Goal: Task Accomplishment & Management: Use online tool/utility

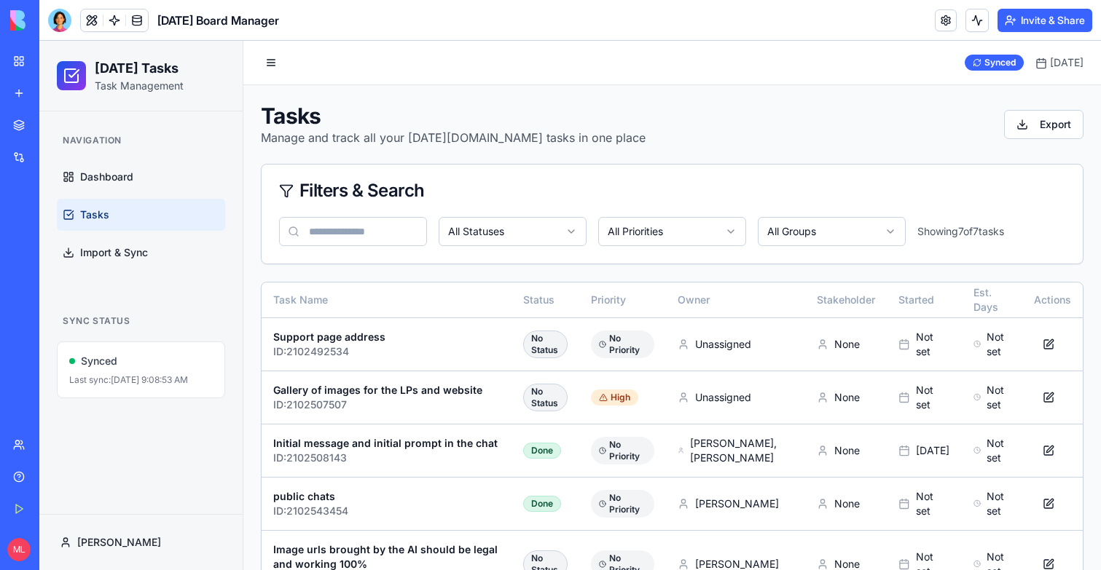
click at [23, 128] on link "Marketplace" at bounding box center [33, 125] width 58 height 29
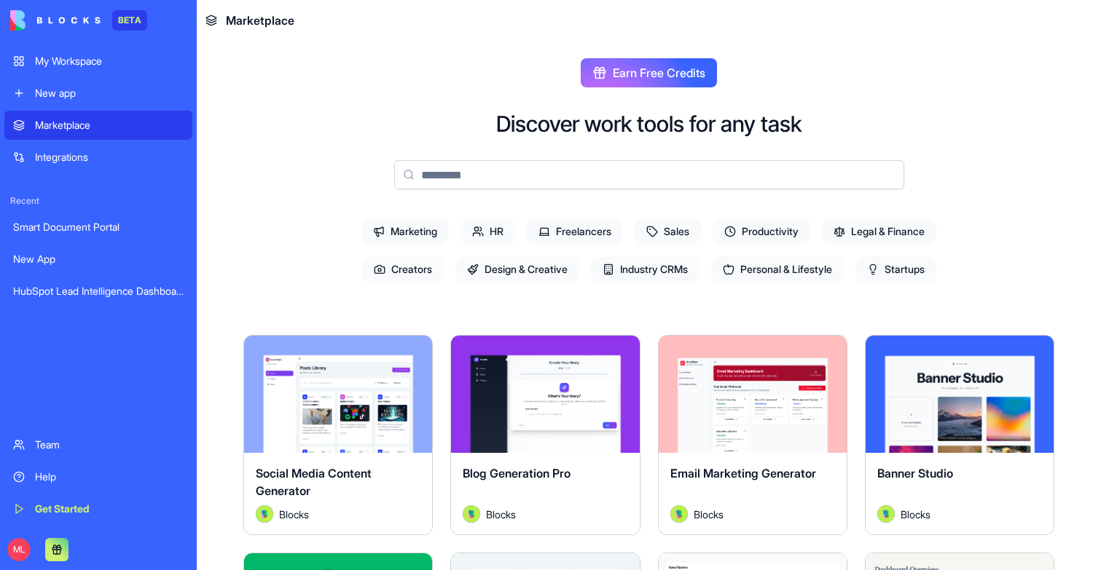
click at [71, 122] on div "Marketplace" at bounding box center [109, 125] width 149 height 15
click at [97, 89] on div "New app" at bounding box center [109, 93] width 149 height 15
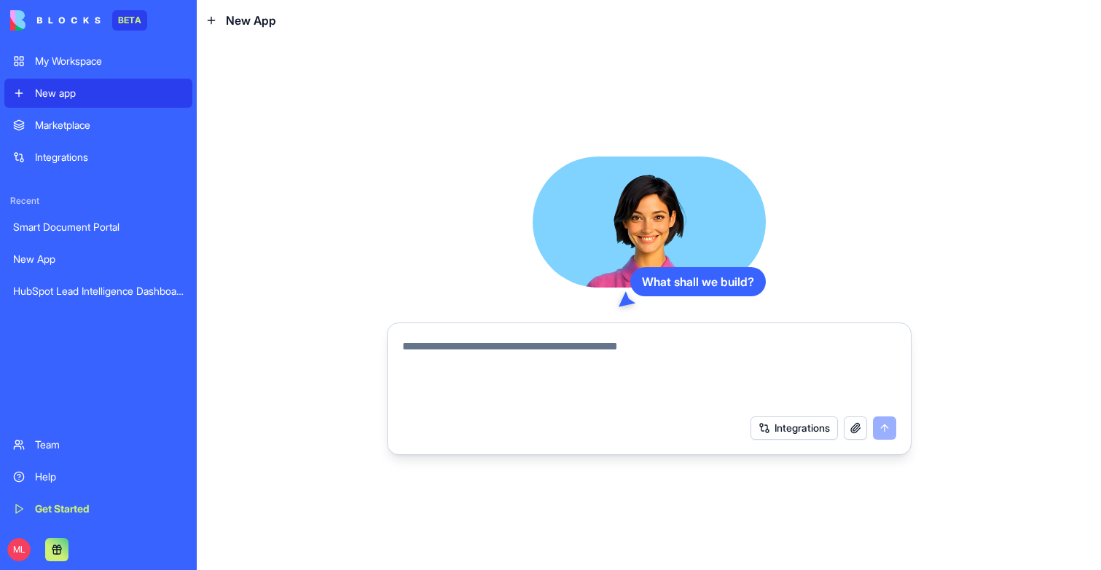
click at [517, 355] on textarea at bounding box center [649, 373] width 494 height 70
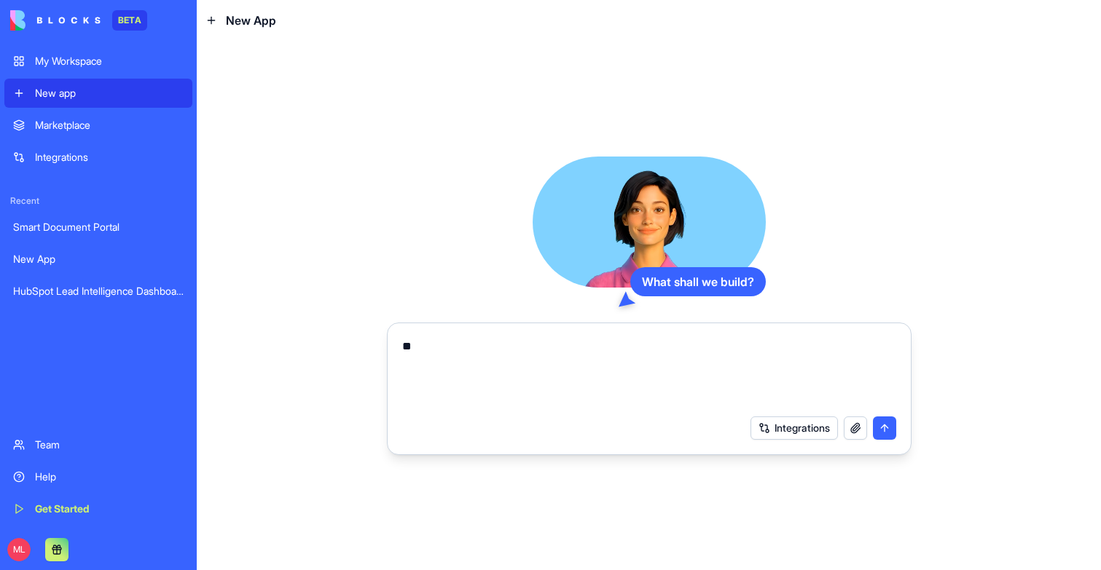
type textarea "*"
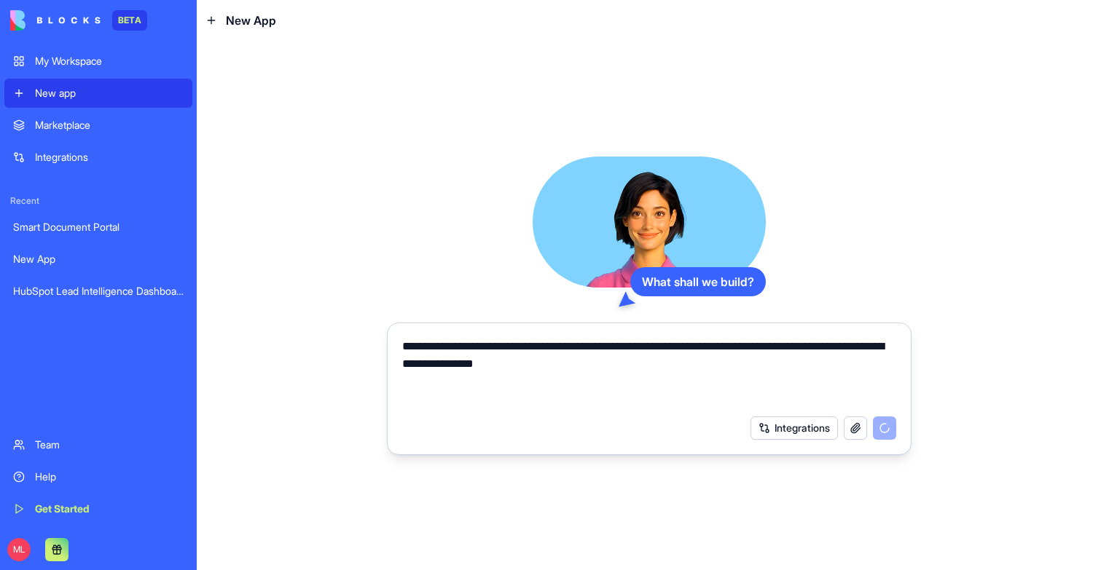
type textarea "**********"
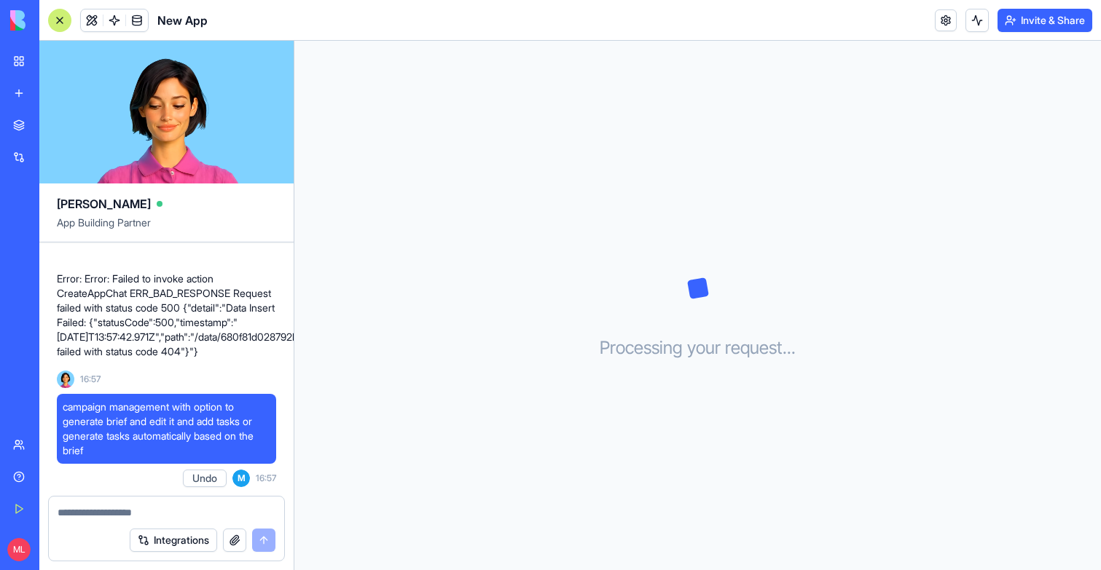
drag, startPoint x: 102, startPoint y: 455, endPoint x: 63, endPoint y: 398, distance: 68.7
click at [63, 398] on div "campaign management with option to generate brief and edit it and add tasks or …" at bounding box center [166, 429] width 219 height 70
copy span "campaign management with option to generate brief and edit it and add tasks or …"
click at [578, 217] on div "Processing your request . . ." at bounding box center [697, 306] width 806 height 530
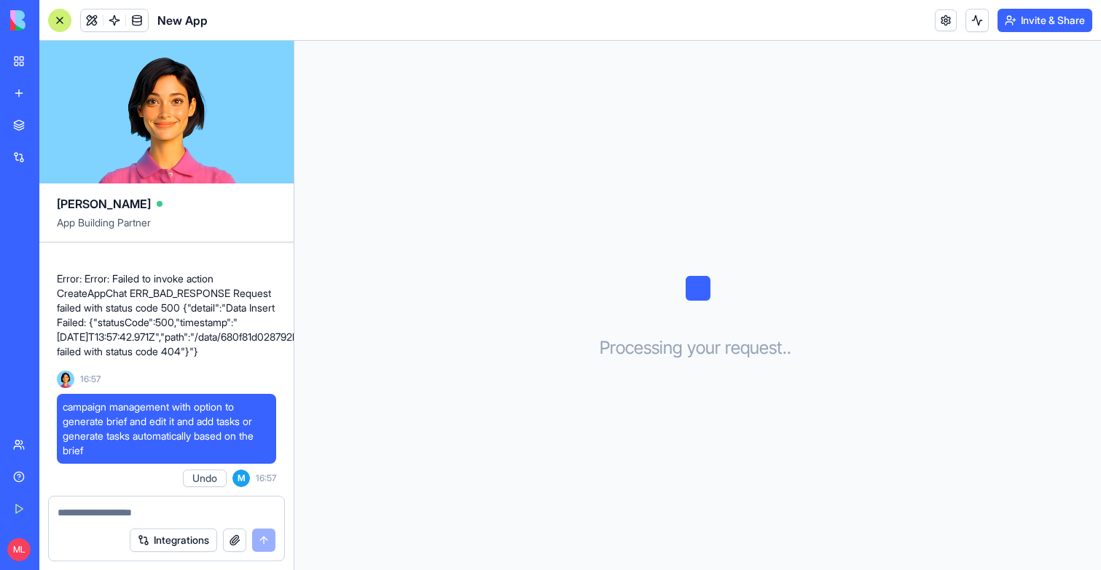
click at [130, 433] on span "campaign management with option to generate brief and edit it and add tasks or …" at bounding box center [167, 429] width 208 height 58
copy span "campaign management with option to generate brief and edit it and add tasks or …"
click at [16, 98] on link "New app" at bounding box center [33, 93] width 58 height 29
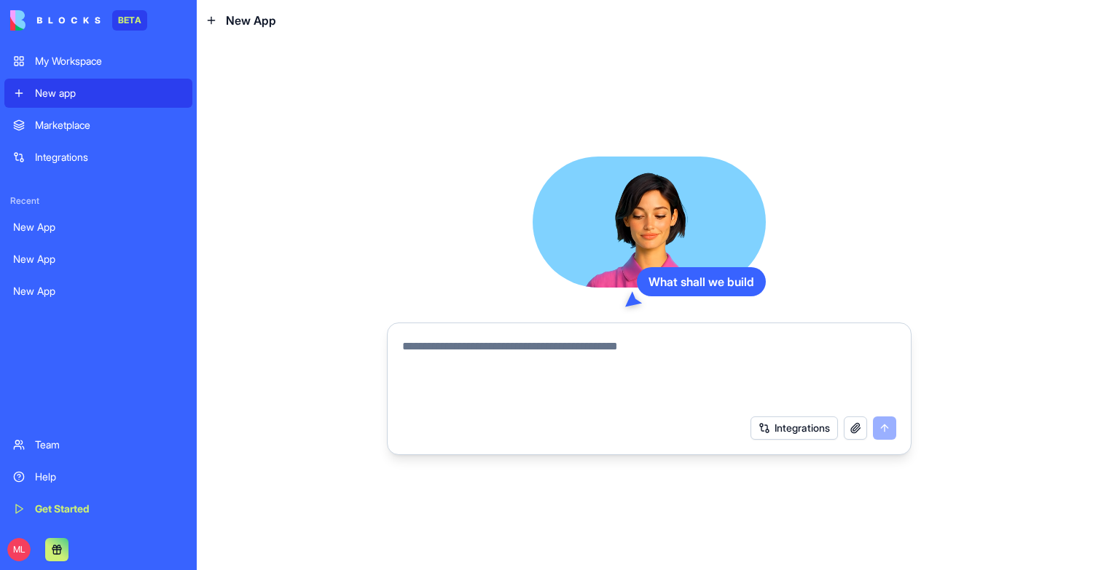
click at [425, 367] on textarea at bounding box center [649, 373] width 494 height 70
paste textarea "**********"
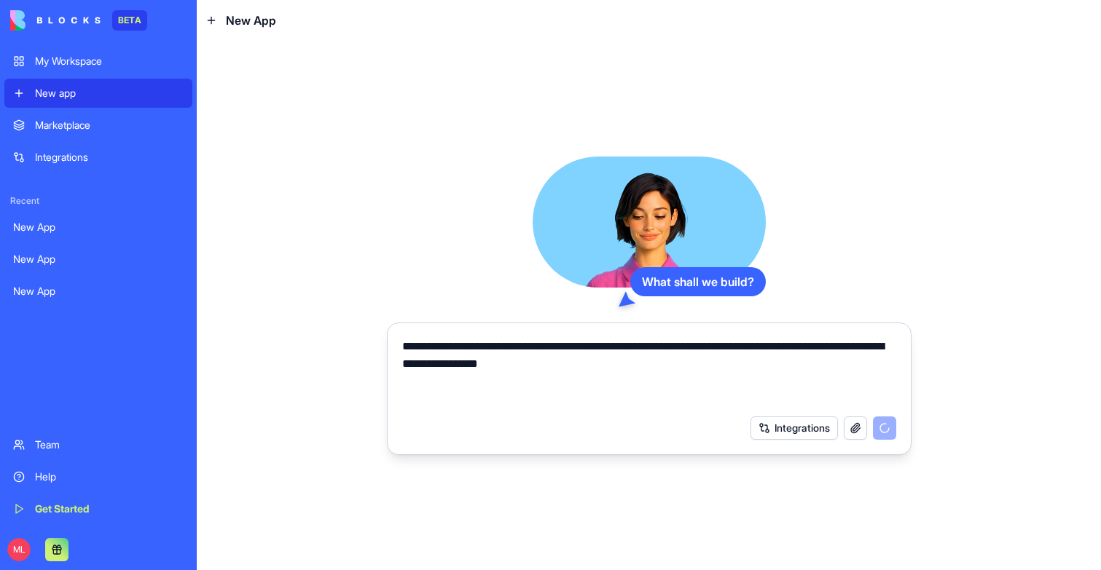
type textarea "**********"
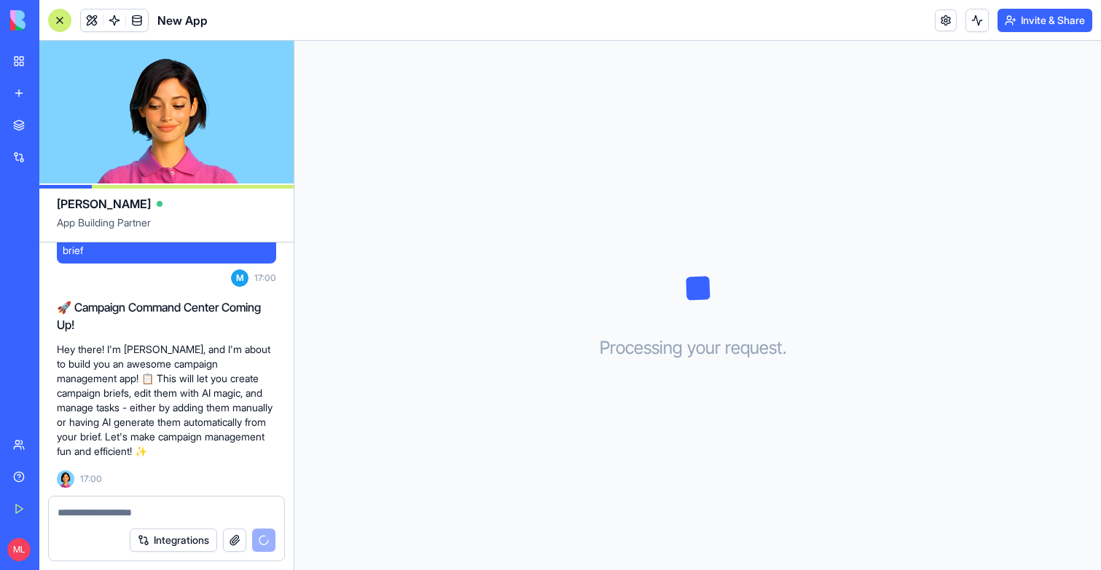
scroll to position [84, 0]
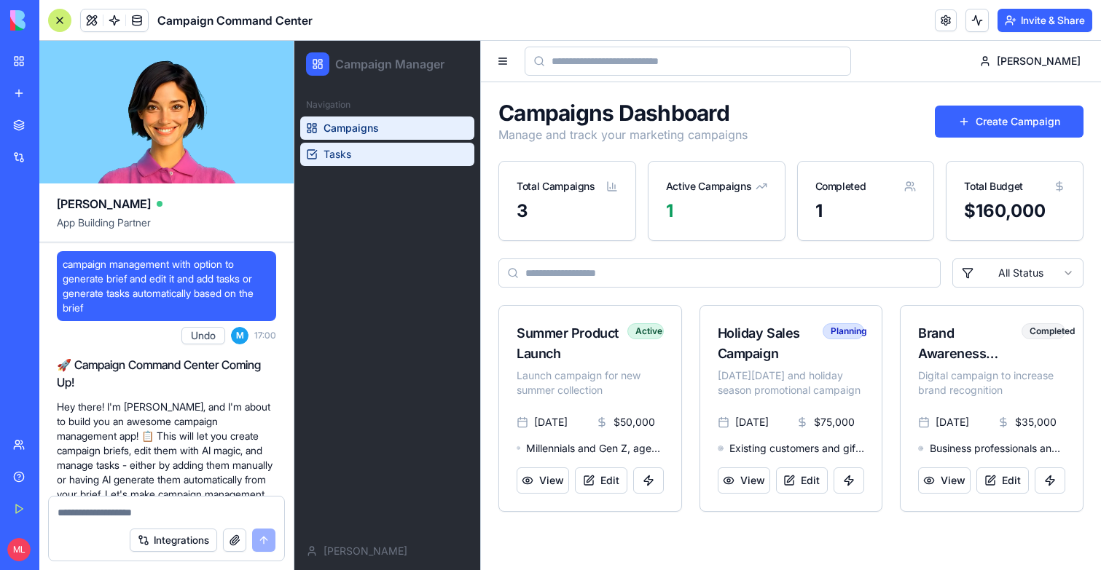
click at [368, 160] on link "Tasks" at bounding box center [387, 154] width 174 height 23
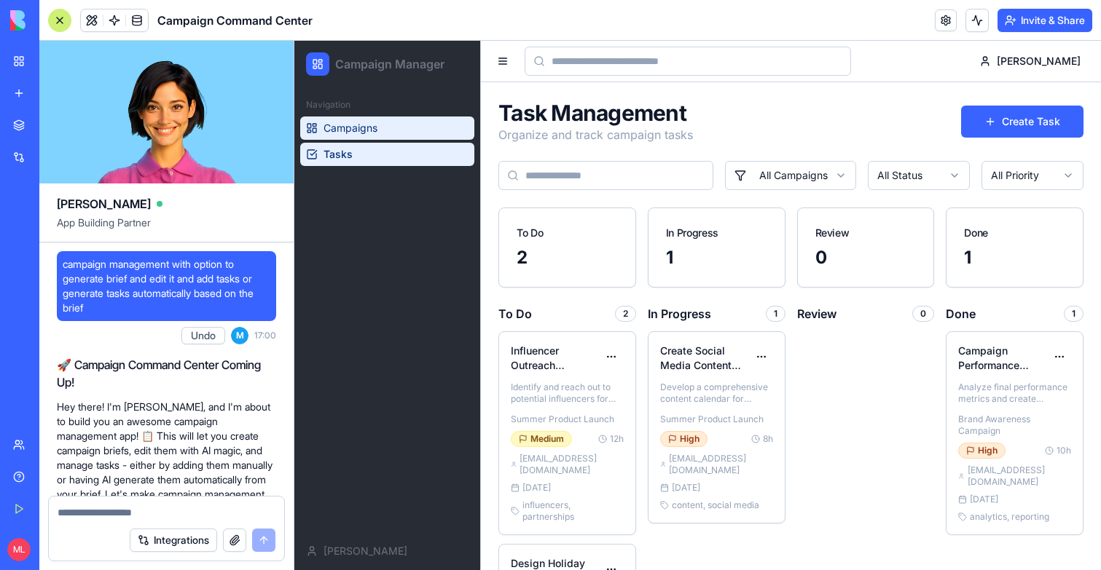
click at [368, 132] on span "Campaigns" at bounding box center [350, 128] width 54 height 15
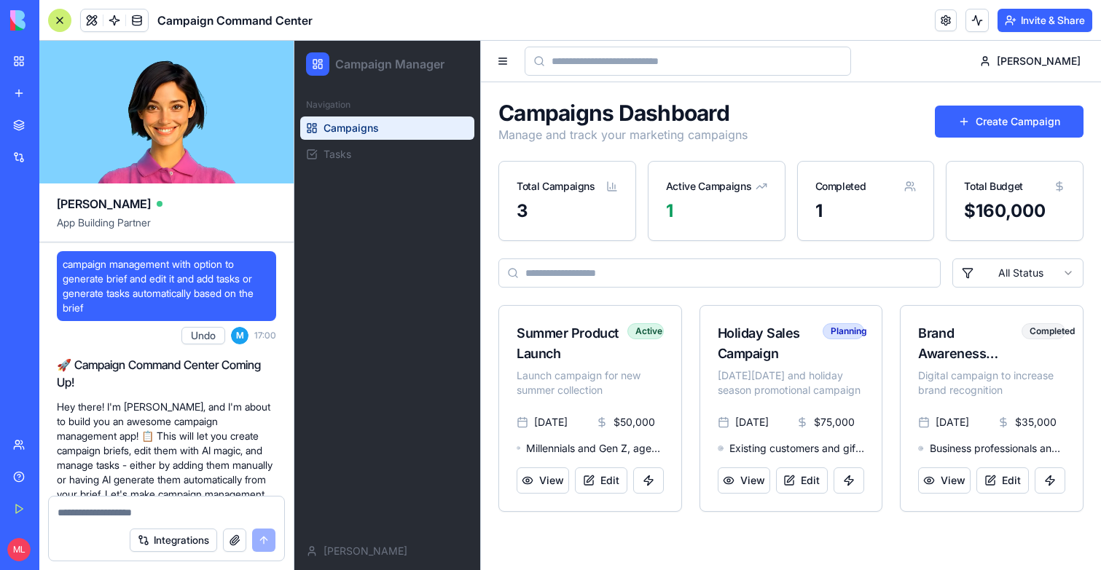
click at [63, 11] on div at bounding box center [59, 20] width 23 height 23
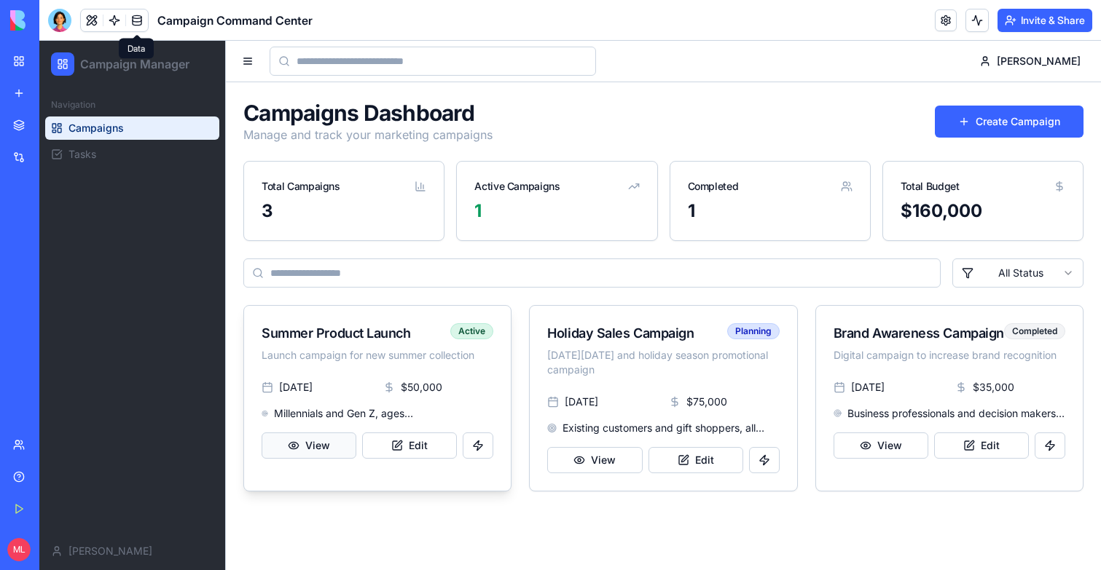
click at [318, 444] on button "View" at bounding box center [309, 446] width 95 height 26
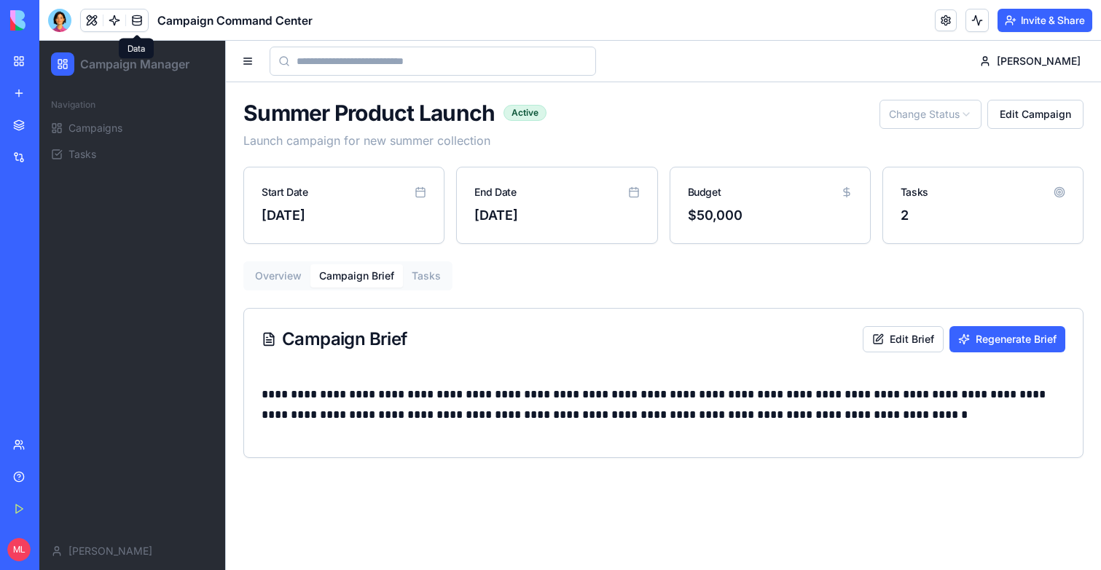
click at [361, 268] on button "Campaign Brief" at bounding box center [356, 275] width 93 height 23
click at [107, 15] on span at bounding box center [114, 20] width 41 height 41
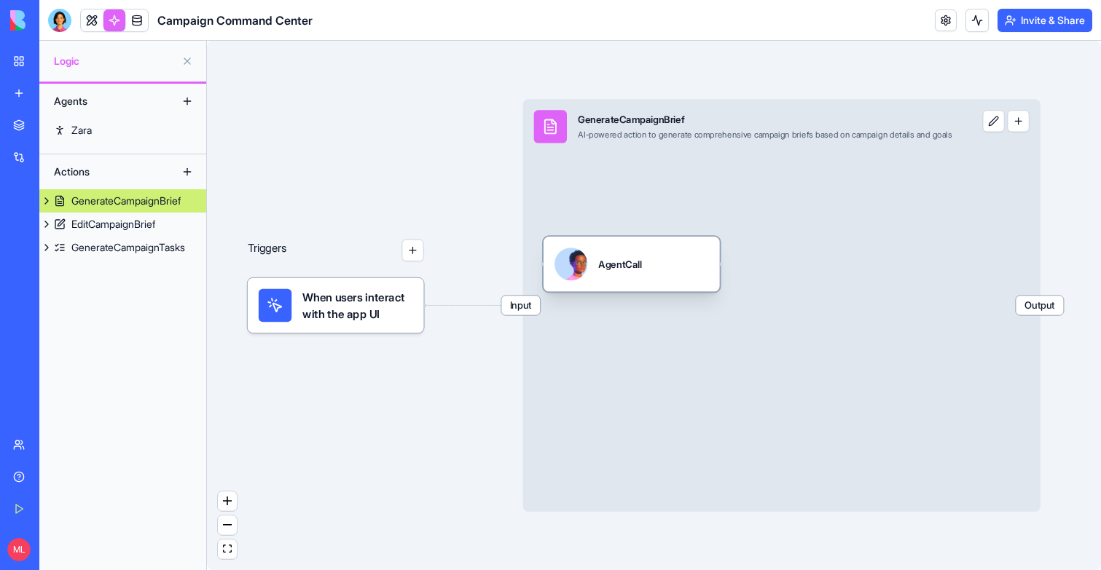
click at [637, 270] on div "AgentCall" at bounding box center [620, 264] width 44 height 14
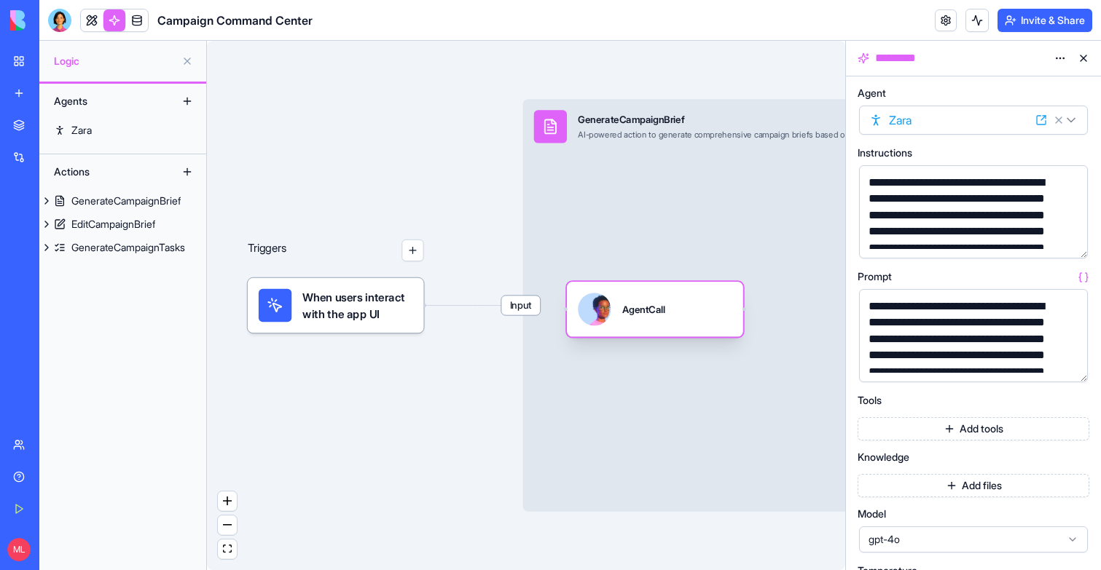
drag, startPoint x: 637, startPoint y: 270, endPoint x: 645, endPoint y: 315, distance: 45.8
click at [645, 315] on div "AgentCall" at bounding box center [644, 309] width 44 height 14
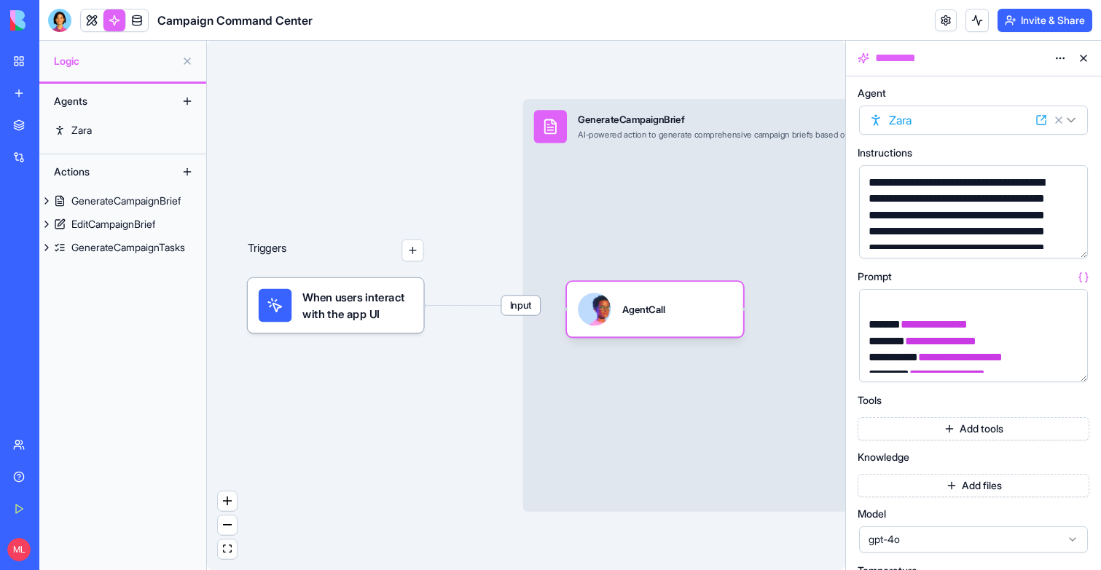
scroll to position [709, 0]
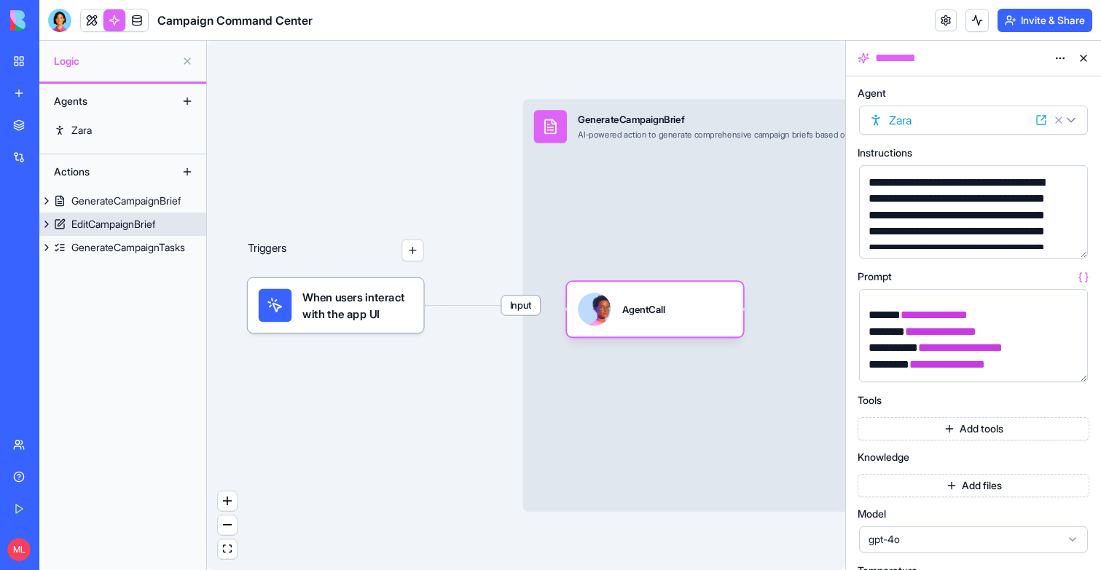
click at [102, 231] on div "EditCampaignBrief" at bounding box center [113, 224] width 84 height 15
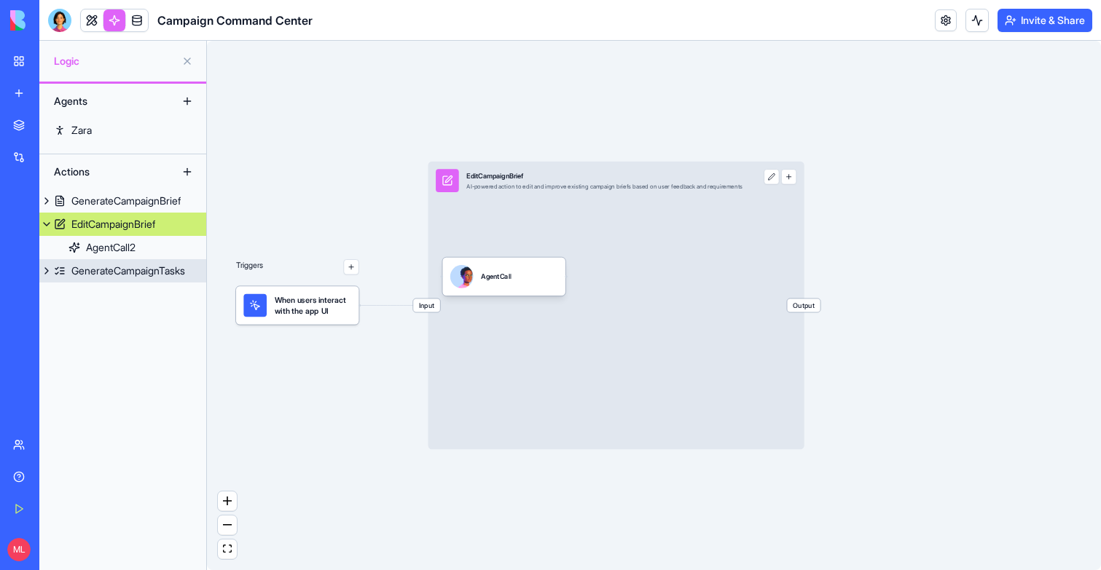
click at [99, 261] on link "GenerateCampaignTasks" at bounding box center [122, 270] width 167 height 23
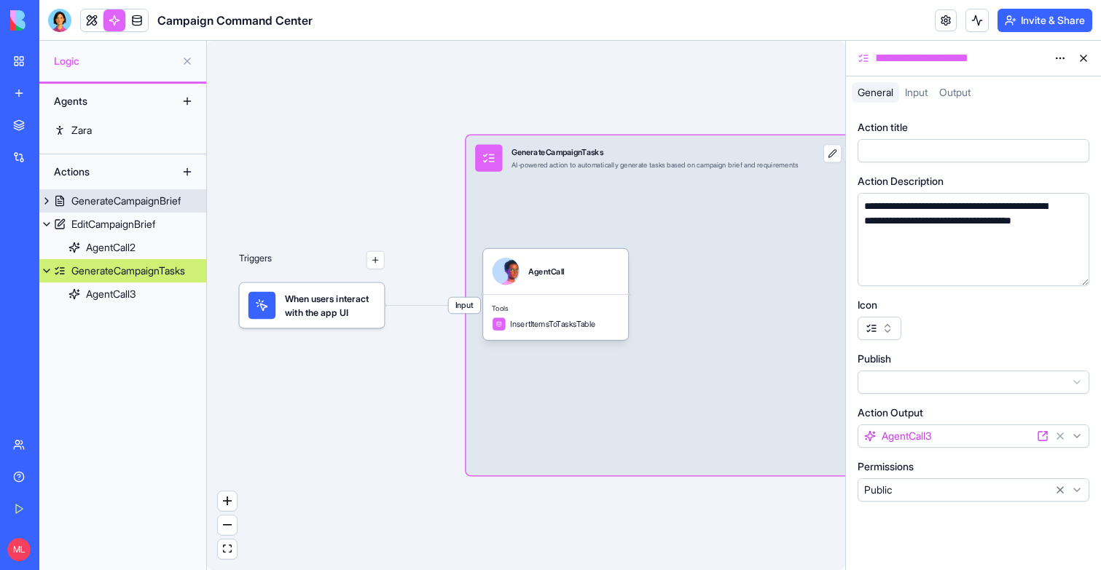
click at [122, 200] on div "GenerateCampaignBrief" at bounding box center [125, 201] width 109 height 15
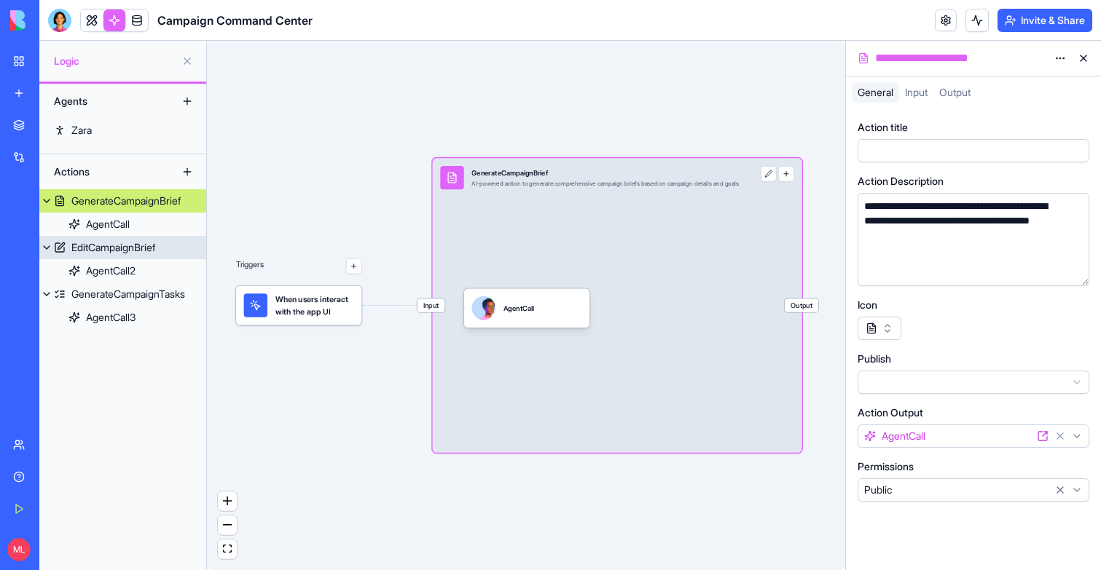
click at [118, 245] on div "EditCampaignBrief" at bounding box center [113, 247] width 84 height 15
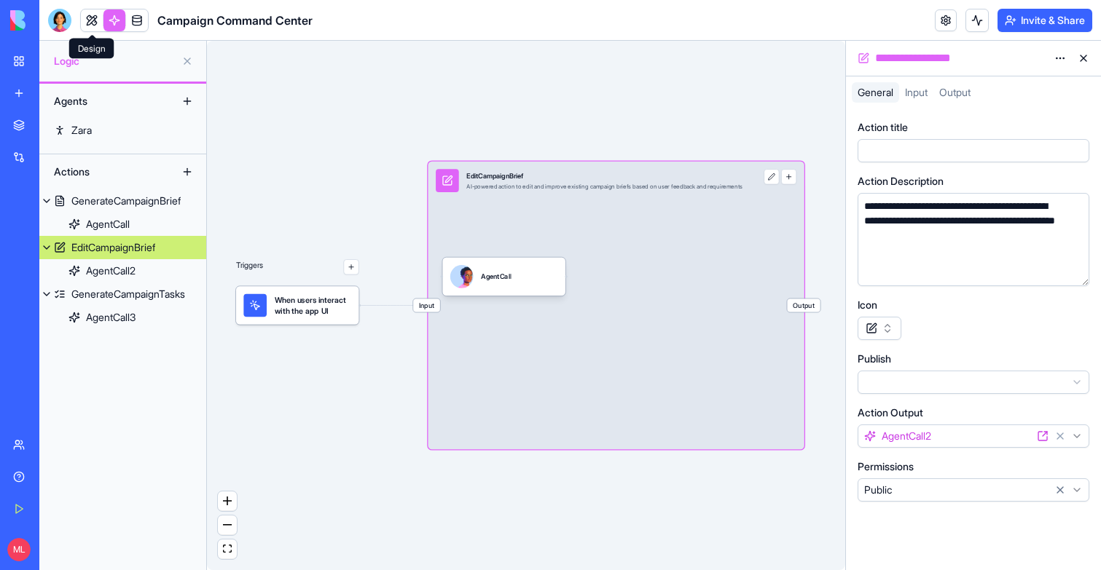
click at [96, 23] on link at bounding box center [92, 20] width 22 height 22
click at [96, 23] on button at bounding box center [92, 20] width 22 height 22
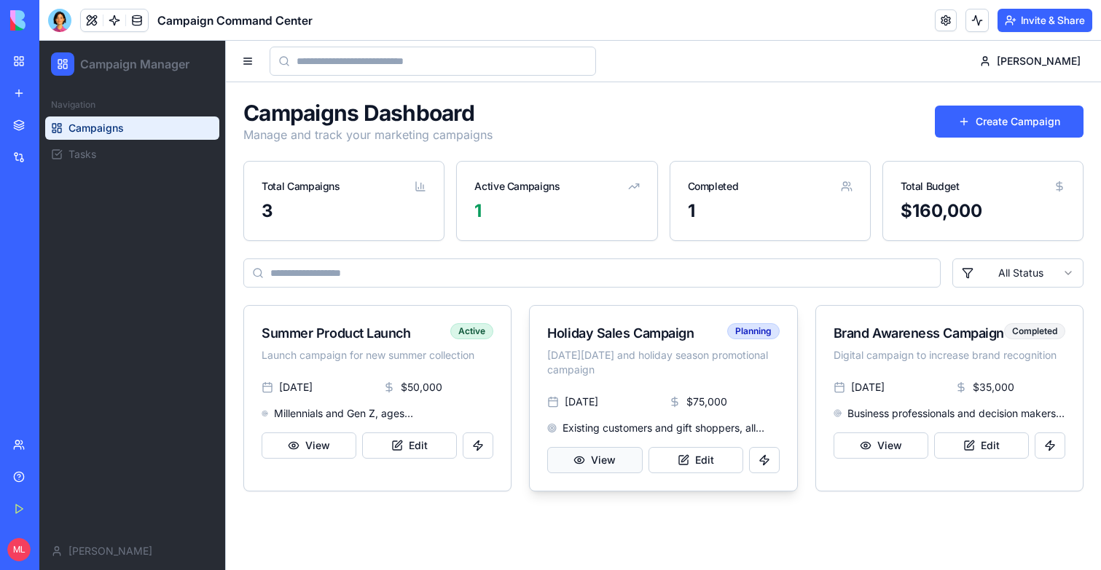
click at [598, 455] on button "View" at bounding box center [594, 460] width 95 height 26
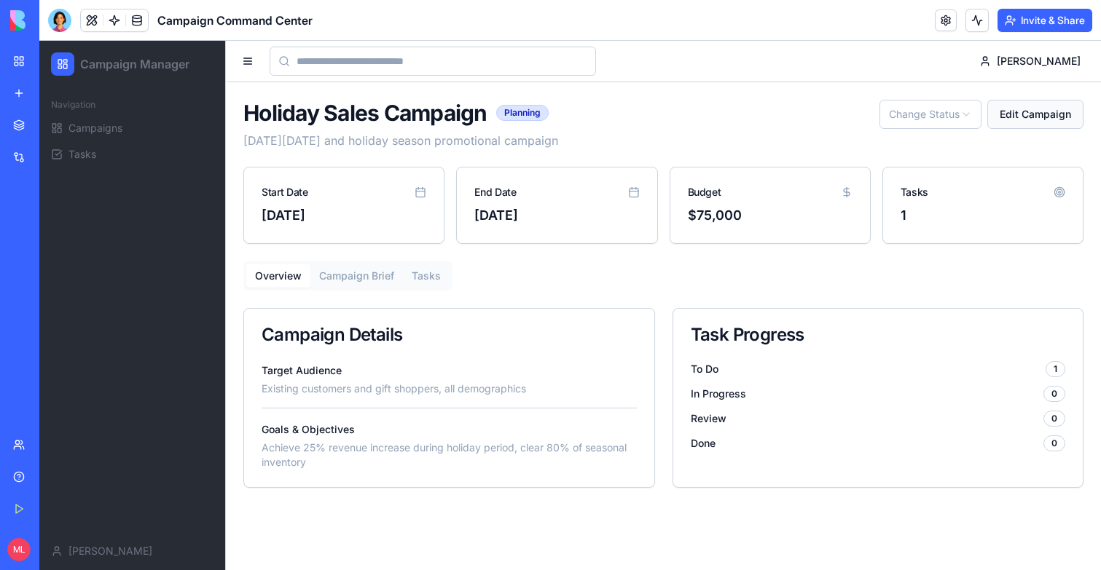
click at [1039, 114] on button "Edit Campaign" at bounding box center [1035, 114] width 96 height 29
click at [1020, 119] on button "Edit Campaign" at bounding box center [1035, 114] width 96 height 29
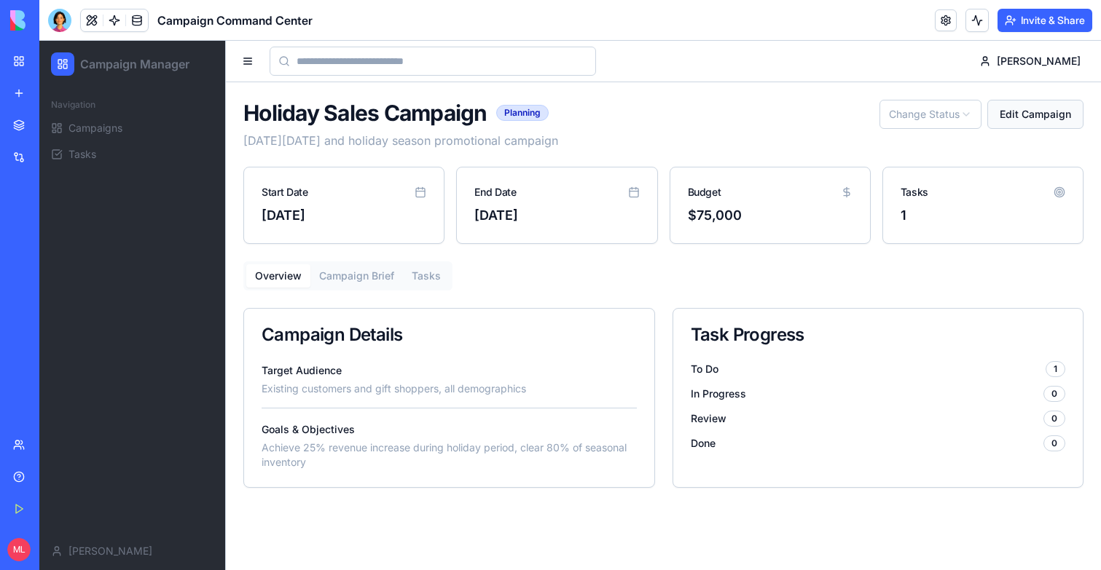
click at [1020, 119] on button "Edit Campaign" at bounding box center [1035, 114] width 96 height 29
click at [73, 152] on span "Tasks" at bounding box center [82, 154] width 28 height 15
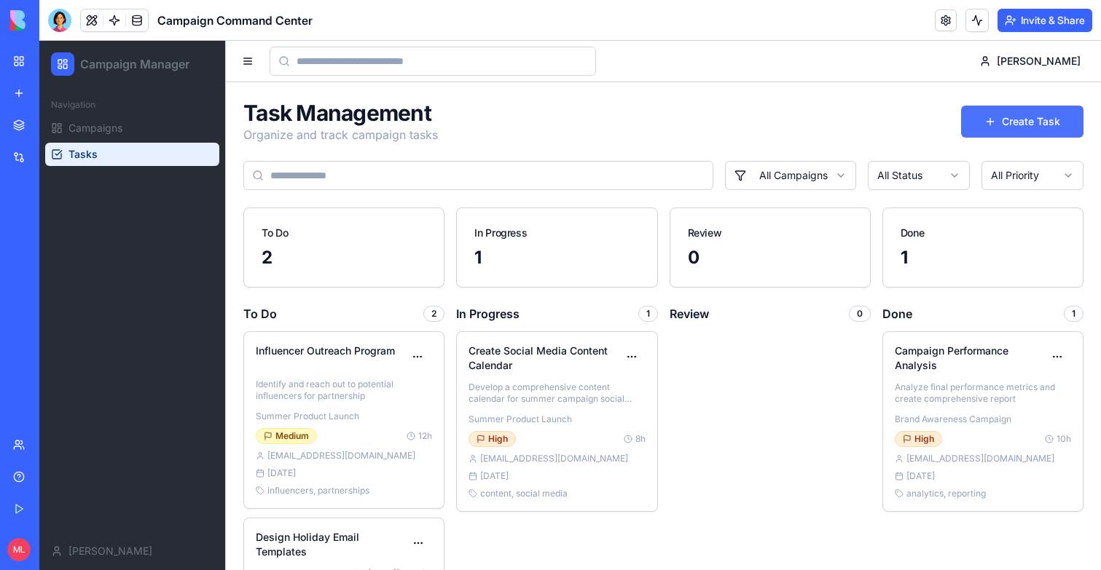
click at [1008, 137] on button "Create Task" at bounding box center [1022, 122] width 122 height 32
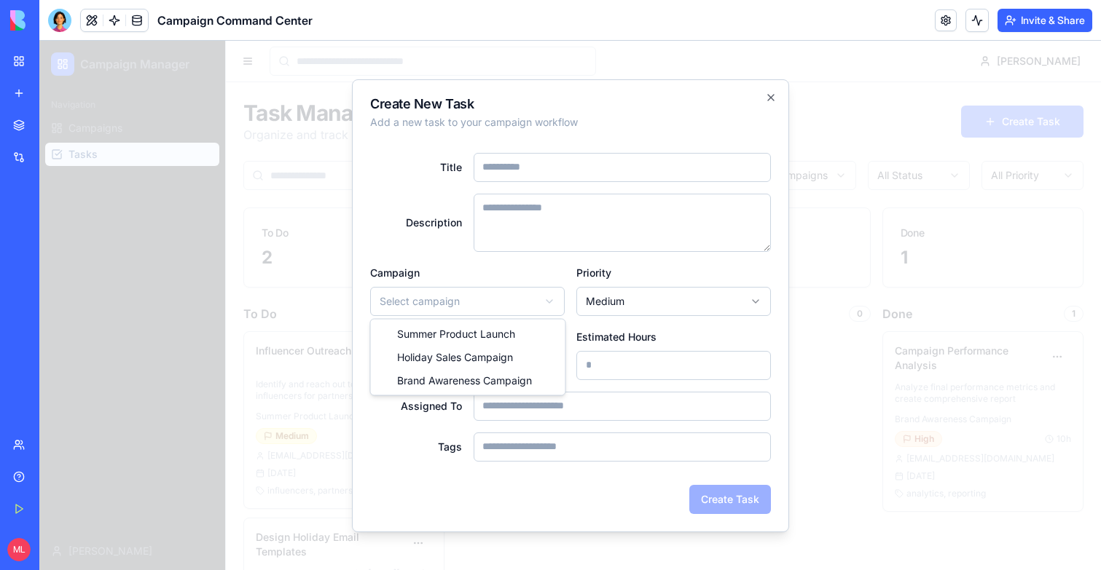
click at [507, 300] on body "Campaign Manager Navigation Campaigns Tasks Michal Michal Task Management Organ…" at bounding box center [569, 378] width 1061 height 675
click at [570, 162] on input "Title" at bounding box center [622, 167] width 298 height 29
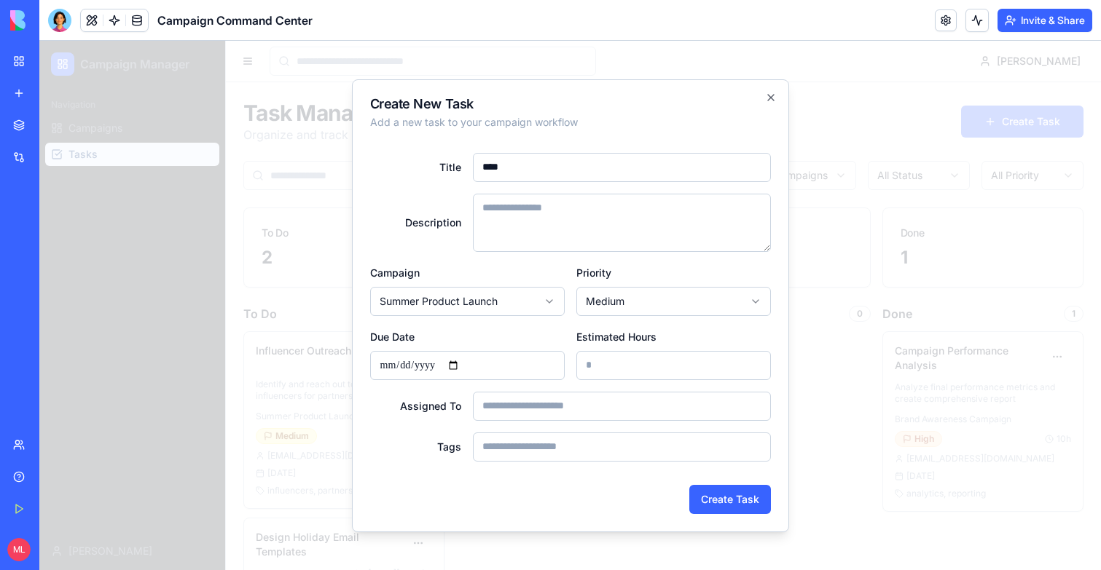
type input "****"
click at [541, 412] on input "Assigned To" at bounding box center [622, 406] width 298 height 29
click at [524, 458] on input "Tags" at bounding box center [622, 447] width 298 height 29
click at [429, 463] on div "Title **** Description Campaign Summer Product Launch Priority Medium Due Date …" at bounding box center [570, 307] width 401 height 332
click at [781, 348] on div "Create New Task Add a new task to your campaign workflow Title **** Description…" at bounding box center [570, 305] width 437 height 453
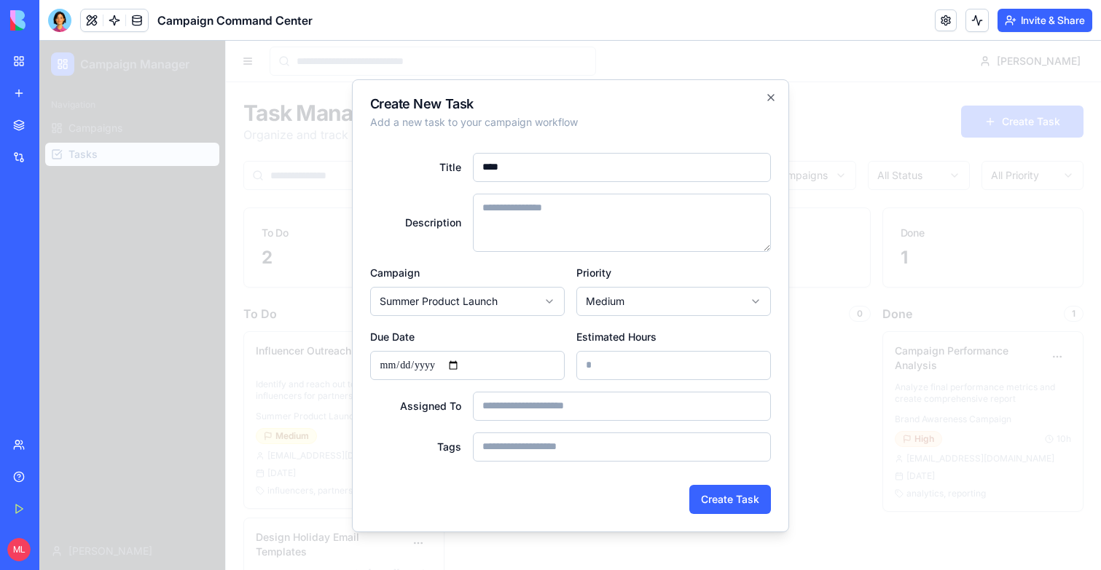
click at [822, 349] on div at bounding box center [569, 306] width 1061 height 530
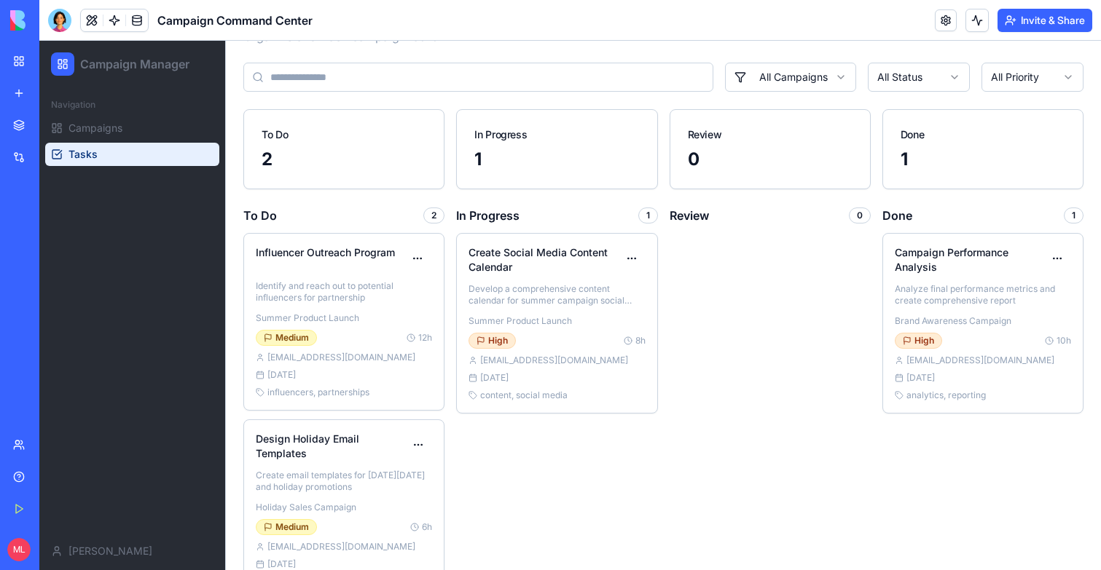
scroll to position [66, 0]
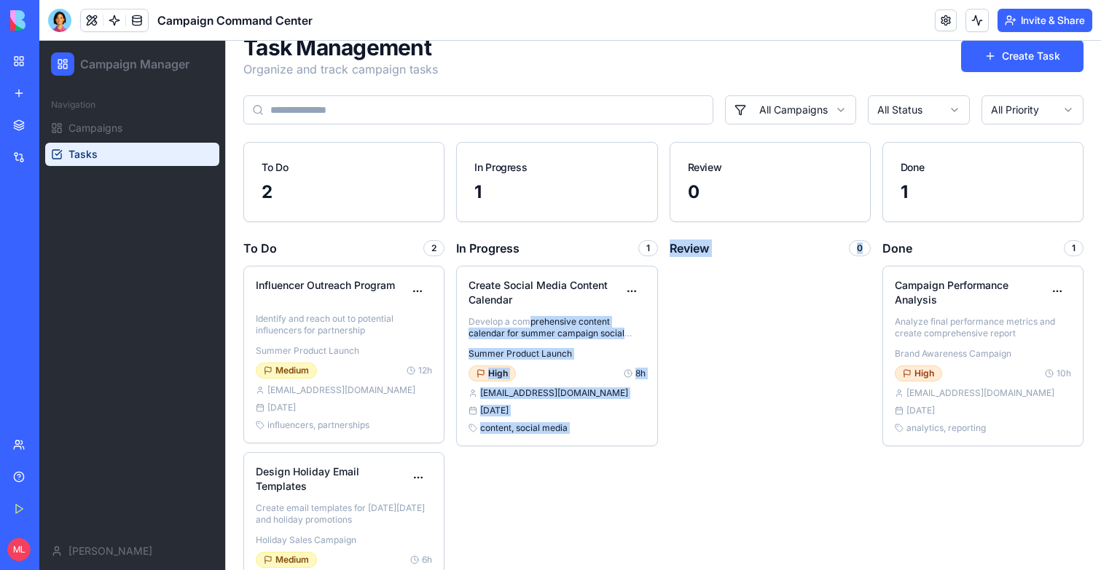
drag, startPoint x: 530, startPoint y: 325, endPoint x: 726, endPoint y: 325, distance: 196.0
click at [726, 325] on div "To Do 2 Influencer Outreach Program Identify and reach out to potential influen…" at bounding box center [663, 436] width 840 height 393
click at [726, 325] on div at bounding box center [770, 411] width 201 height 291
drag, startPoint x: 538, startPoint y: 305, endPoint x: 761, endPoint y: 305, distance: 223.7
click at [761, 305] on div "To Do 2 Influencer Outreach Program Identify and reach out to potential influen…" at bounding box center [663, 436] width 840 height 393
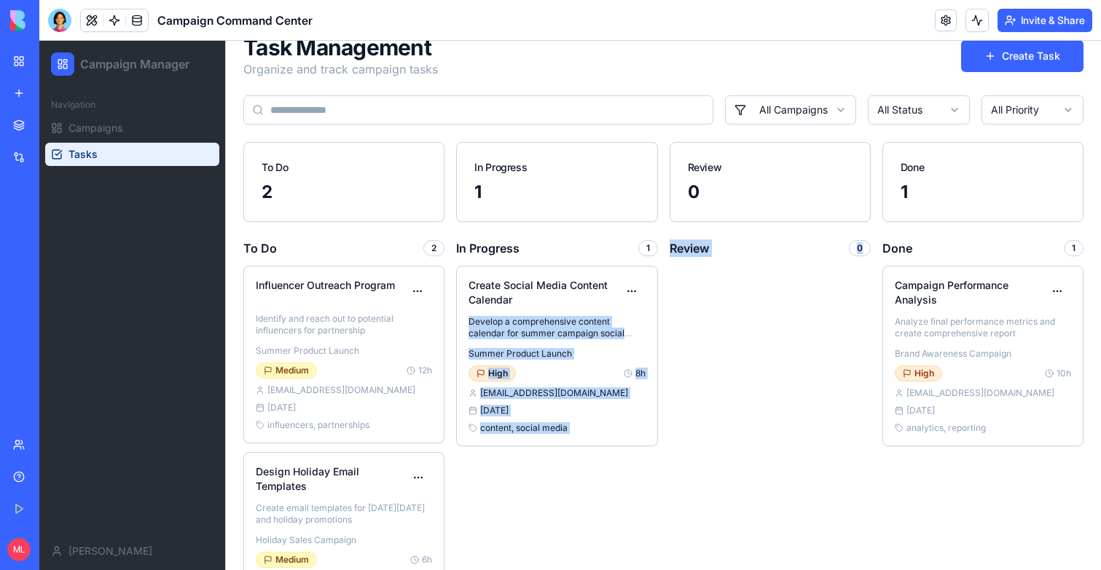
click at [761, 305] on div at bounding box center [770, 411] width 201 height 291
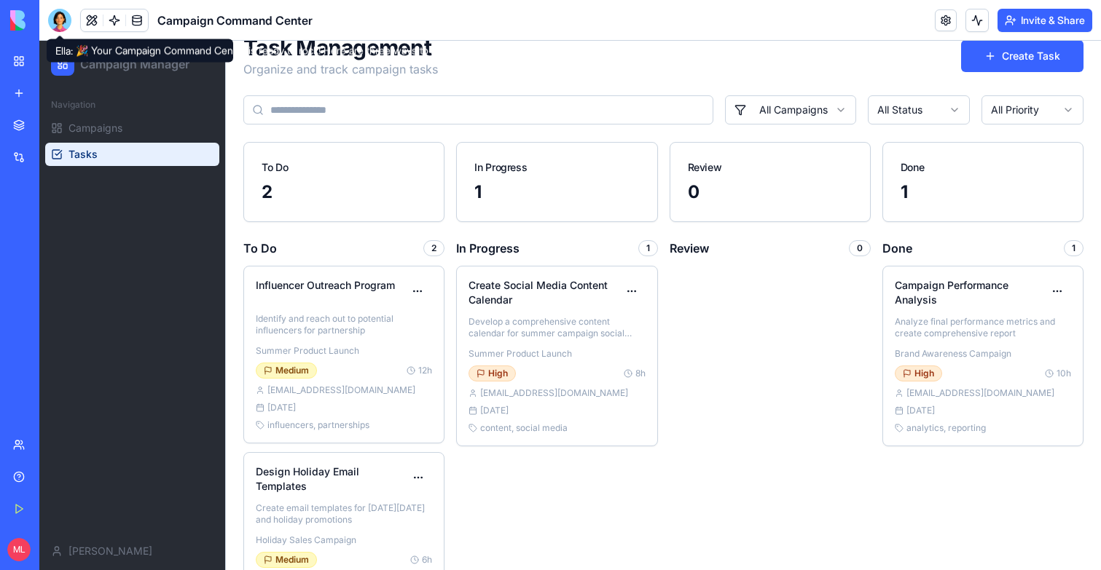
click at [54, 23] on div at bounding box center [59, 20] width 23 height 23
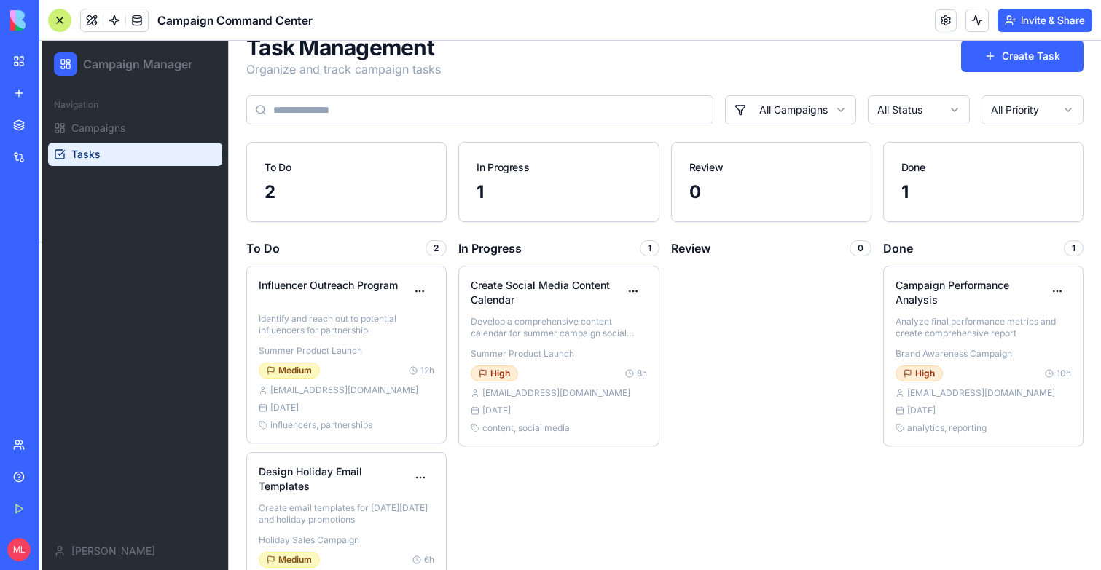
scroll to position [480, 0]
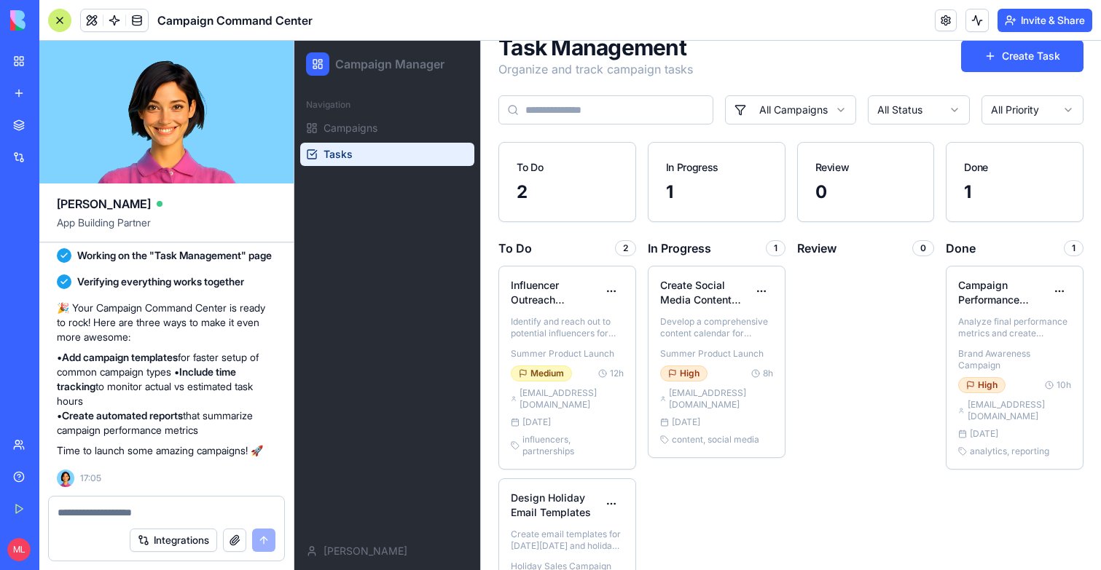
click at [99, 515] on textarea at bounding box center [167, 513] width 218 height 15
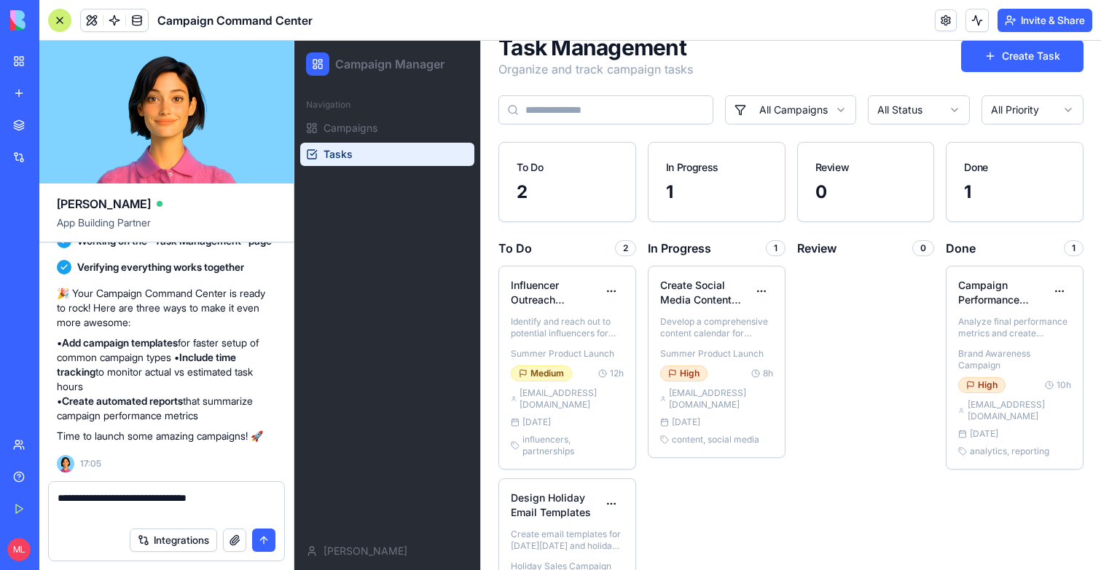
click at [151, 498] on textarea "**********" at bounding box center [167, 505] width 218 height 29
click at [257, 503] on textarea "**********" at bounding box center [167, 505] width 218 height 29
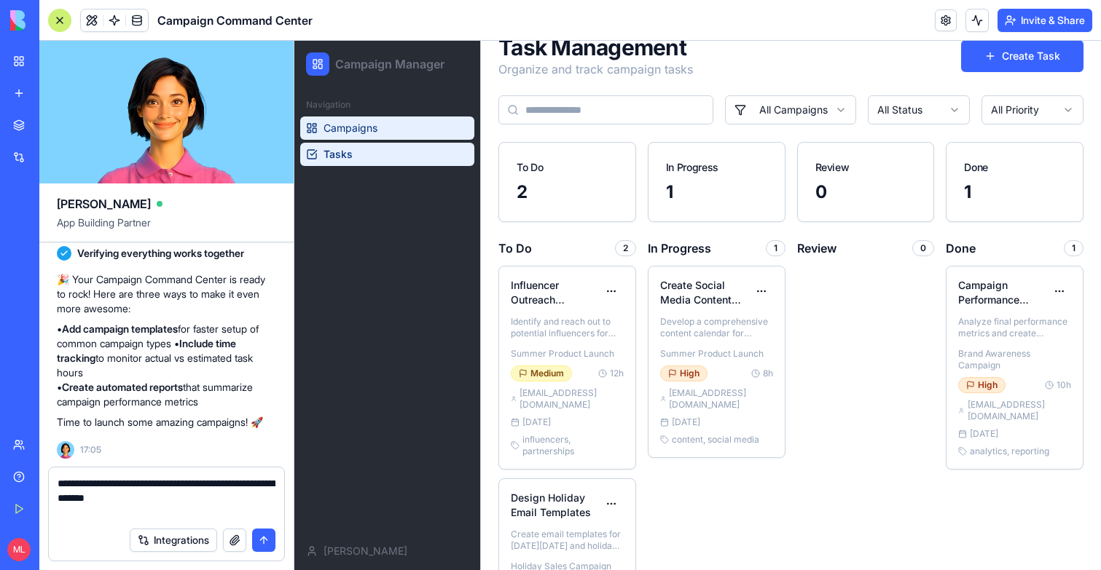
type textarea "**********"
click at [389, 130] on link "Campaigns" at bounding box center [387, 128] width 174 height 23
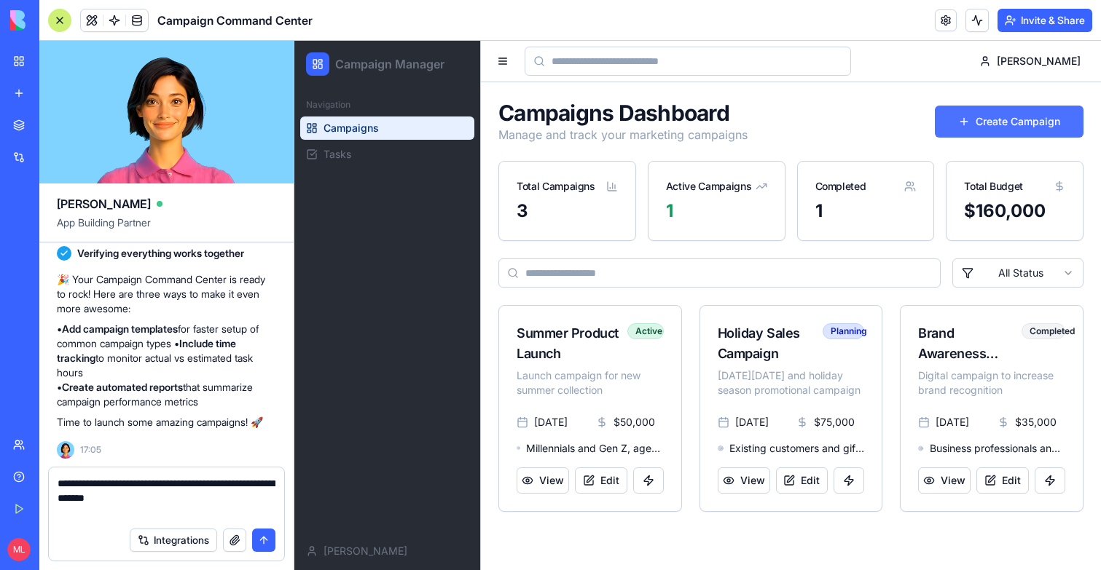
click at [1000, 119] on button "Create Campaign" at bounding box center [1009, 122] width 149 height 32
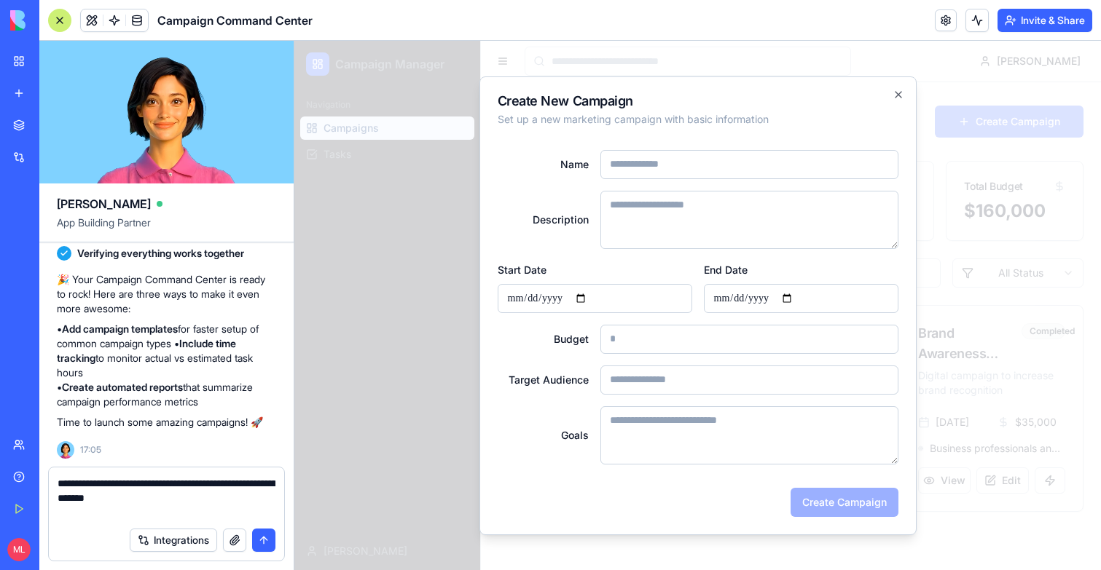
click at [1000, 119] on div at bounding box center [697, 306] width 806 height 530
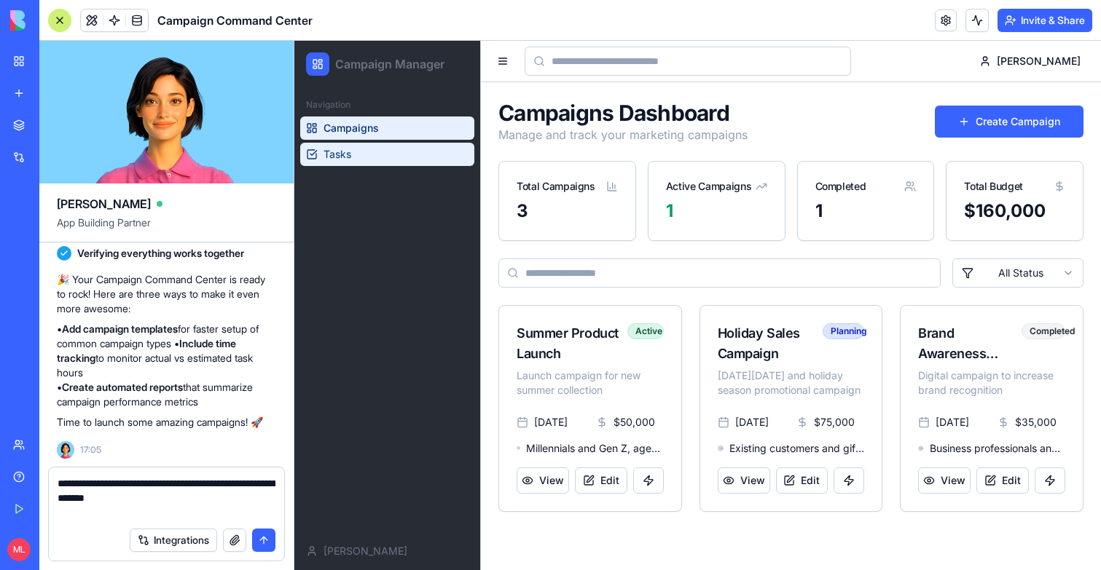
click at [346, 162] on link "Tasks" at bounding box center [387, 154] width 174 height 23
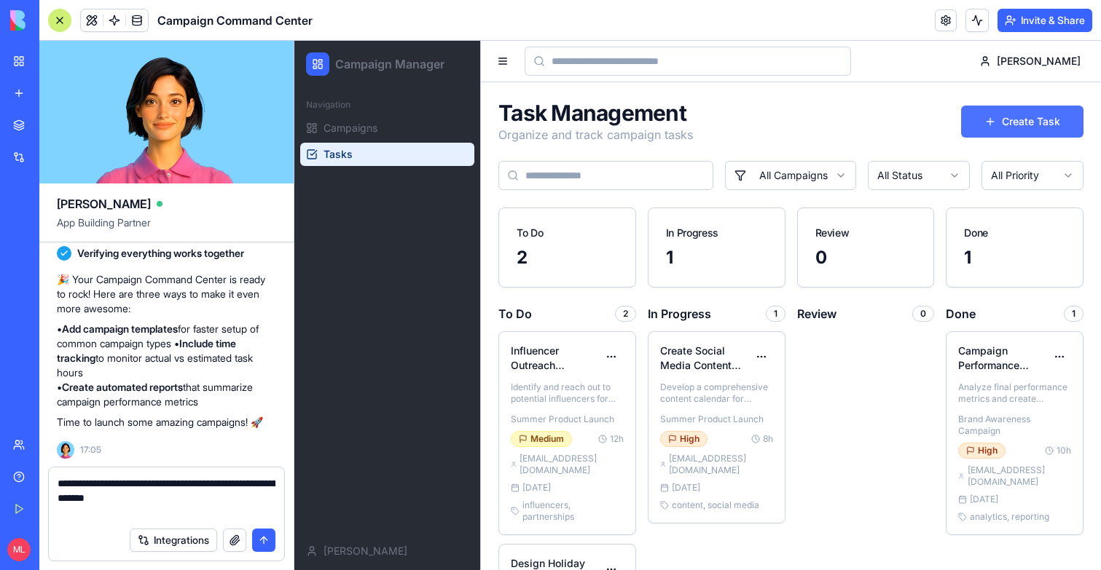
click at [998, 125] on button "Create Task" at bounding box center [1022, 122] width 122 height 32
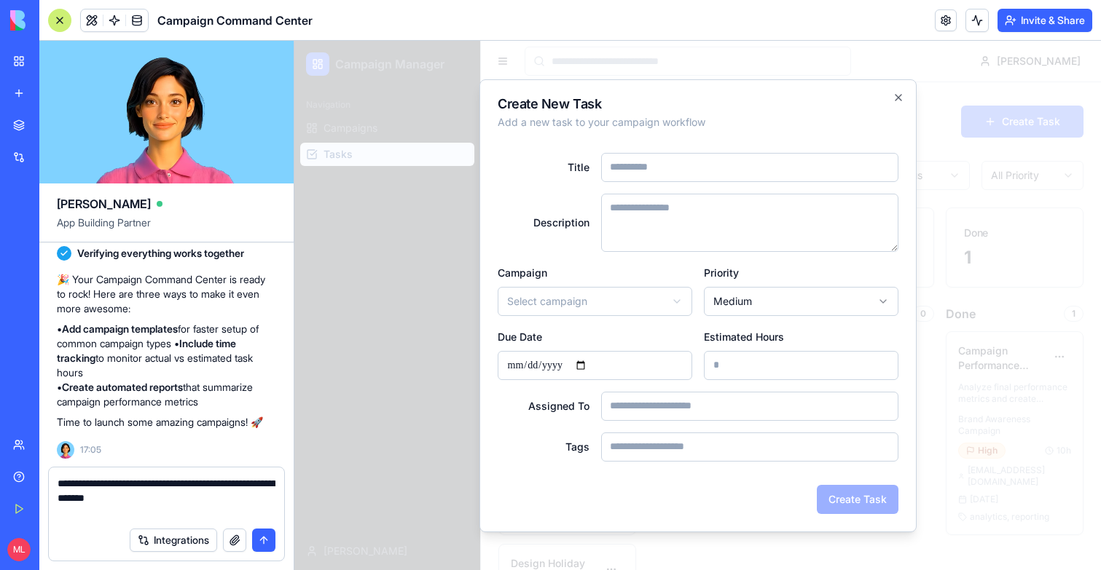
click at [983, 122] on div at bounding box center [697, 306] width 806 height 530
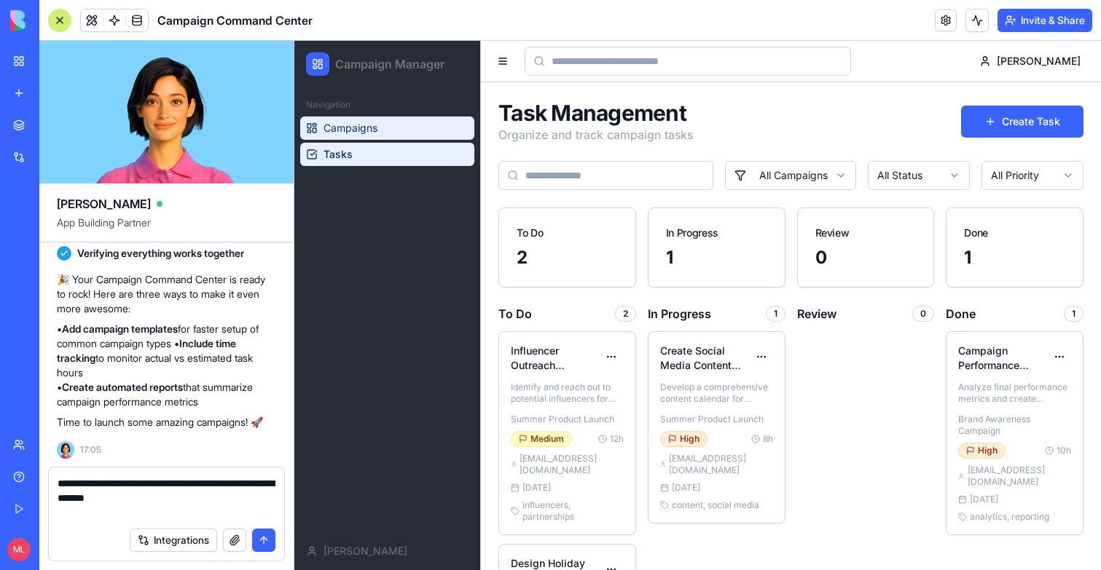
click at [331, 125] on span "Campaigns" at bounding box center [350, 128] width 54 height 15
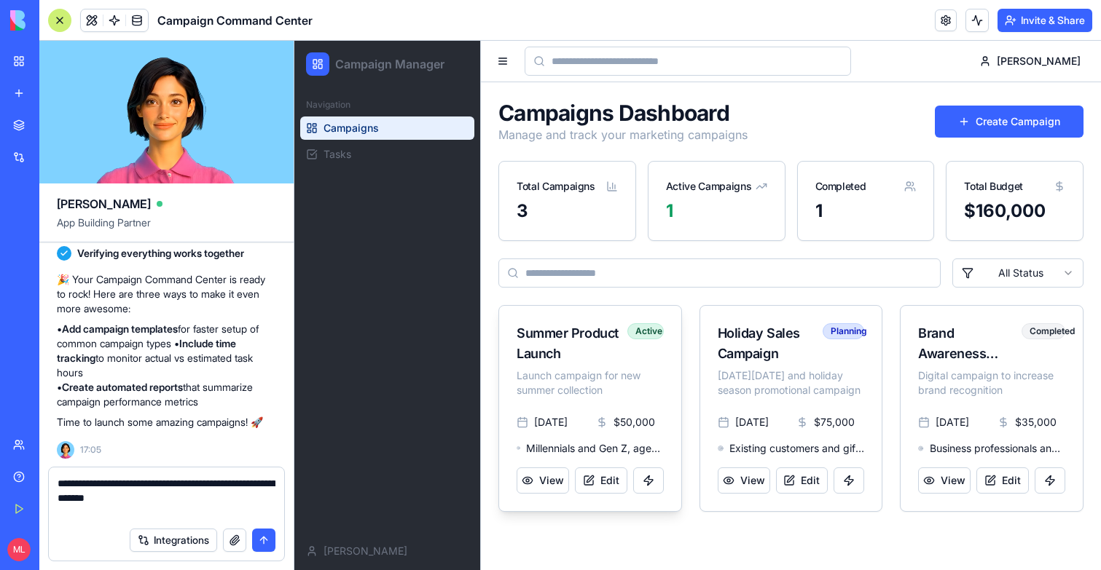
click at [573, 377] on p "Launch campaign for new summer collection" at bounding box center [590, 383] width 147 height 29
click at [540, 476] on button "View" at bounding box center [543, 481] width 52 height 26
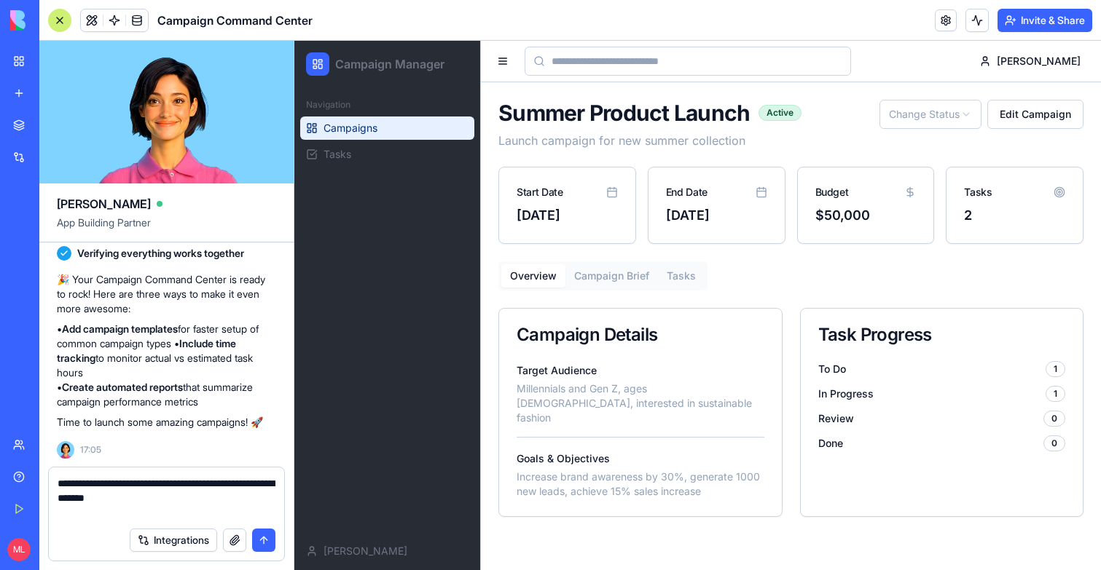
click at [337, 130] on span "Campaigns" at bounding box center [350, 128] width 54 height 15
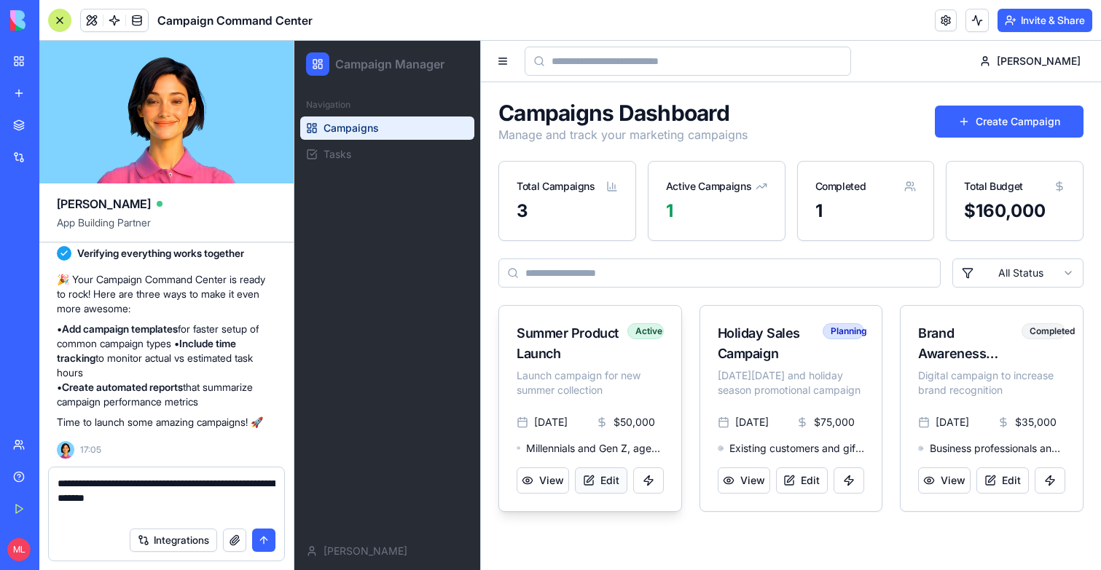
click at [604, 473] on button "Edit" at bounding box center [601, 481] width 52 height 26
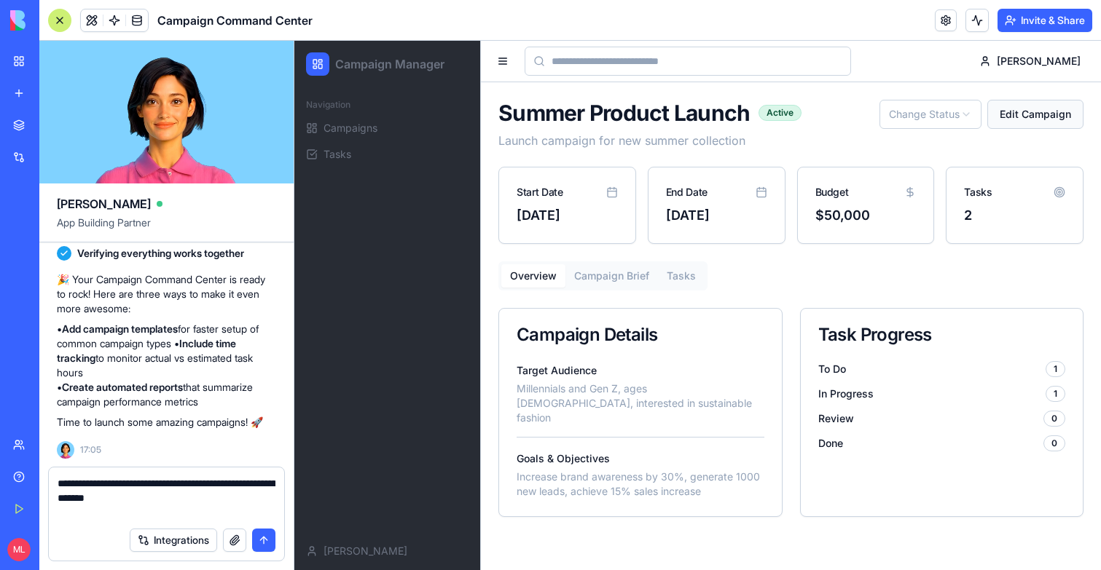
click at [1026, 109] on button "Edit Campaign" at bounding box center [1035, 114] width 96 height 29
click at [631, 259] on div "Summer Product Launch Active Launch campaign for new summer collection Change S…" at bounding box center [790, 308] width 585 height 417
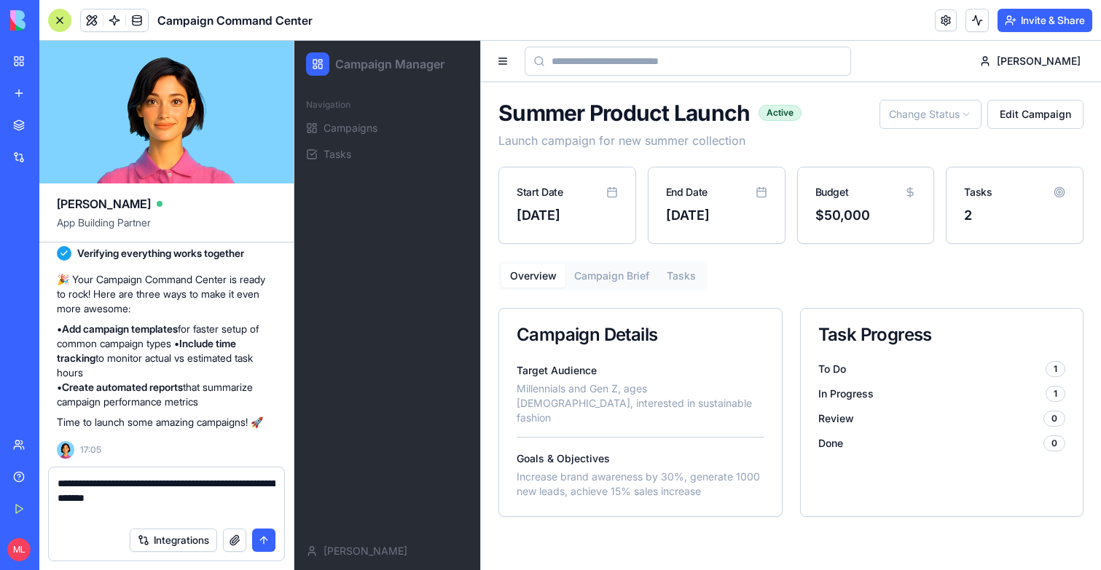
click at [631, 272] on button "Campaign Brief" at bounding box center [611, 275] width 93 height 23
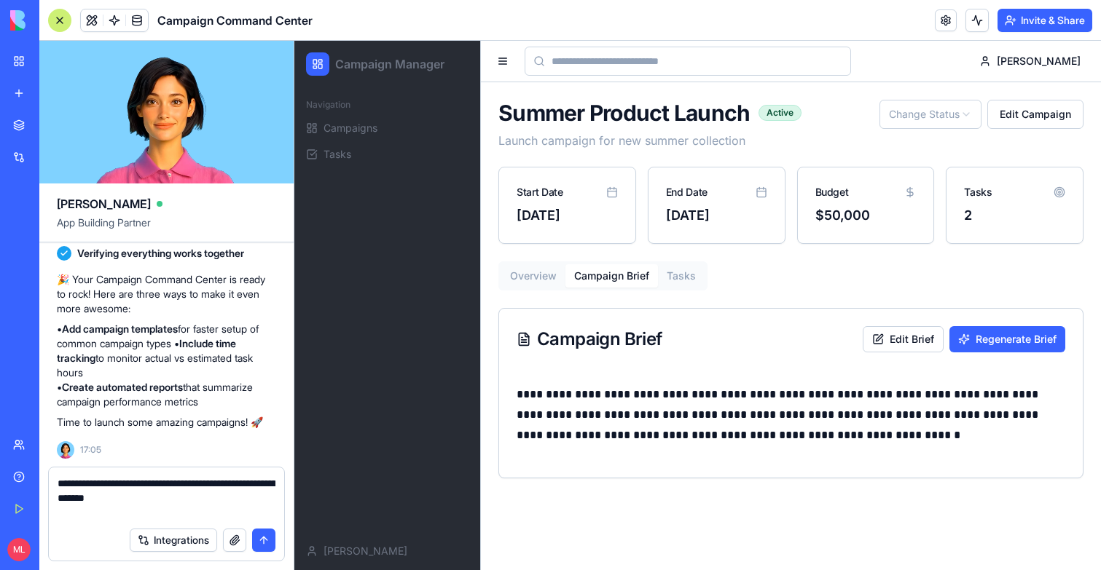
click at [718, 396] on p "**********" at bounding box center [791, 415] width 549 height 61
click at [892, 336] on button "Edit Brief" at bounding box center [903, 339] width 81 height 26
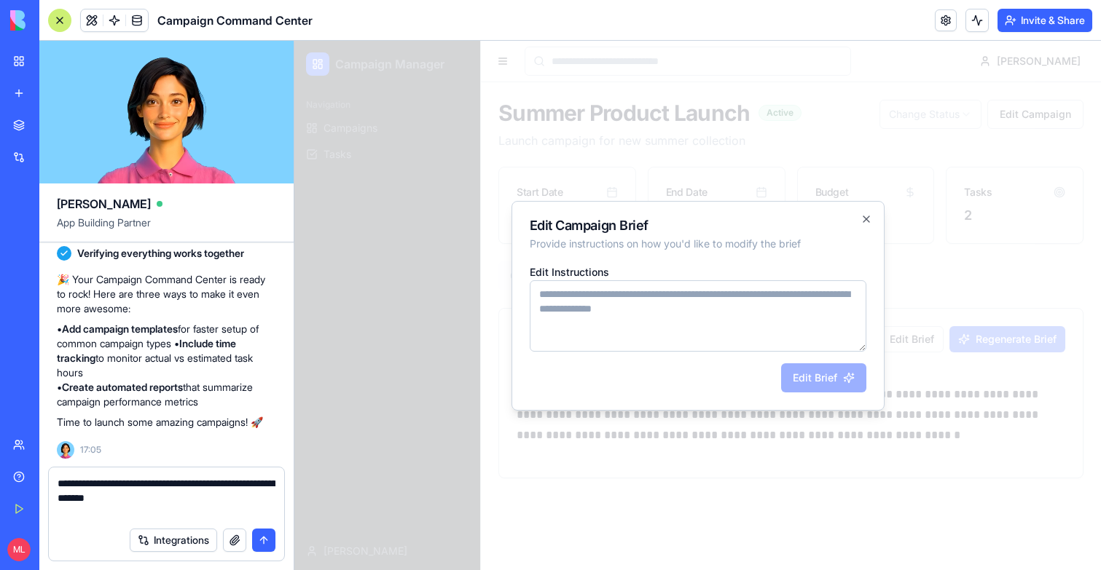
click at [610, 295] on textarea "Edit Instructions" at bounding box center [698, 315] width 337 height 71
type textarea "*"
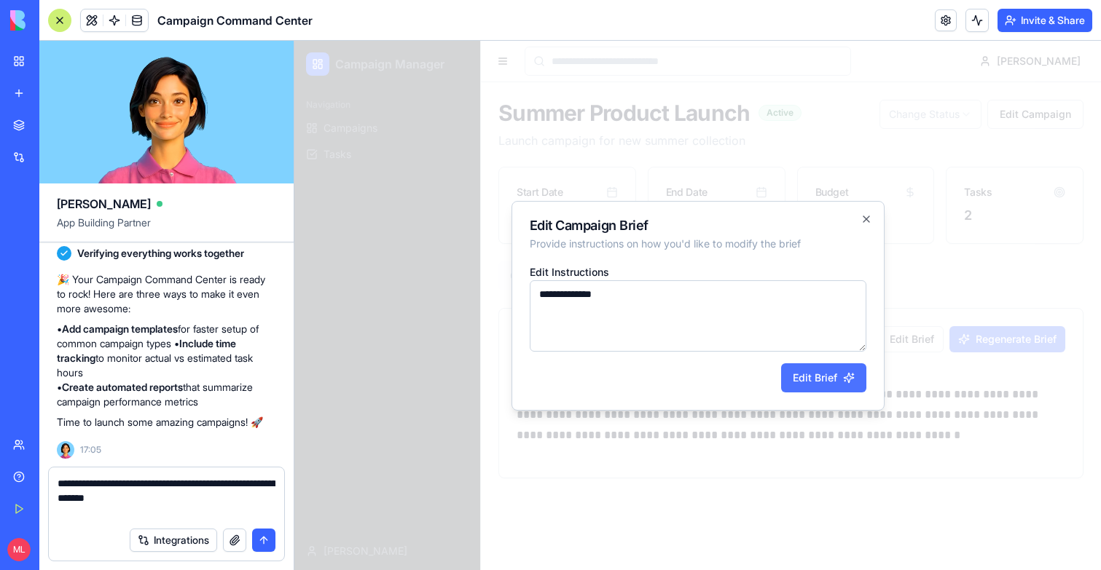
type textarea "**********"
click at [841, 377] on button "Edit Brief" at bounding box center [823, 378] width 85 height 29
click at [977, 22] on button at bounding box center [976, 20] width 23 height 23
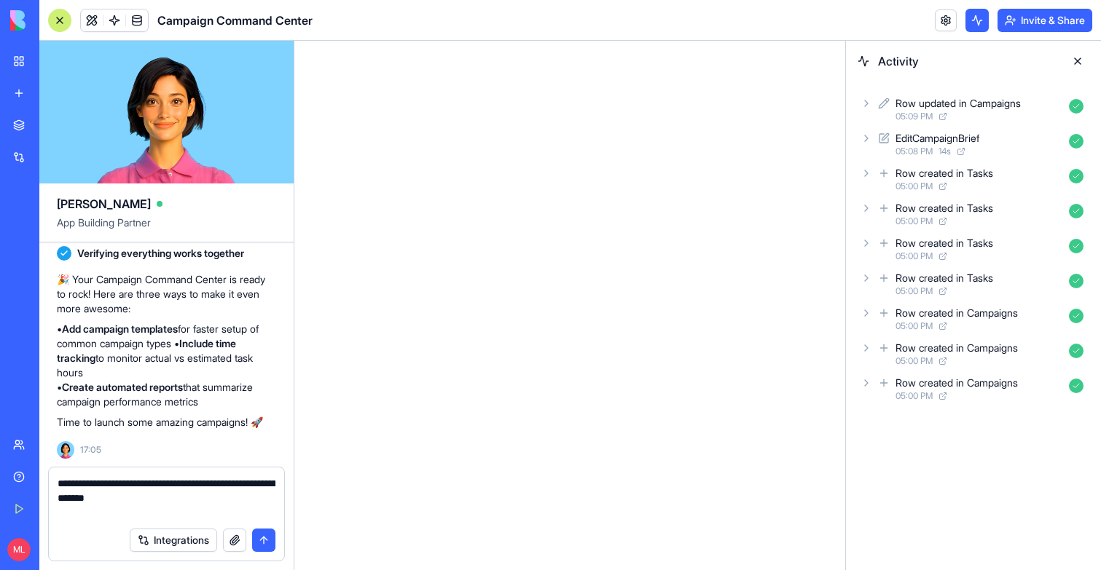
click at [977, 22] on button at bounding box center [976, 20] width 23 height 23
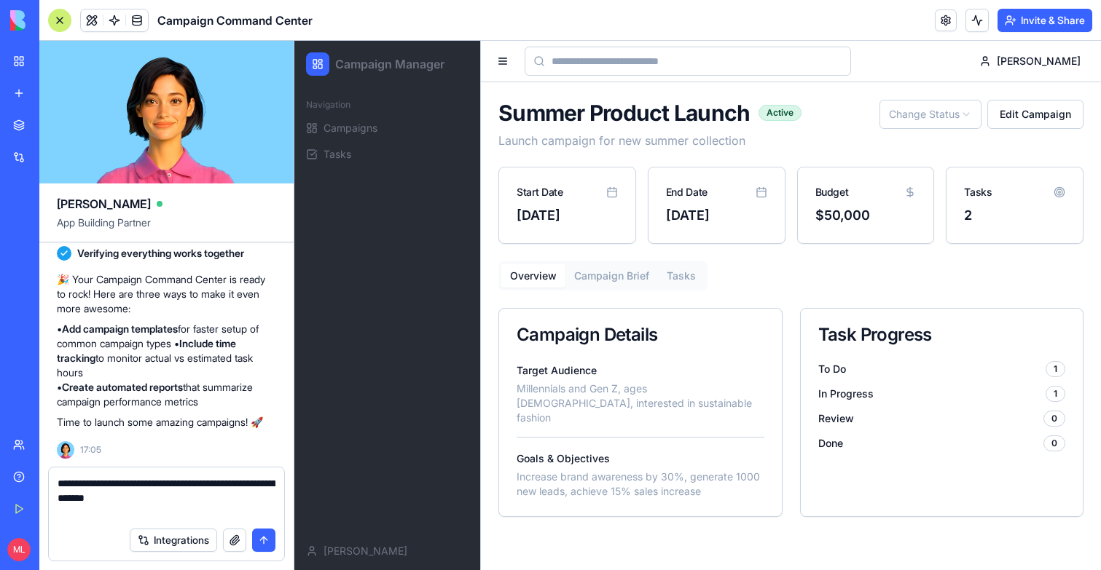
click at [624, 275] on button "Campaign Brief" at bounding box center [611, 275] width 93 height 23
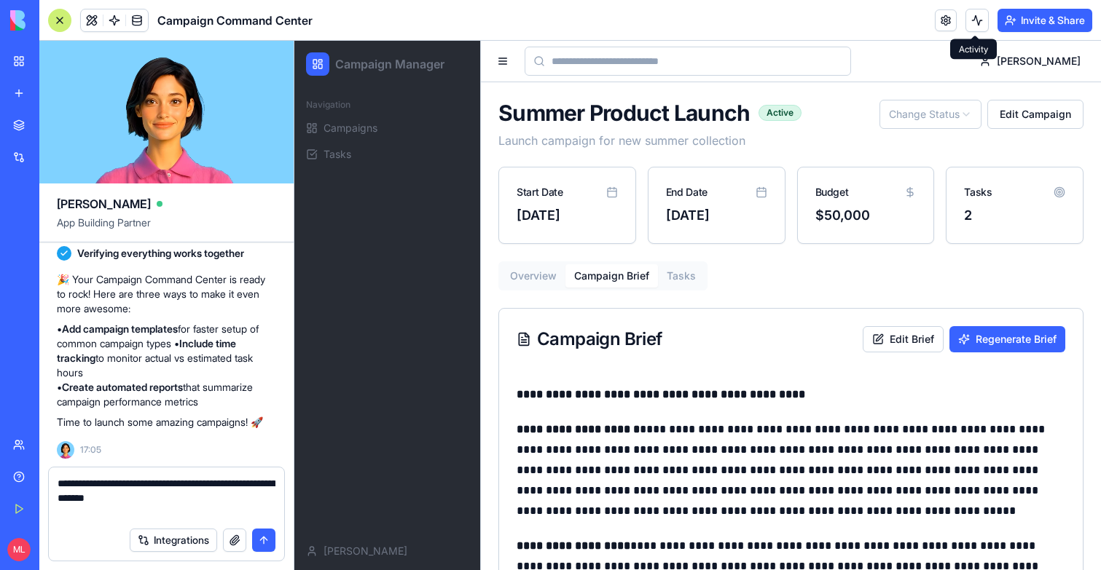
click at [975, 24] on button at bounding box center [976, 20] width 23 height 23
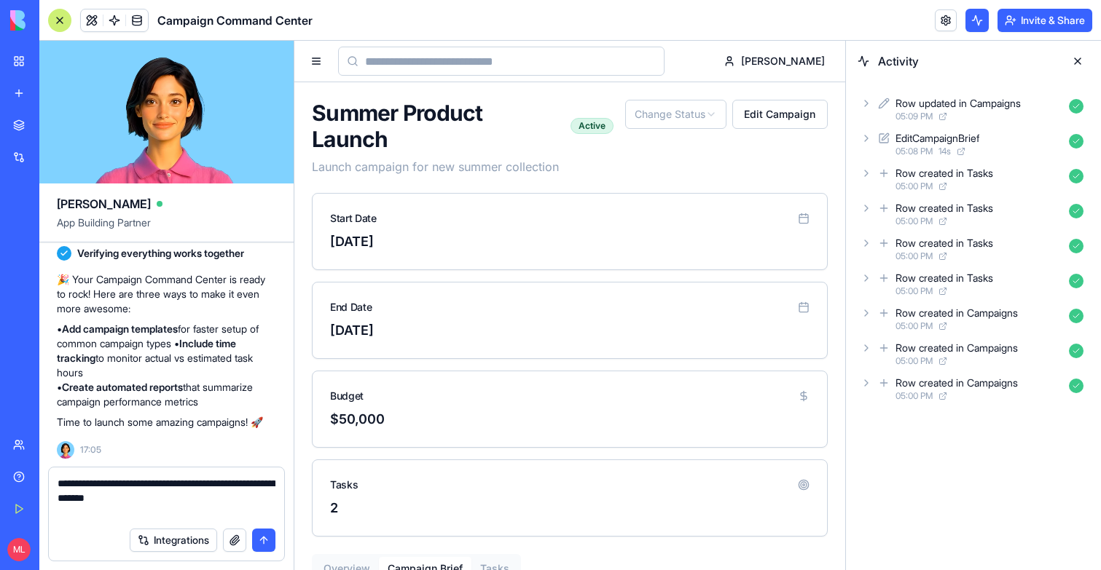
click at [1048, 149] on div "05:08 PM 14 s" at bounding box center [979, 152] width 168 height 12
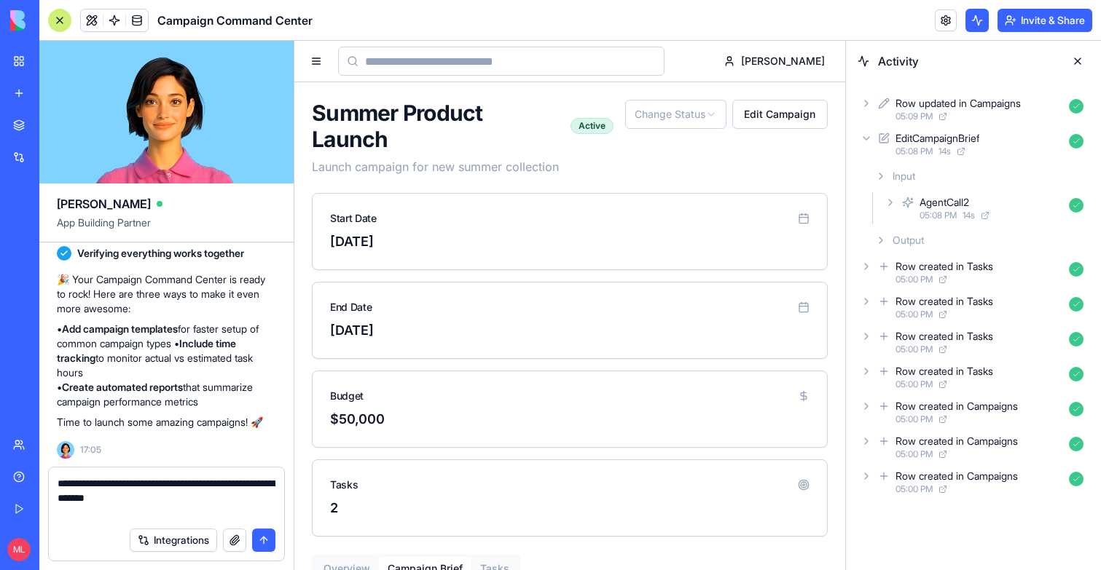
click at [1021, 205] on div "AgentCall2" at bounding box center [991, 202] width 144 height 15
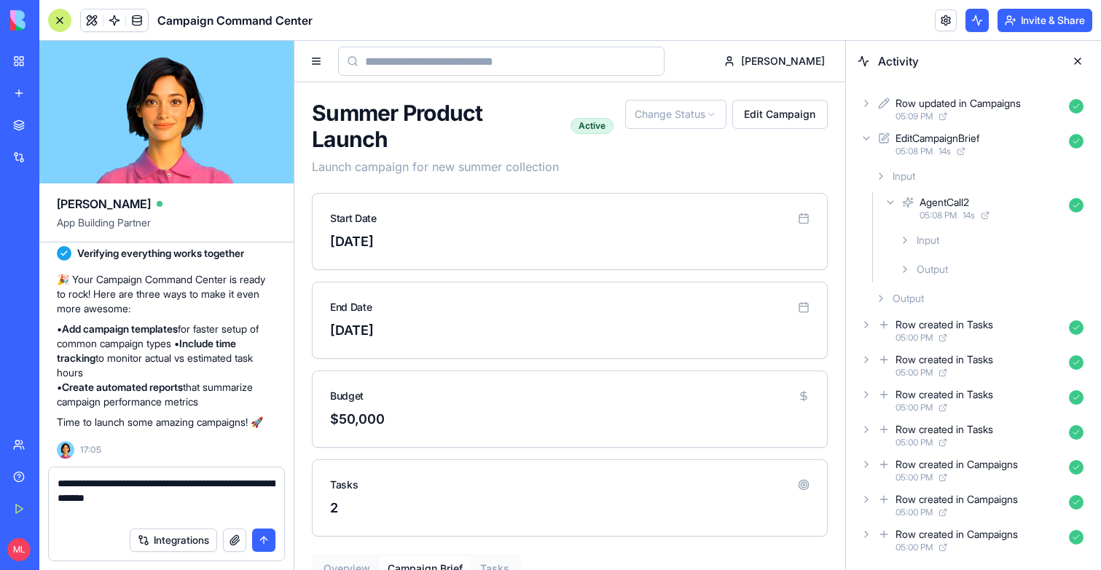
click at [1018, 236] on div "Input" at bounding box center [991, 240] width 196 height 26
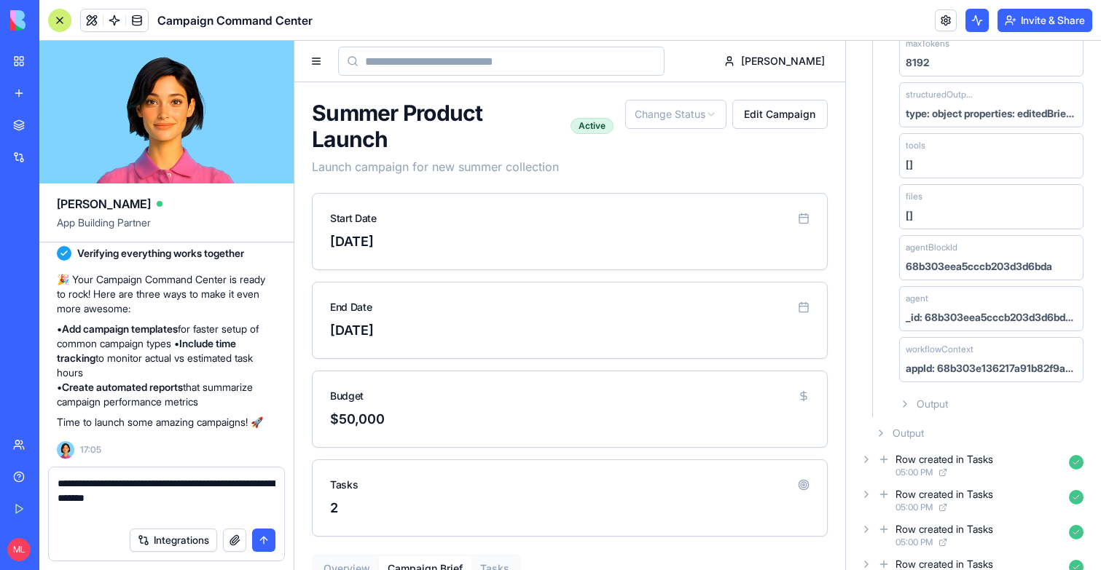
scroll to position [492, 0]
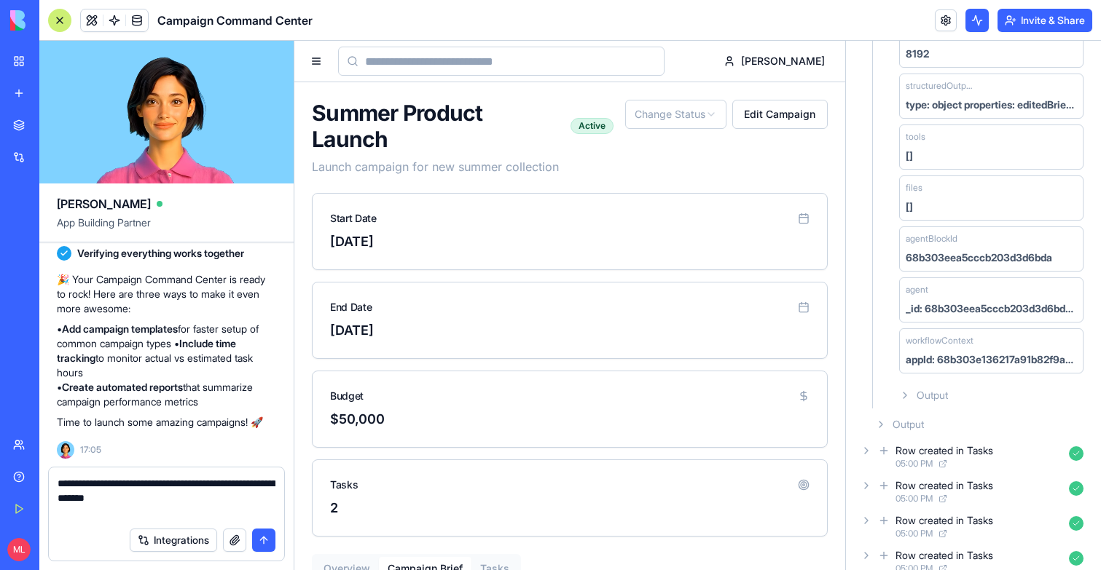
click at [988, 391] on div "Output" at bounding box center [991, 395] width 196 height 26
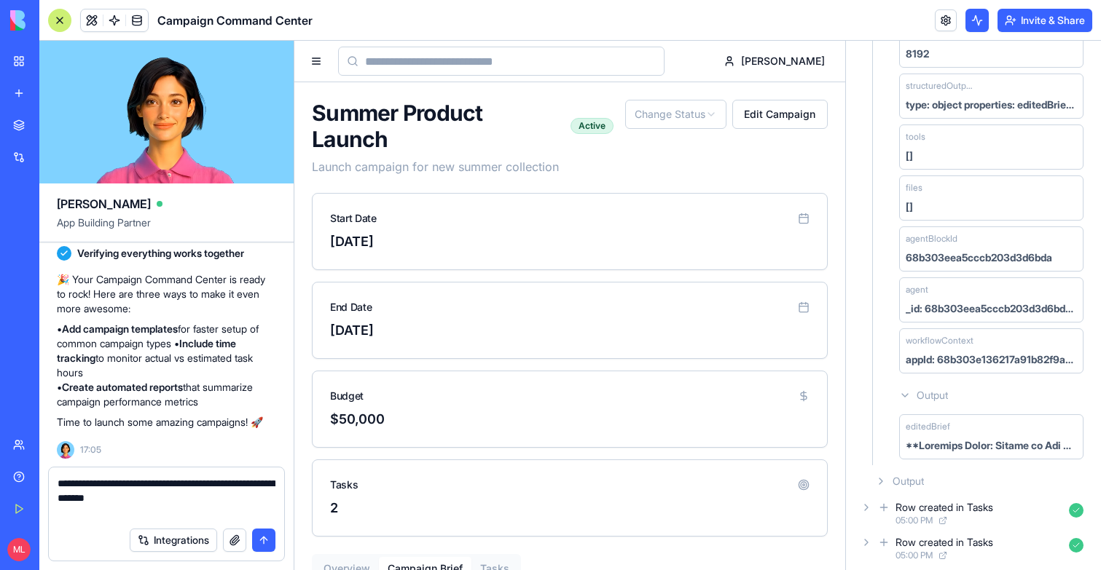
click at [994, 428] on div "editedBrief" at bounding box center [991, 437] width 184 height 45
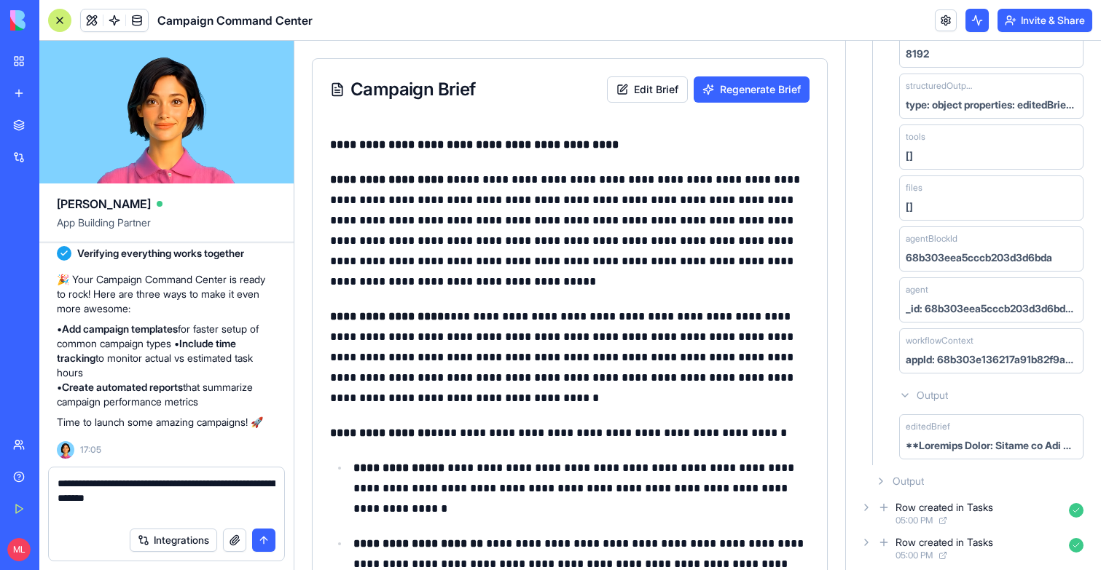
scroll to position [0, 0]
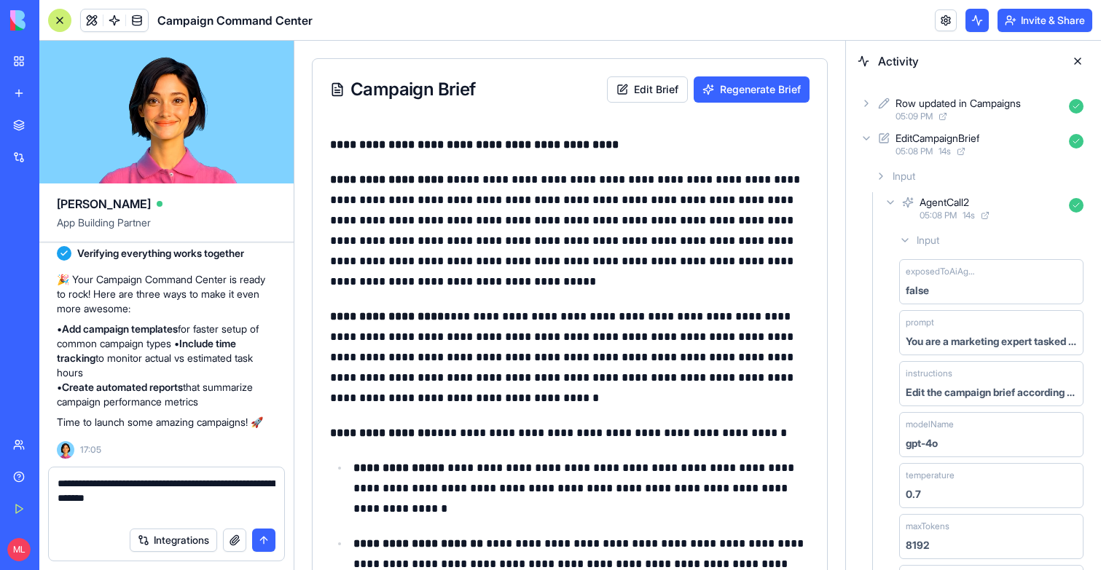
click at [1076, 58] on button at bounding box center [1077, 61] width 23 height 23
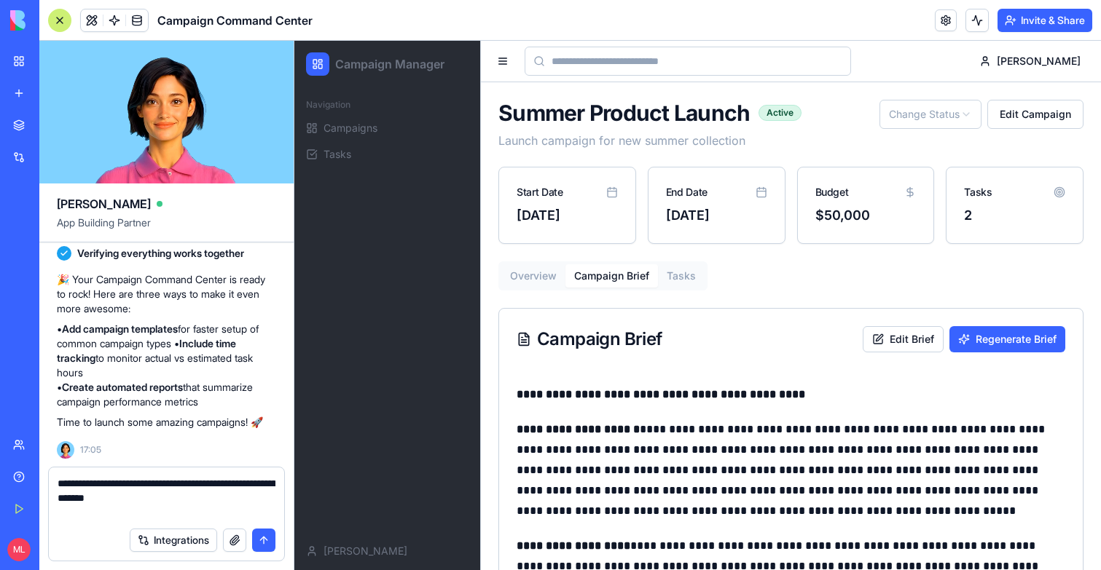
click at [181, 512] on textarea "**********" at bounding box center [167, 498] width 218 height 44
click at [176, 500] on textarea "**********" at bounding box center [167, 498] width 218 height 44
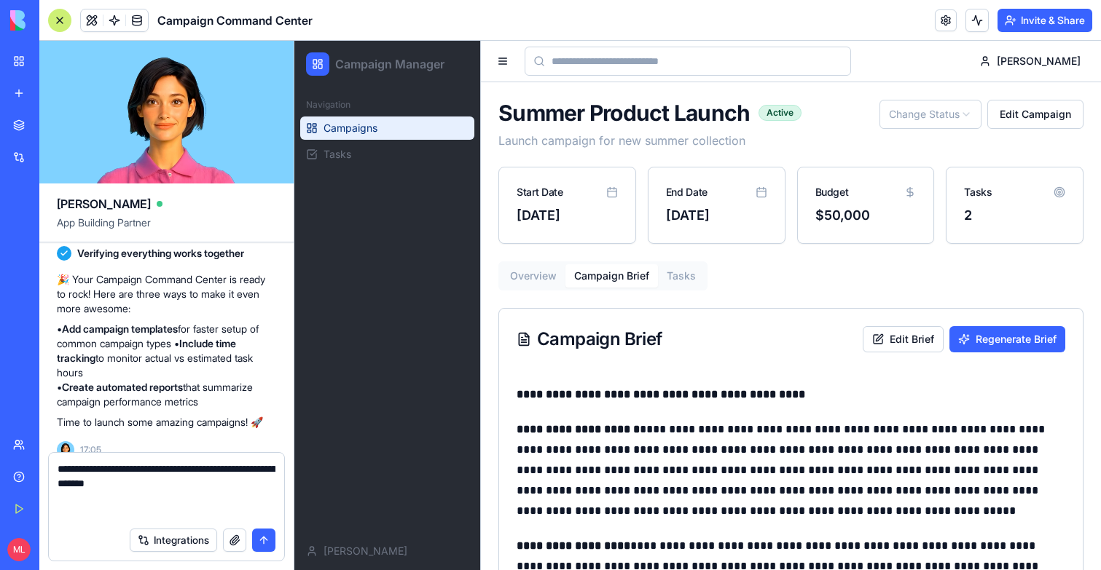
type textarea "**********"
click at [382, 132] on link "Campaigns" at bounding box center [387, 128] width 174 height 23
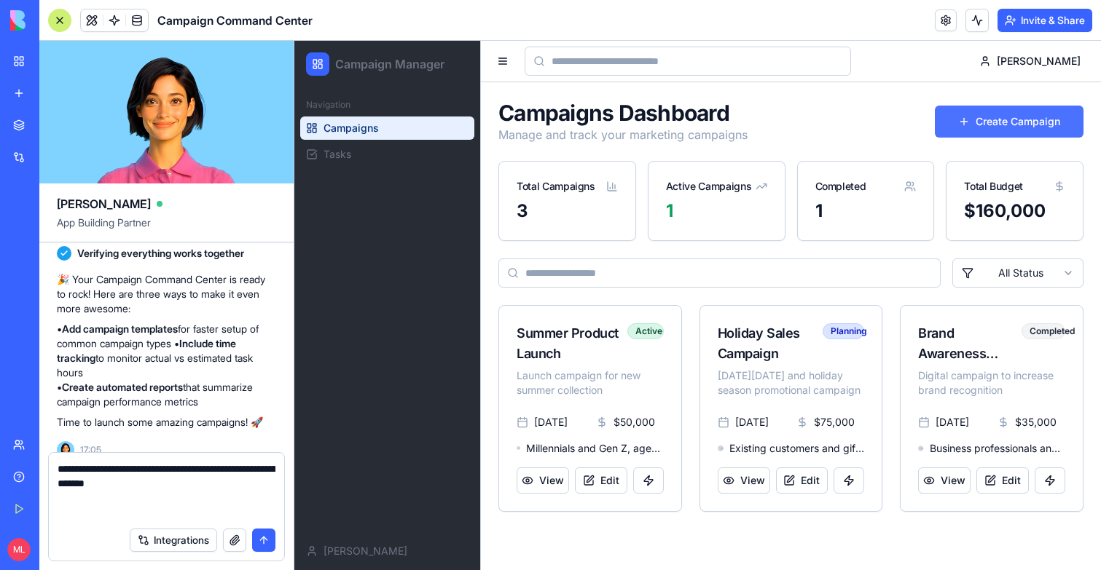
click at [1010, 125] on button "Create Campaign" at bounding box center [1009, 122] width 149 height 32
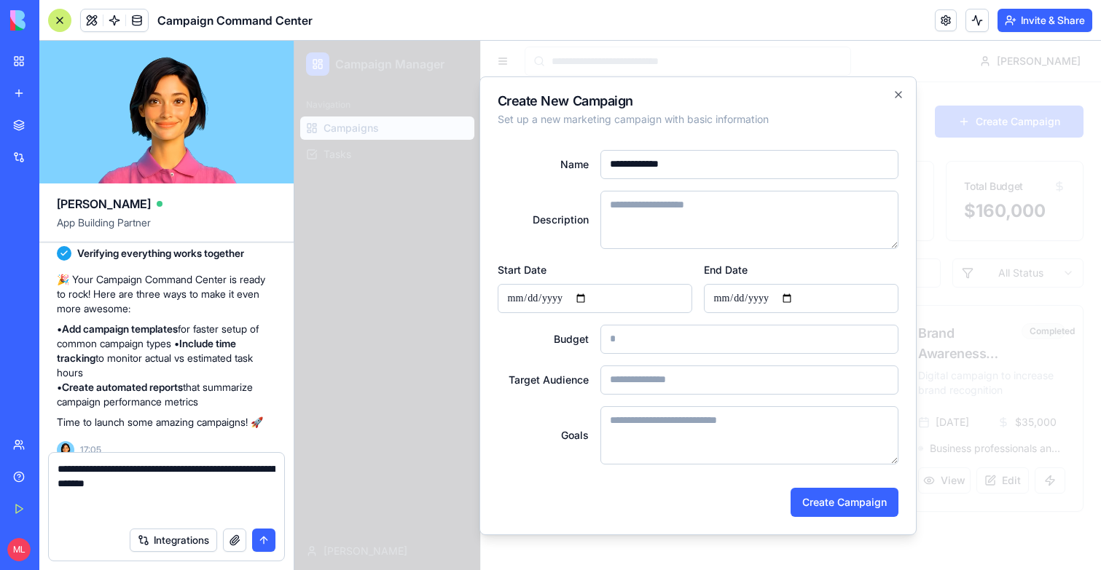
type input "**********"
click at [621, 221] on textarea "Description" at bounding box center [749, 220] width 298 height 58
type textarea "**********"
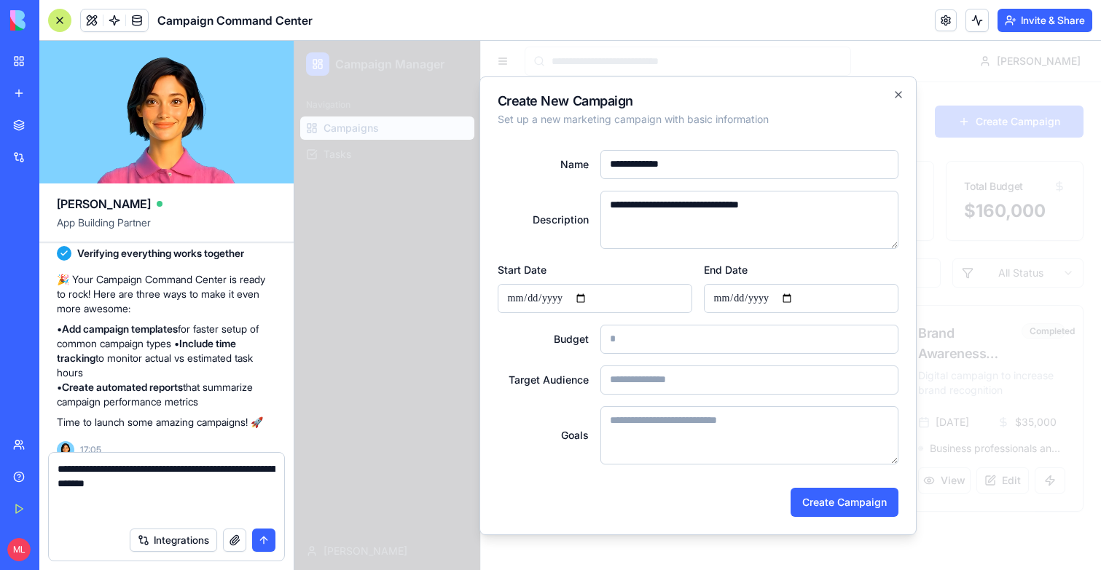
click at [661, 342] on input "Budget" at bounding box center [749, 339] width 298 height 29
type input "*"
type input "*****"
click at [662, 380] on input "Target Audience" at bounding box center [749, 380] width 298 height 29
click at [583, 431] on label "Goals" at bounding box center [544, 436] width 92 height 10
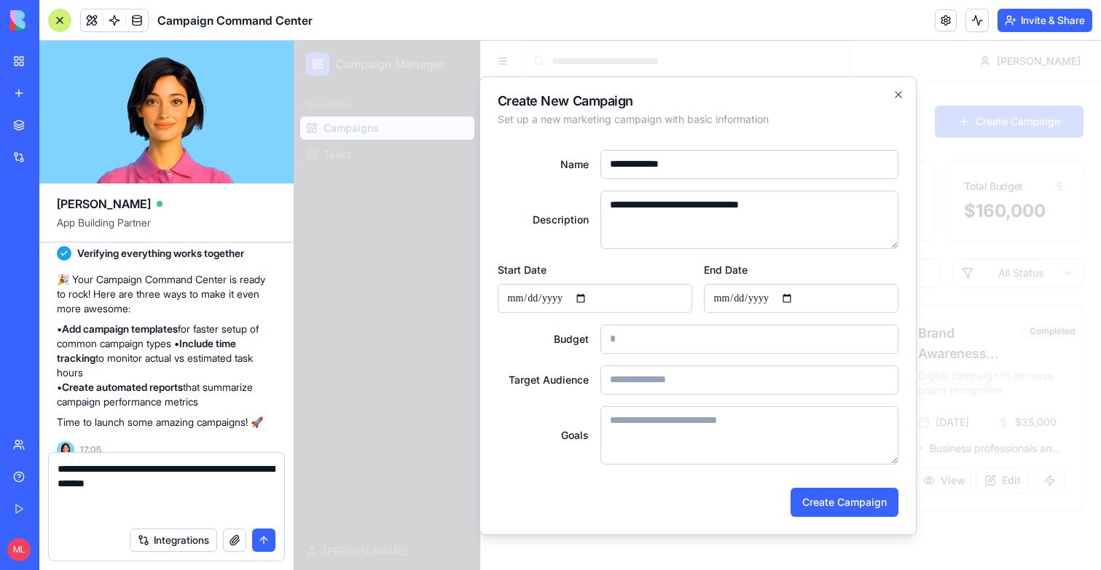
click at [600, 431] on textarea "Goals" at bounding box center [749, 436] width 298 height 58
click at [650, 373] on input "Target Audience" at bounding box center [749, 380] width 298 height 29
type input "**********"
click at [702, 421] on textarea "Goals" at bounding box center [749, 436] width 298 height 58
type textarea "*****"
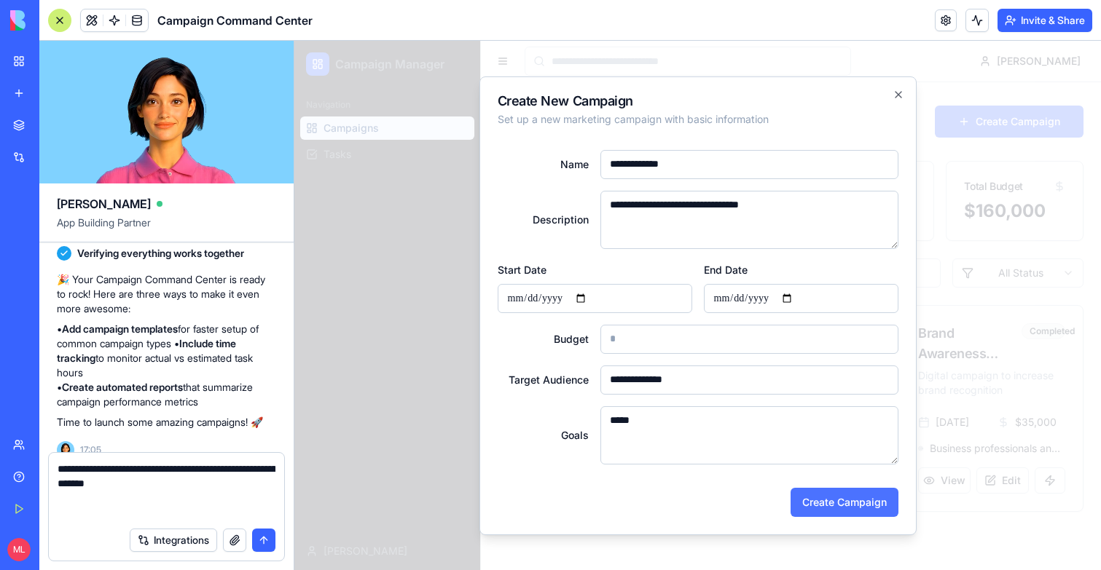
click at [836, 503] on button "Create Campaign" at bounding box center [844, 502] width 108 height 29
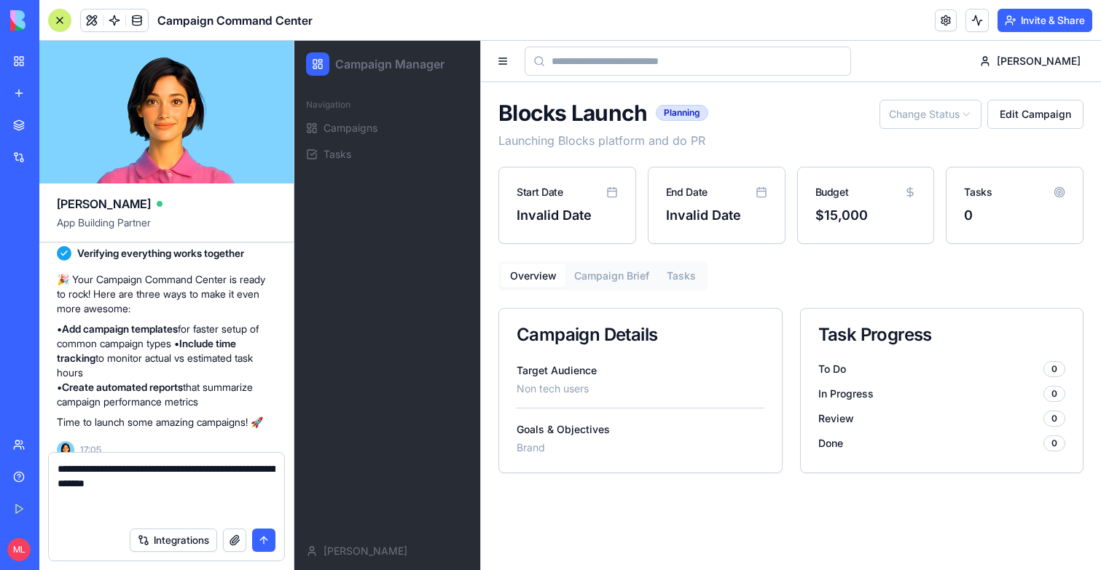
click at [615, 273] on button "Campaign Brief" at bounding box center [611, 275] width 93 height 23
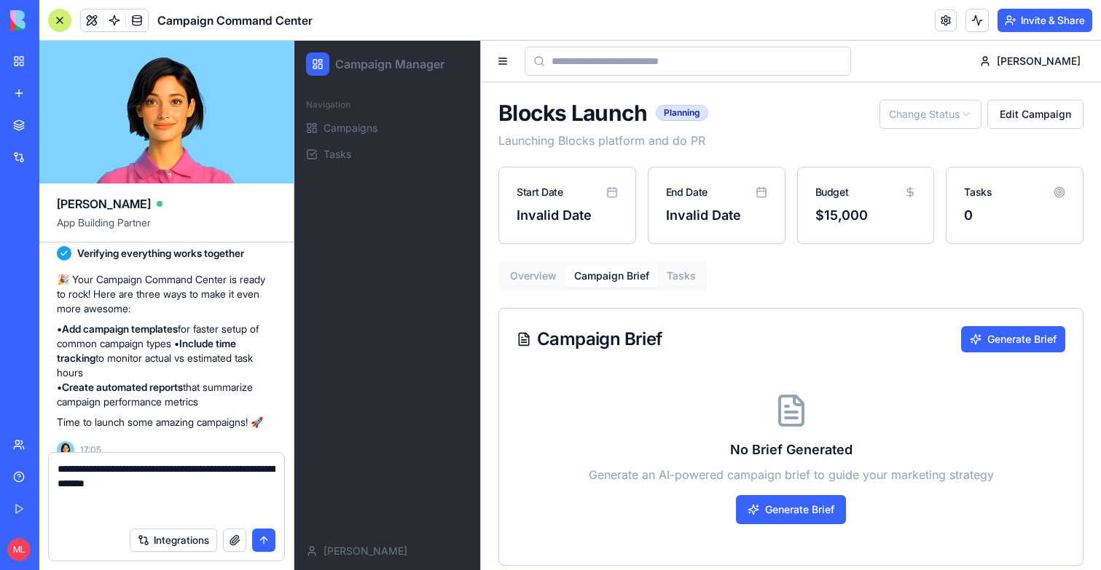
scroll to position [13, 0]
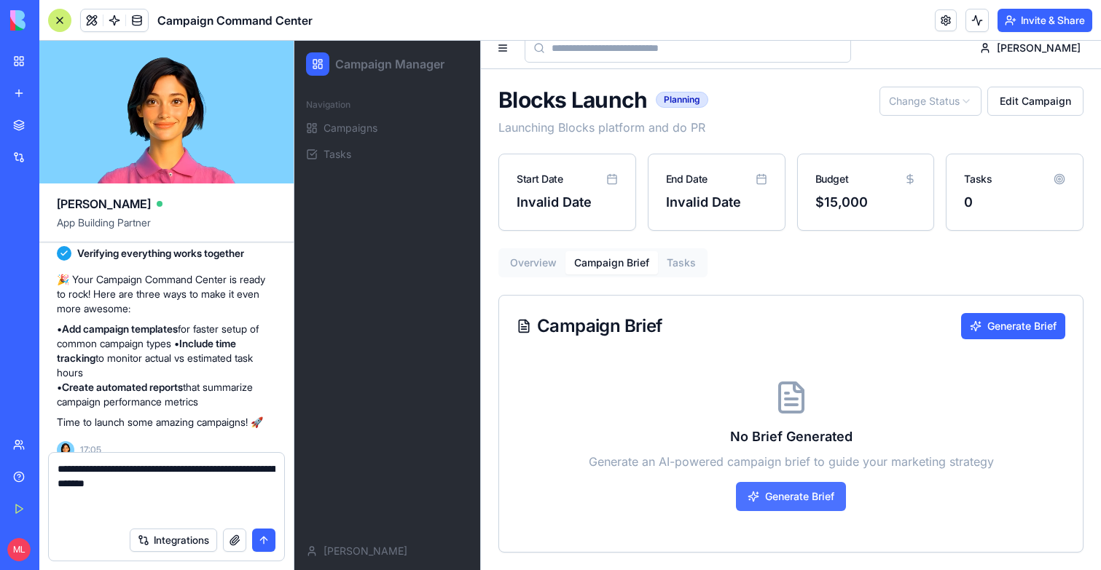
click at [811, 489] on button "Generate Brief" at bounding box center [791, 496] width 110 height 29
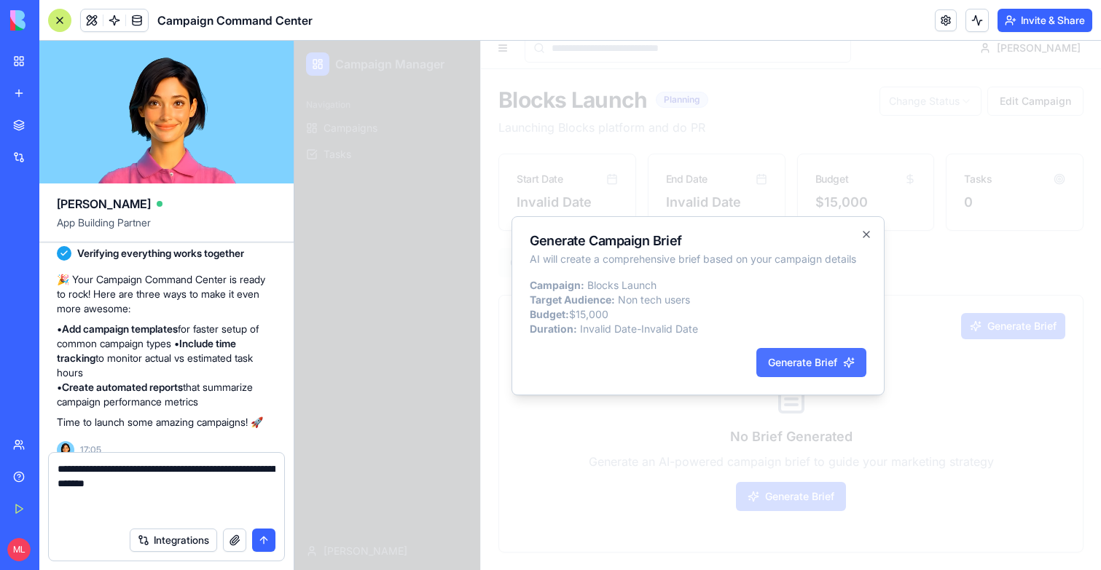
click at [797, 356] on button "Generate Brief" at bounding box center [811, 362] width 110 height 29
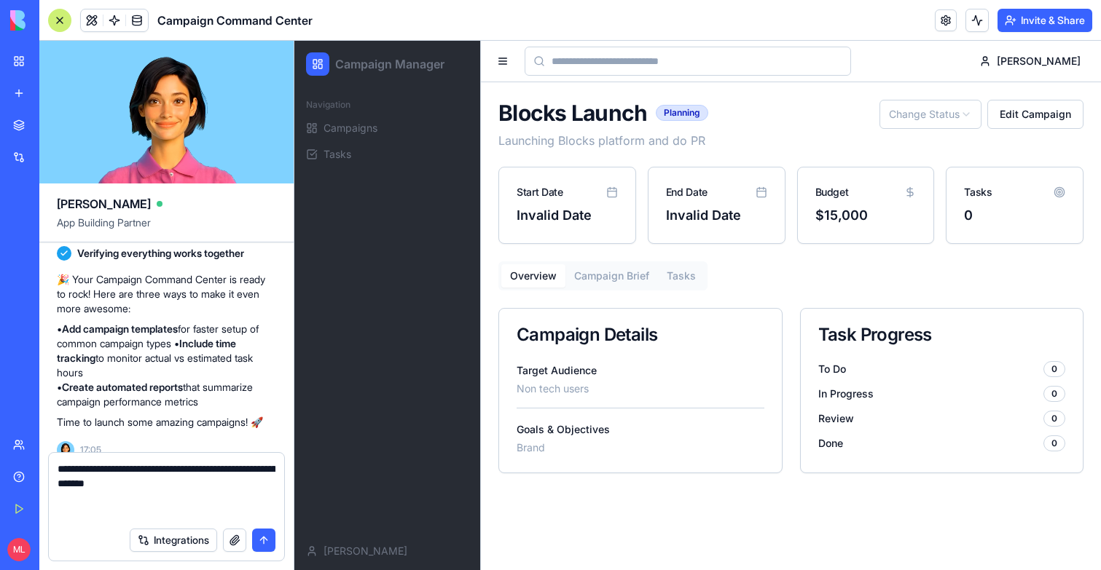
scroll to position [0, 0]
click at [626, 264] on div "Overview Campaign Brief Tasks" at bounding box center [602, 276] width 209 height 29
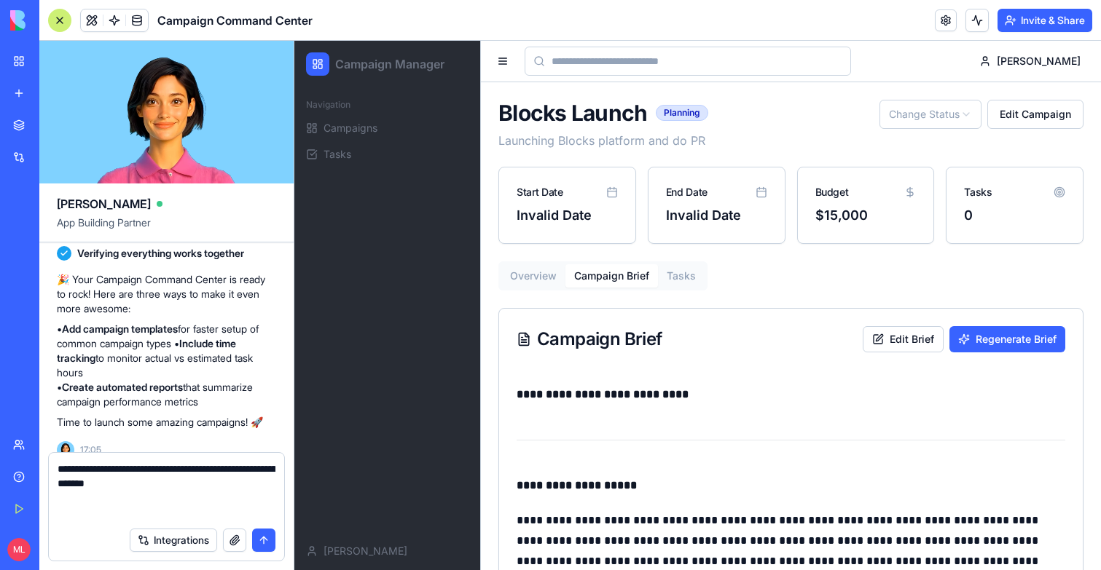
click at [687, 273] on button "Tasks" at bounding box center [681, 275] width 47 height 23
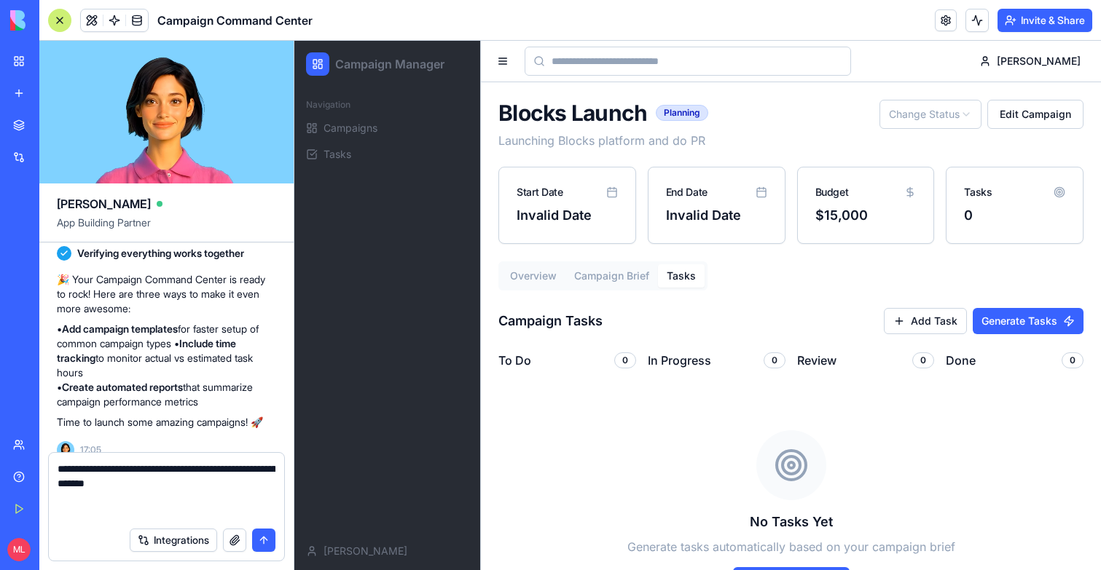
click at [621, 276] on button "Campaign Brief" at bounding box center [611, 275] width 93 height 23
click at [686, 278] on button "Tasks" at bounding box center [681, 275] width 47 height 23
click at [1069, 318] on button "Generate Tasks" at bounding box center [1028, 321] width 111 height 26
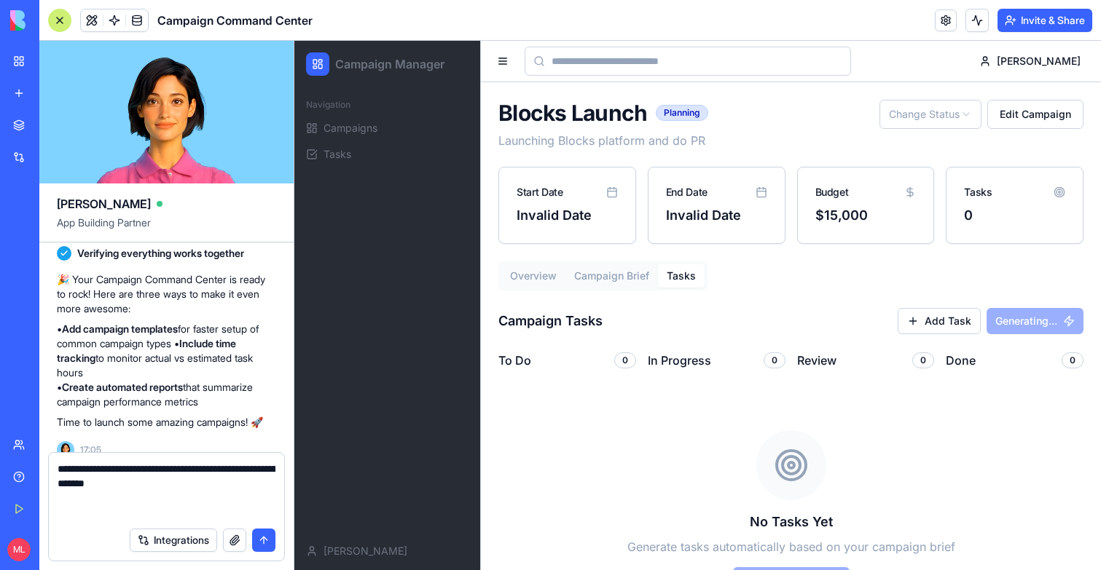
click at [986, 26] on div at bounding box center [976, 20] width 23 height 23
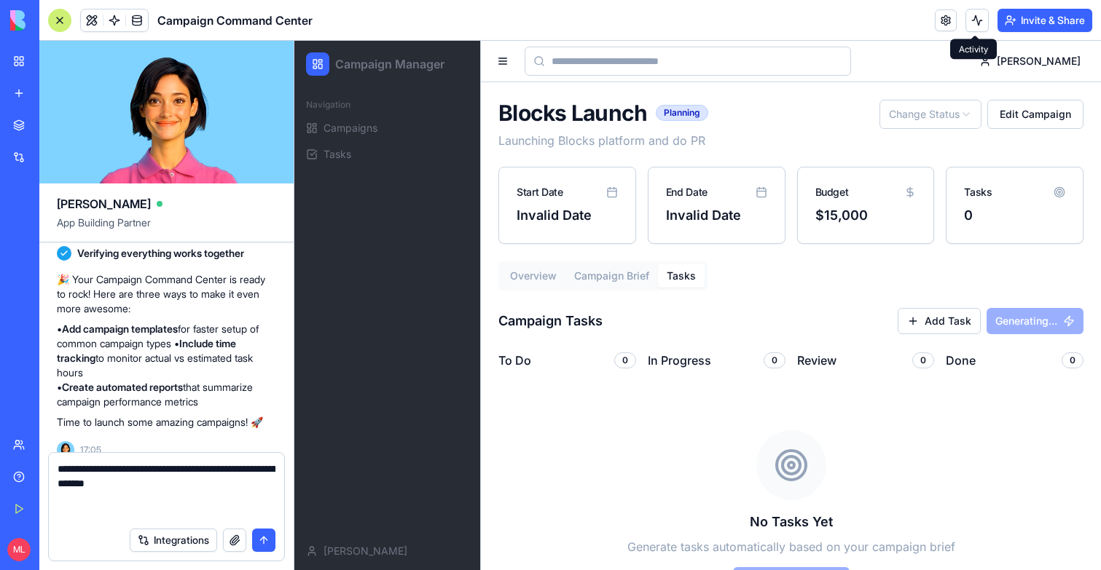
click at [978, 24] on button at bounding box center [976, 20] width 23 height 23
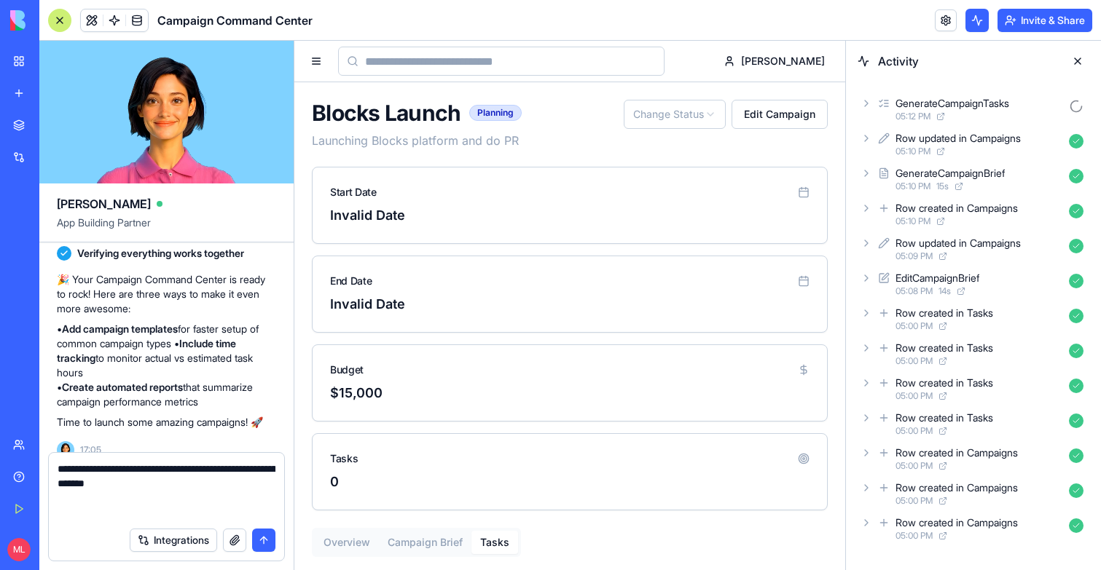
click at [975, 117] on div "05:12 PM" at bounding box center [979, 117] width 168 height 12
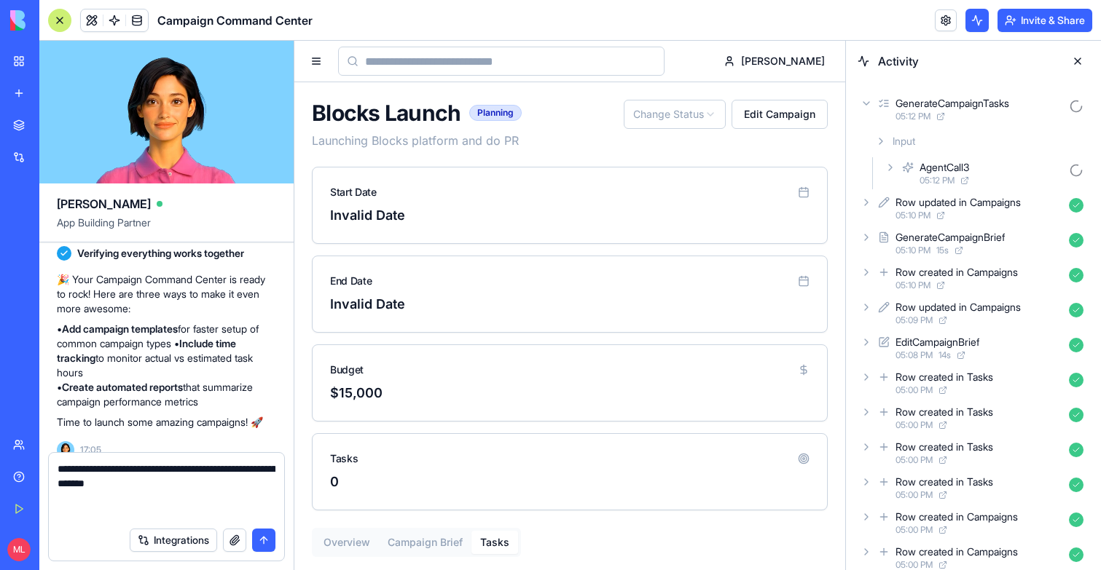
click at [940, 176] on span "05:12 PM" at bounding box center [936, 181] width 35 height 12
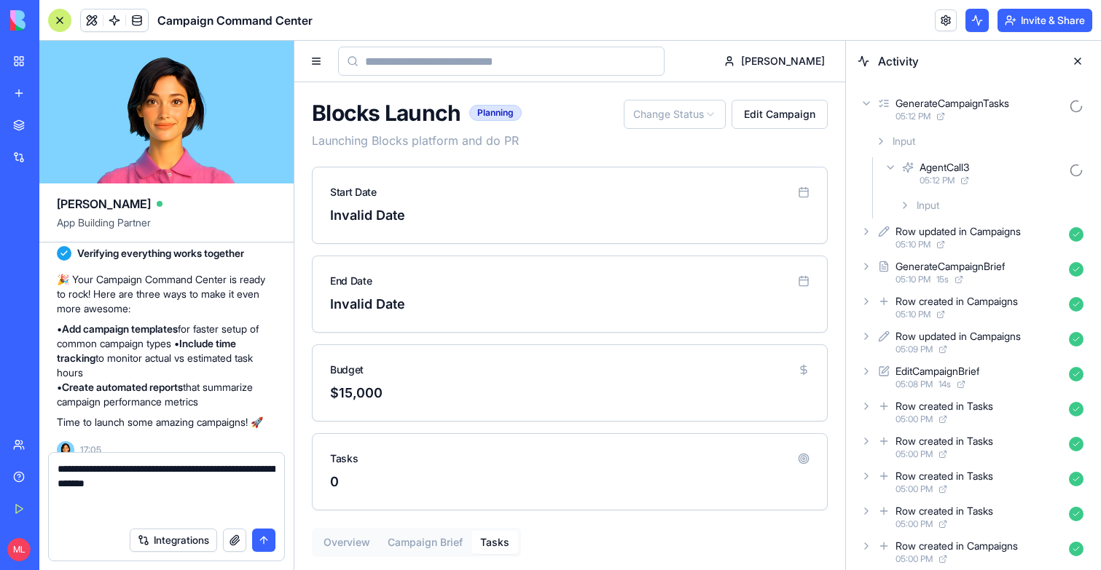
click at [925, 149] on div "Input" at bounding box center [979, 141] width 220 height 26
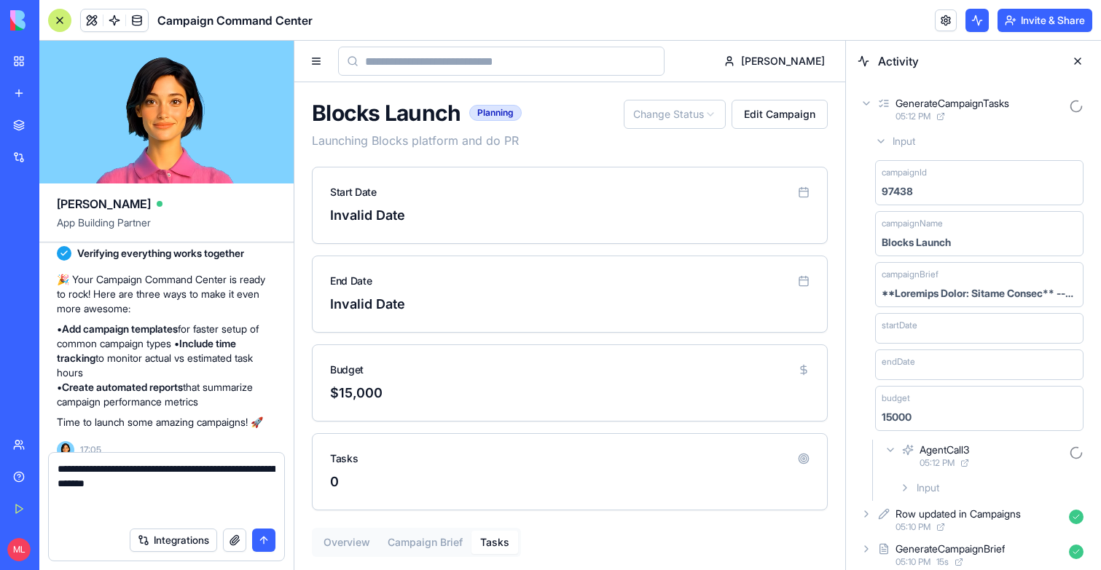
click at [994, 131] on div "Input" at bounding box center [979, 141] width 220 height 26
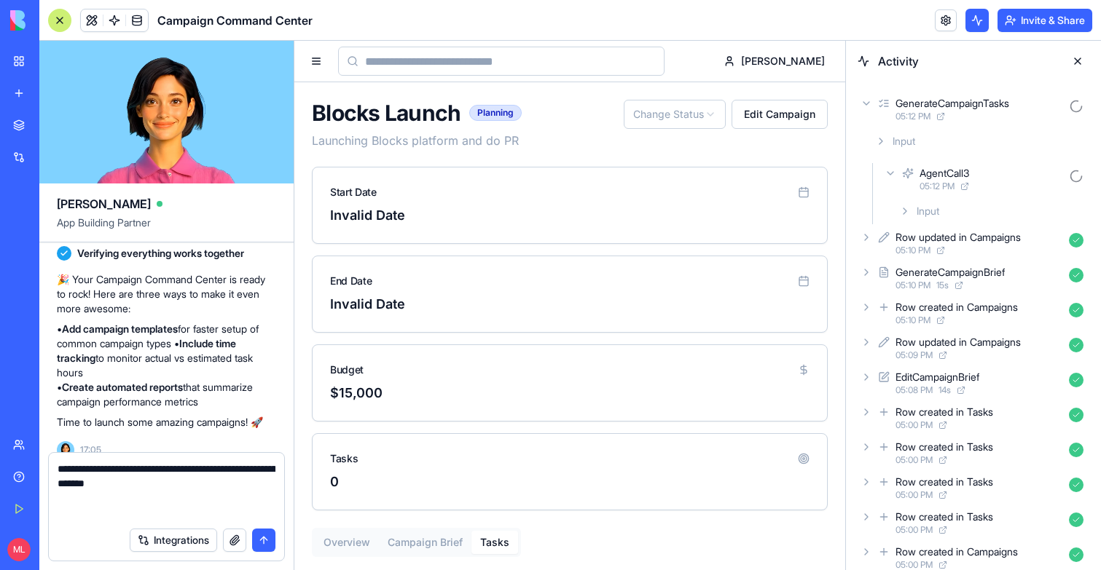
click at [991, 109] on div "GenerateCampaignTasks" at bounding box center [952, 103] width 114 height 15
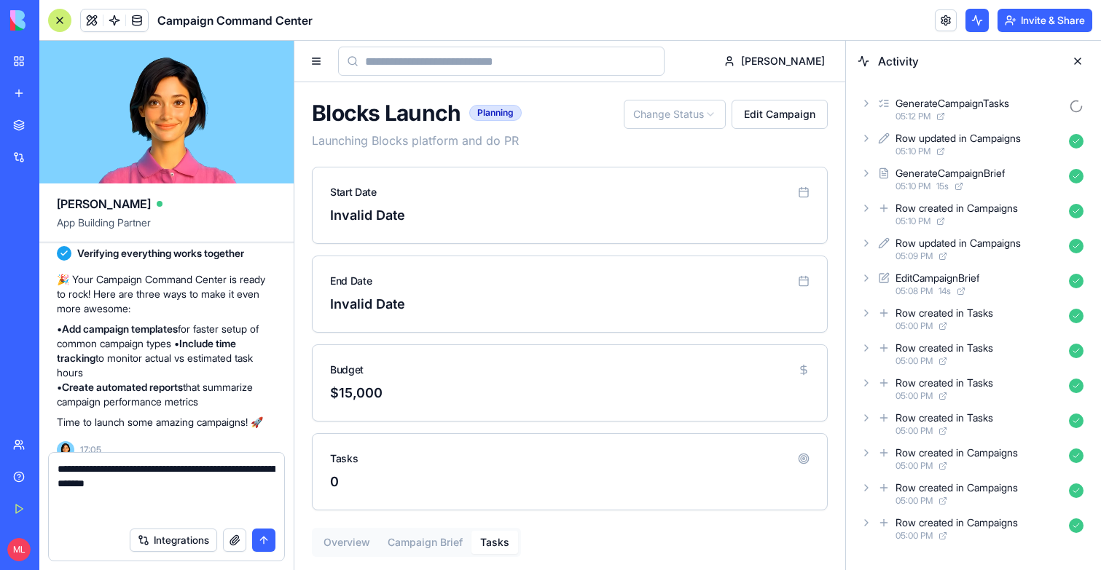
click at [1081, 59] on button at bounding box center [1077, 61] width 23 height 23
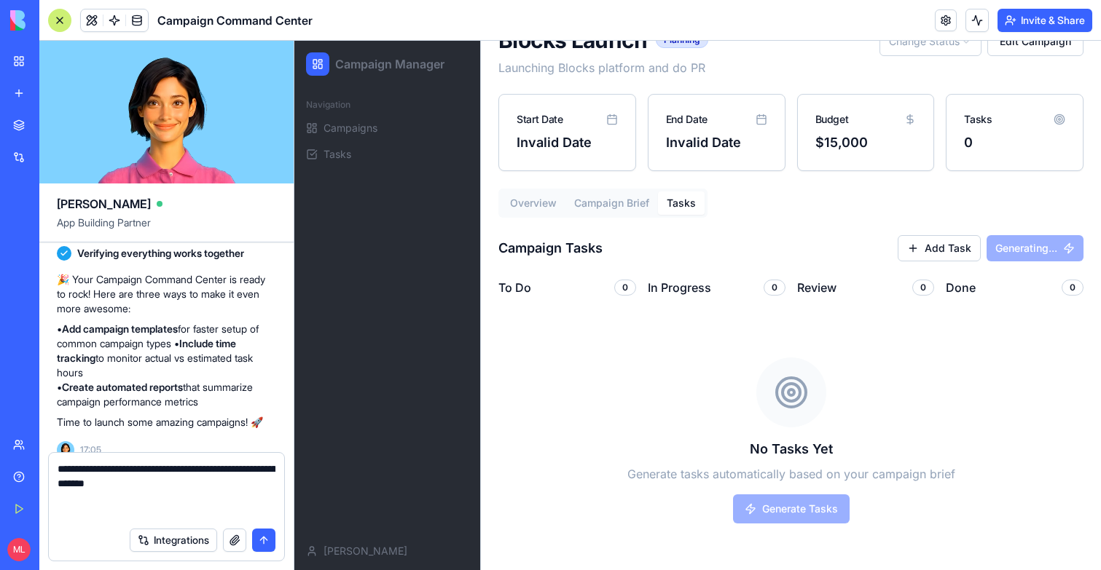
scroll to position [79, 0]
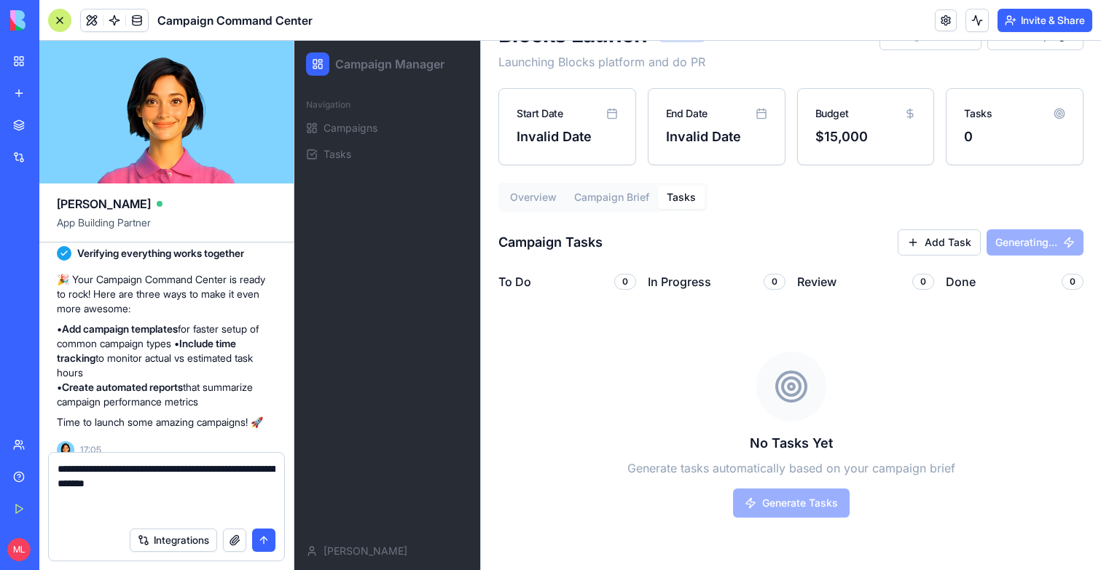
click at [118, 484] on textarea "**********" at bounding box center [167, 491] width 218 height 58
click at [193, 470] on textarea "**********" at bounding box center [167, 491] width 218 height 58
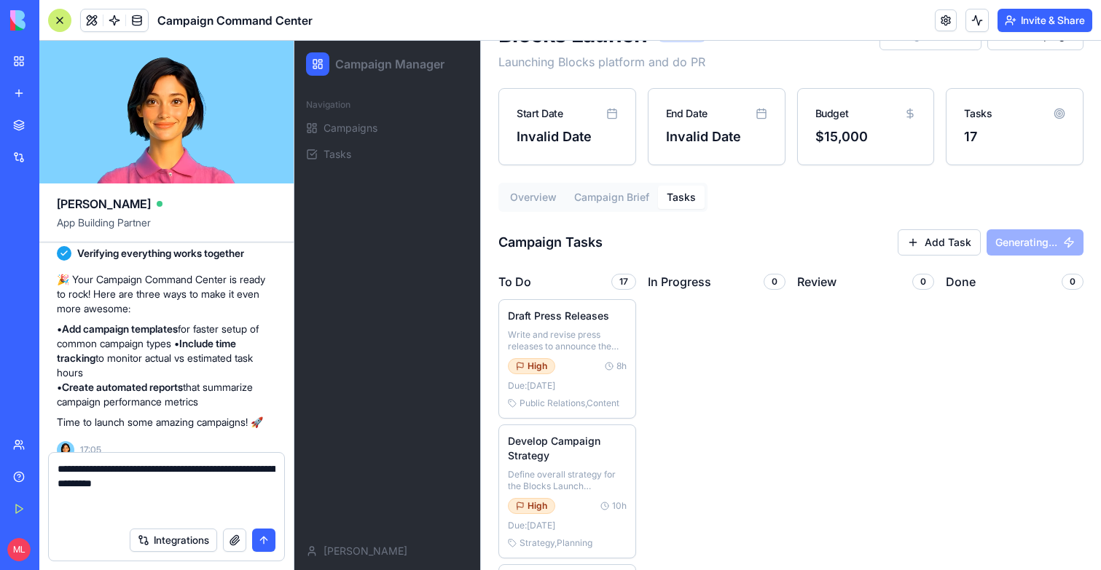
click at [195, 490] on textarea "**********" at bounding box center [167, 491] width 218 height 58
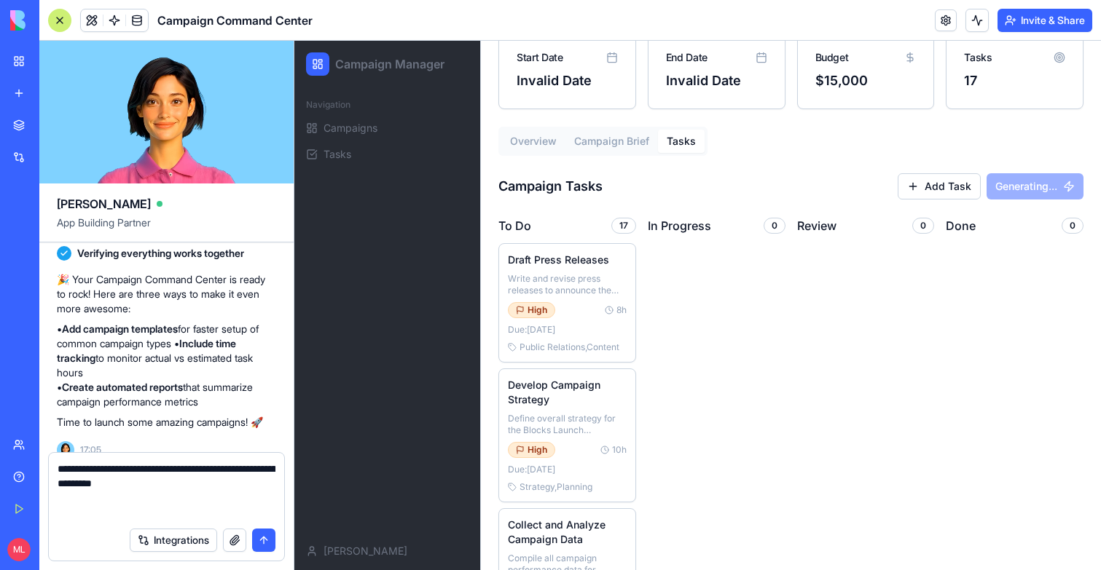
scroll to position [147, 0]
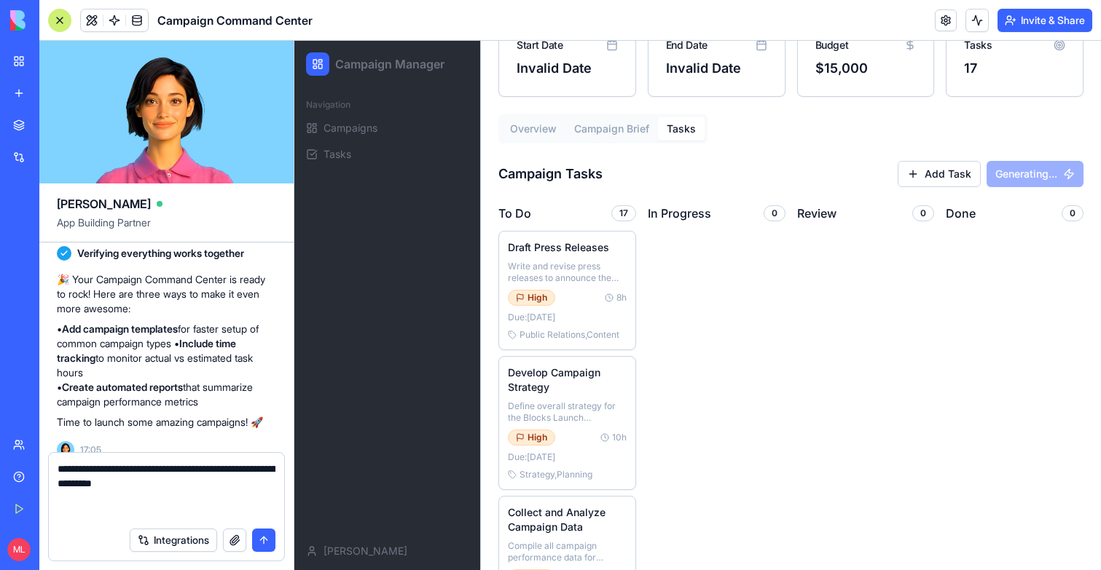
click at [122, 483] on textarea "**********" at bounding box center [167, 491] width 218 height 58
click at [115, 483] on textarea "**********" at bounding box center [167, 491] width 218 height 58
type textarea "**********"
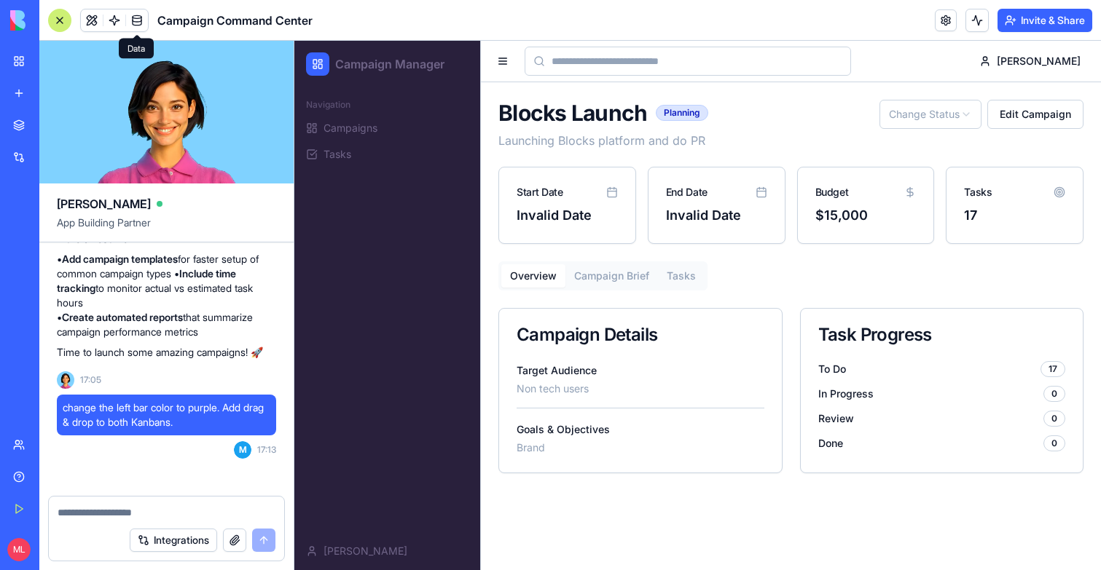
scroll to position [958, 0]
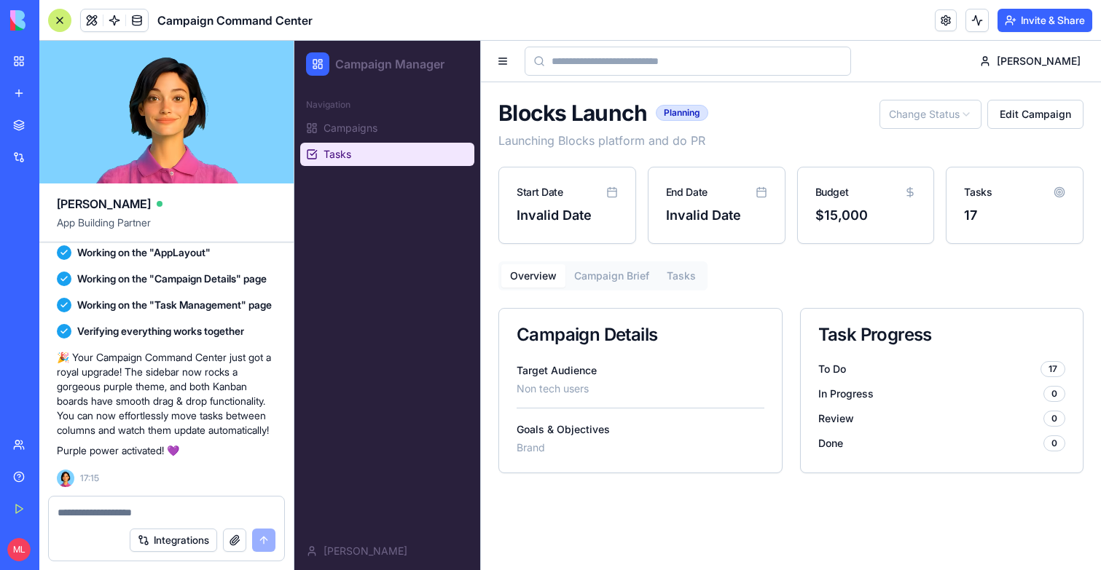
click at [337, 158] on span "Tasks" at bounding box center [337, 154] width 28 height 15
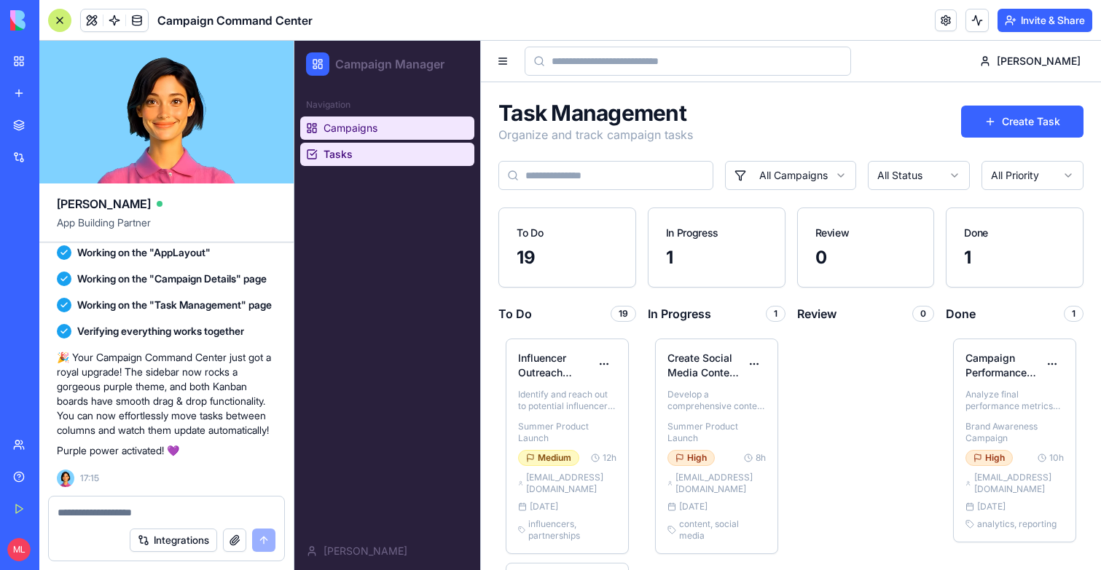
click at [349, 134] on span "Campaigns" at bounding box center [350, 128] width 54 height 15
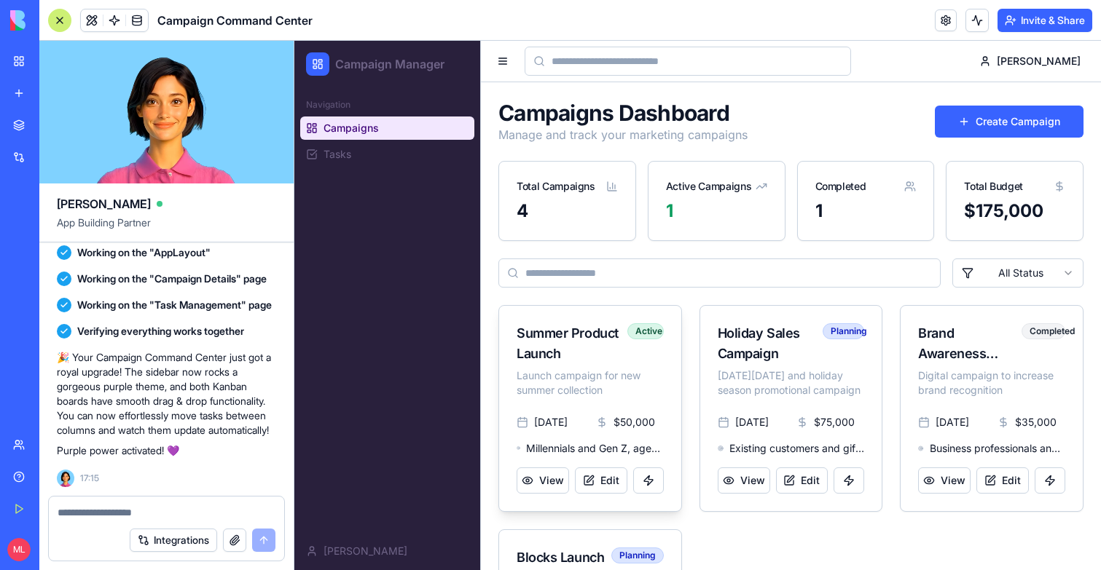
click at [587, 353] on div "Summer Product Launch" at bounding box center [572, 343] width 111 height 41
click at [548, 491] on button "View" at bounding box center [543, 481] width 52 height 26
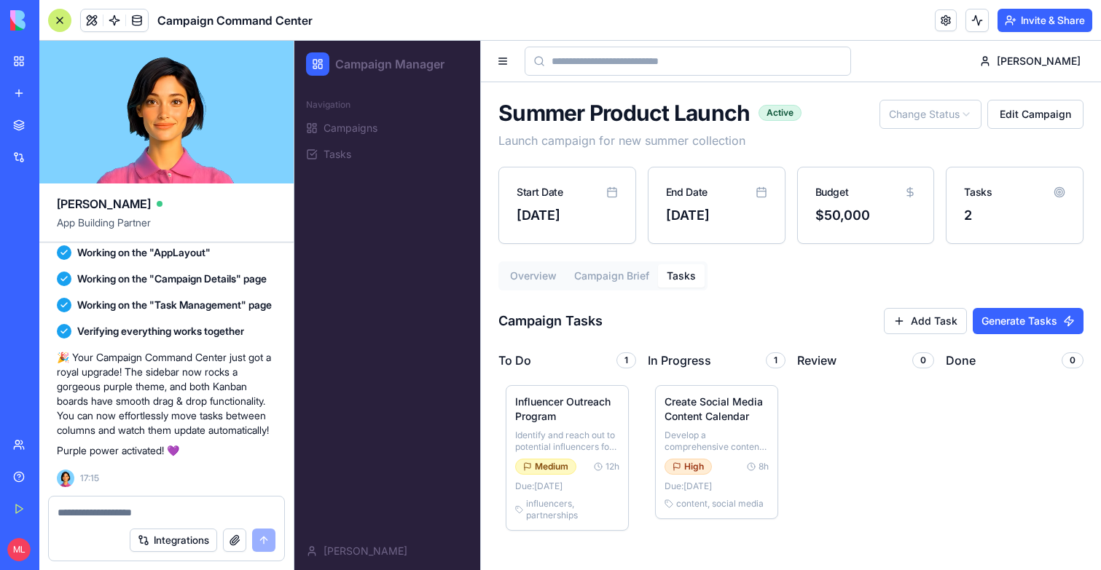
click at [683, 272] on button "Tasks" at bounding box center [681, 275] width 47 height 23
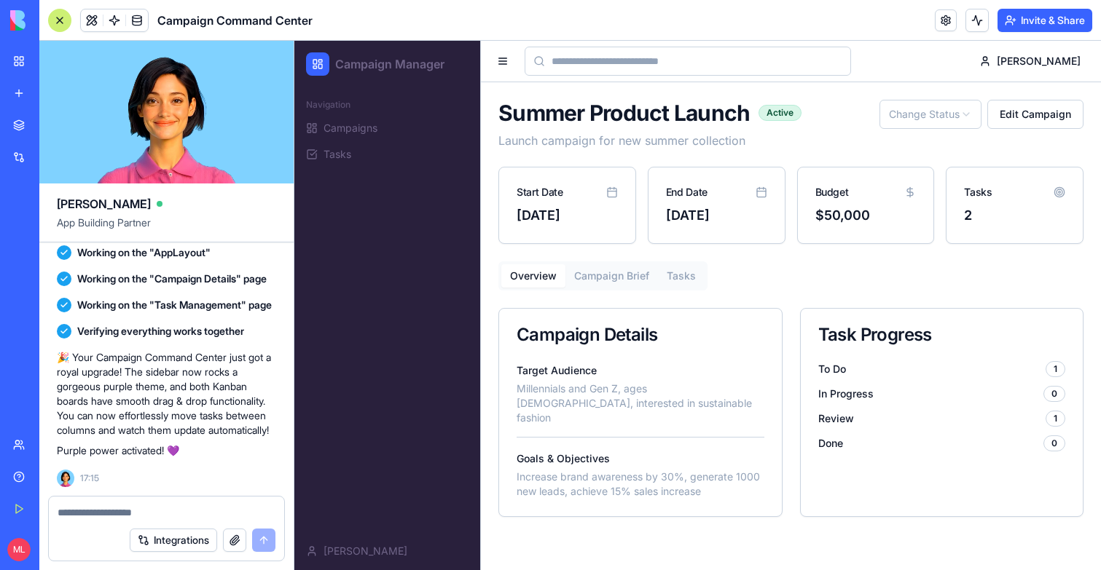
click at [683, 280] on button "Tasks" at bounding box center [681, 275] width 47 height 23
click at [375, 138] on link "Campaigns" at bounding box center [387, 128] width 174 height 23
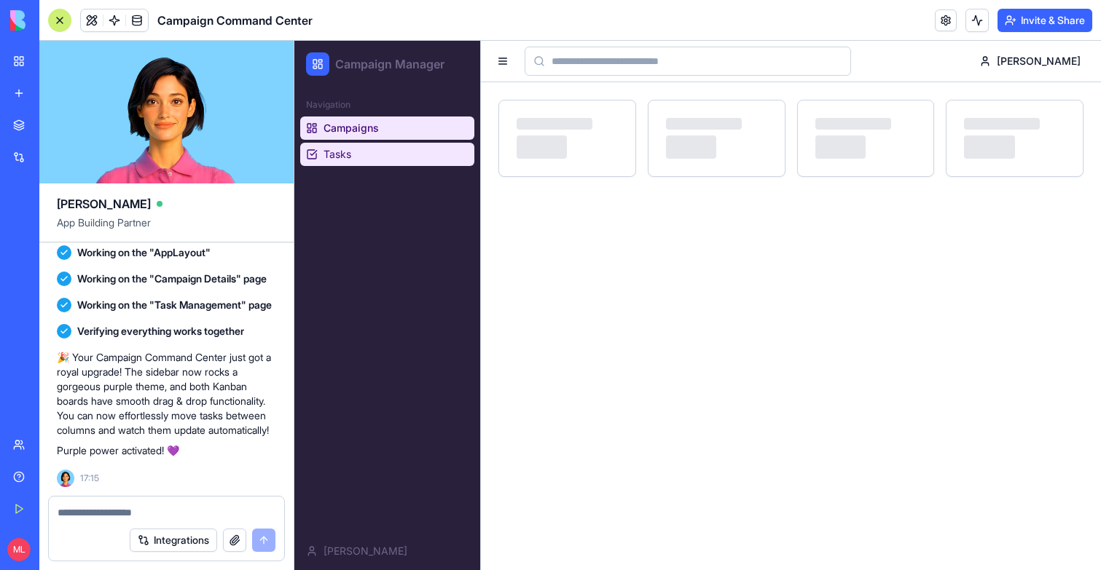
click at [375, 149] on link "Tasks" at bounding box center [387, 154] width 174 height 23
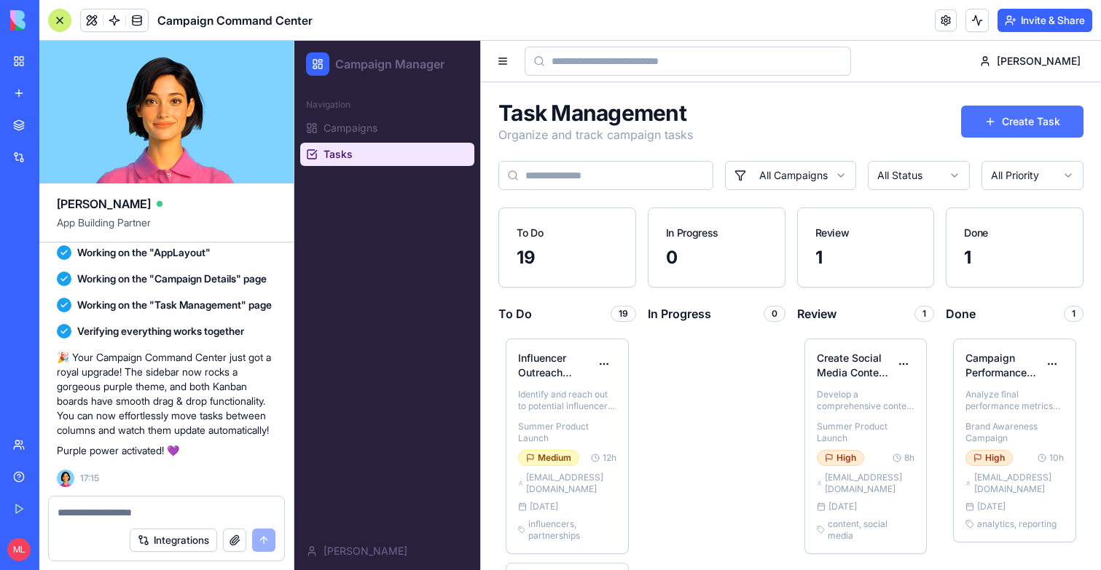
click at [995, 120] on button "Create Task" at bounding box center [1022, 122] width 122 height 32
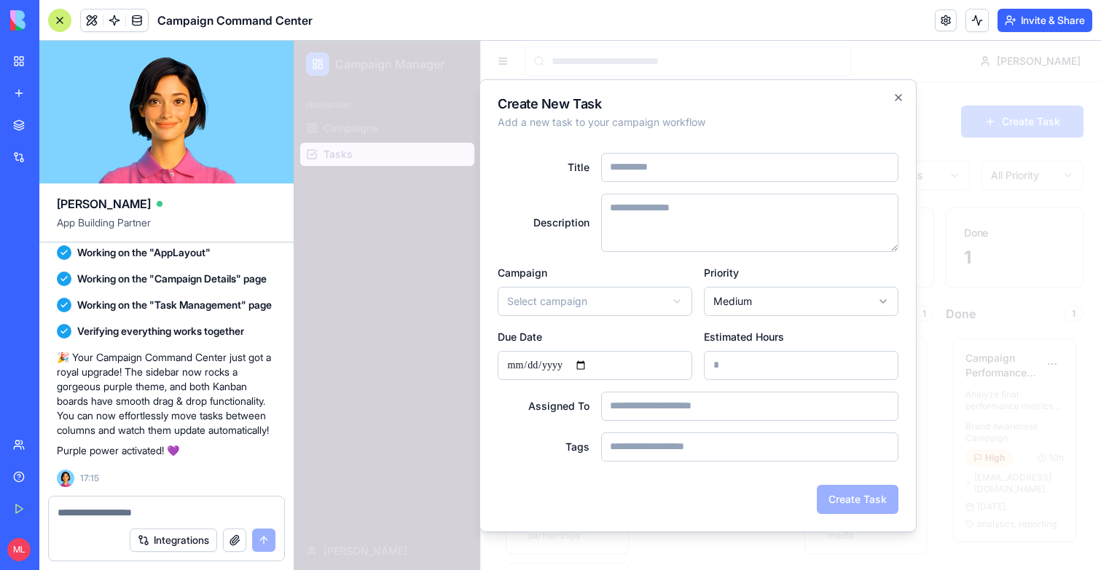
click at [998, 127] on div at bounding box center [697, 306] width 806 height 530
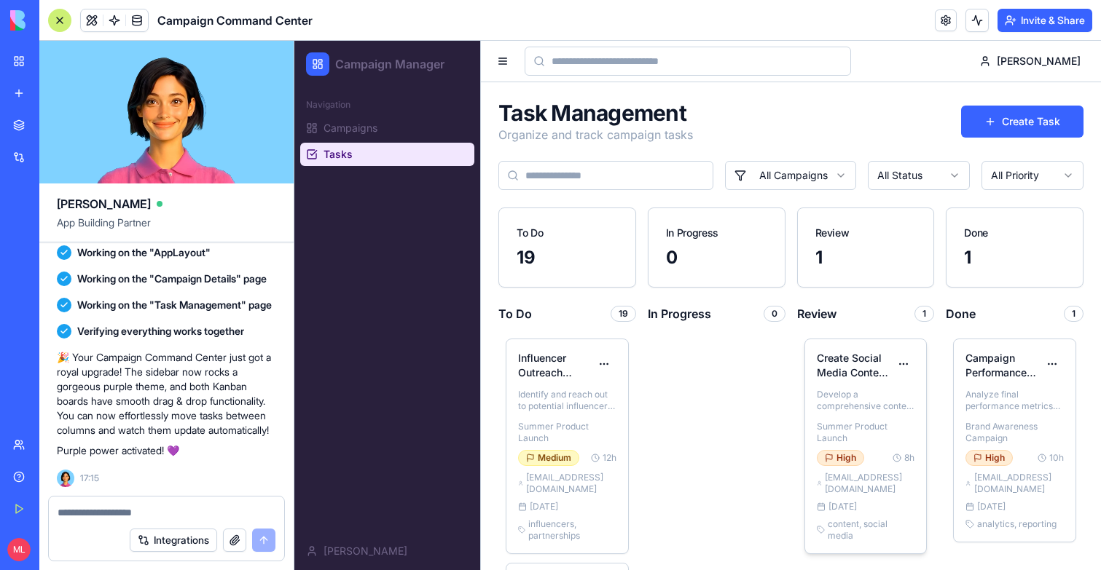
click at [854, 441] on div "Summer Product Launch" at bounding box center [866, 432] width 98 height 23
click at [841, 404] on div "Edit" at bounding box center [857, 395] width 107 height 23
click at [373, 128] on span "Campaigns" at bounding box center [350, 128] width 54 height 15
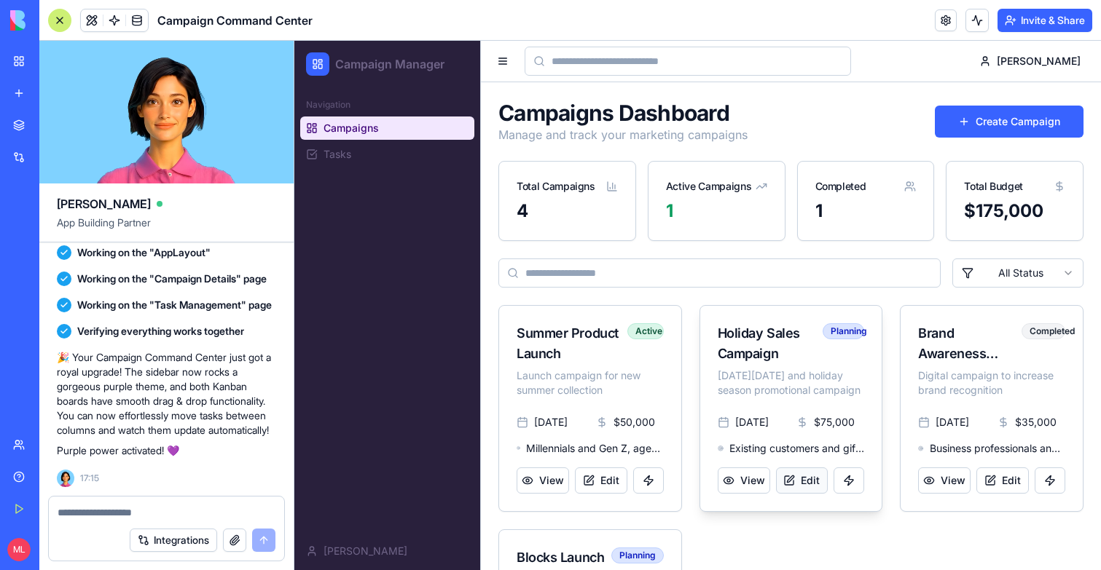
click at [798, 480] on button "Edit" at bounding box center [802, 481] width 52 height 26
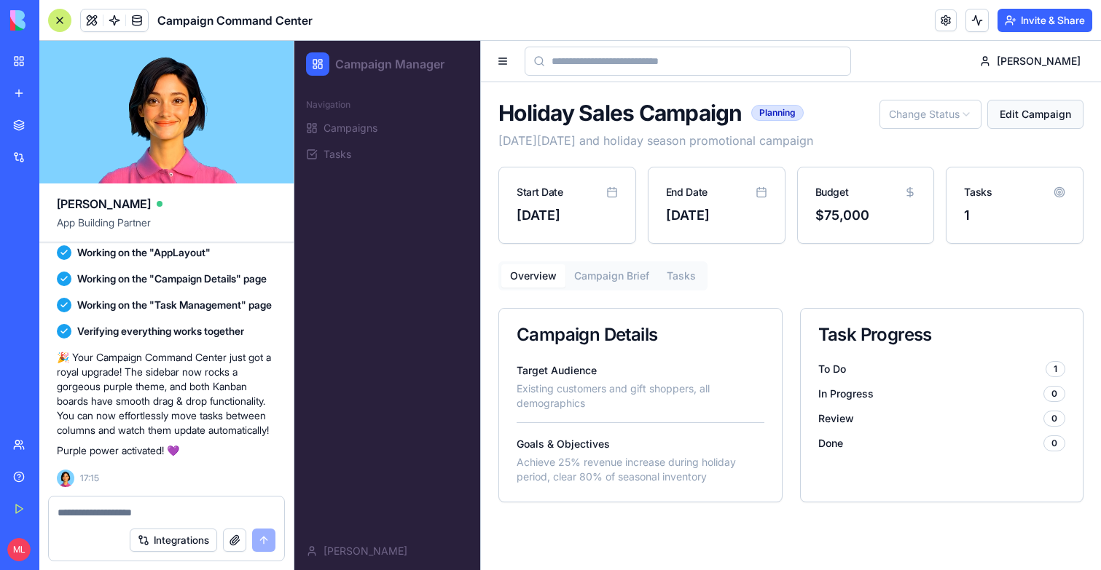
click at [1040, 116] on button "Edit Campaign" at bounding box center [1035, 114] width 96 height 29
click at [621, 291] on div "Overview Campaign Brief Tasks Campaign Details Target Audience Existing custome…" at bounding box center [790, 382] width 585 height 241
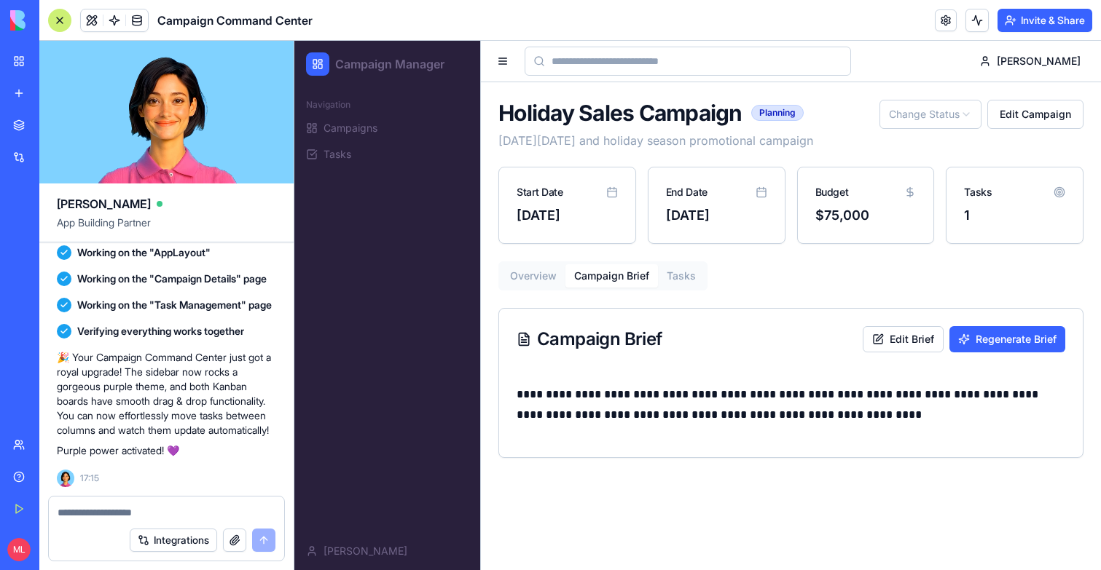
click at [621, 282] on button "Campaign Brief" at bounding box center [611, 275] width 93 height 23
click at [701, 280] on button "Tasks" at bounding box center [681, 275] width 47 height 23
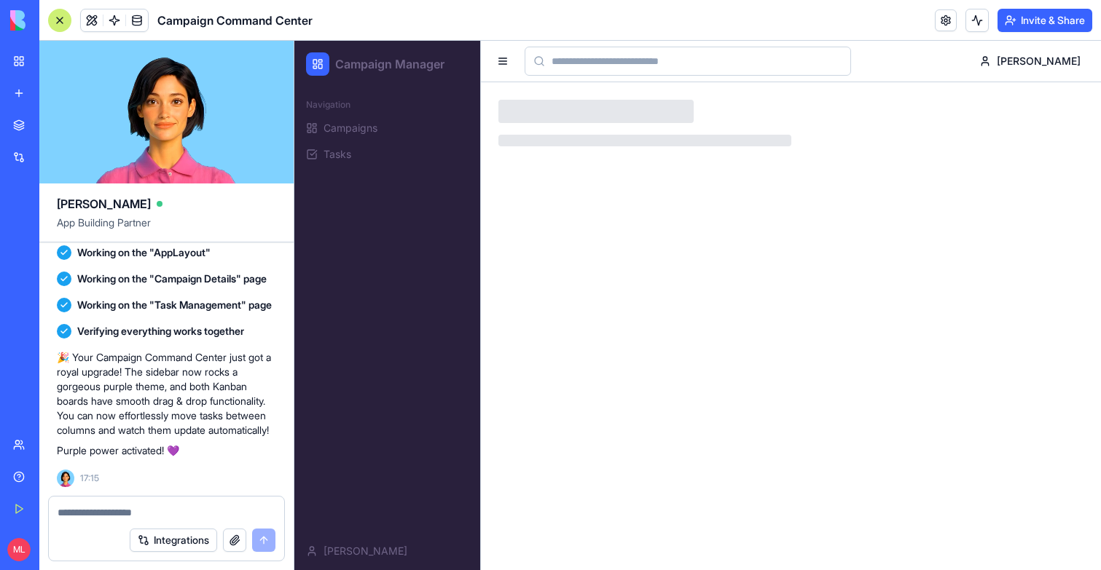
click at [95, 513] on textarea at bounding box center [167, 513] width 218 height 15
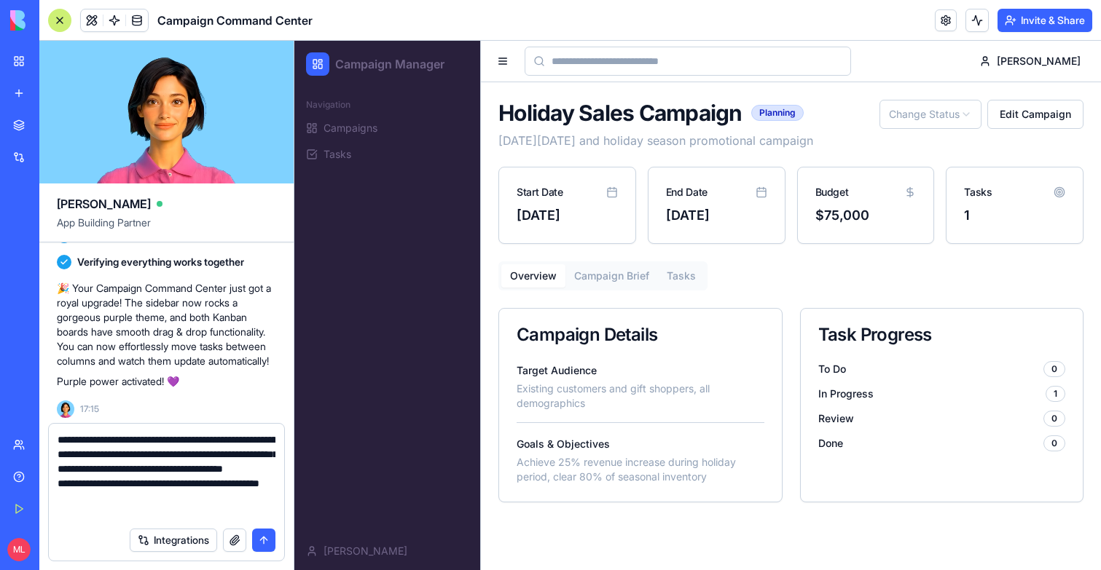
paste textarea "********"
click at [68, 493] on textarea "**********" at bounding box center [167, 476] width 218 height 87
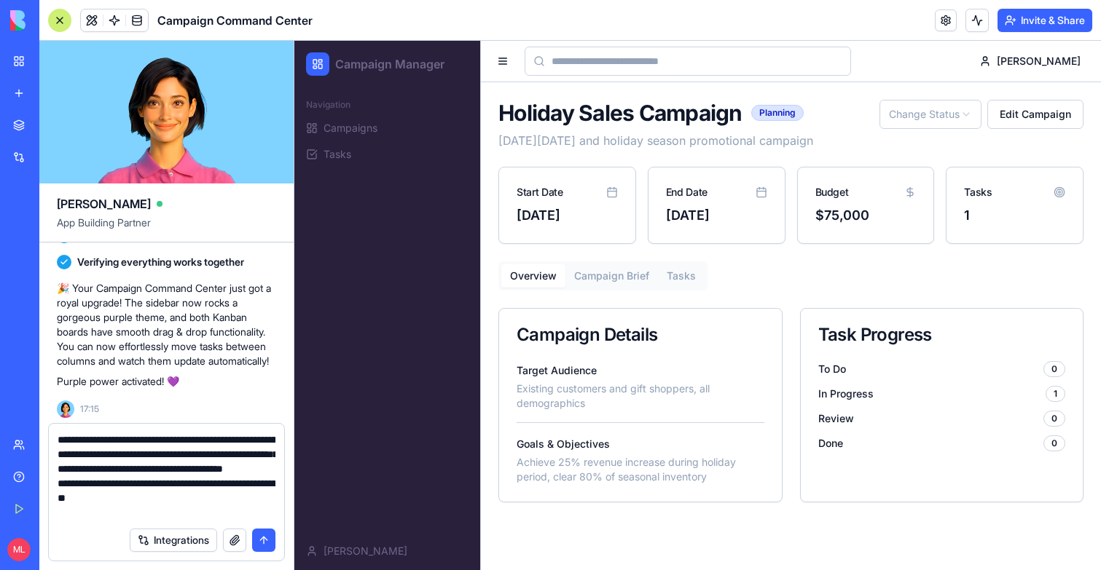
click at [90, 516] on textarea "**********" at bounding box center [167, 476] width 218 height 87
paste textarea "*******"
click at [171, 514] on textarea "**********" at bounding box center [167, 476] width 218 height 87
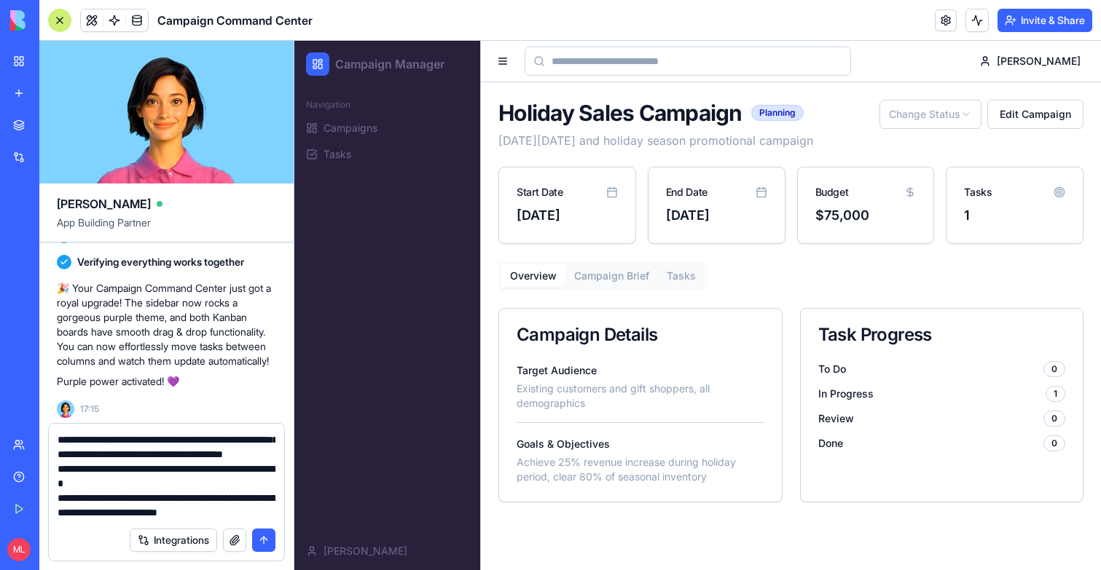
scroll to position [42, 0]
type textarea "**********"
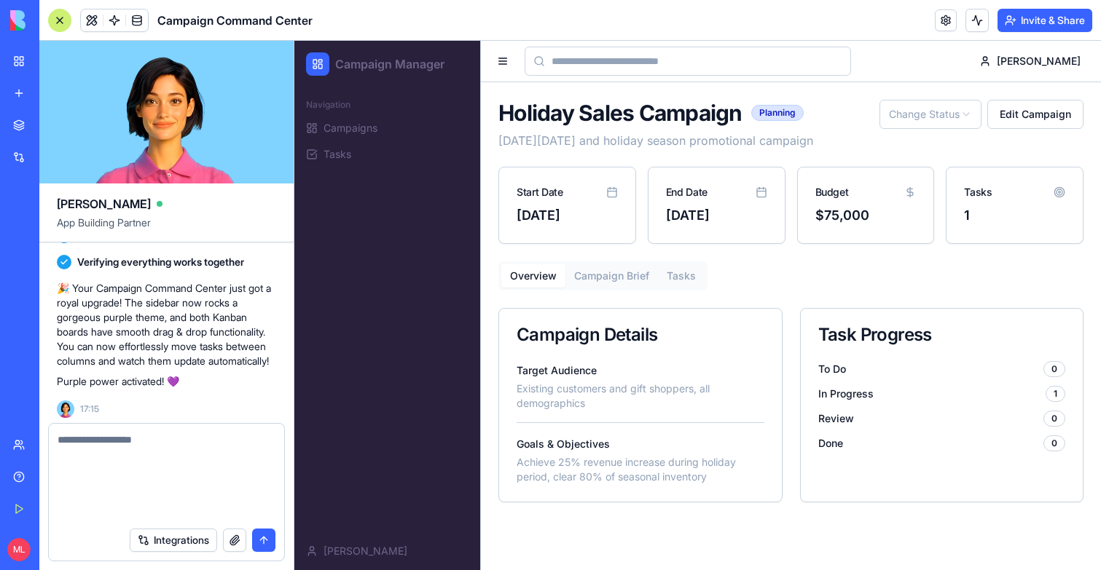
scroll to position [0, 0]
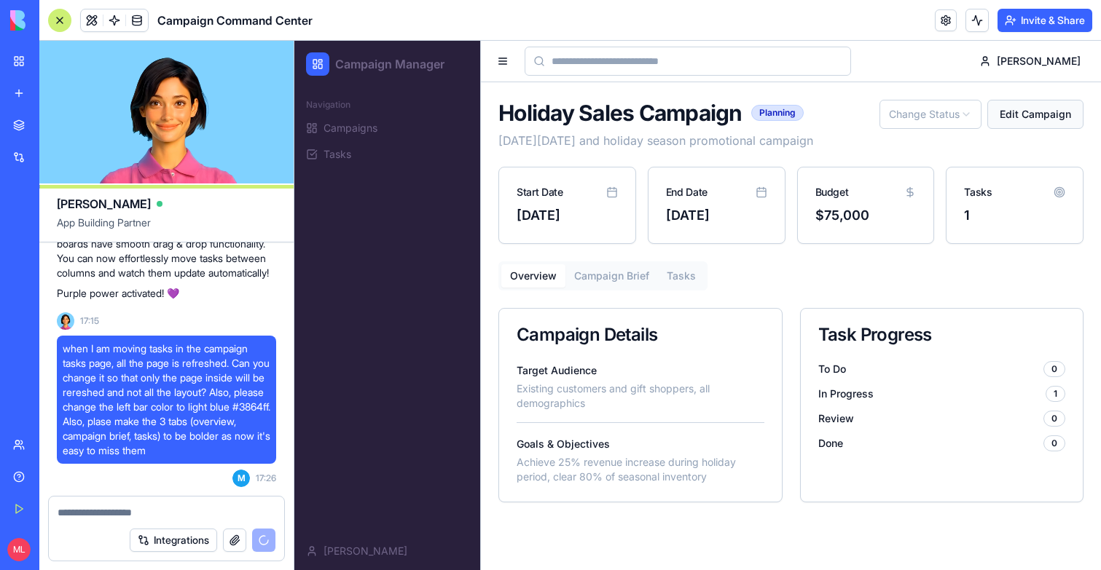
click at [1043, 125] on button "Edit Campaign" at bounding box center [1035, 114] width 96 height 29
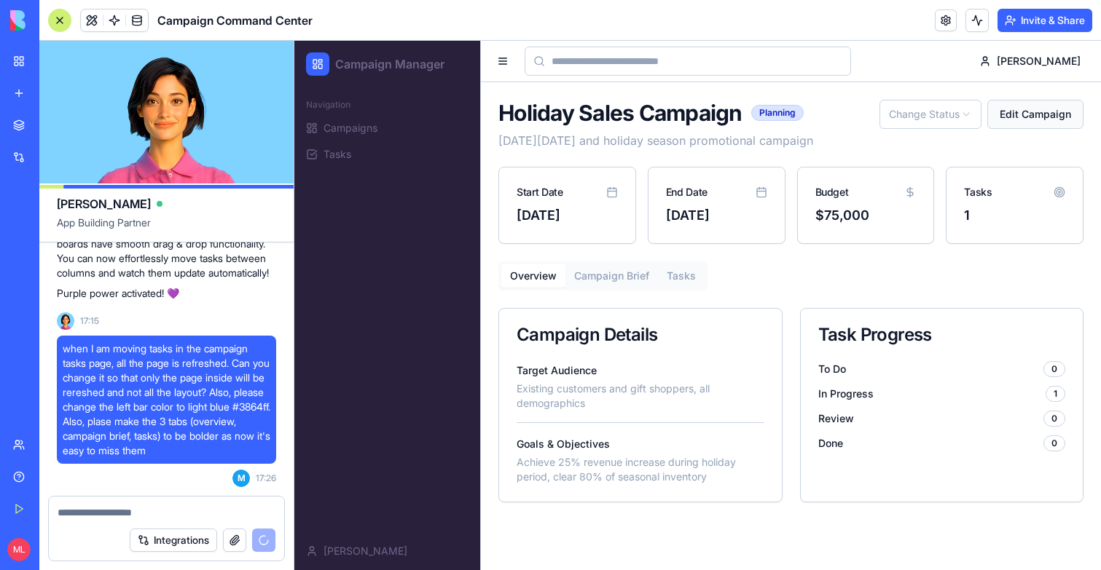
click at [1040, 119] on button "Edit Campaign" at bounding box center [1035, 114] width 96 height 29
click at [927, 101] on html "Campaign Manager Navigation Campaigns Tasks Michal Michal Holiday Sales Campaig…" at bounding box center [697, 306] width 806 height 530
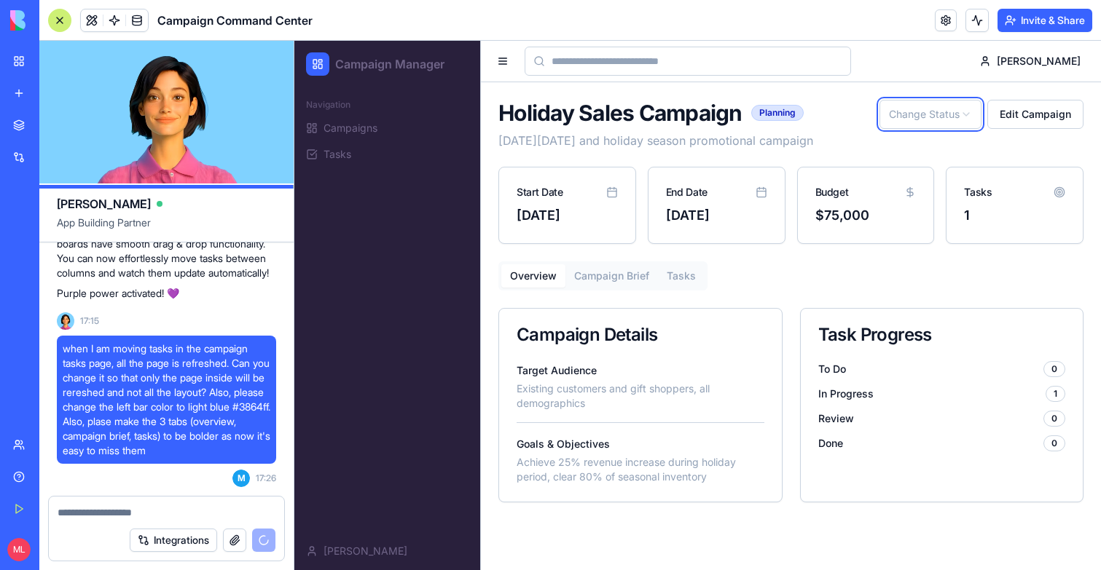
click at [927, 105] on html "Campaign Manager Navigation Campaigns Tasks Michal Michal Holiday Sales Campaig…" at bounding box center [697, 306] width 806 height 530
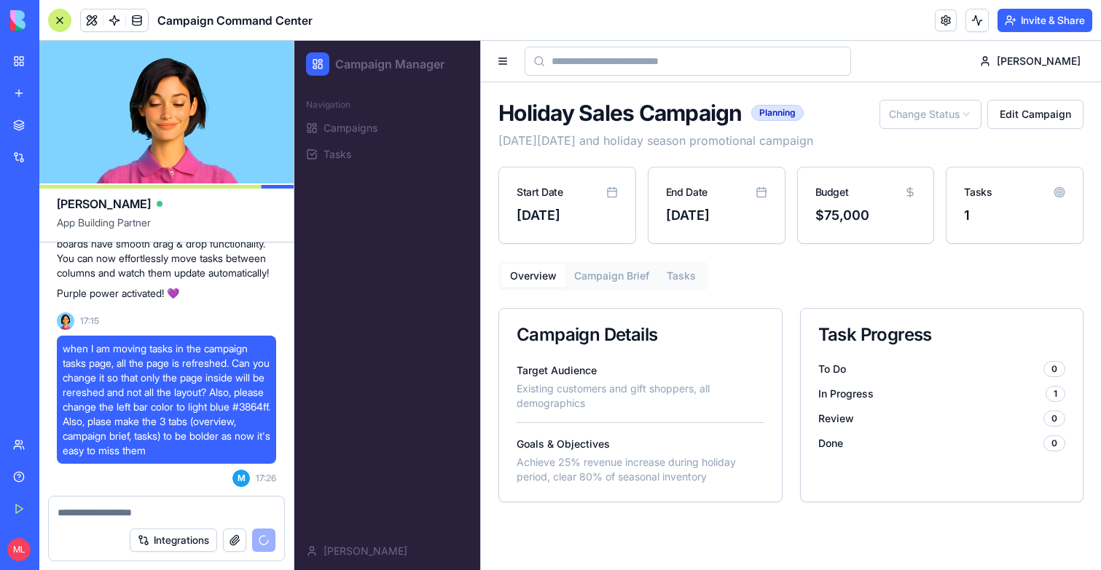
click at [592, 254] on div "Holiday Sales Campaign Planning Black Friday and holiday season promotional cam…" at bounding box center [790, 301] width 585 height 403
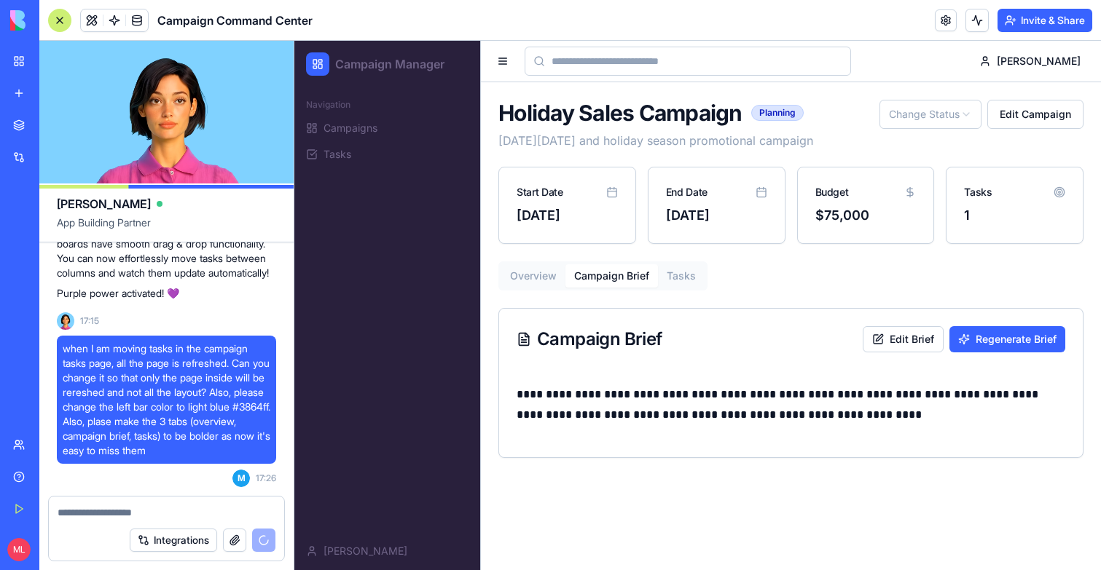
click at [608, 281] on button "Campaign Brief" at bounding box center [611, 275] width 93 height 23
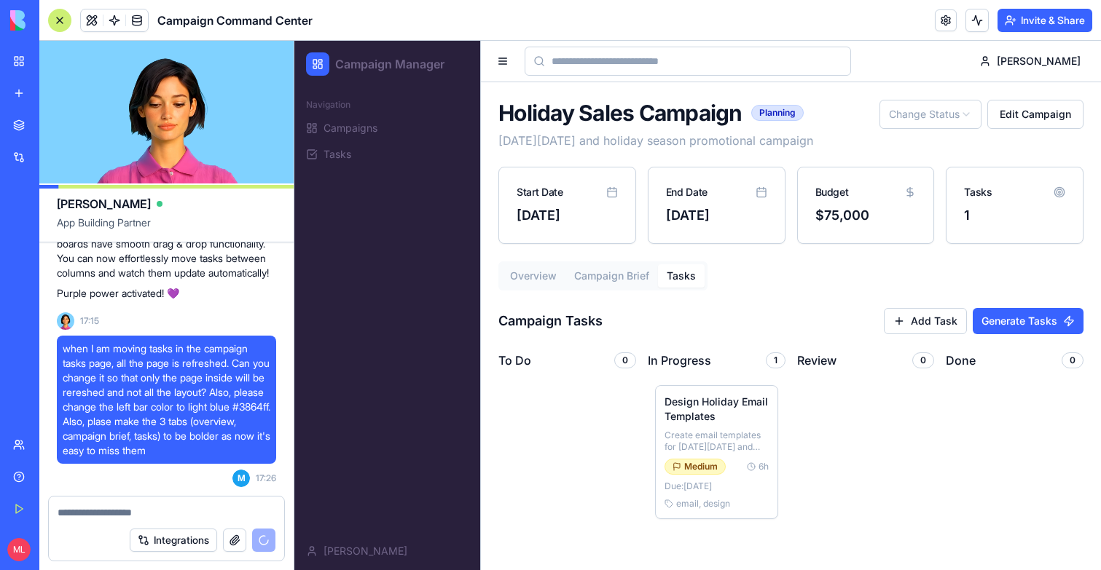
click at [686, 282] on button "Tasks" at bounding box center [681, 275] width 47 height 23
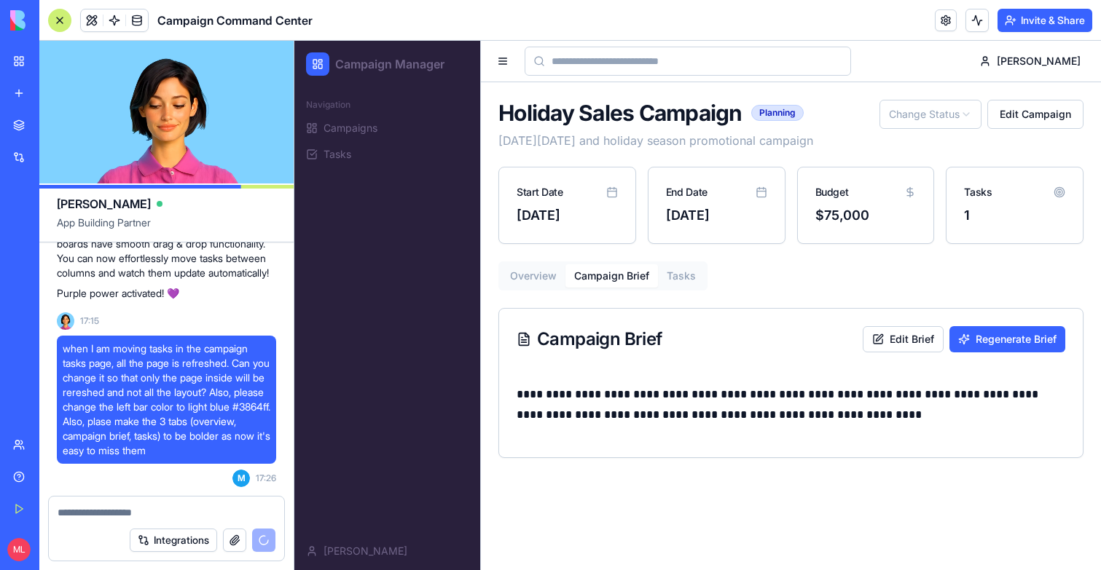
click at [602, 286] on button "Campaign Brief" at bounding box center [611, 275] width 93 height 23
click at [541, 286] on button "Overview" at bounding box center [533, 275] width 64 height 23
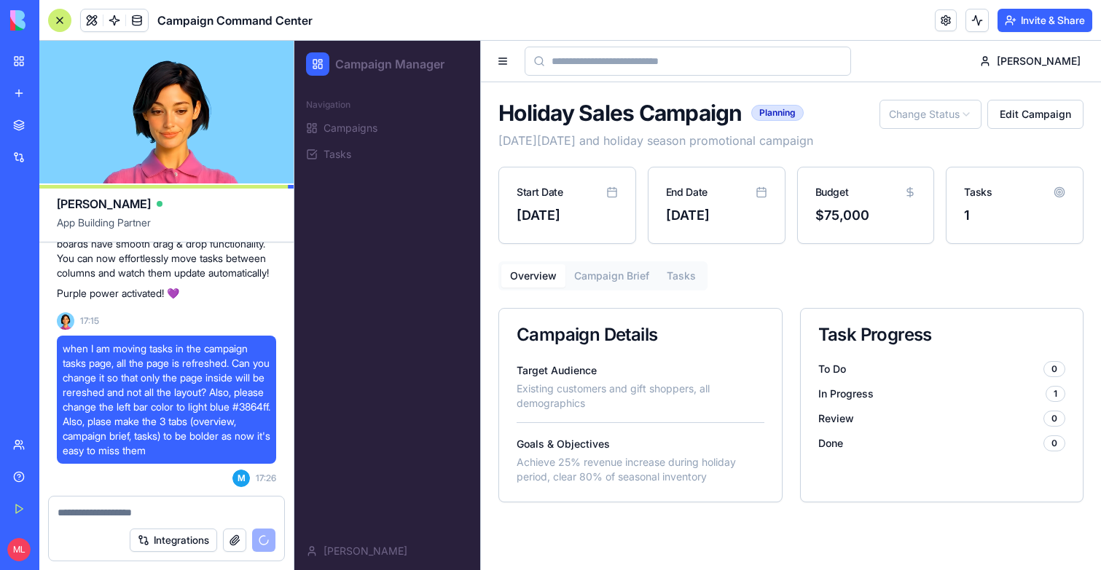
click at [1096, 112] on div "Holiday Sales Campaign Planning Black Friday and holiday season promotional cam…" at bounding box center [791, 301] width 620 height 438
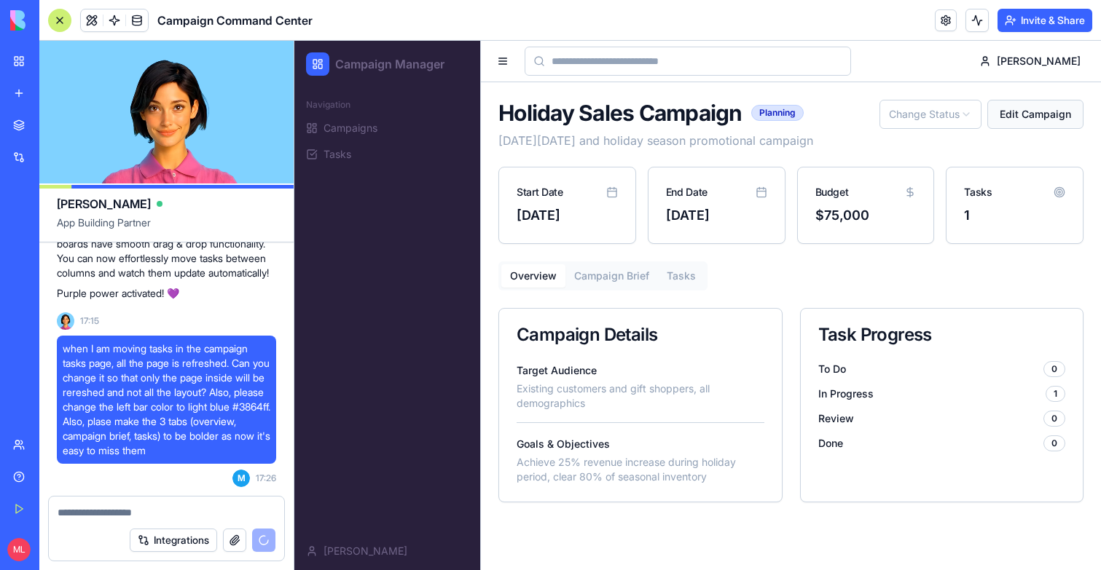
click at [1080, 112] on button "Edit Campaign" at bounding box center [1035, 114] width 96 height 29
click at [1066, 112] on button "Edit Campaign" at bounding box center [1035, 114] width 96 height 29
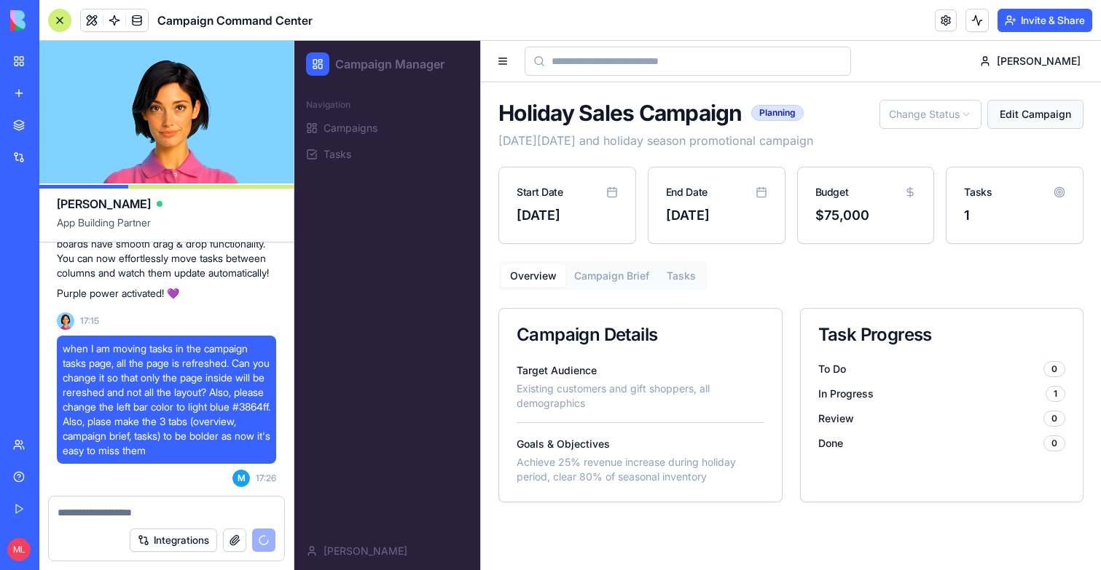
click at [1066, 112] on button "Edit Campaign" at bounding box center [1035, 114] width 96 height 29
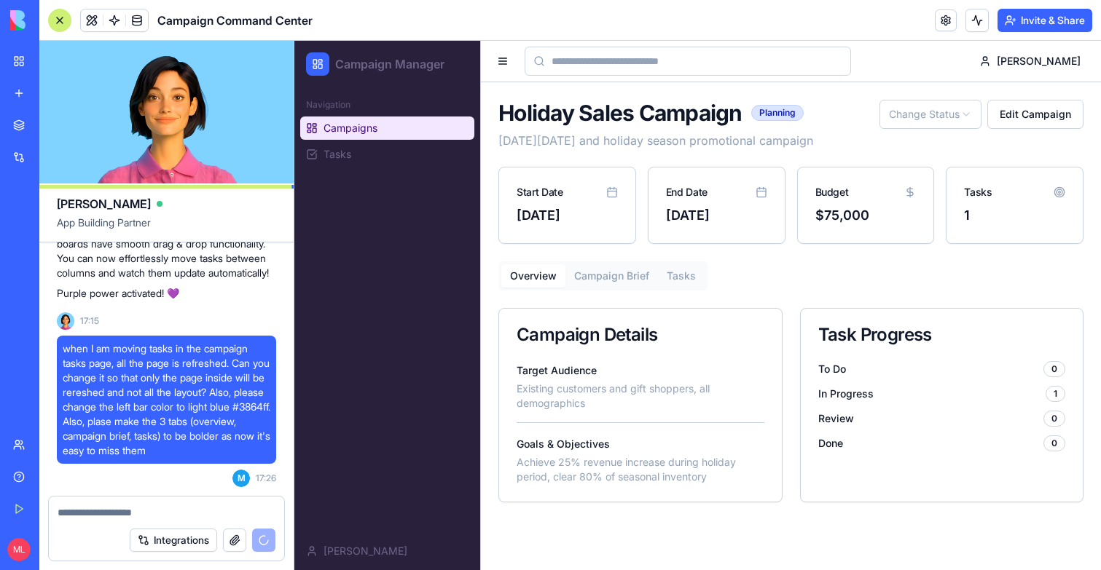
click at [345, 136] on link "Campaigns" at bounding box center [387, 128] width 174 height 23
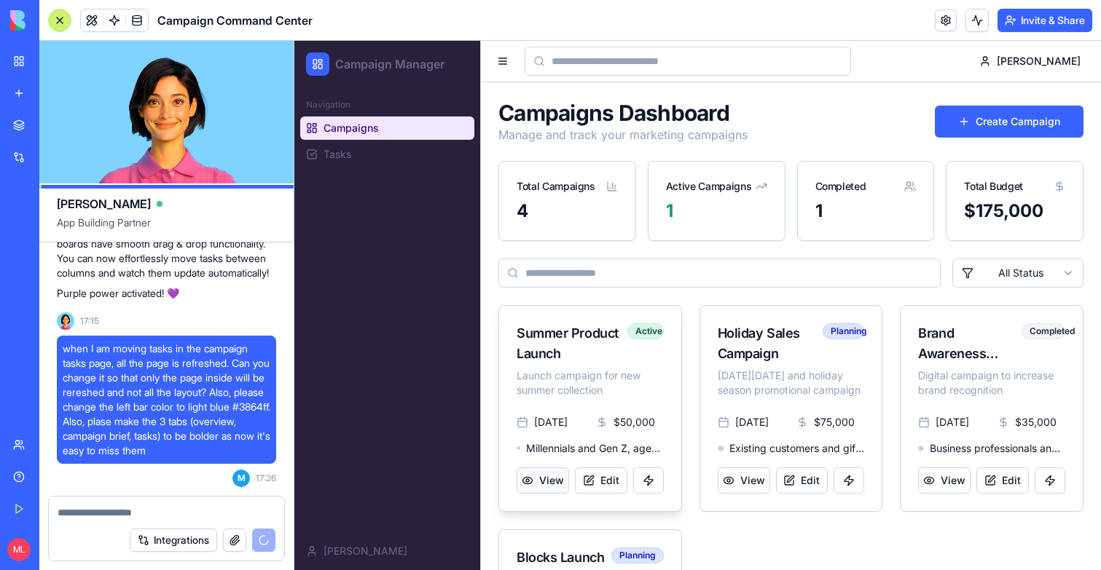
click at [543, 482] on button "View" at bounding box center [543, 481] width 52 height 26
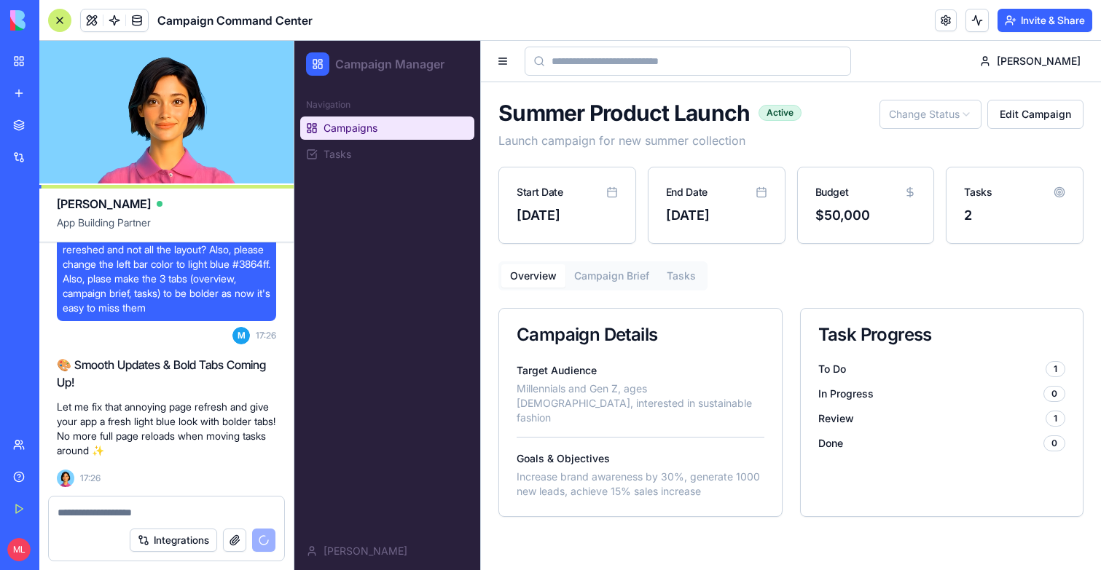
scroll to position [1325, 0]
click at [355, 128] on span "Campaigns" at bounding box center [350, 128] width 54 height 15
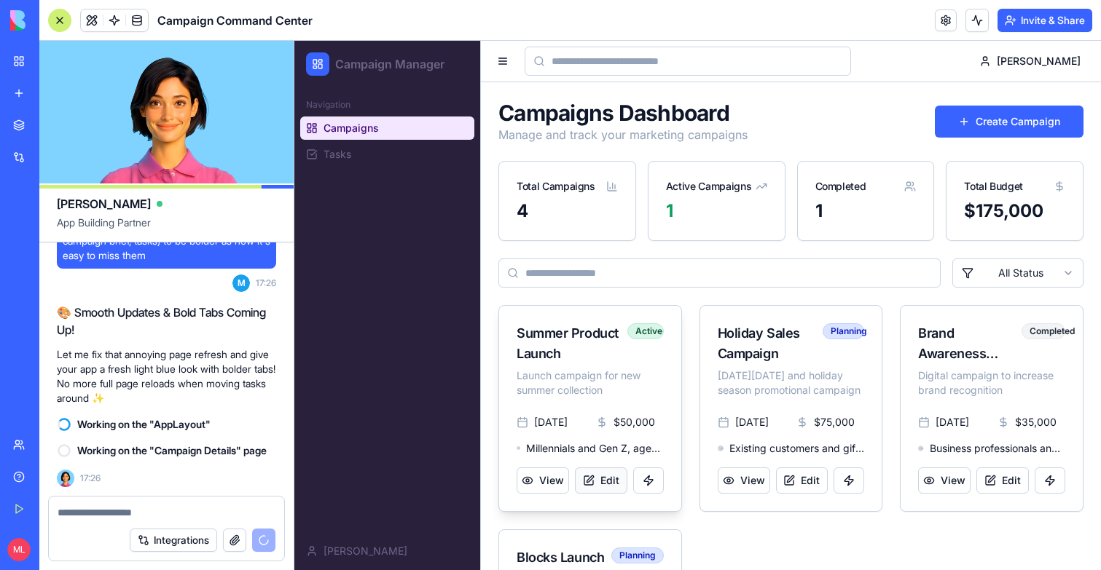
click at [600, 477] on button "Edit" at bounding box center [601, 481] width 52 height 26
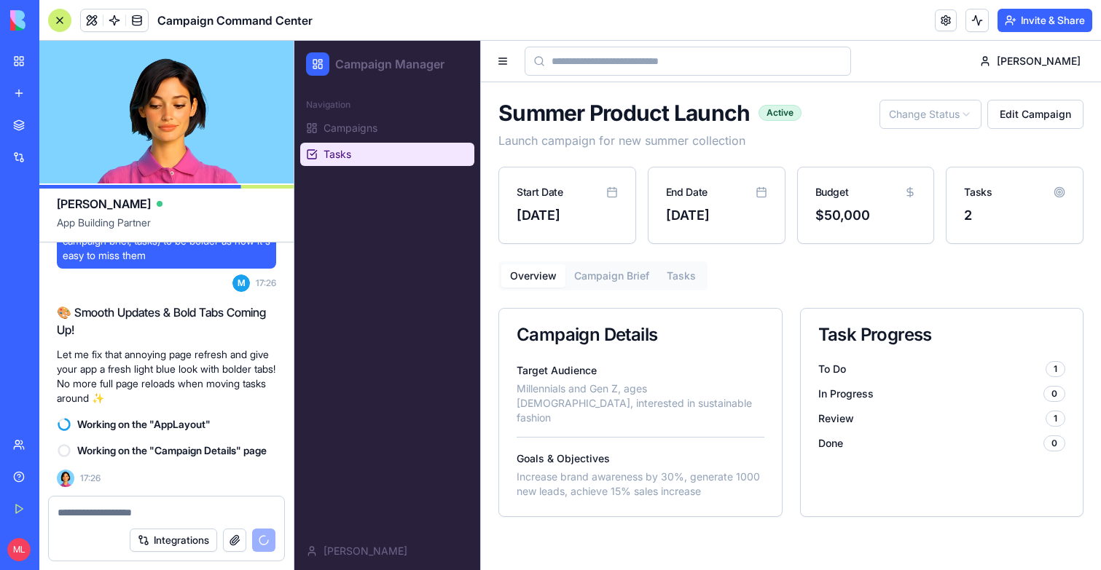
click at [367, 154] on link "Tasks" at bounding box center [387, 154] width 174 height 23
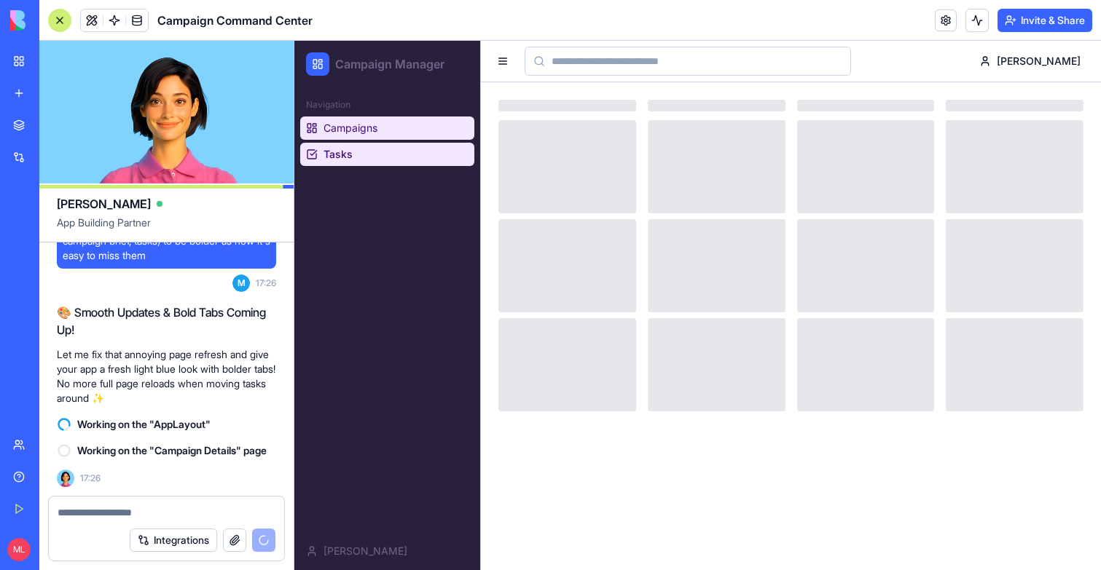
click at [358, 135] on span "Campaigns" at bounding box center [350, 128] width 54 height 15
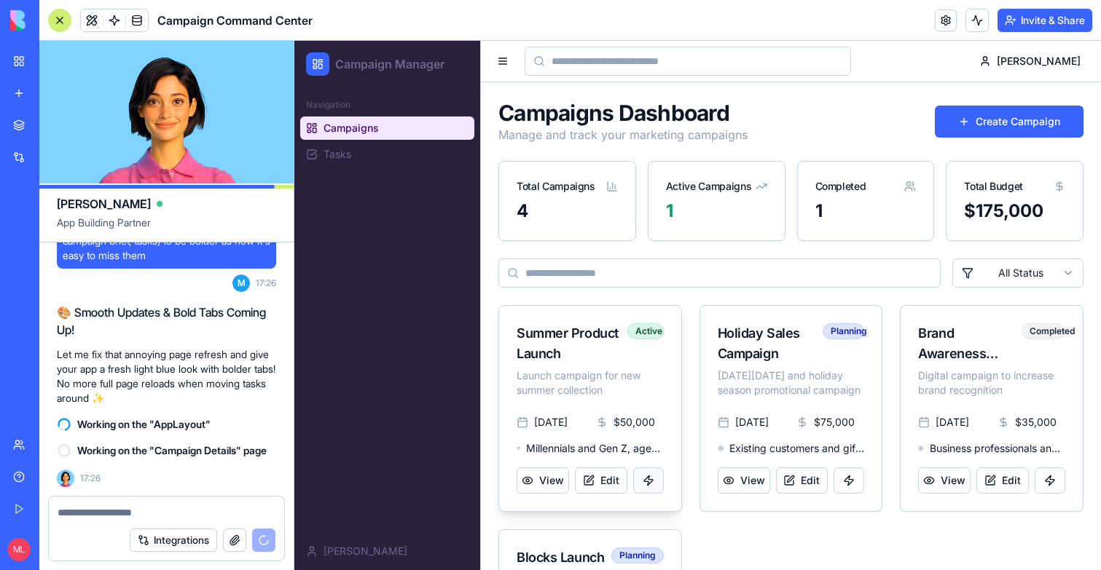
click at [650, 487] on button at bounding box center [648, 481] width 31 height 26
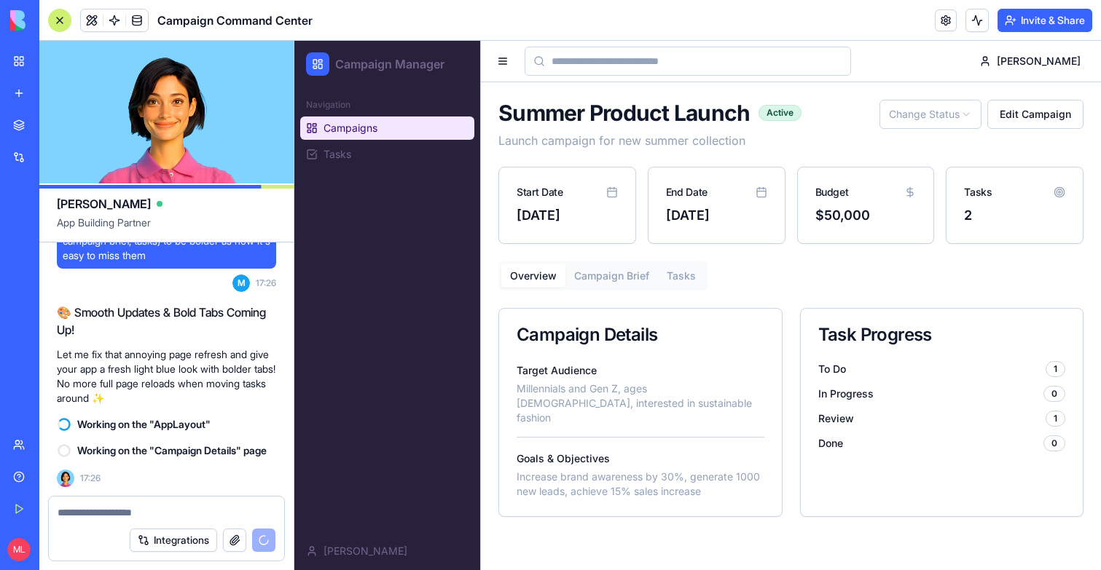
click at [384, 126] on link "Campaigns" at bounding box center [387, 128] width 174 height 23
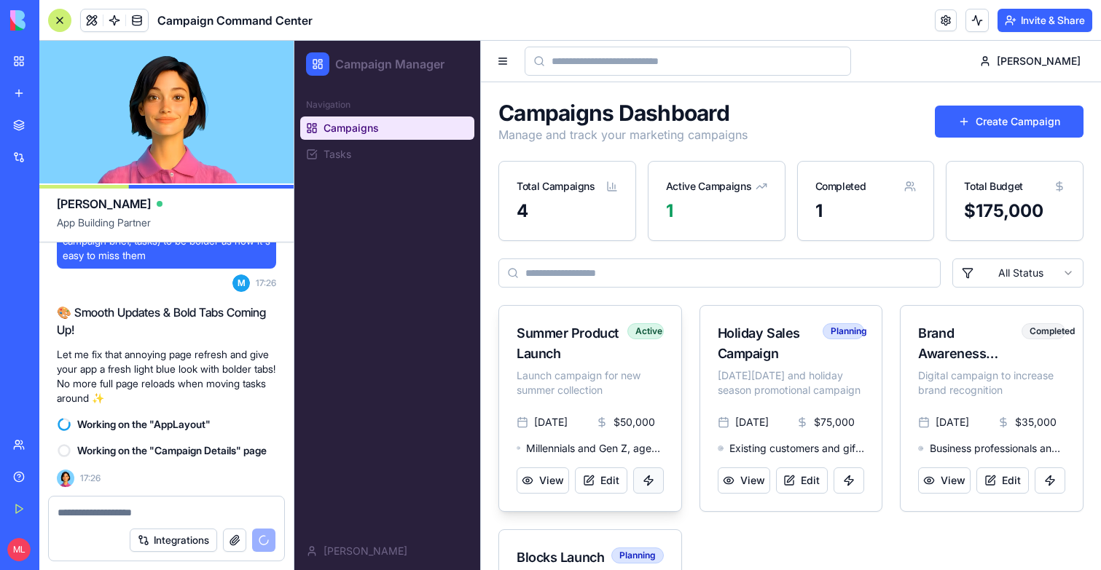
click at [656, 486] on button at bounding box center [648, 481] width 31 height 26
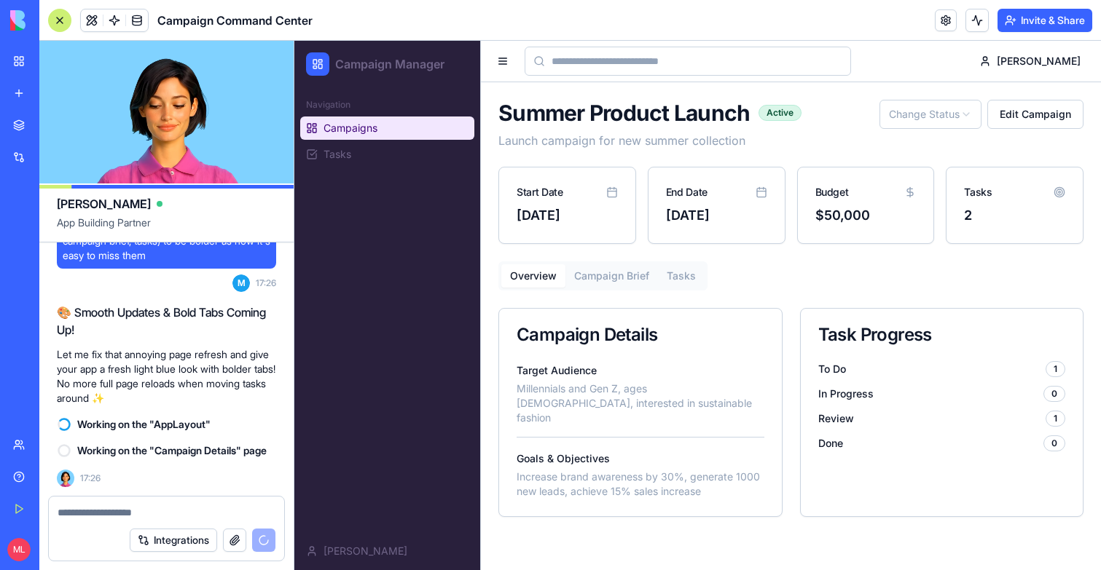
click at [408, 127] on link "Campaigns" at bounding box center [387, 128] width 174 height 23
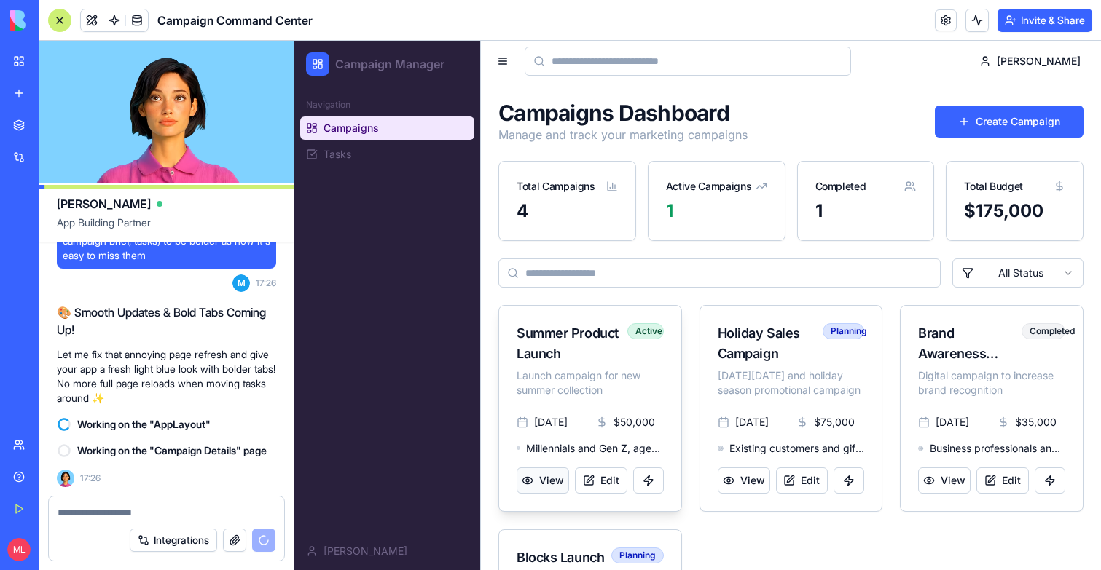
click at [546, 481] on button "View" at bounding box center [543, 481] width 52 height 26
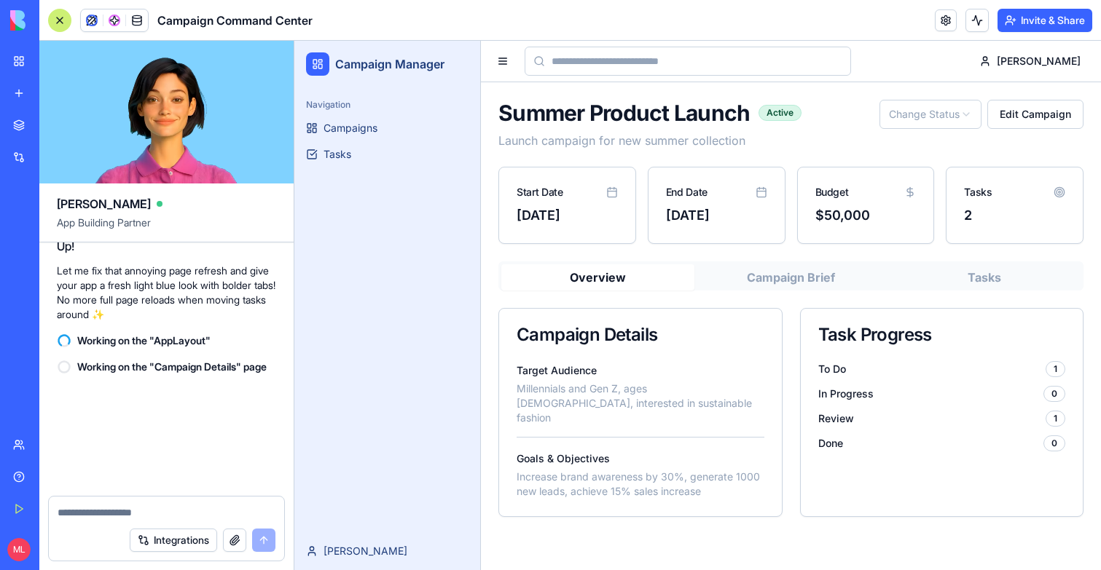
scroll to position [1471, 0]
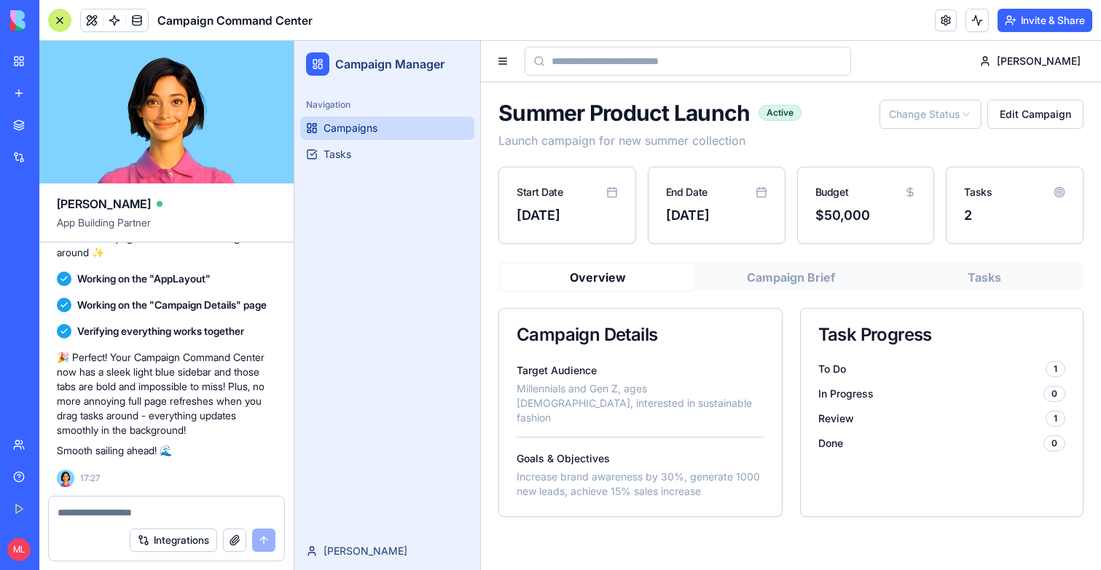
click at [393, 128] on link "Campaigns" at bounding box center [387, 128] width 174 height 23
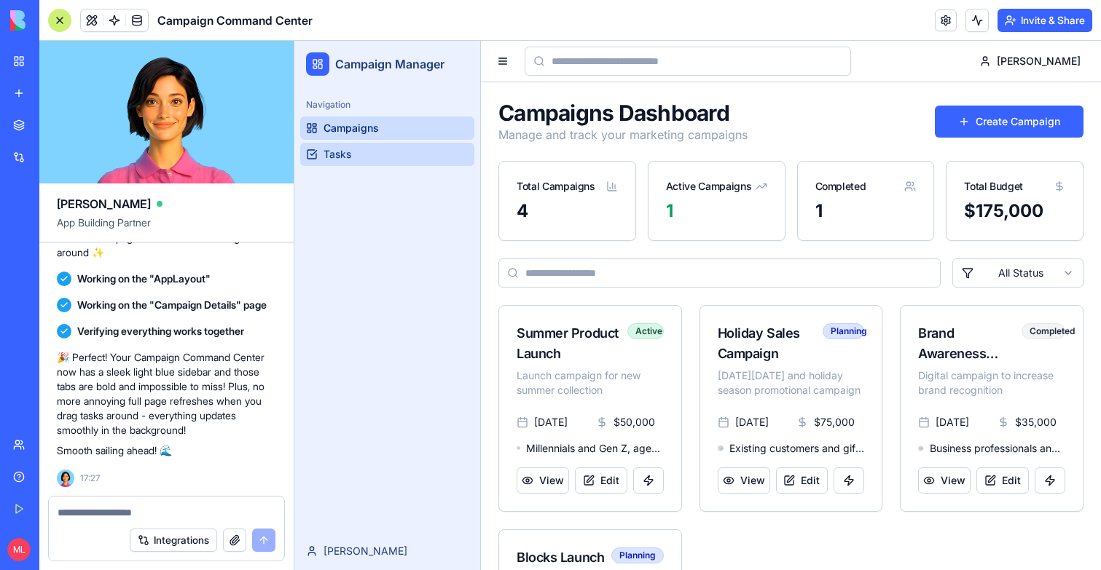
click at [381, 162] on link "Tasks" at bounding box center [387, 154] width 174 height 23
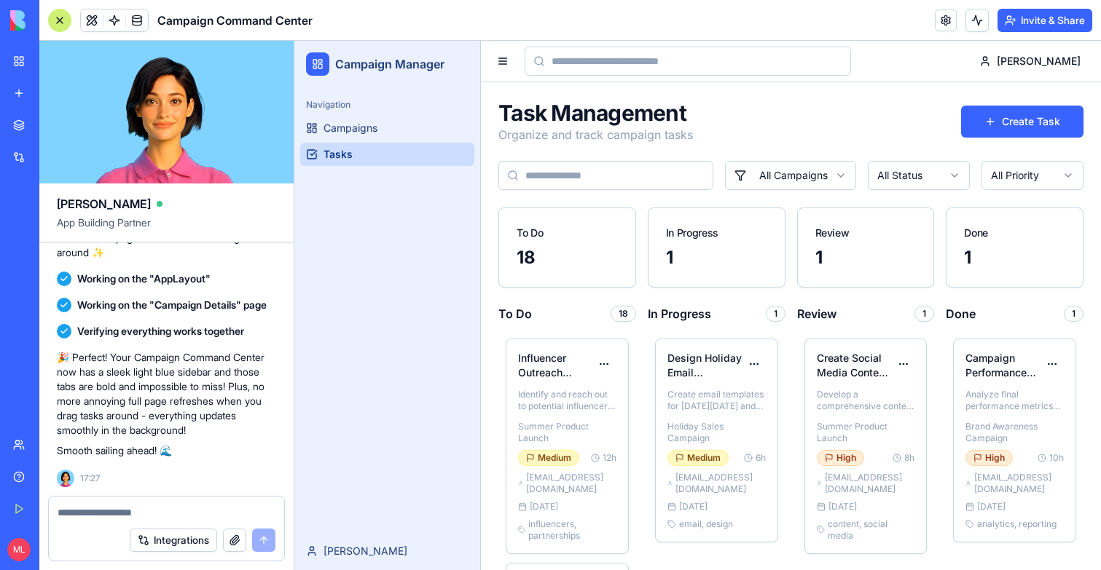
click at [386, 143] on link "Tasks" at bounding box center [387, 154] width 174 height 23
click at [374, 128] on span "Campaigns" at bounding box center [350, 128] width 54 height 15
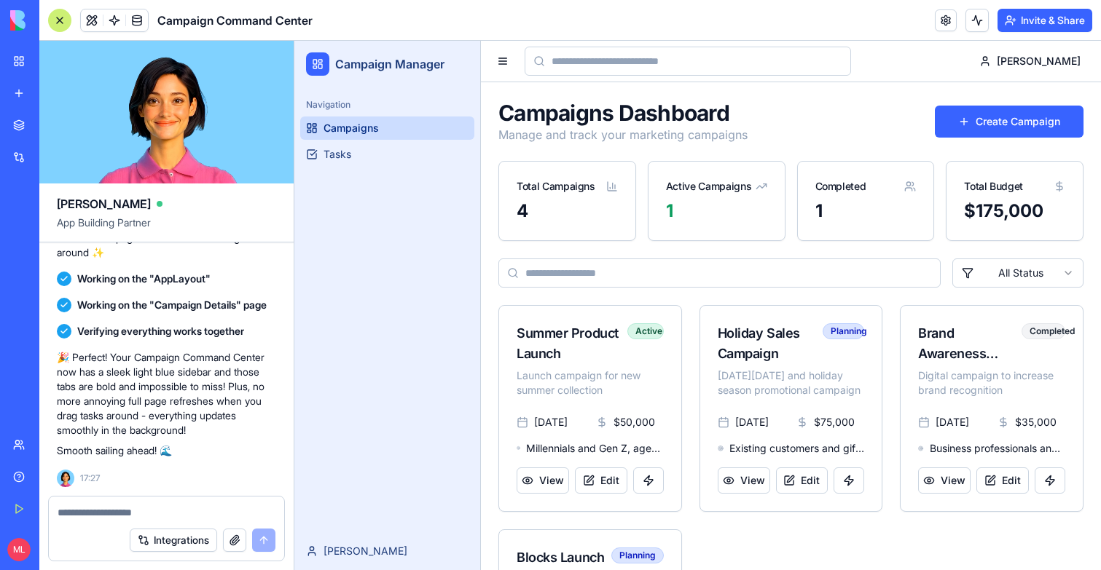
click at [58, 15] on div at bounding box center [59, 20] width 23 height 23
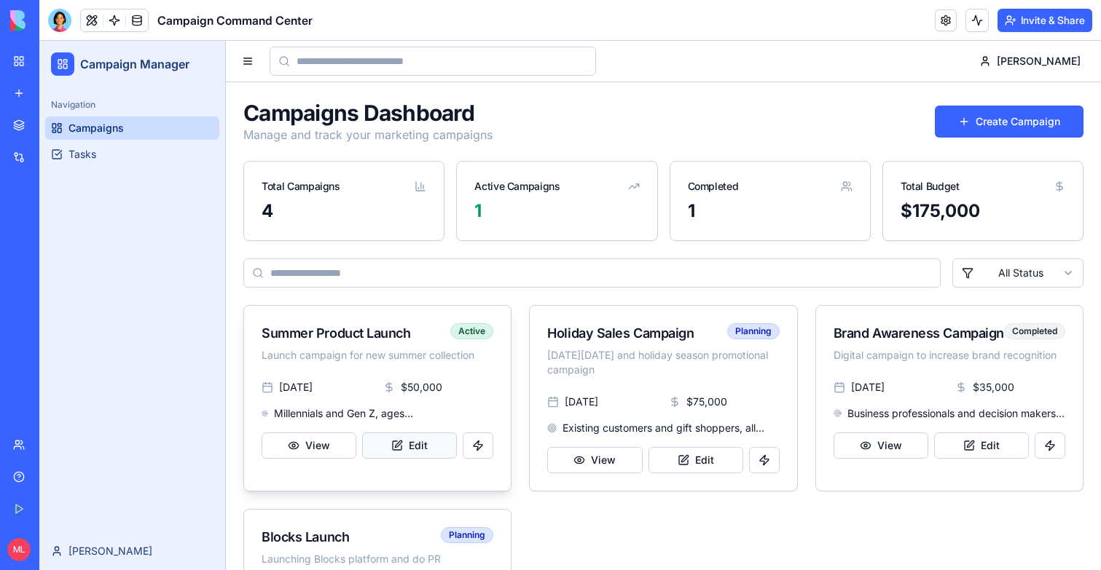
click at [368, 437] on button "Edit" at bounding box center [409, 446] width 95 height 26
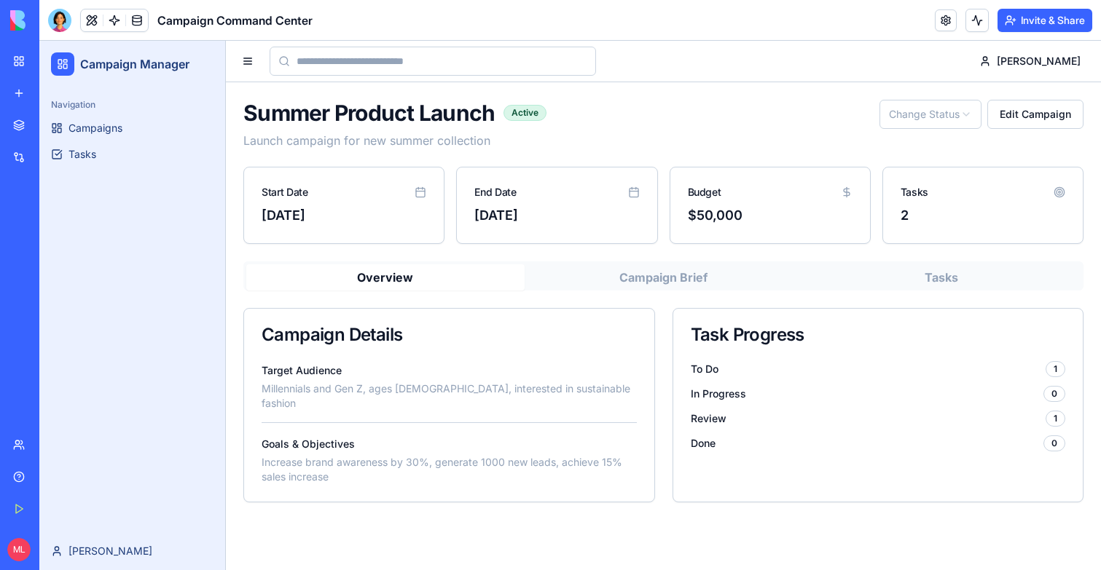
click at [710, 280] on button "Campaign Brief" at bounding box center [664, 277] width 278 height 26
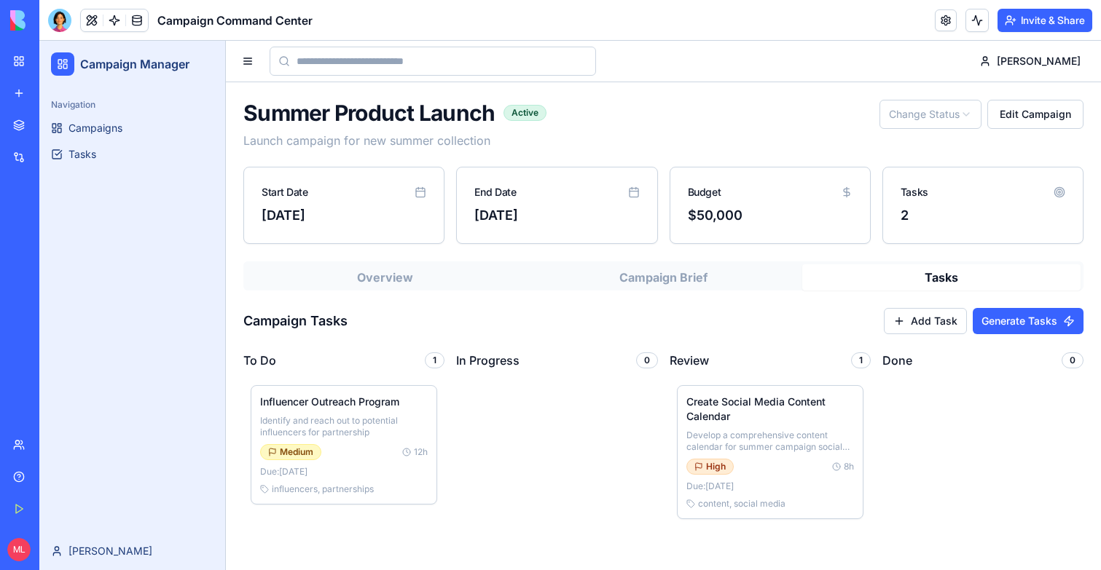
click at [935, 282] on button "Tasks" at bounding box center [941, 277] width 278 height 26
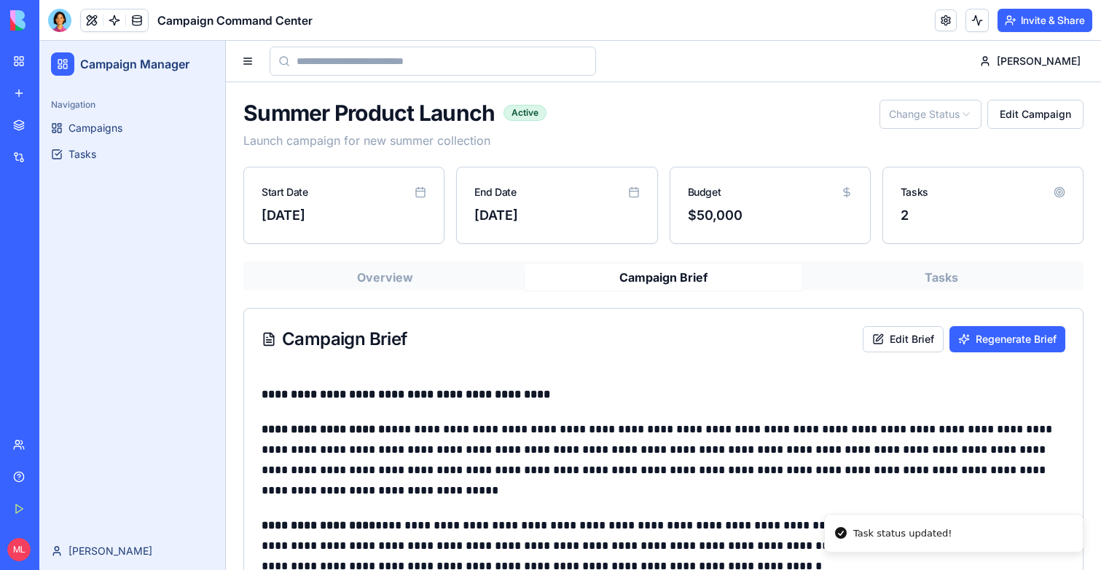
click at [683, 279] on button "Campaign Brief" at bounding box center [664, 277] width 278 height 26
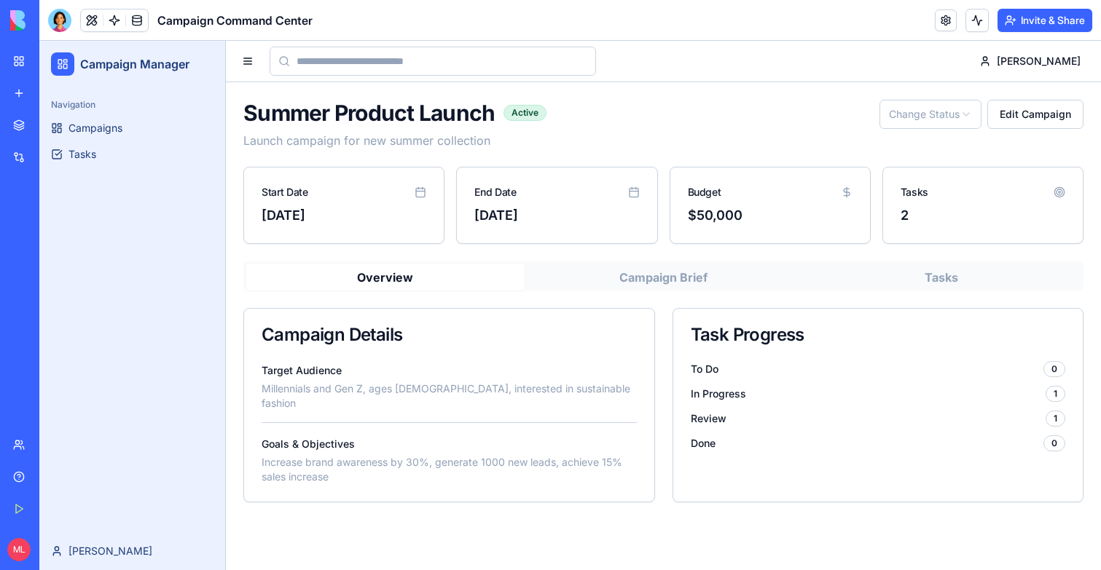
click at [405, 275] on button "Overview" at bounding box center [385, 277] width 278 height 26
click at [770, 276] on button "Campaign Brief" at bounding box center [664, 277] width 278 height 26
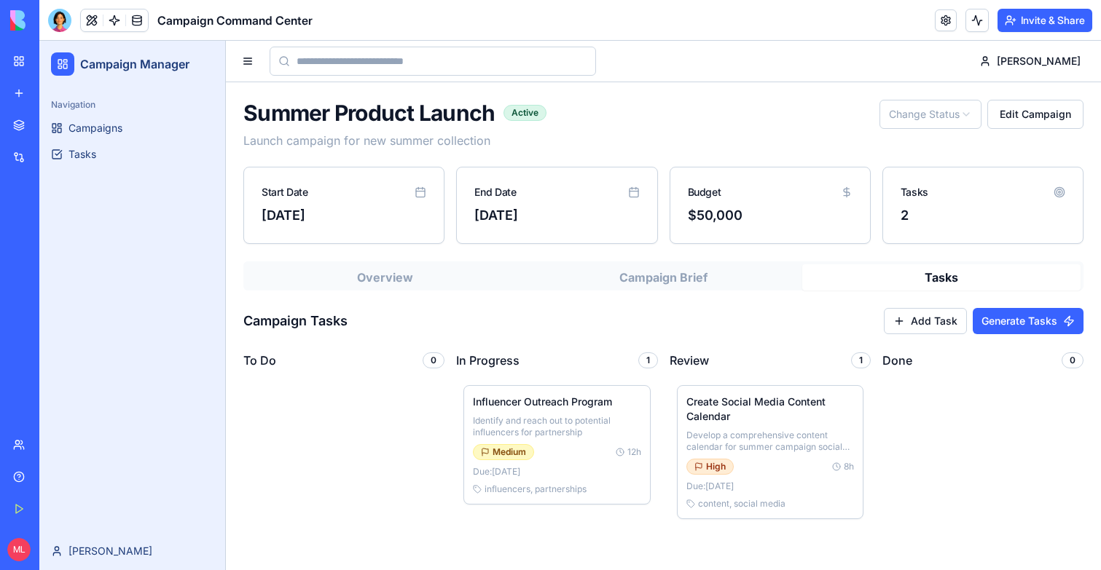
click at [873, 275] on button "Tasks" at bounding box center [941, 277] width 278 height 26
click at [1040, 116] on button "Edit Campaign" at bounding box center [1035, 114] width 96 height 29
click at [1009, 122] on button "Edit Campaign" at bounding box center [1035, 114] width 96 height 29
click at [349, 297] on div "Overview Campaign Brief Tasks Campaign Tasks Add Task Generate Tasks To Do 0 In…" at bounding box center [663, 466] width 840 height 408
click at [373, 278] on button "Overview" at bounding box center [385, 277] width 278 height 26
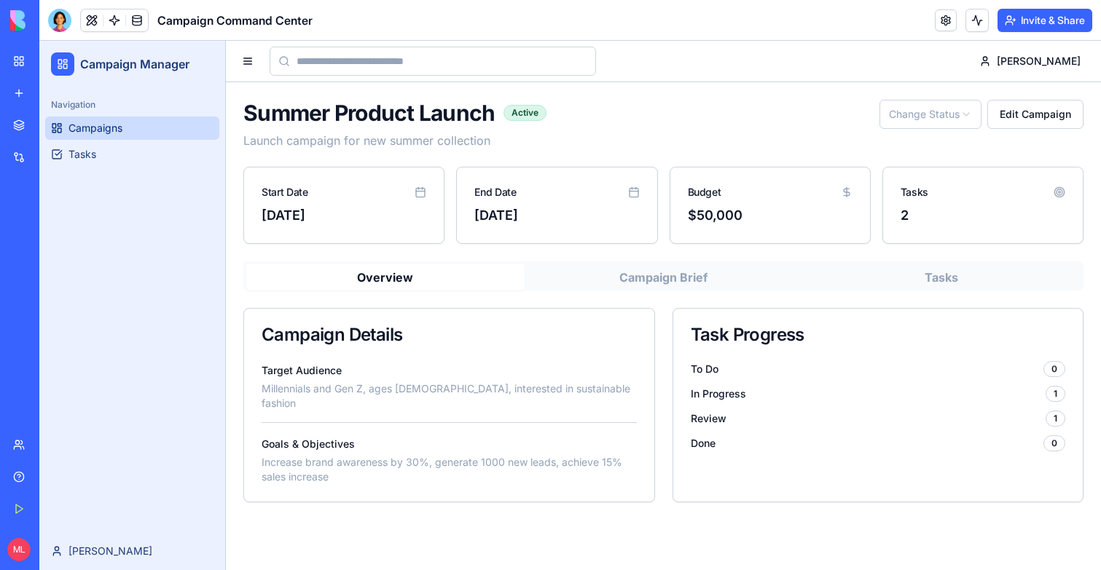
click at [92, 122] on span "Campaigns" at bounding box center [95, 128] width 54 height 15
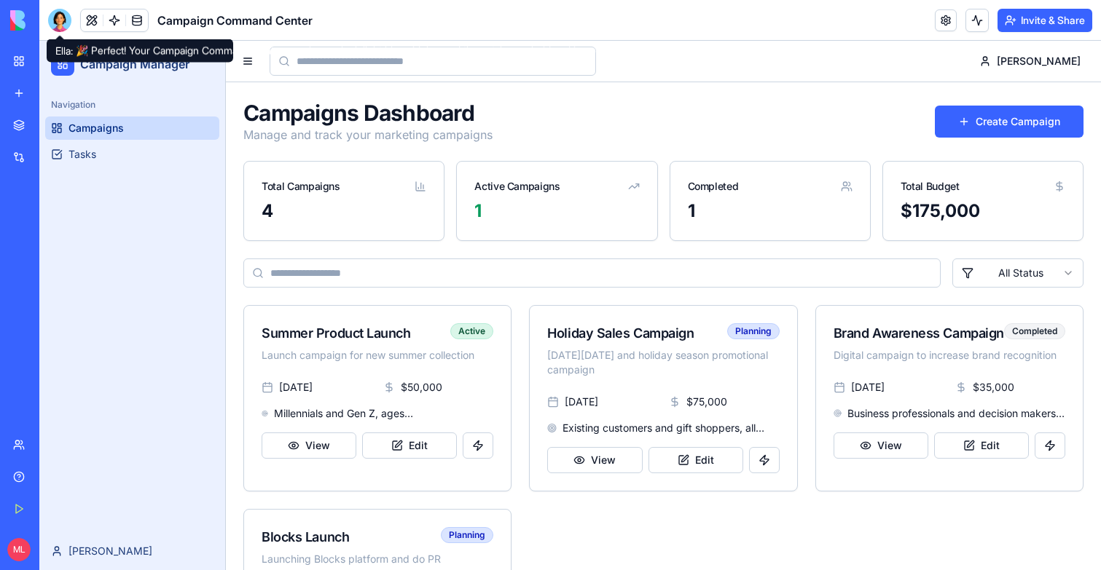
click at [68, 9] on div at bounding box center [59, 20] width 23 height 23
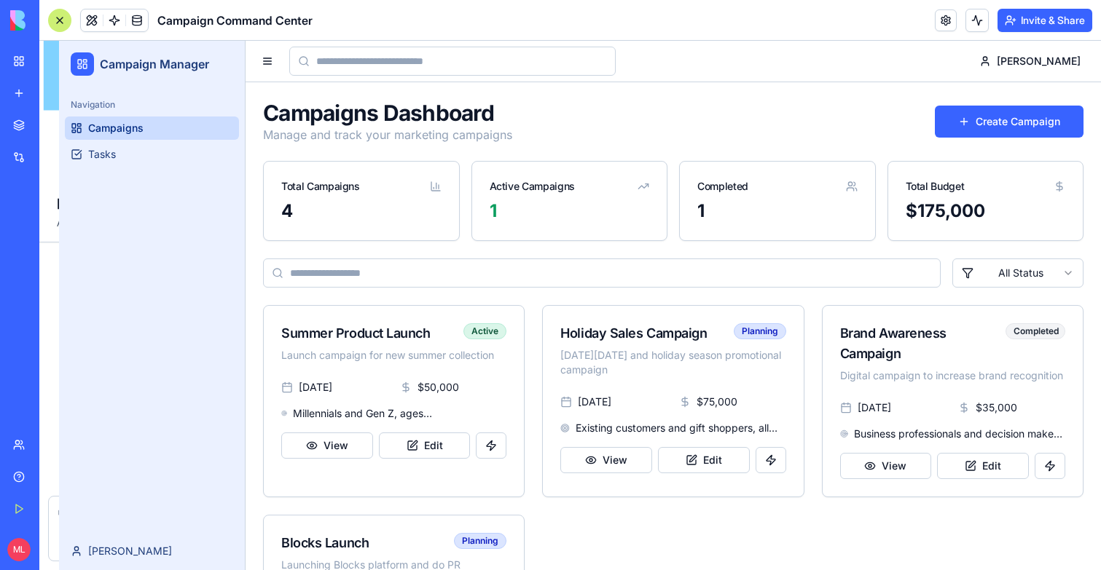
scroll to position [1471, 0]
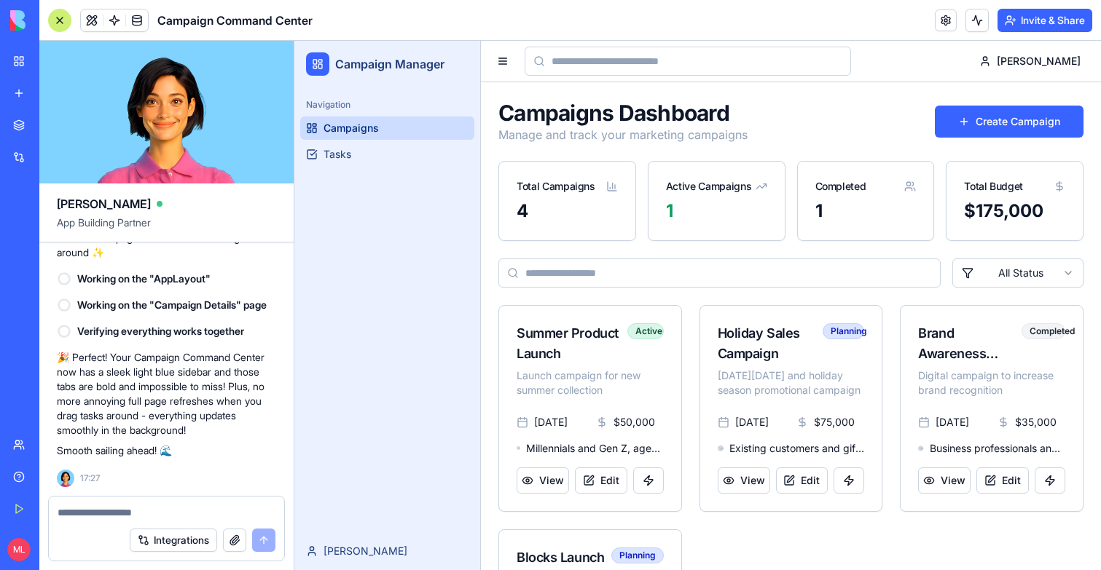
click at [130, 517] on textarea at bounding box center [167, 513] width 218 height 15
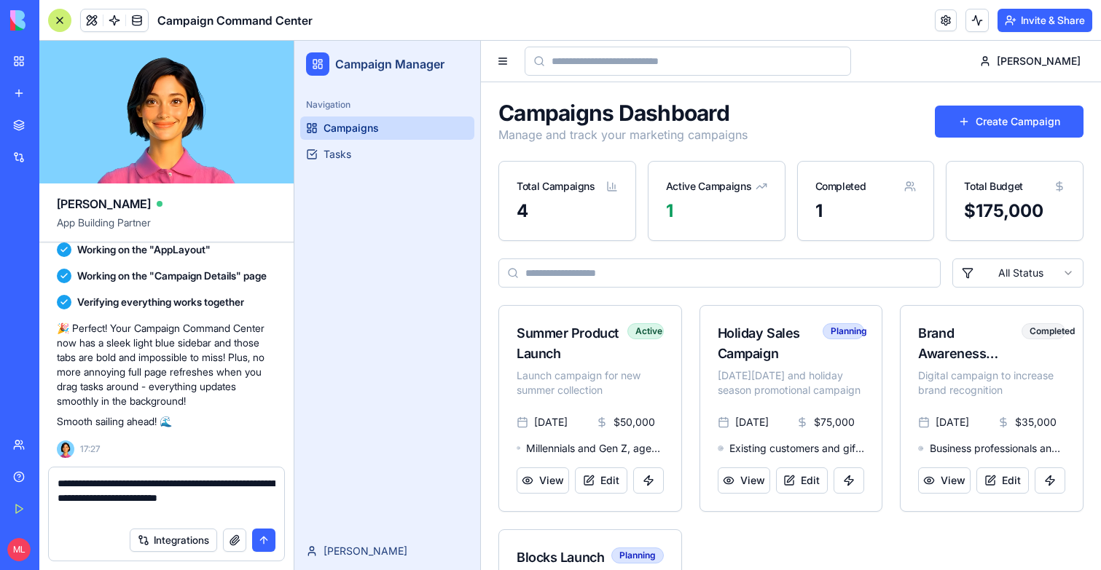
type textarea "**********"
paste textarea
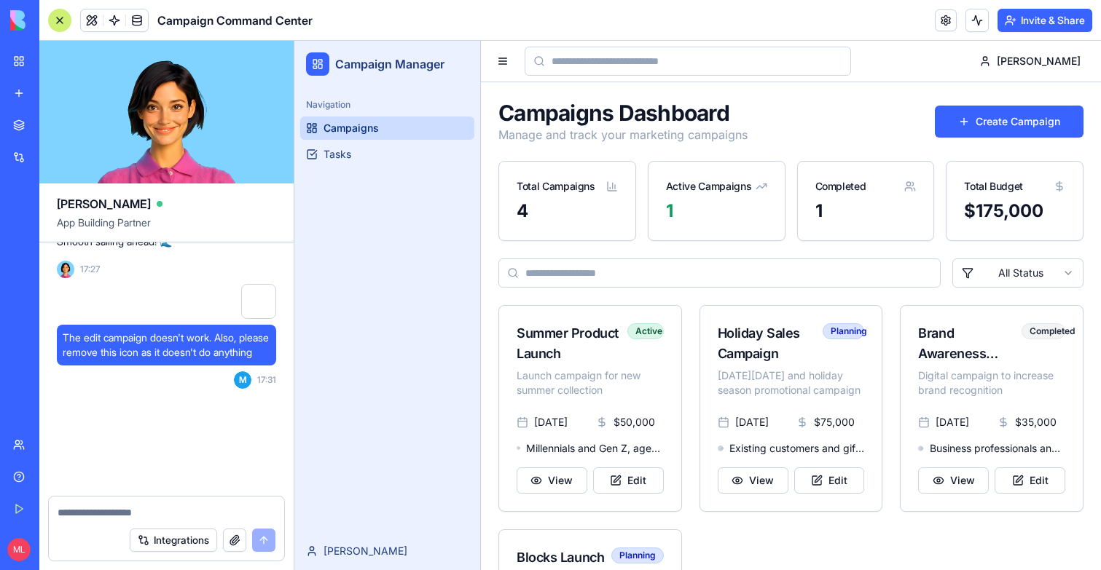
scroll to position [1934, 0]
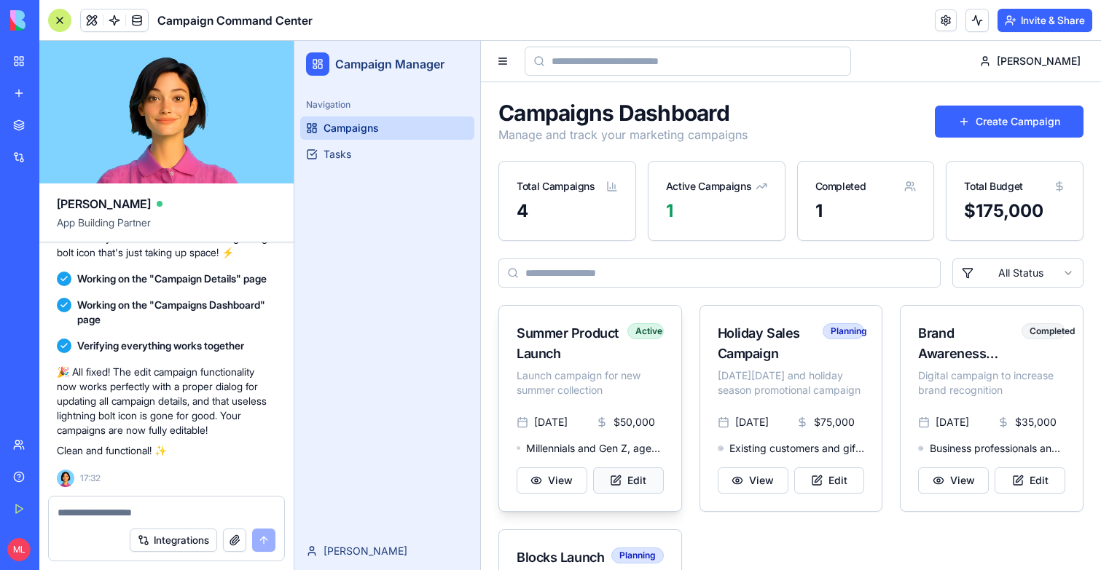
click at [613, 479] on button "Edit" at bounding box center [628, 481] width 71 height 26
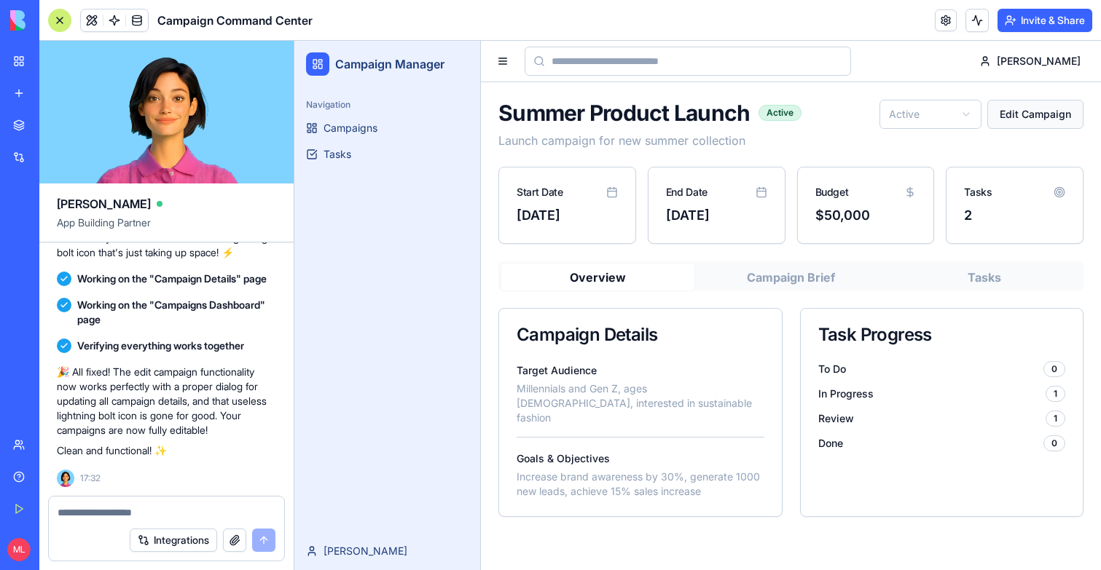
click at [1075, 104] on button "Edit Campaign" at bounding box center [1035, 114] width 96 height 29
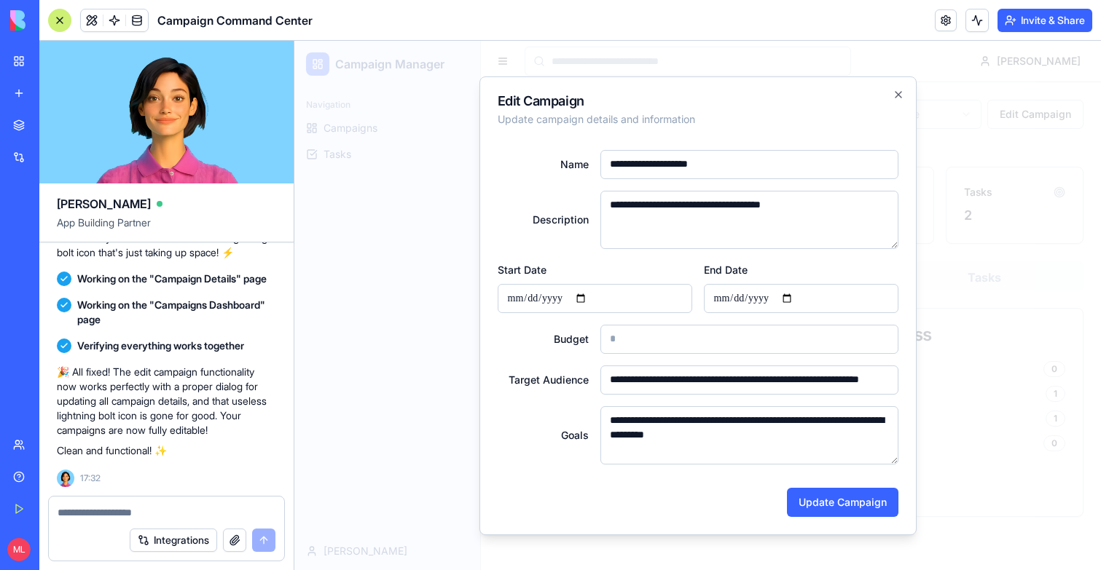
click at [965, 256] on div at bounding box center [697, 306] width 806 height 530
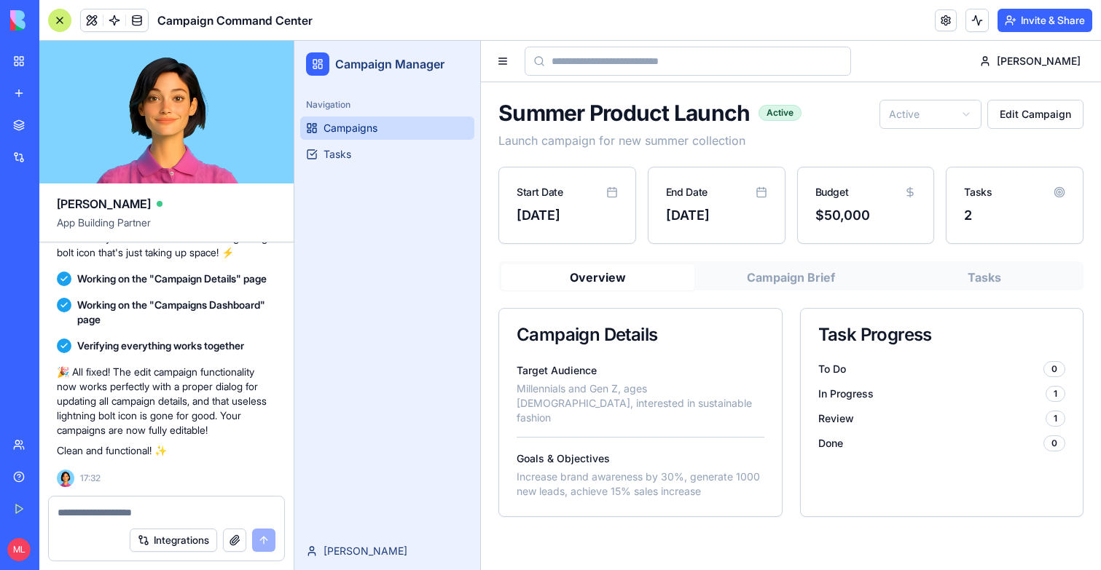
click at [362, 129] on span "Campaigns" at bounding box center [350, 128] width 54 height 15
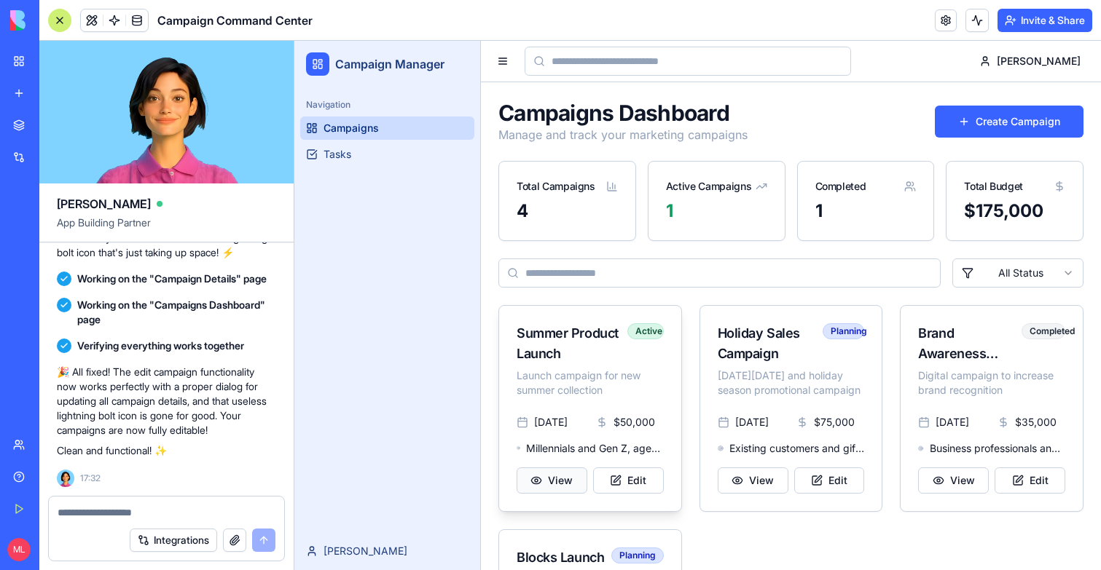
click at [577, 482] on button "View" at bounding box center [552, 481] width 71 height 26
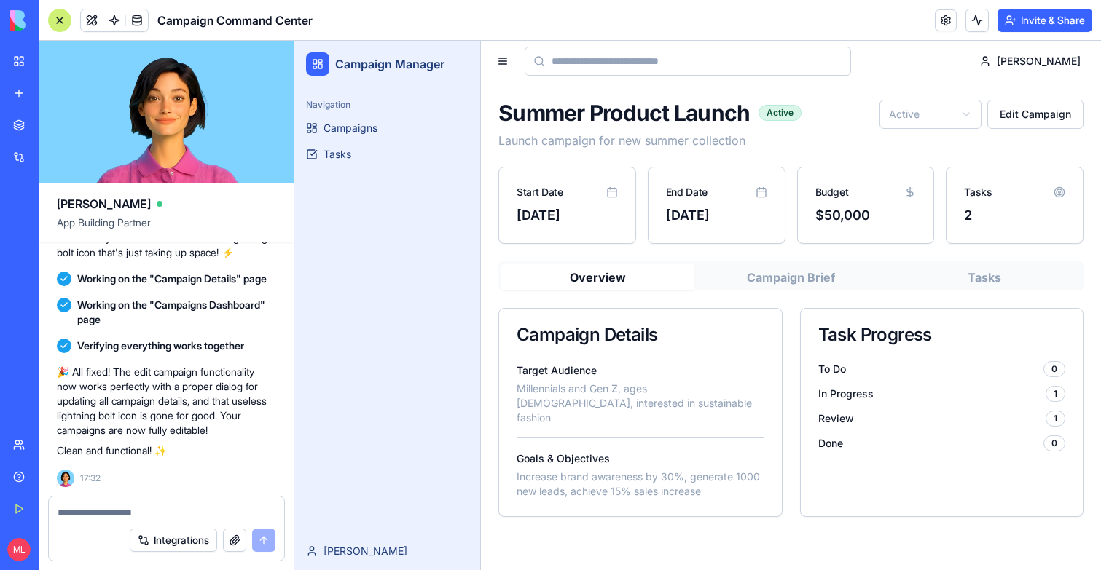
click at [1018, 130] on div "Summer Product Launch Active Launch campaign for new summer collection Active E…" at bounding box center [790, 125] width 585 height 50
click at [1018, 122] on button "Edit Campaign" at bounding box center [1035, 114] width 96 height 29
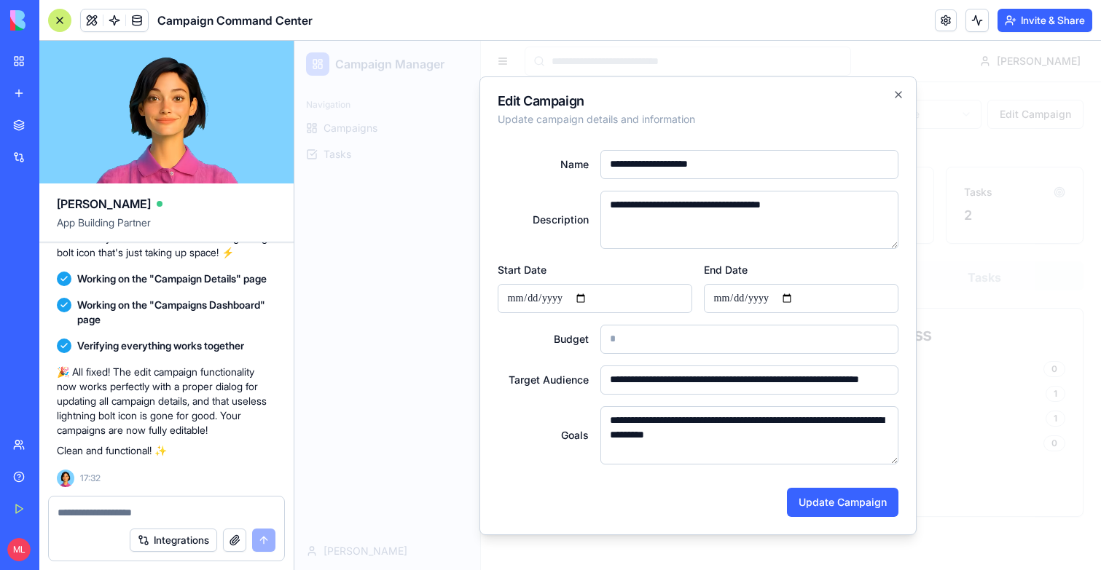
click at [1004, 156] on div at bounding box center [697, 306] width 806 height 530
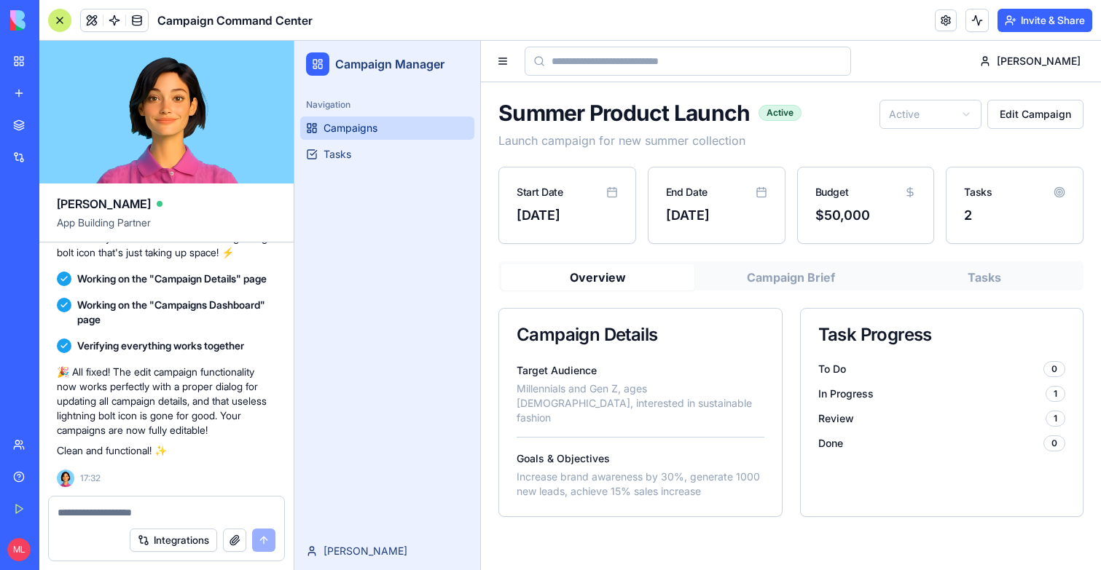
click at [307, 130] on icon at bounding box center [312, 128] width 12 height 12
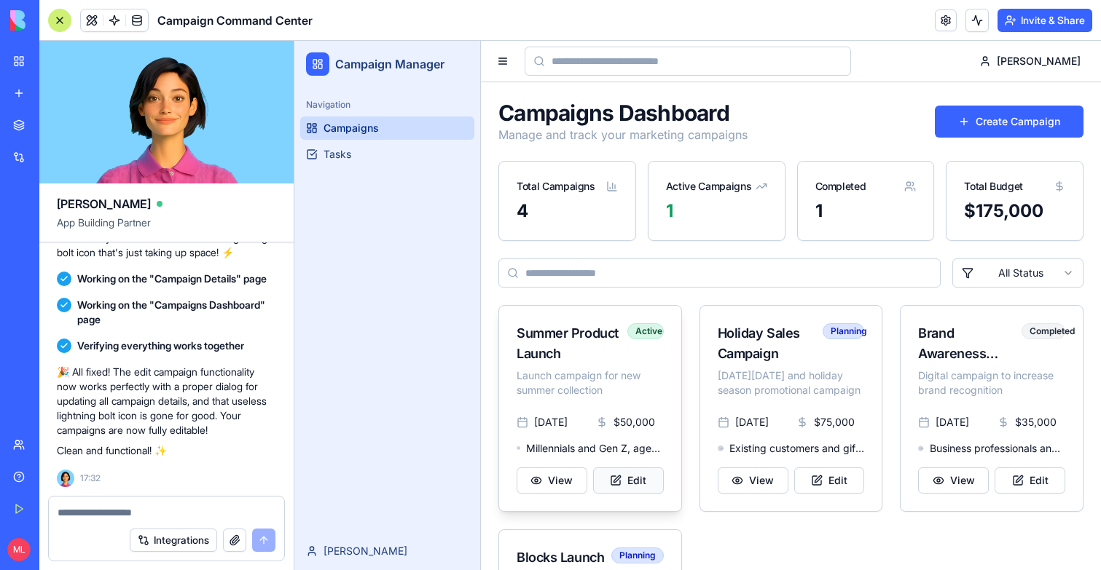
click at [644, 471] on button "Edit" at bounding box center [628, 481] width 71 height 26
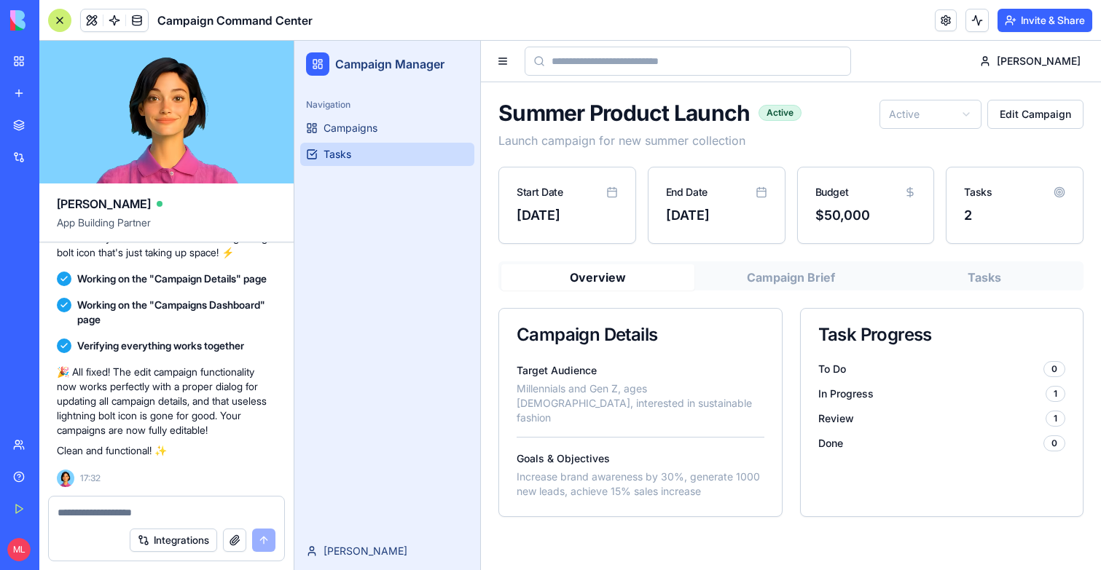
click at [388, 145] on link "Tasks" at bounding box center [387, 154] width 174 height 23
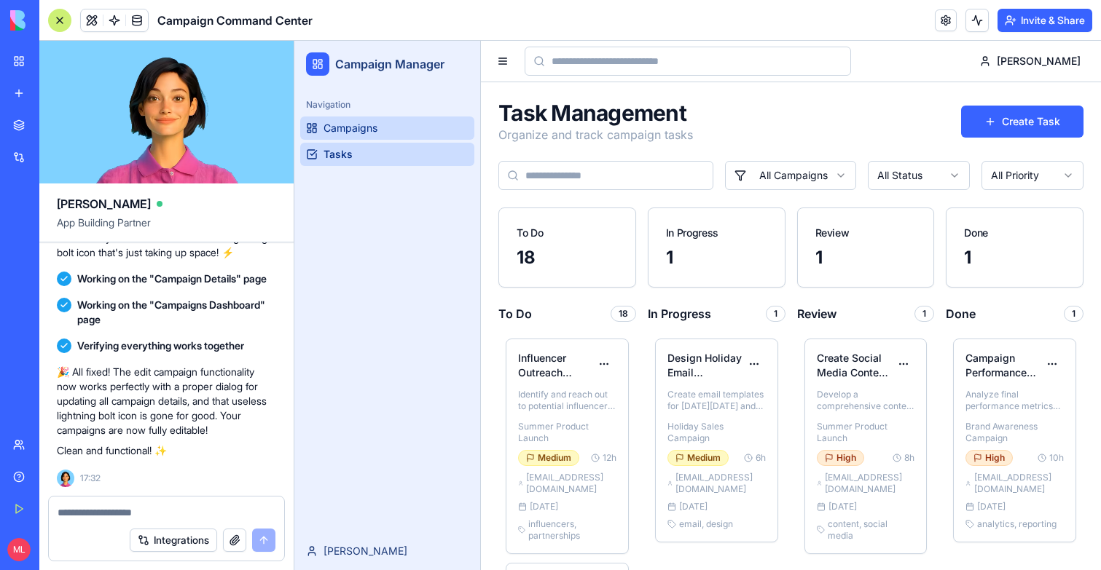
click at [385, 127] on link "Campaigns" at bounding box center [387, 128] width 174 height 23
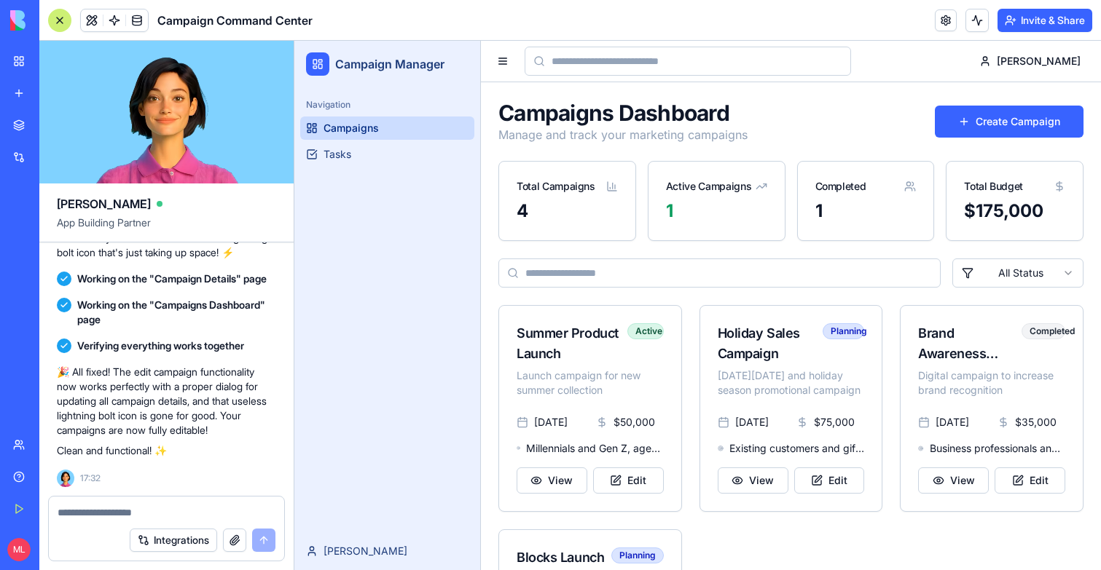
click at [103, 502] on div at bounding box center [166, 508] width 235 height 23
click at [103, 508] on textarea at bounding box center [167, 513] width 218 height 15
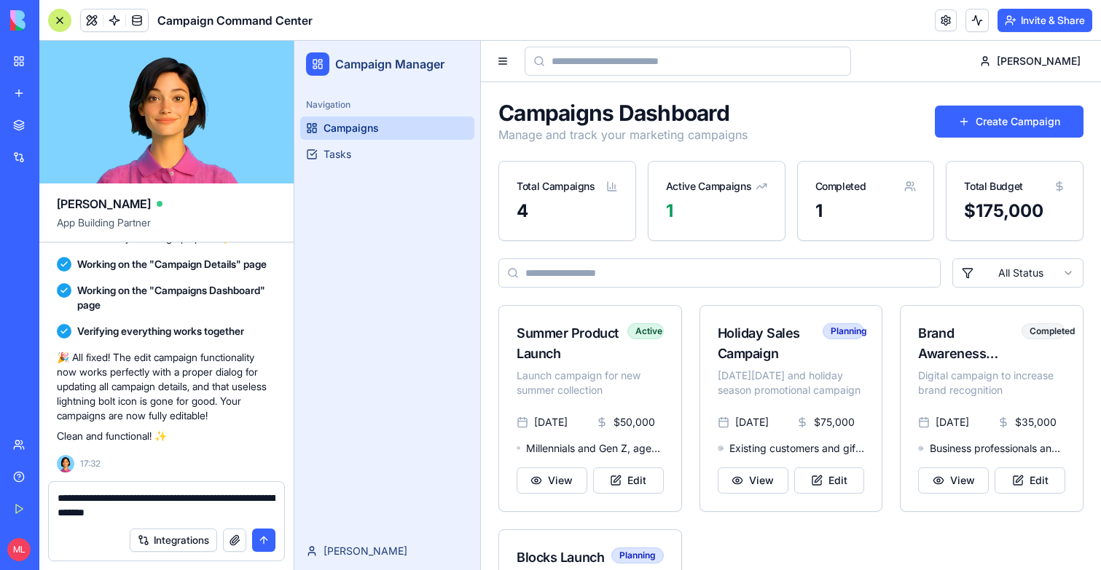
type textarea "**********"
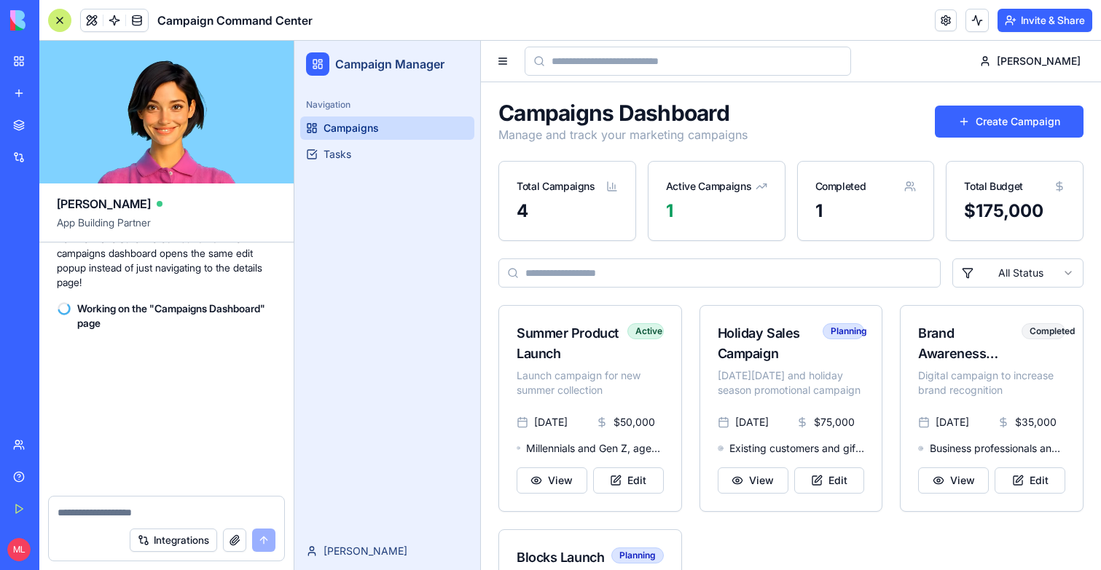
scroll to position [2301, 0]
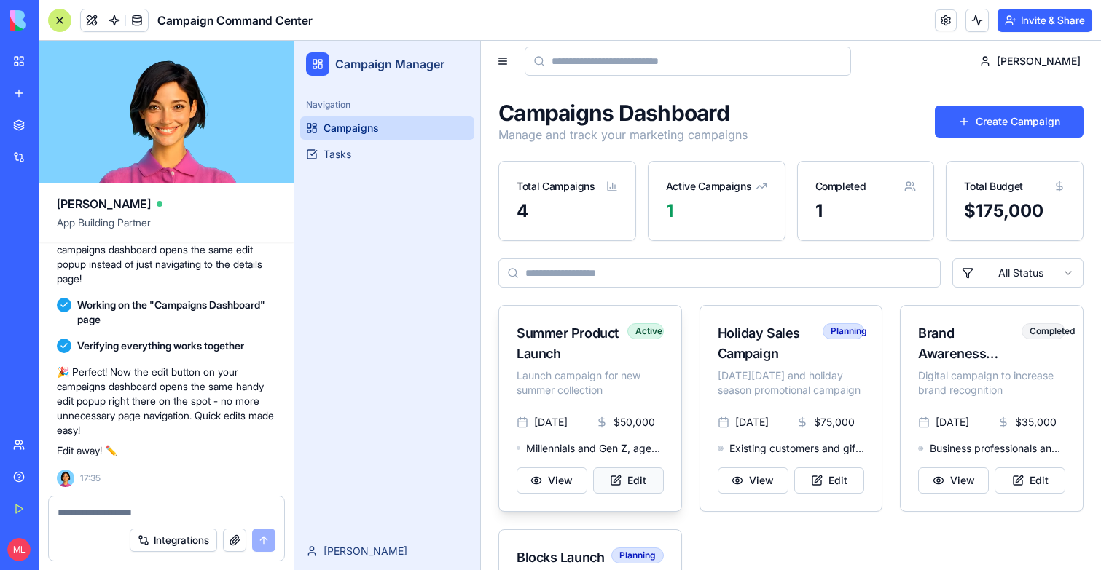
click at [636, 491] on button "Edit" at bounding box center [628, 481] width 71 height 26
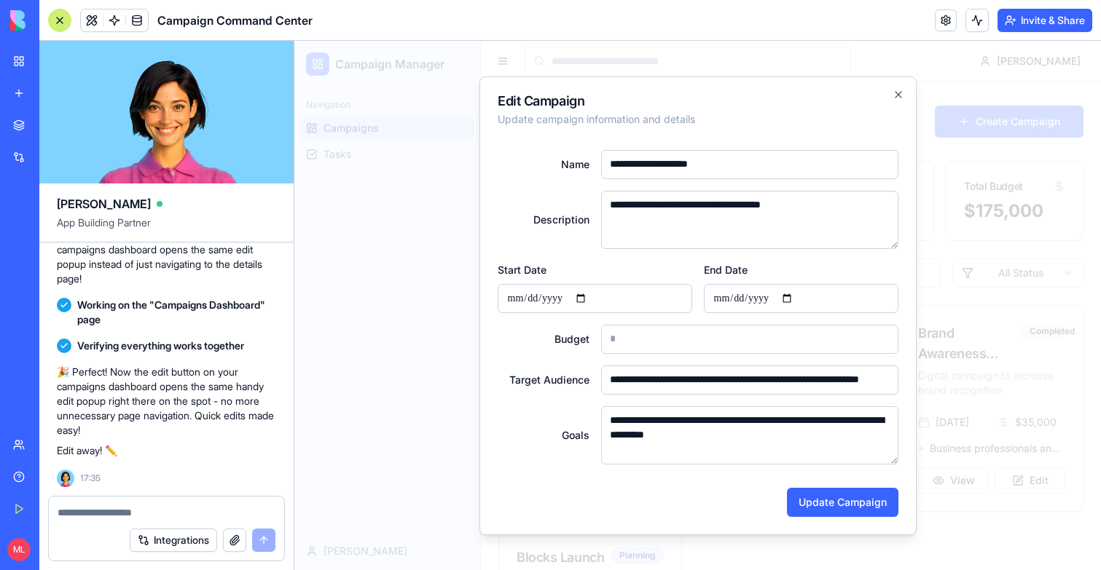
click at [360, 397] on div at bounding box center [697, 306] width 806 height 530
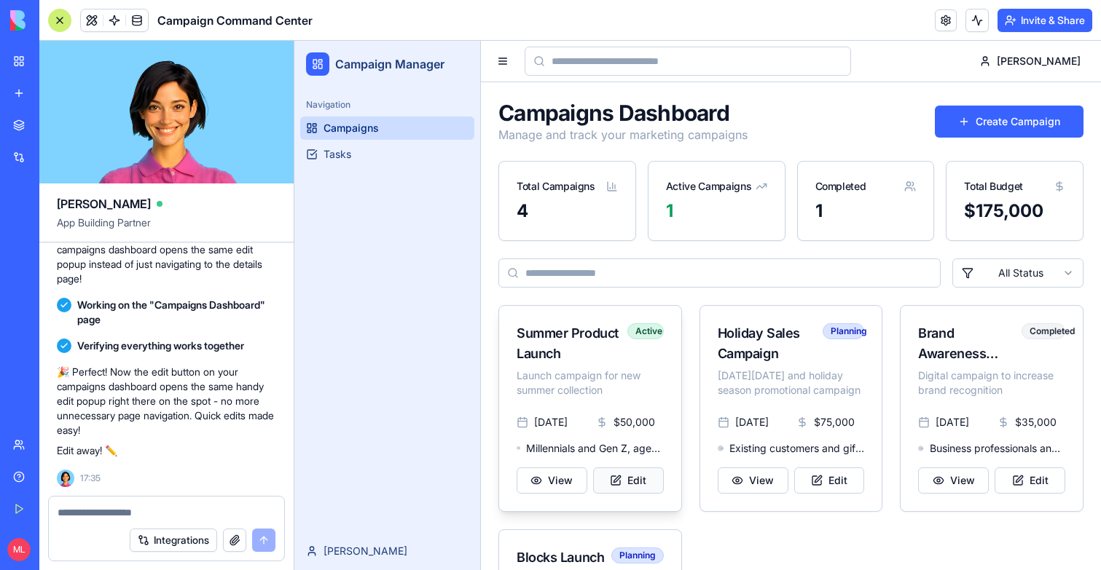
click at [624, 482] on button "Edit" at bounding box center [628, 481] width 71 height 26
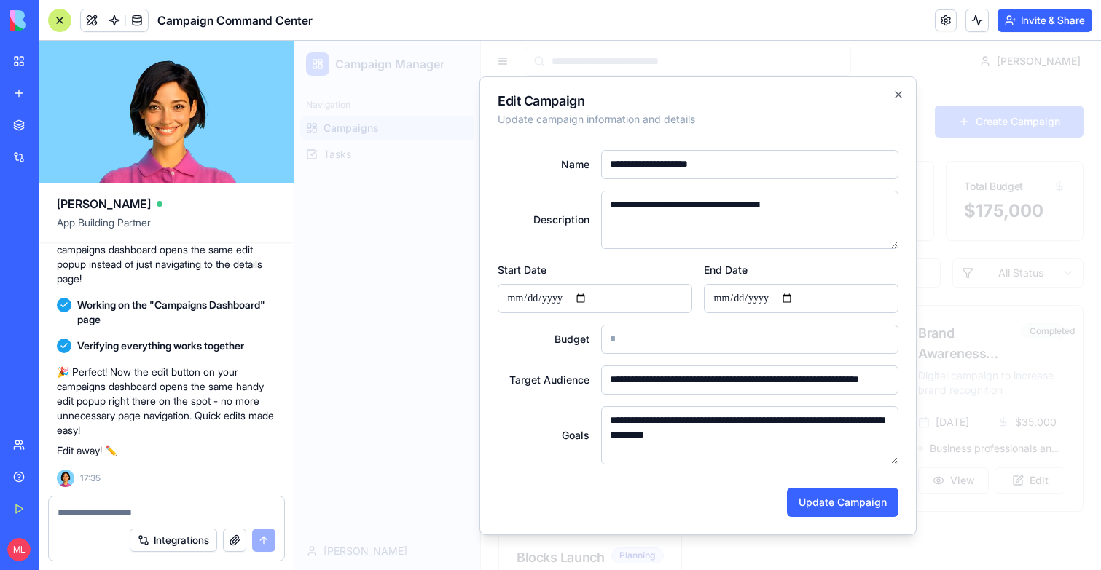
click at [951, 259] on div at bounding box center [697, 306] width 806 height 530
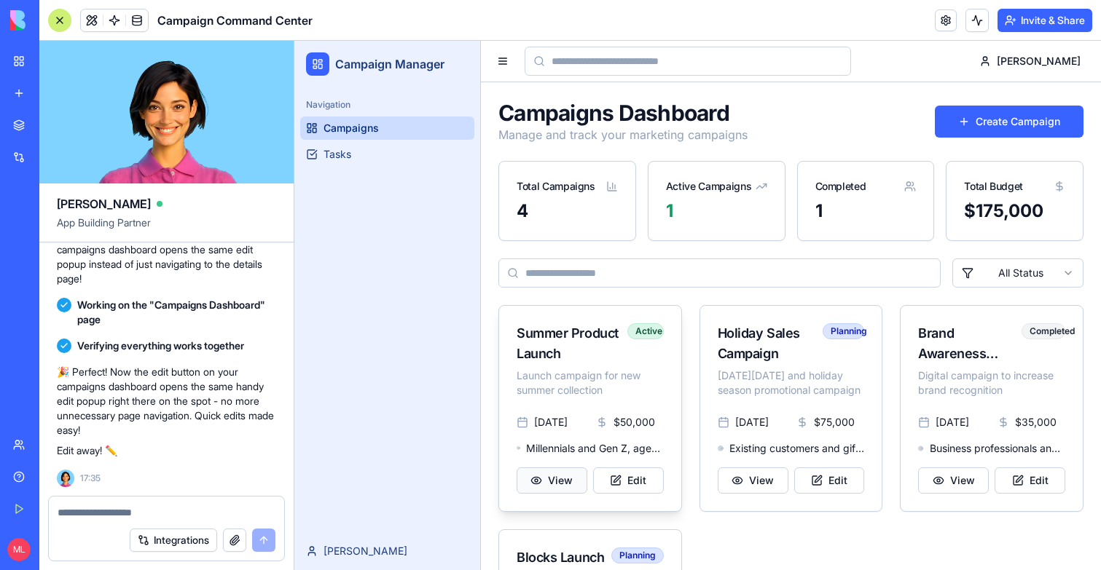
click at [541, 479] on button "View" at bounding box center [552, 481] width 71 height 26
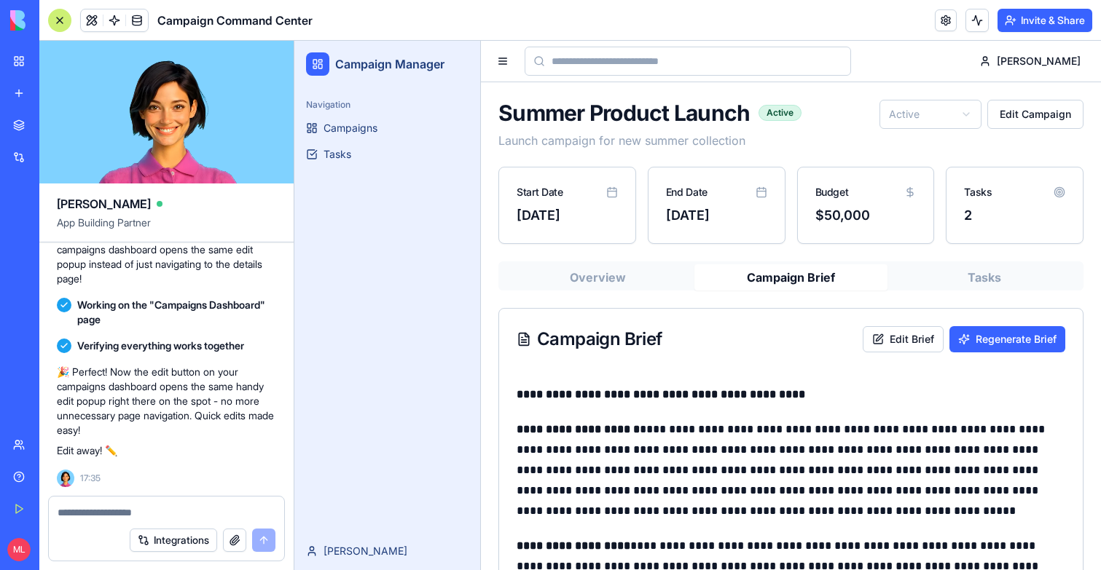
click at [853, 271] on button "Campaign Brief" at bounding box center [790, 277] width 193 height 26
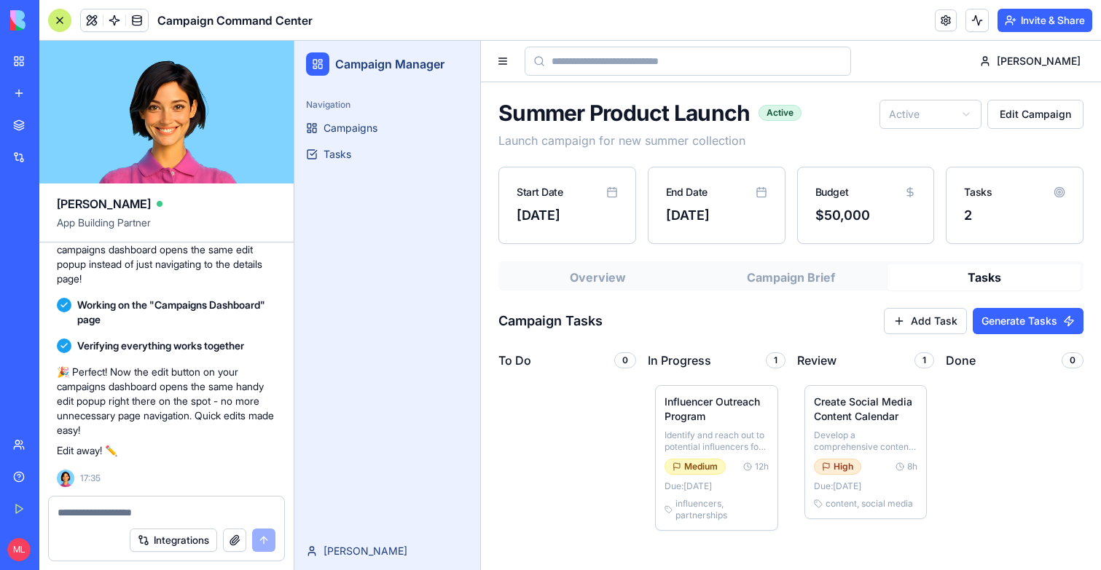
click at [992, 272] on button "Tasks" at bounding box center [983, 277] width 193 height 26
click at [872, 262] on div "Overview Campaign Brief Tasks" at bounding box center [790, 276] width 585 height 29
click at [769, 273] on button "Campaign Brief" at bounding box center [790, 277] width 193 height 26
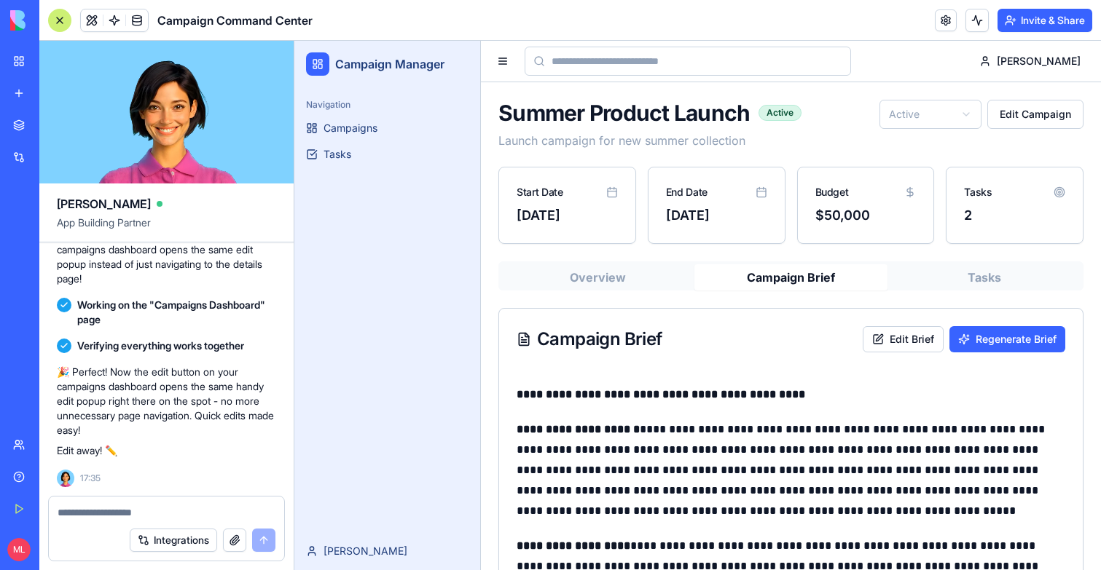
click at [125, 516] on textarea at bounding box center [167, 513] width 218 height 15
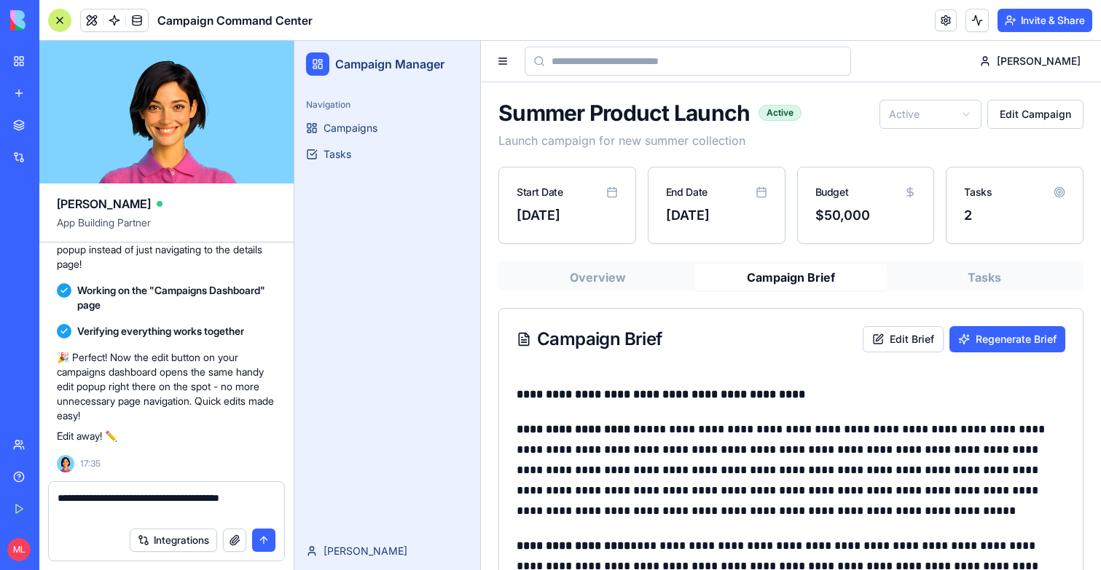
type textarea "**********"
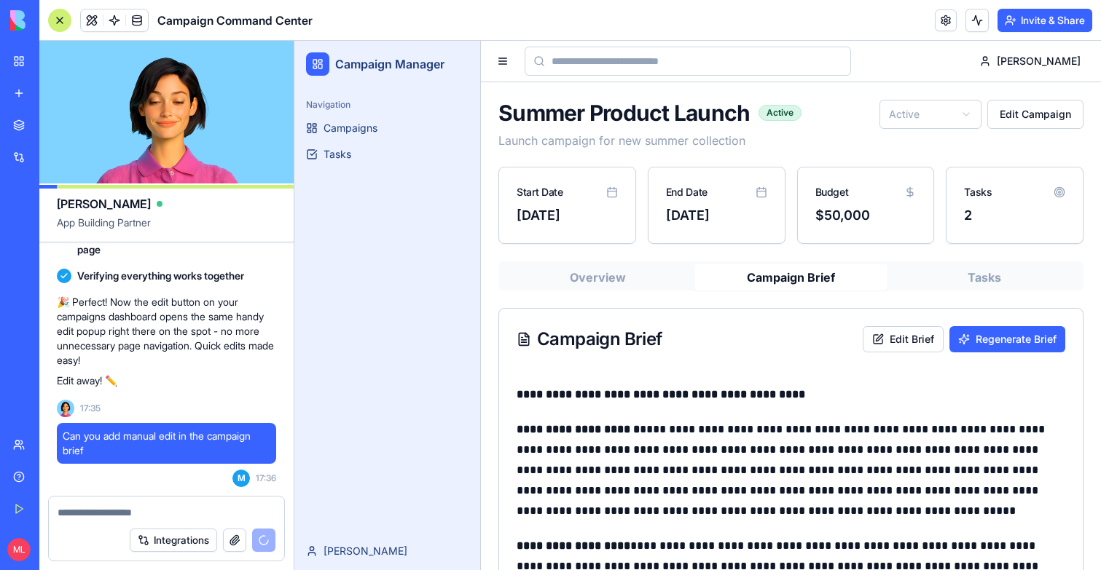
click at [1034, 262] on div "Overview Campaign Brief Tasks" at bounding box center [790, 276] width 585 height 29
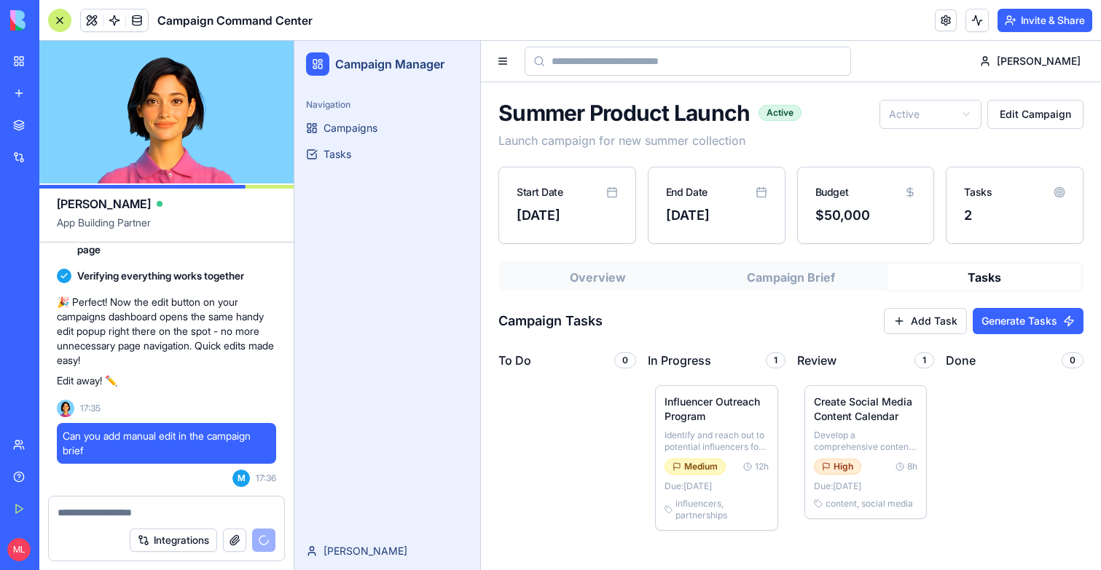
click at [1033, 266] on button "Tasks" at bounding box center [983, 277] width 193 height 26
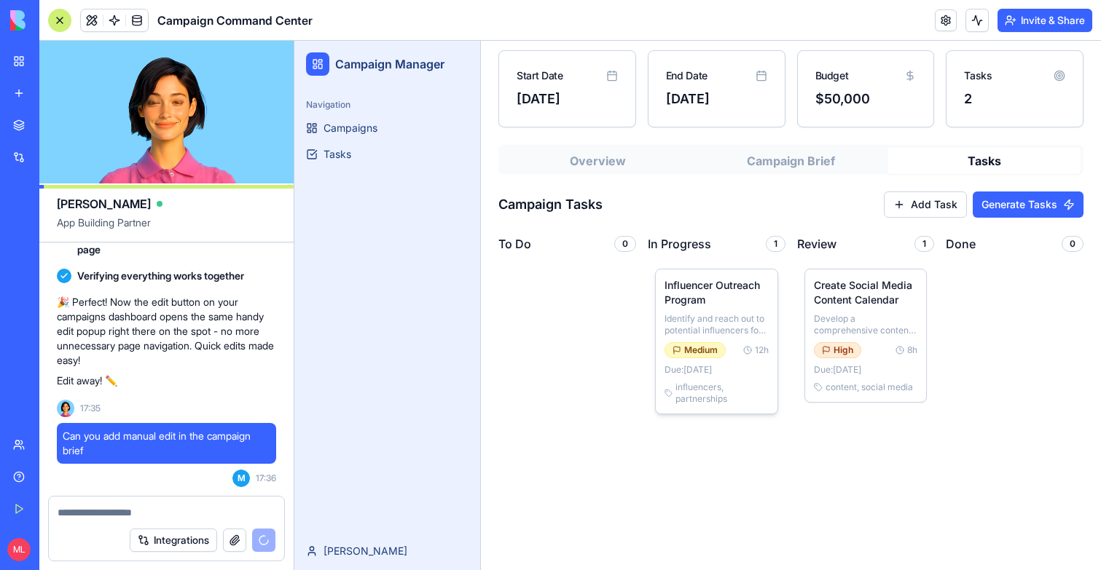
scroll to position [0, 0]
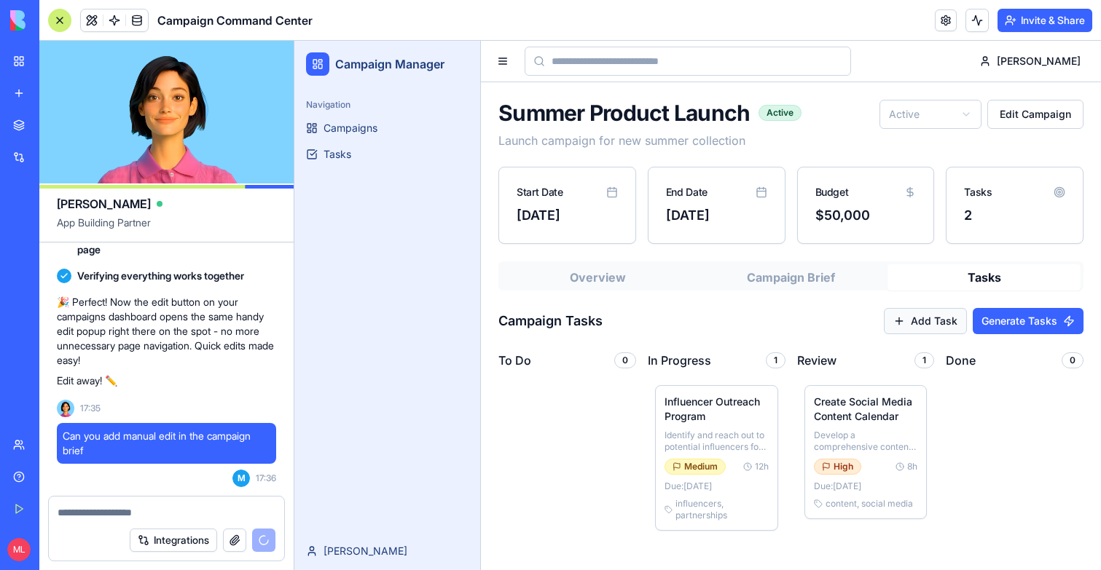
click at [924, 329] on button "Add Task" at bounding box center [925, 321] width 83 height 26
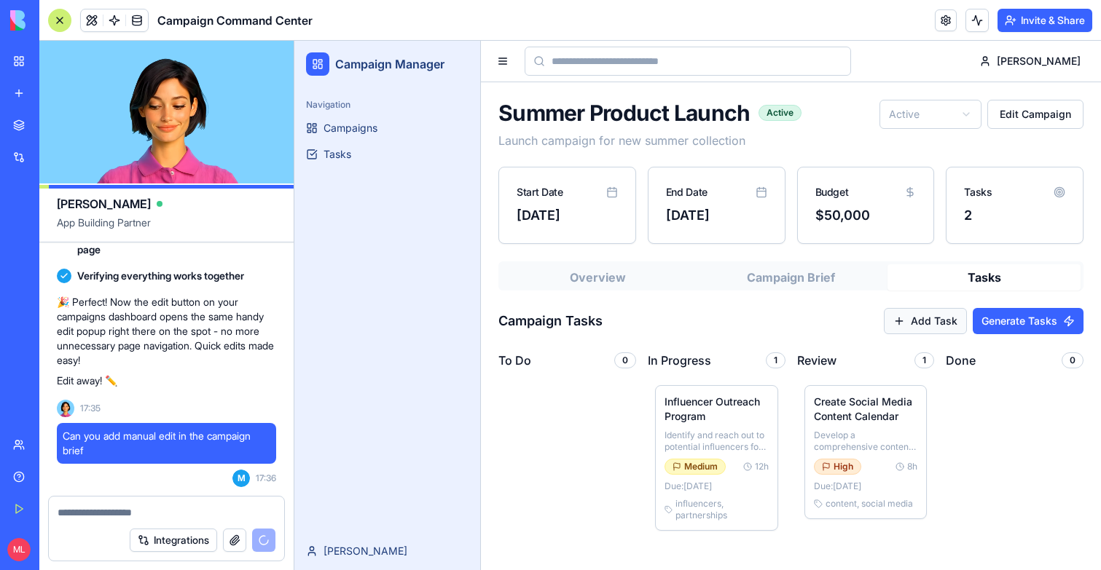
click at [922, 312] on button "Add Task" at bounding box center [925, 321] width 83 height 26
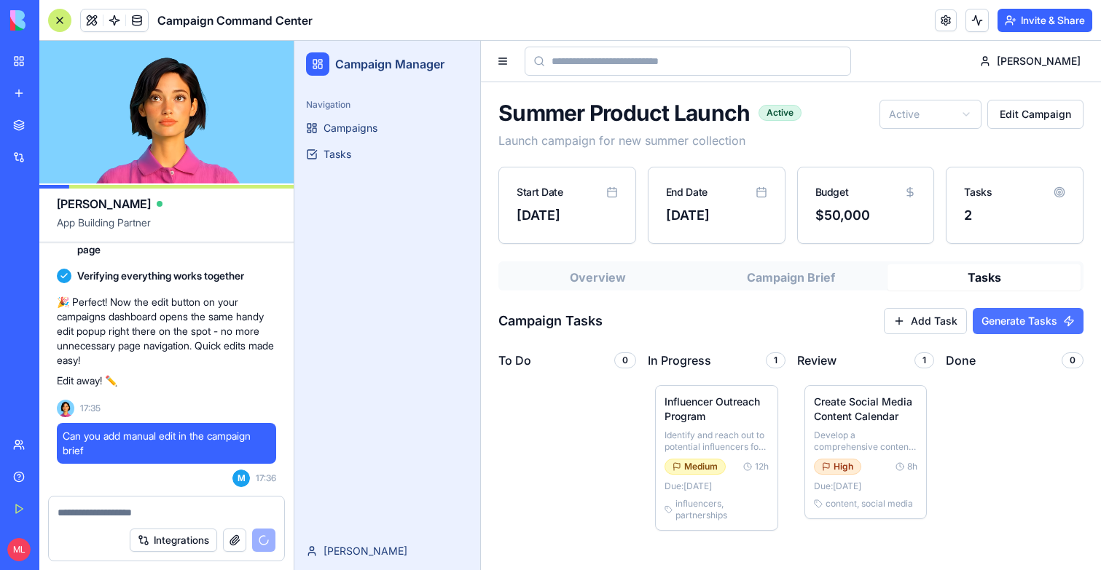
click at [1031, 316] on button "Generate Tasks" at bounding box center [1028, 321] width 111 height 26
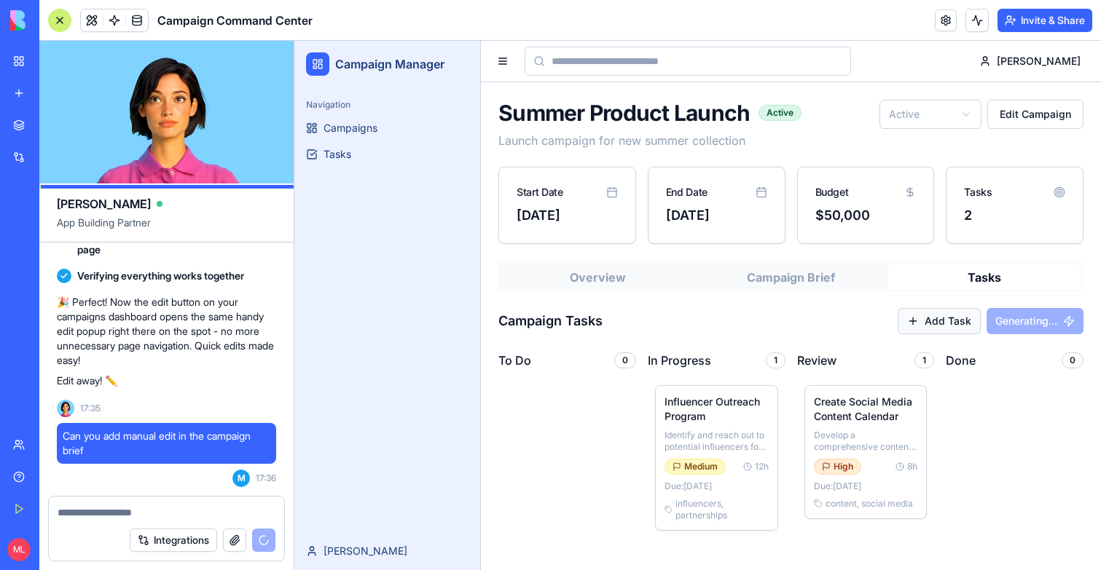
click at [935, 319] on button "Add Task" at bounding box center [939, 321] width 83 height 26
click at [1011, 113] on button "Edit Campaign" at bounding box center [1035, 114] width 96 height 29
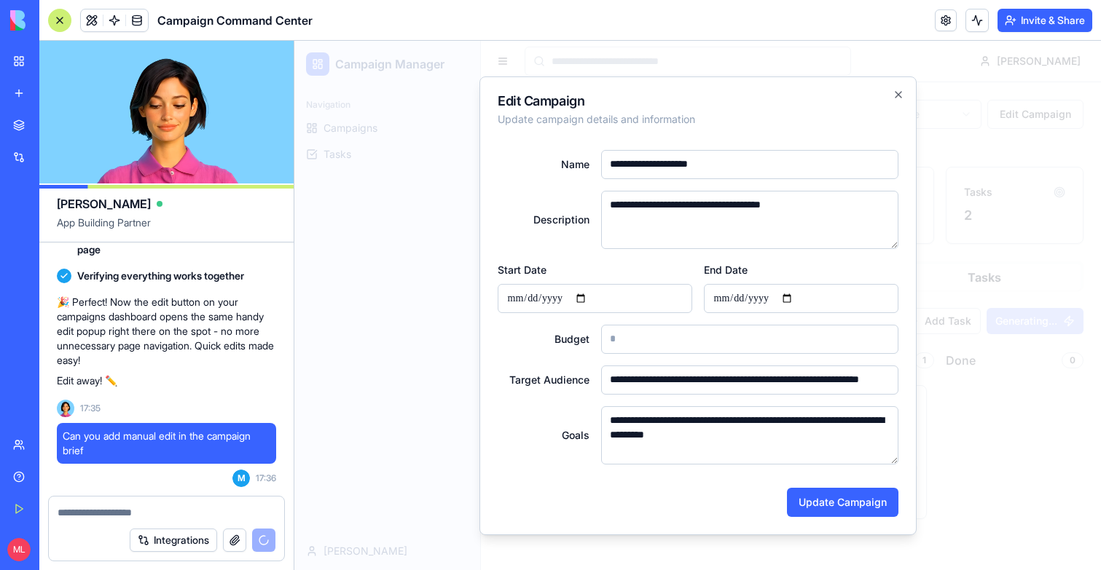
click at [1021, 228] on div at bounding box center [697, 306] width 806 height 530
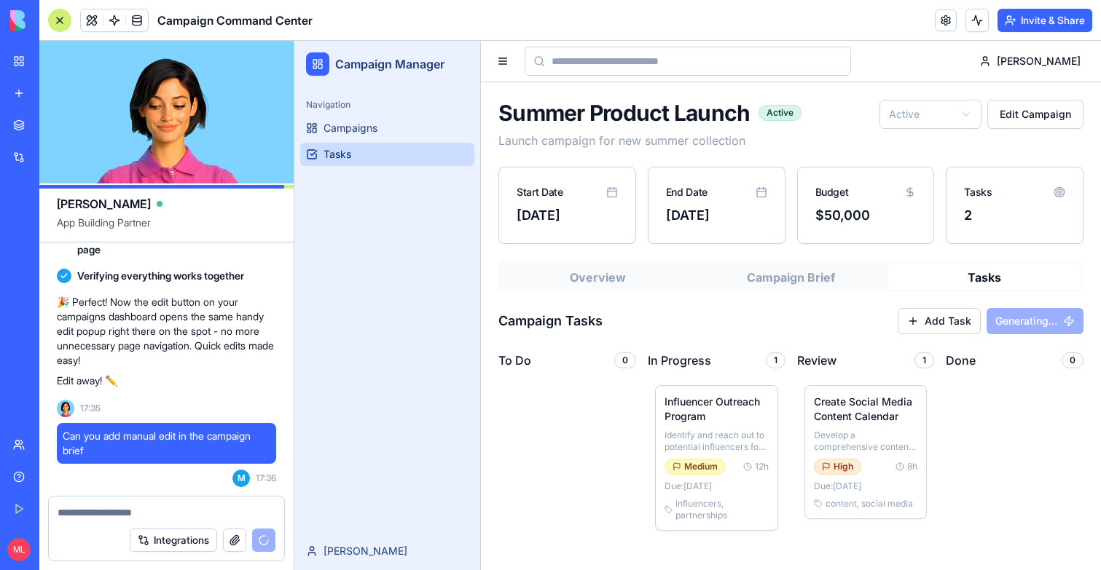
click at [345, 154] on span "Tasks" at bounding box center [337, 154] width 28 height 15
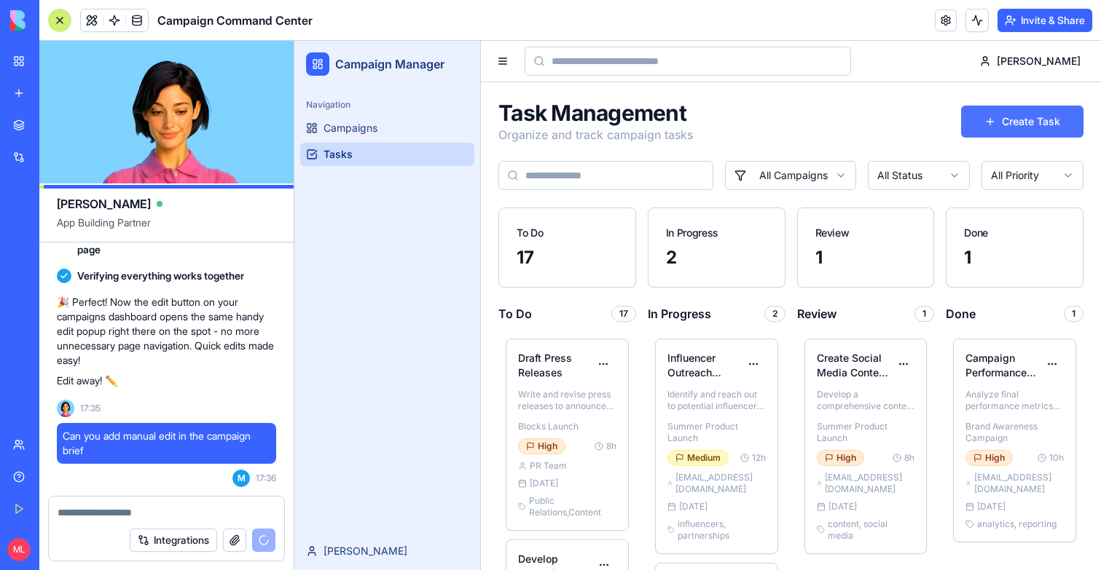
click at [995, 118] on button "Create Task" at bounding box center [1022, 122] width 122 height 32
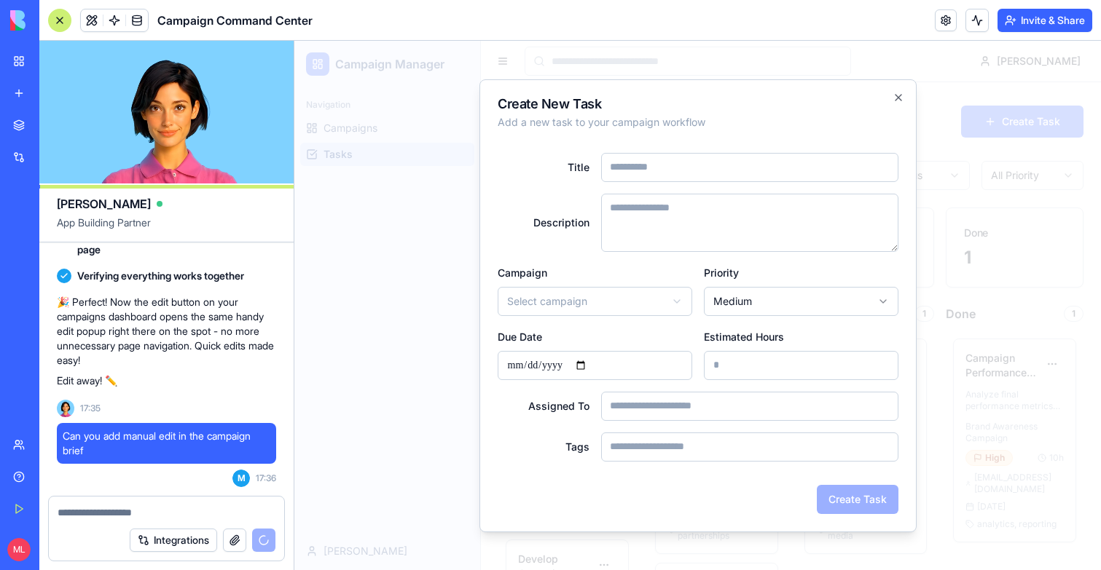
click at [1027, 229] on div at bounding box center [697, 306] width 806 height 530
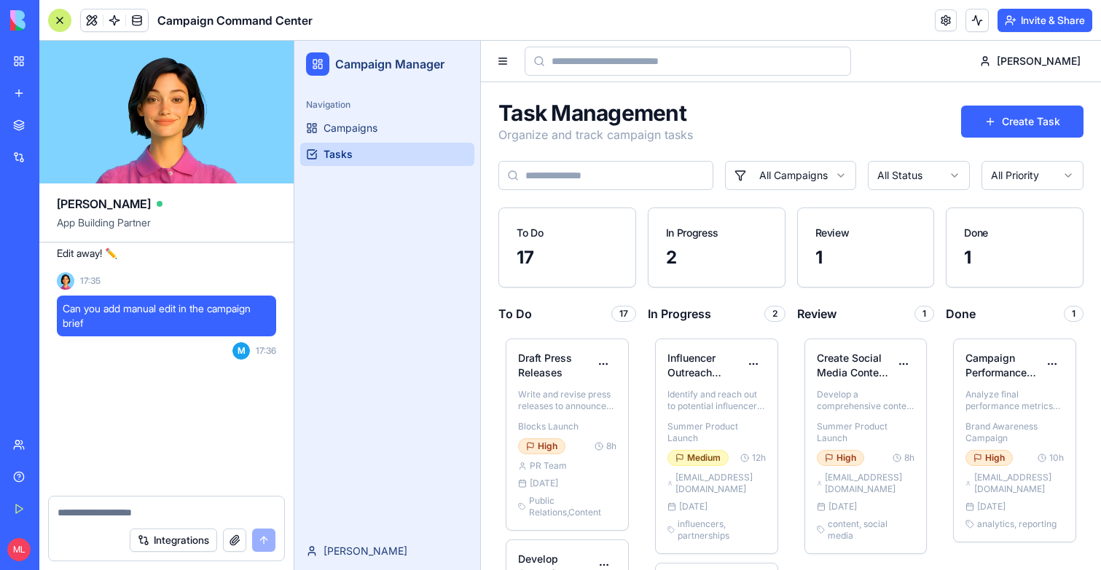
scroll to position [2669, 0]
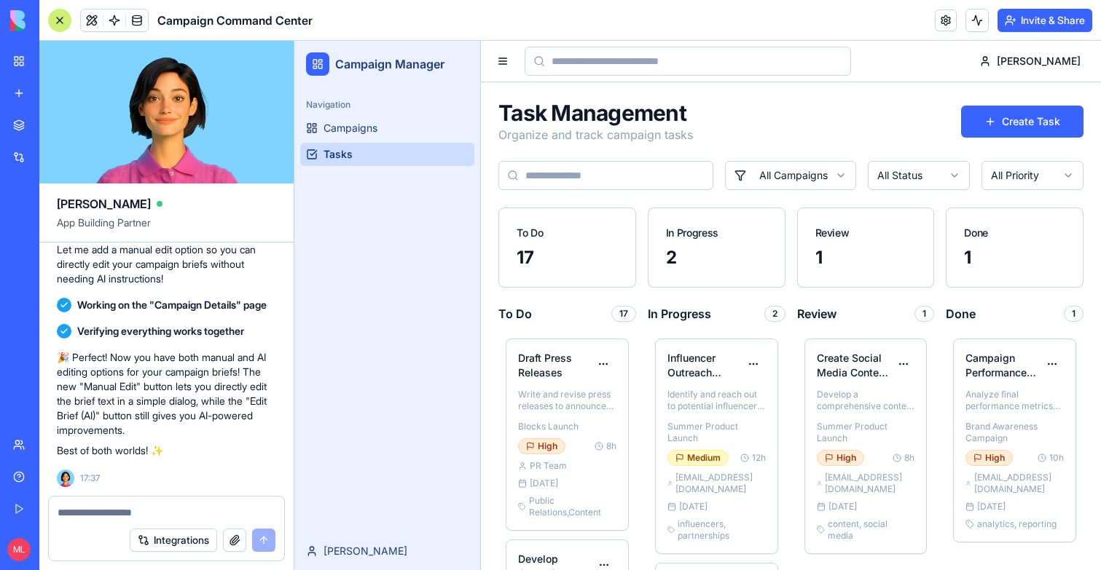
click at [60, 18] on div at bounding box center [59, 20] width 23 height 23
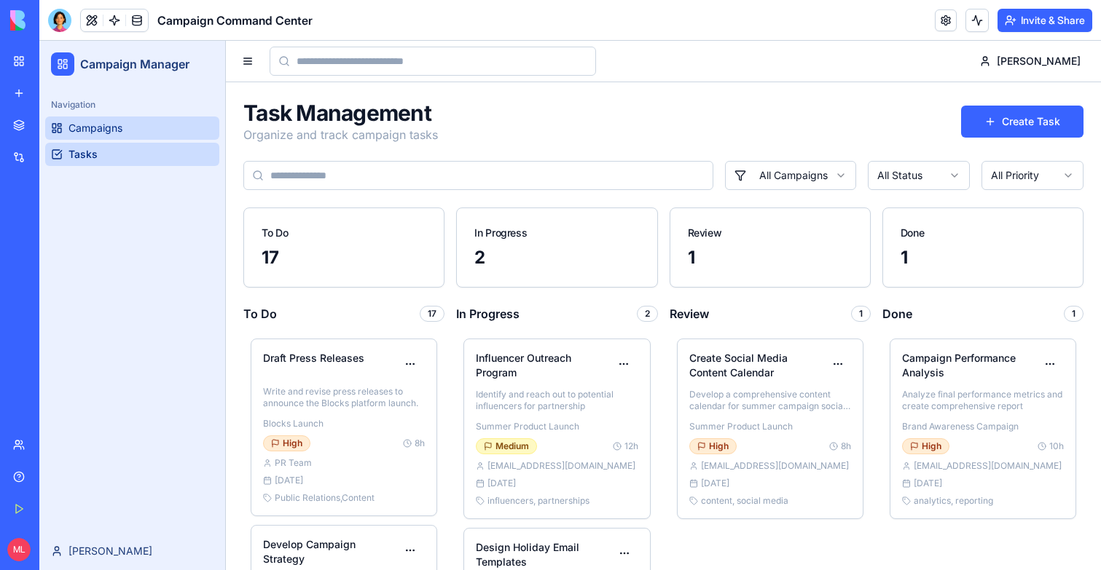
click at [125, 129] on link "Campaigns" at bounding box center [132, 128] width 174 height 23
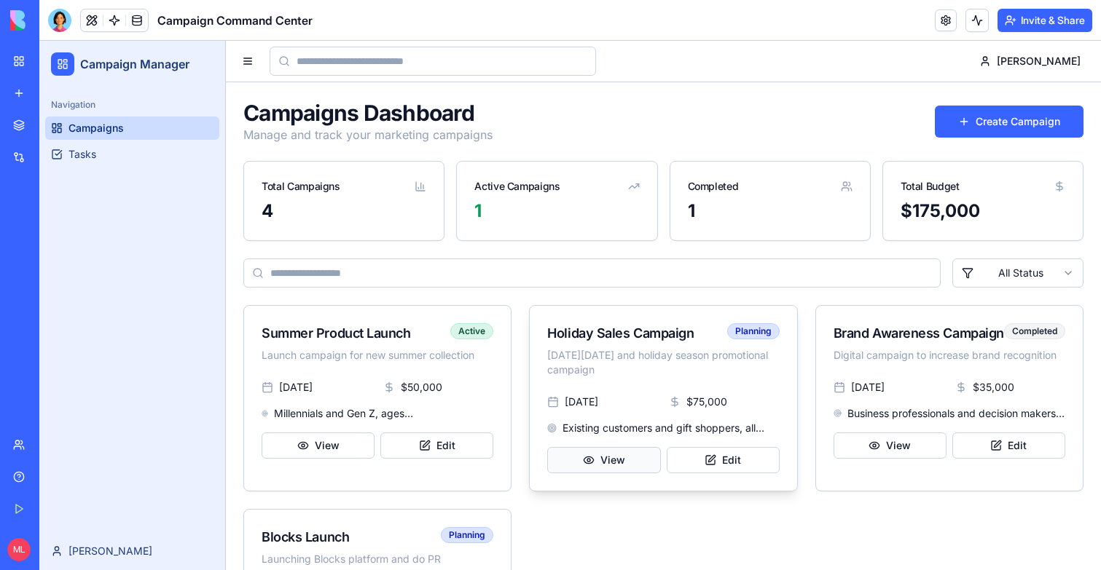
click at [635, 463] on button "View" at bounding box center [603, 460] width 113 height 26
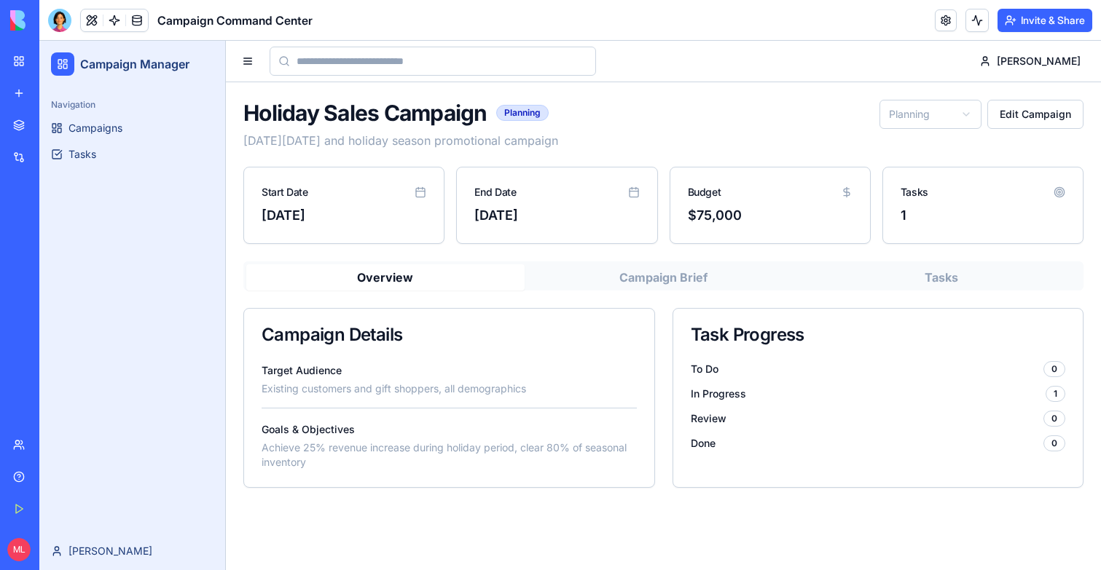
click at [632, 278] on button "Campaign Brief" at bounding box center [664, 277] width 278 height 26
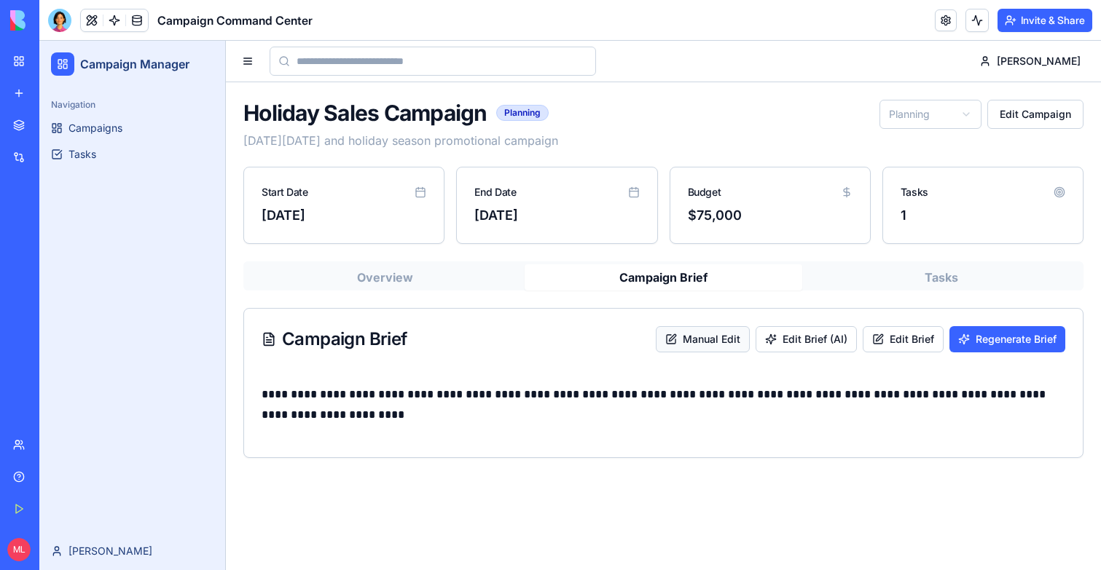
click at [732, 333] on button "Manual Edit" at bounding box center [703, 339] width 94 height 26
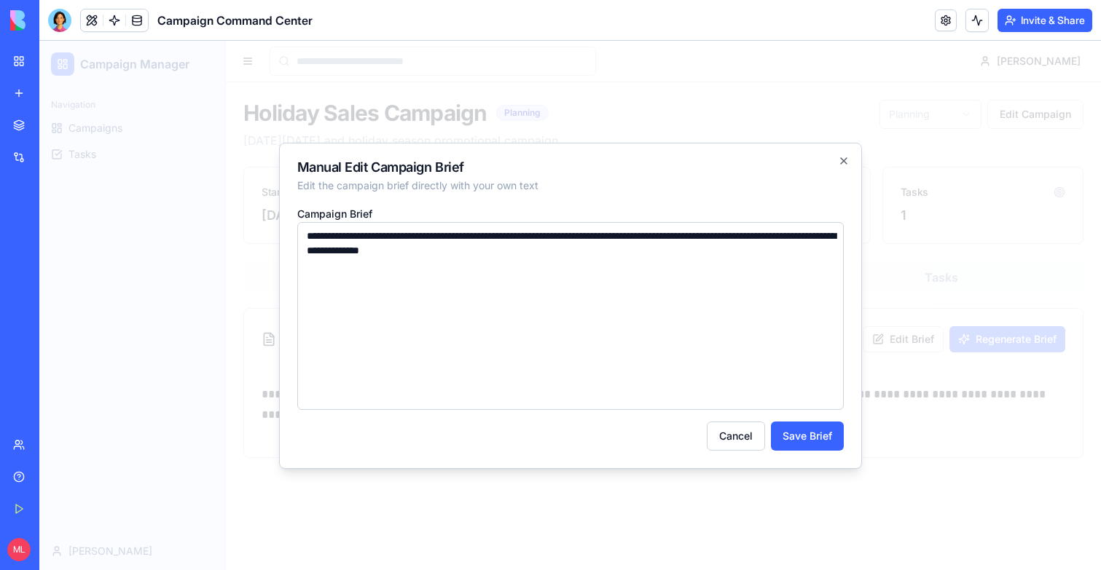
click at [640, 294] on textarea "**********" at bounding box center [570, 316] width 546 height 188
click at [743, 435] on button "Cancel" at bounding box center [736, 436] width 58 height 29
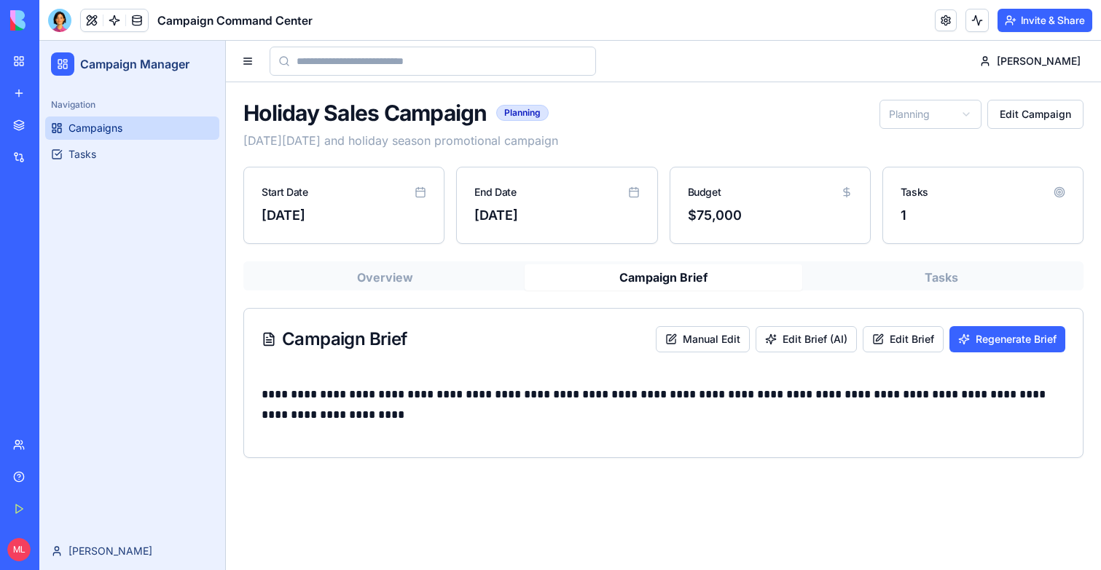
click at [114, 135] on span "Campaigns" at bounding box center [95, 128] width 54 height 15
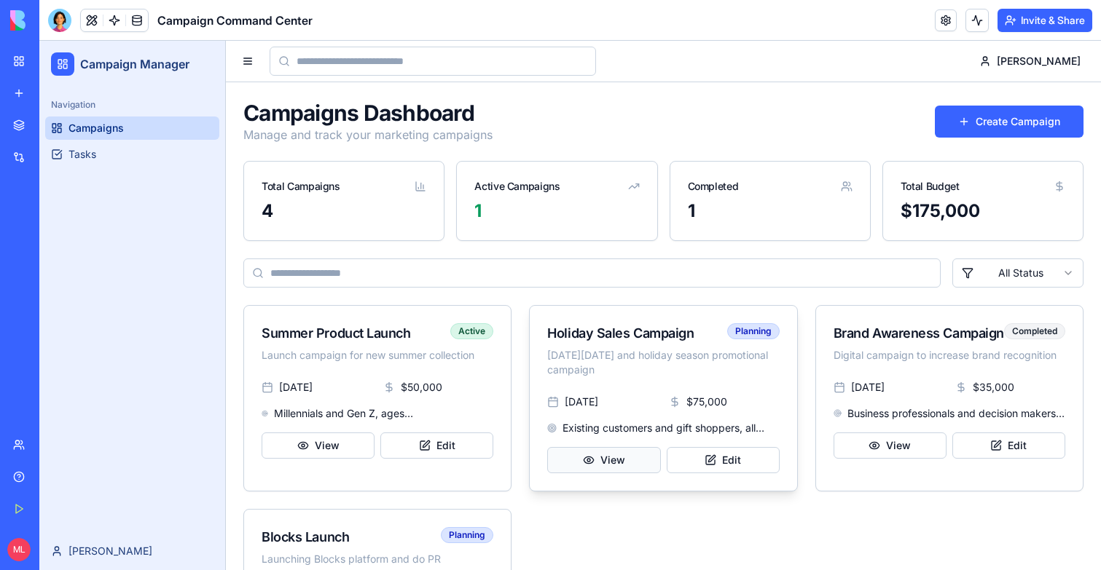
click at [597, 461] on button "View" at bounding box center [603, 460] width 113 height 26
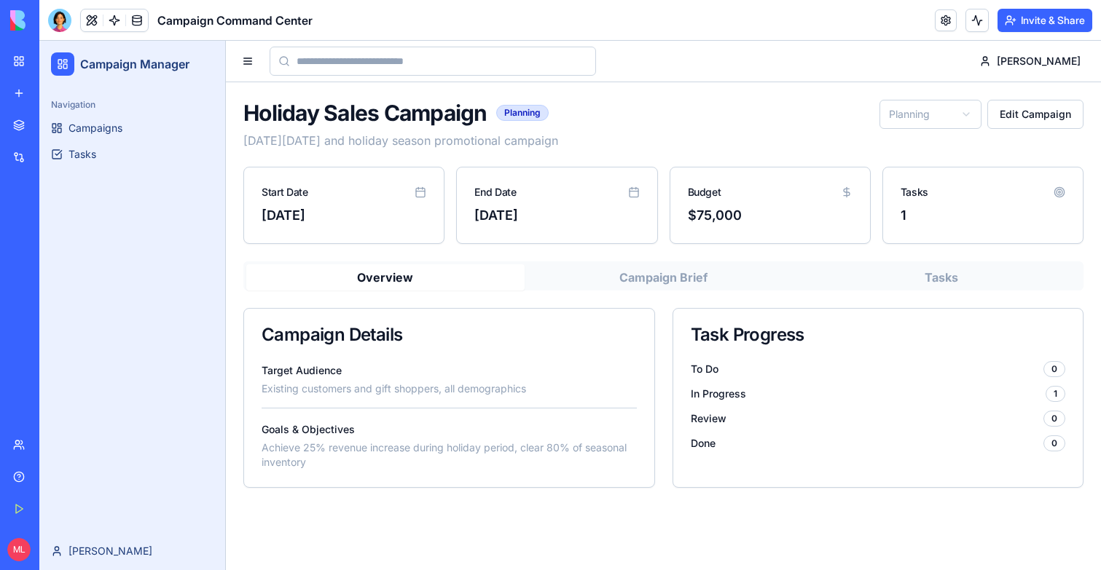
click at [747, 260] on div "Holiday Sales Campaign Planning Black Friday and holiday season promotional cam…" at bounding box center [663, 294] width 840 height 388
click at [747, 270] on button "Campaign Brief" at bounding box center [664, 277] width 278 height 26
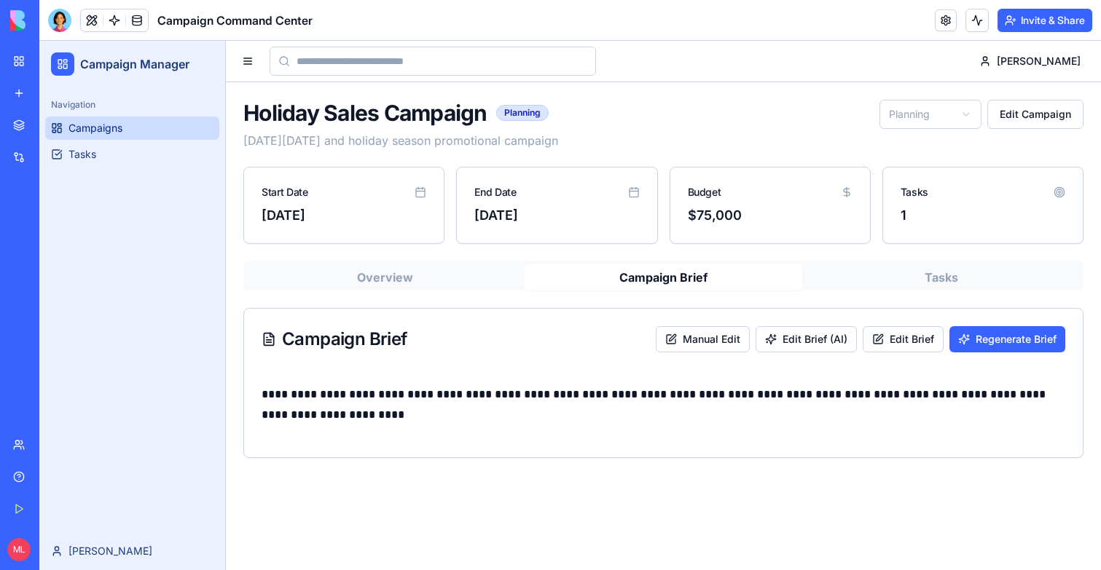
click at [90, 122] on span "Campaigns" at bounding box center [95, 128] width 54 height 15
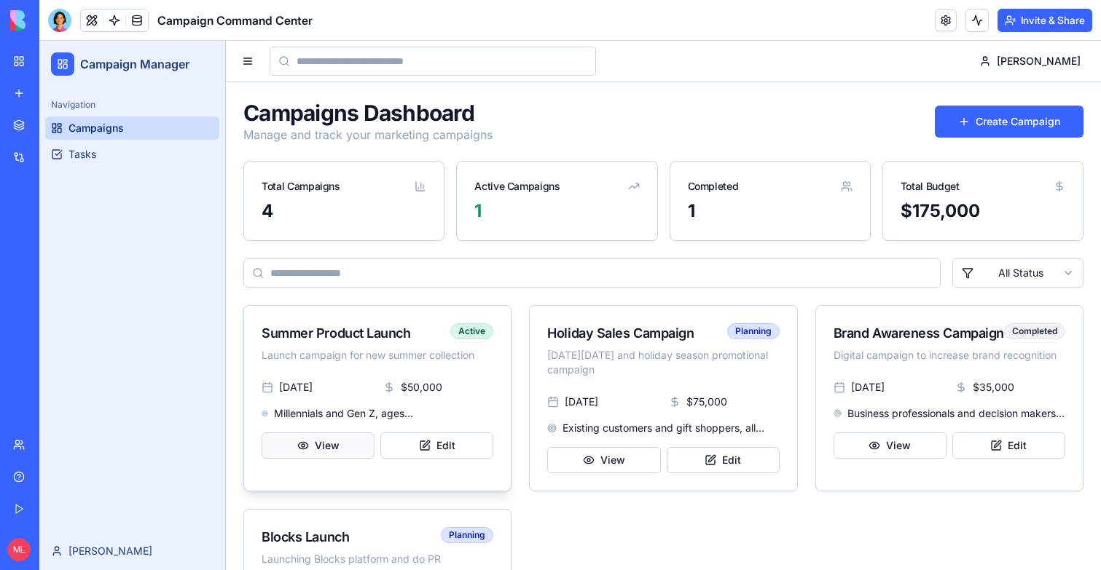
click at [317, 444] on button "View" at bounding box center [318, 446] width 113 height 26
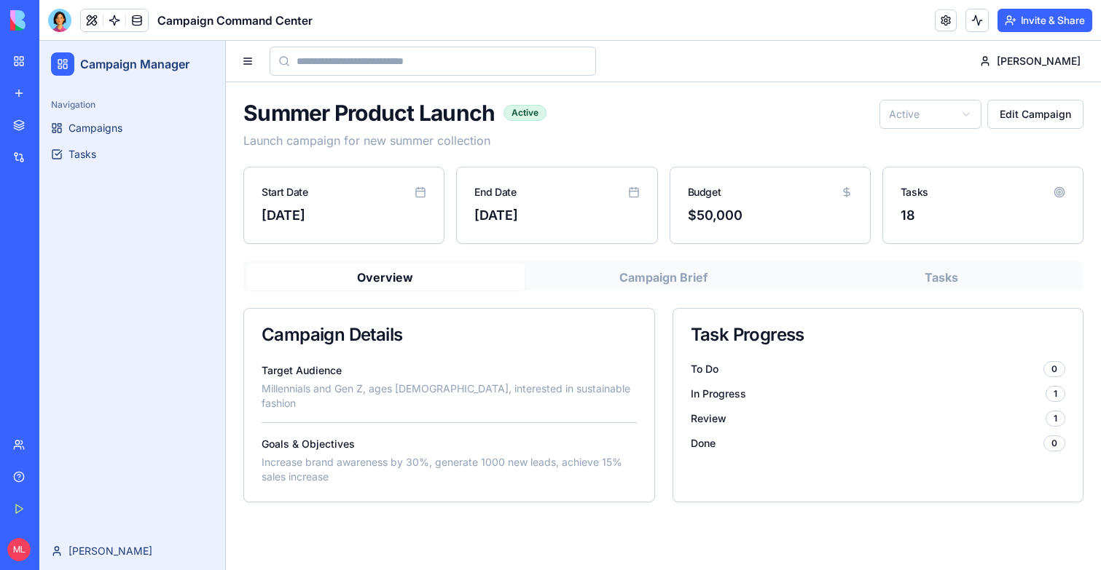
click at [640, 265] on button "Campaign Brief" at bounding box center [664, 277] width 278 height 26
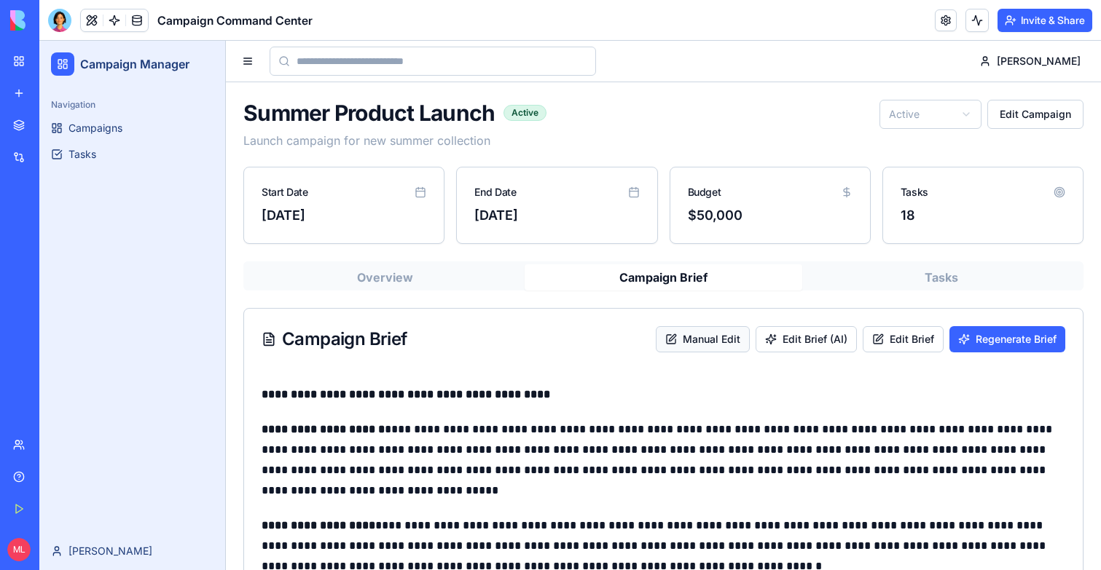
click at [702, 340] on button "Manual Edit" at bounding box center [703, 339] width 94 height 26
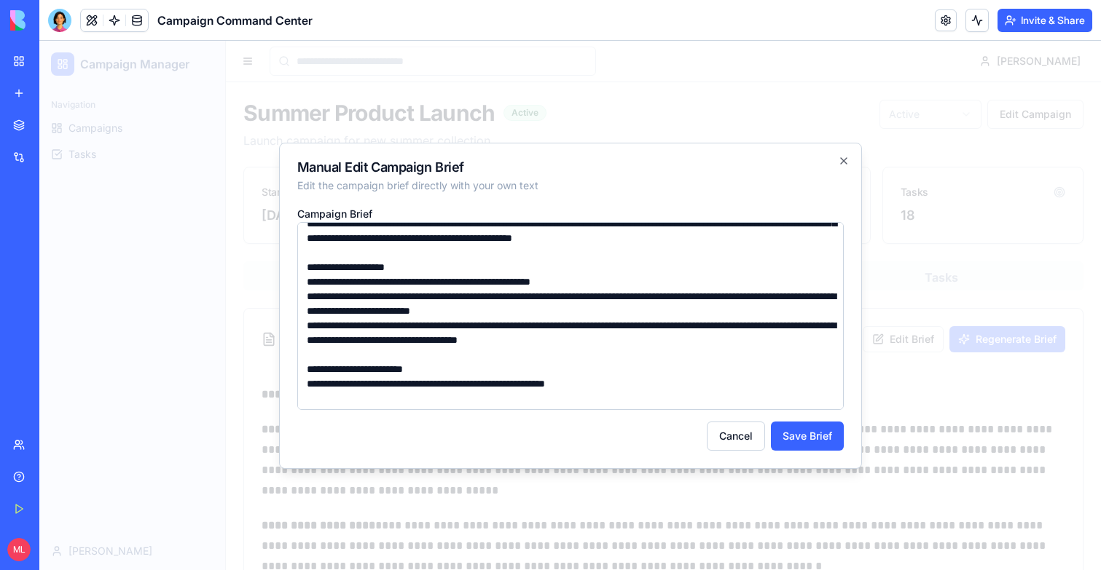
scroll to position [173, 0]
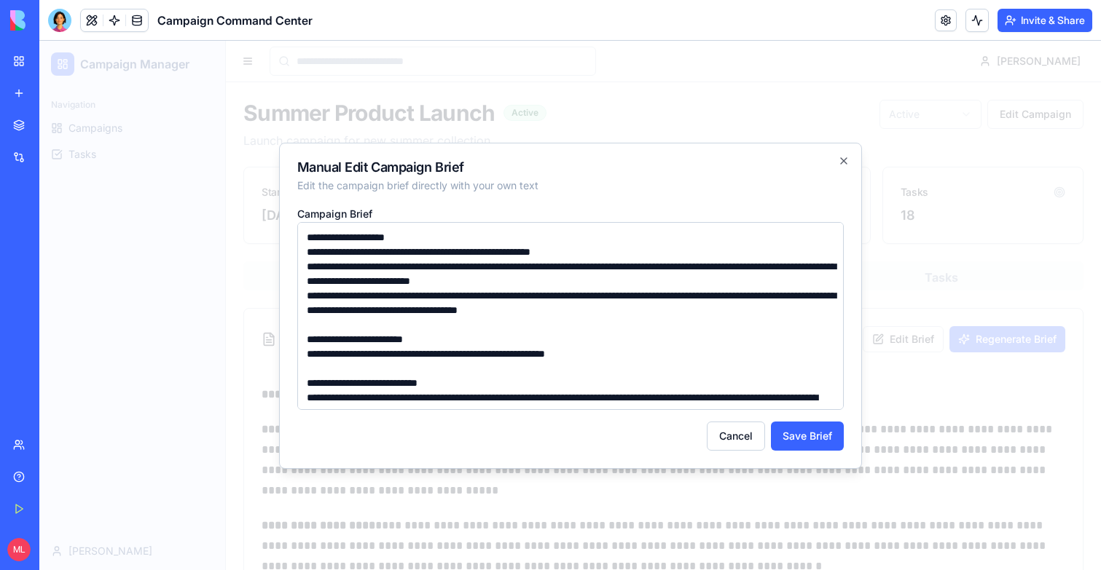
click at [696, 340] on textarea "Campaign Brief" at bounding box center [570, 316] width 546 height 188
click at [644, 328] on textarea "Campaign Brief" at bounding box center [570, 316] width 546 height 188
click at [656, 339] on textarea "Campaign Brief" at bounding box center [570, 316] width 546 height 188
click at [598, 377] on textarea "Campaign Brief" at bounding box center [570, 316] width 546 height 188
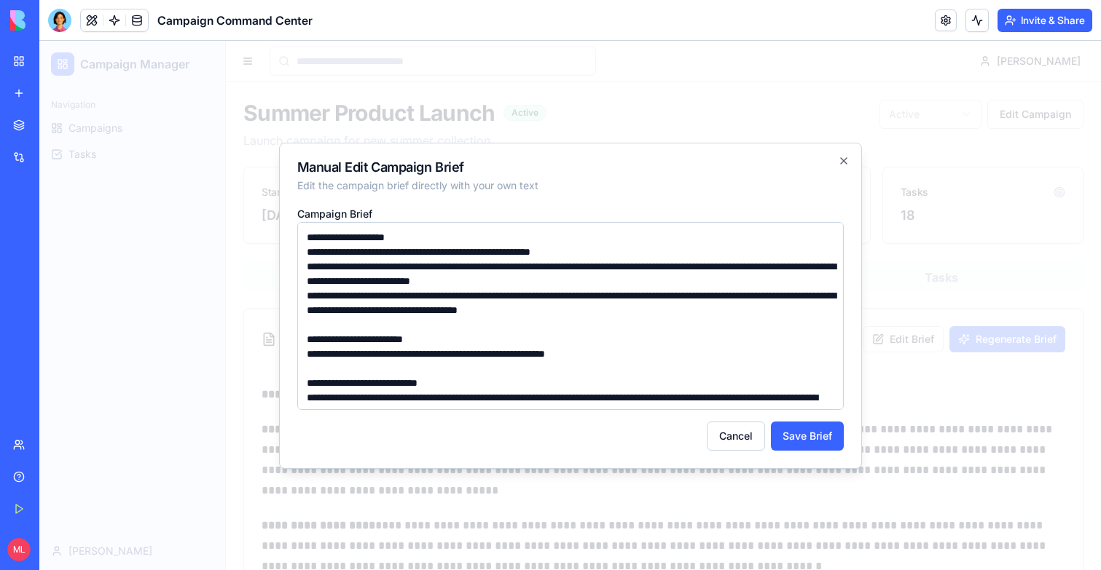
click at [598, 377] on textarea "Campaign Brief" at bounding box center [570, 316] width 546 height 188
type textarea "**********"
click at [810, 425] on button "Save Brief" at bounding box center [807, 436] width 73 height 29
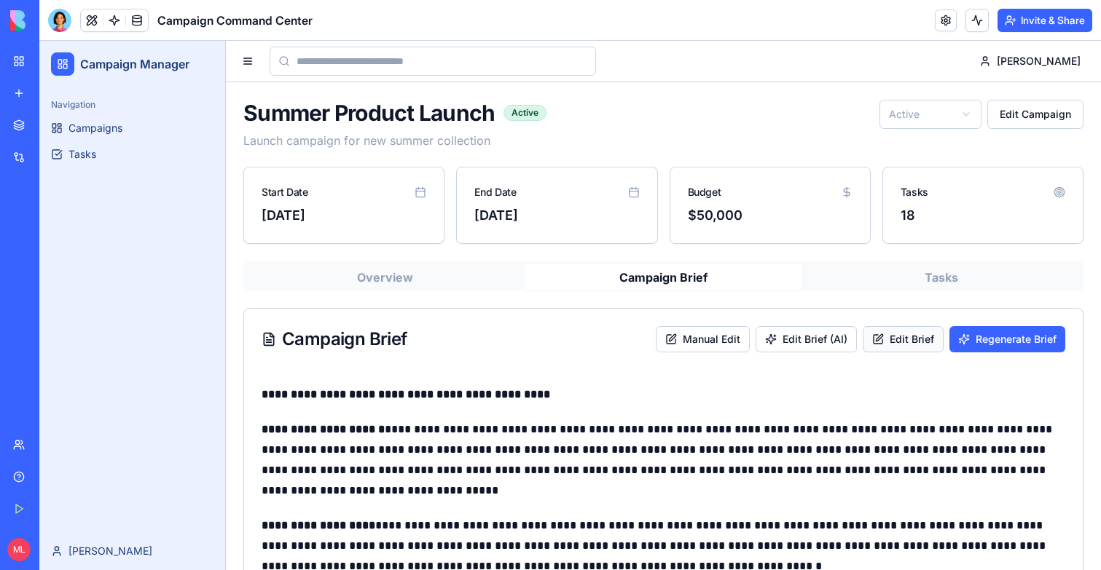
click at [920, 339] on button "Edit Brief" at bounding box center [903, 339] width 81 height 26
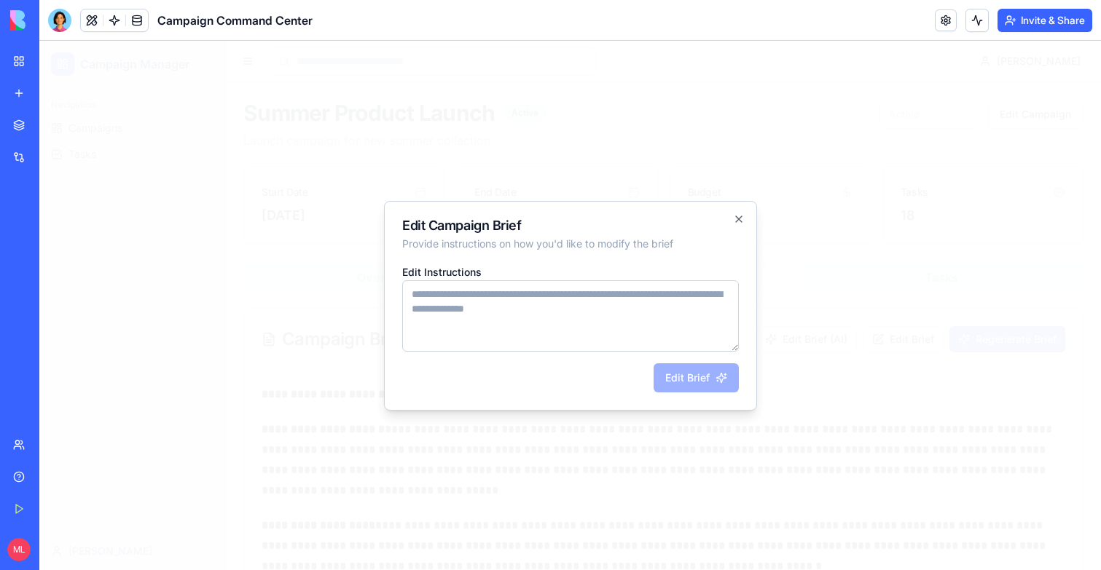
click at [868, 393] on div at bounding box center [569, 306] width 1061 height 530
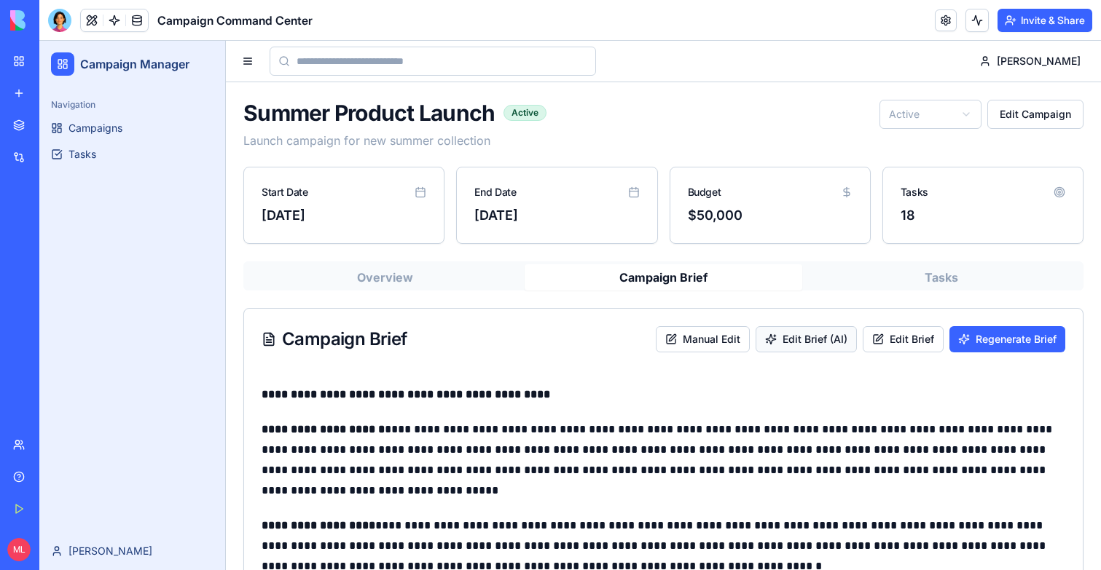
click at [834, 348] on button "Edit Brief (AI)" at bounding box center [805, 339] width 101 height 26
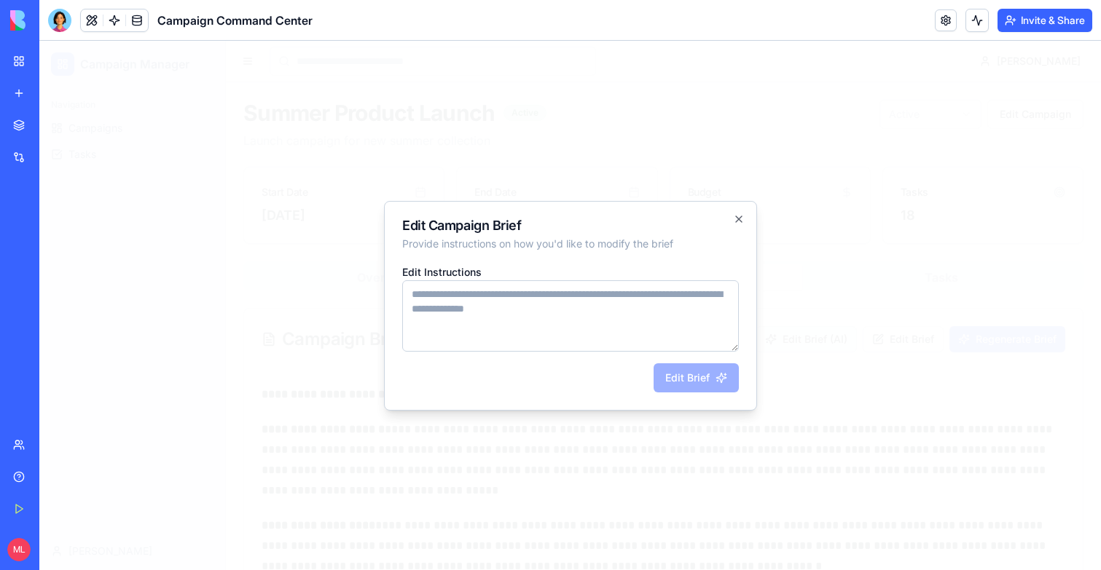
click at [834, 348] on div at bounding box center [569, 306] width 1061 height 530
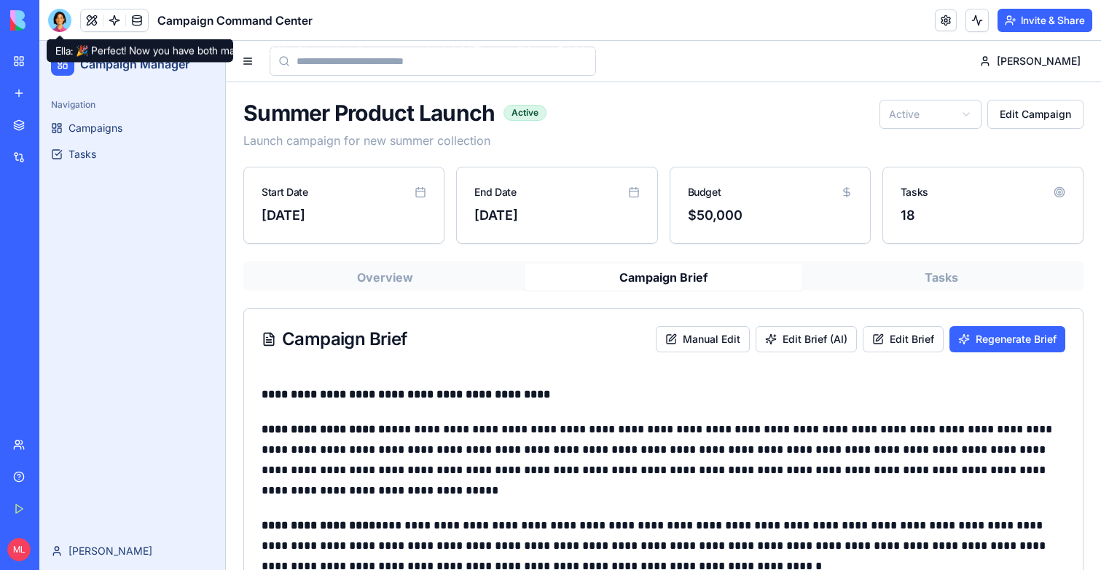
click at [53, 18] on div at bounding box center [59, 20] width 23 height 23
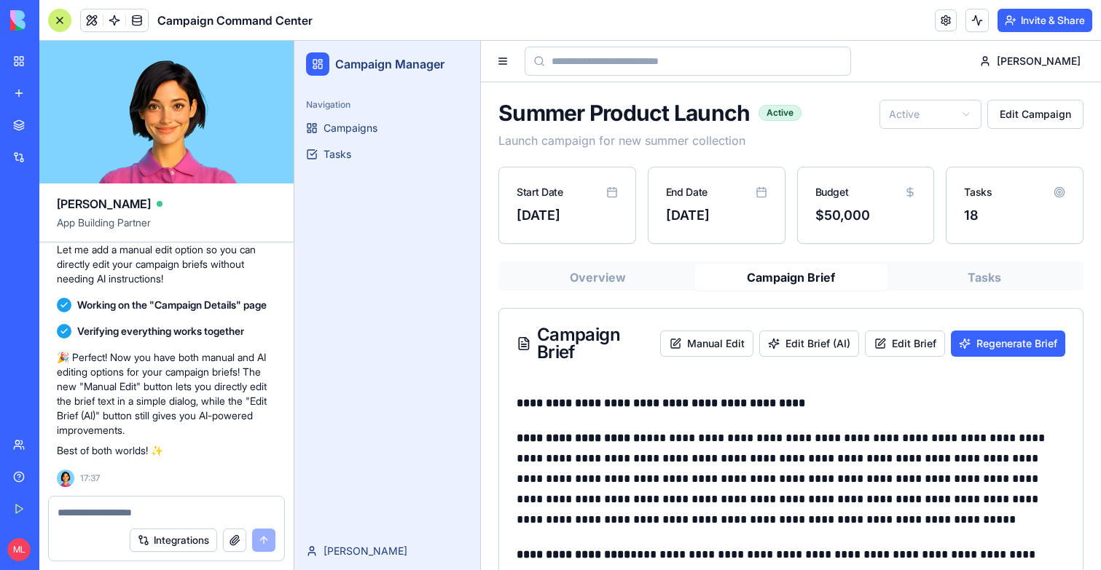
click at [217, 507] on textarea at bounding box center [167, 513] width 218 height 15
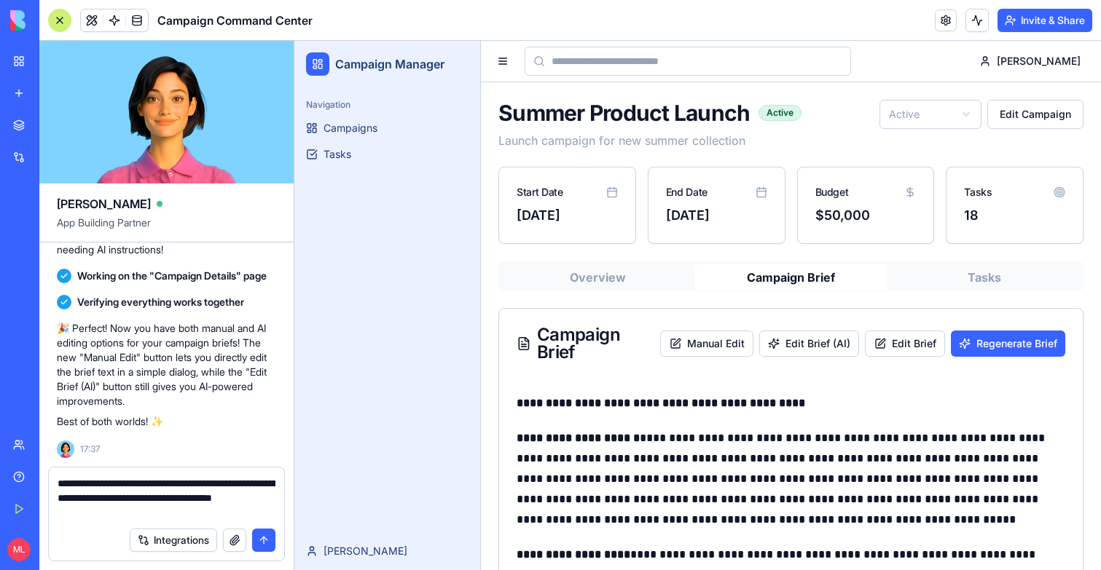
type textarea "**********"
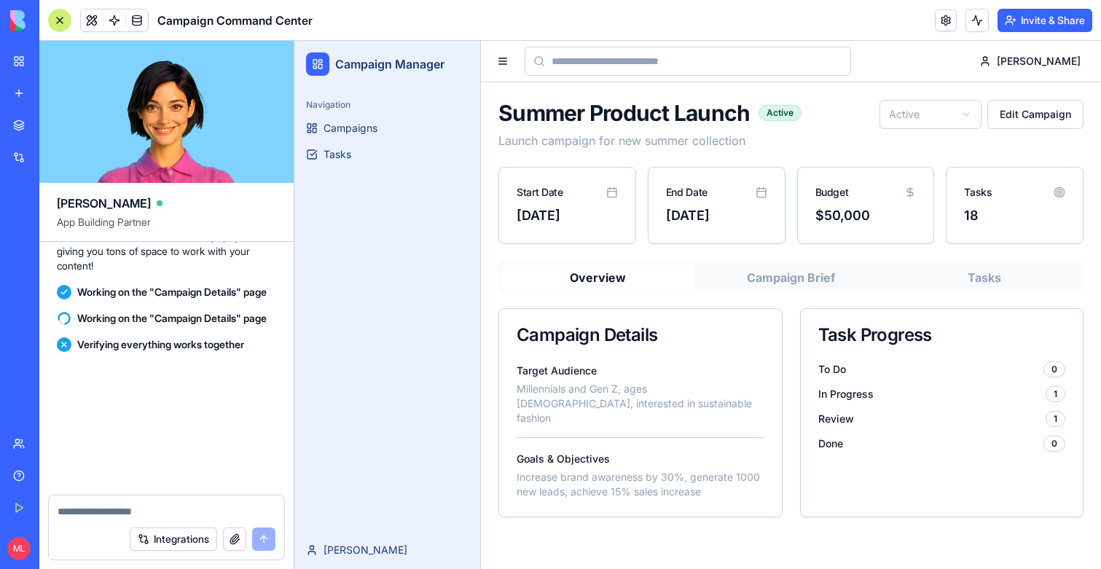
scroll to position [3107, 0]
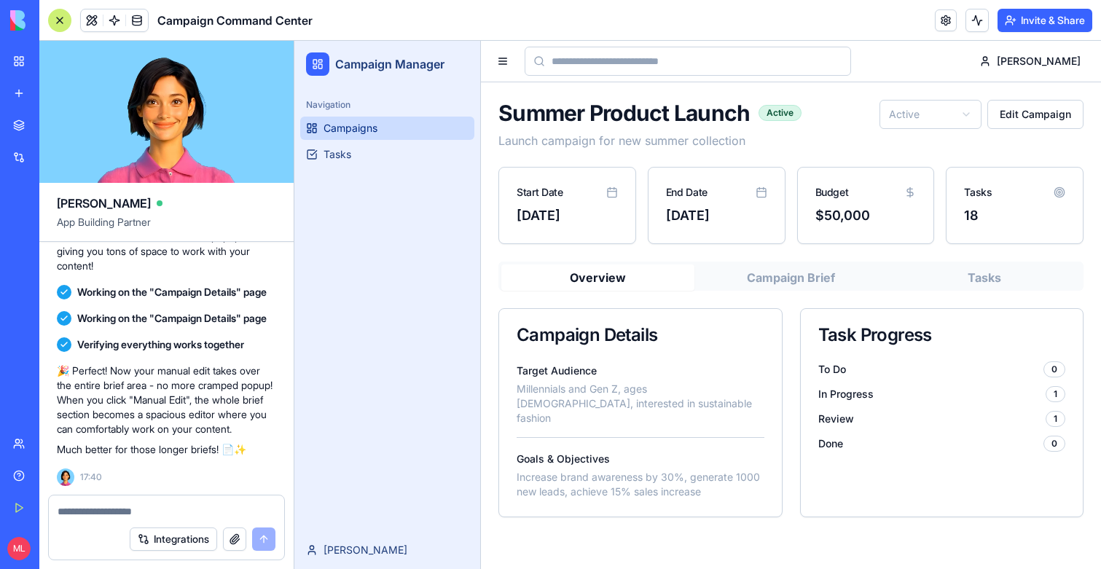
click at [331, 128] on span "Campaigns" at bounding box center [350, 128] width 54 height 15
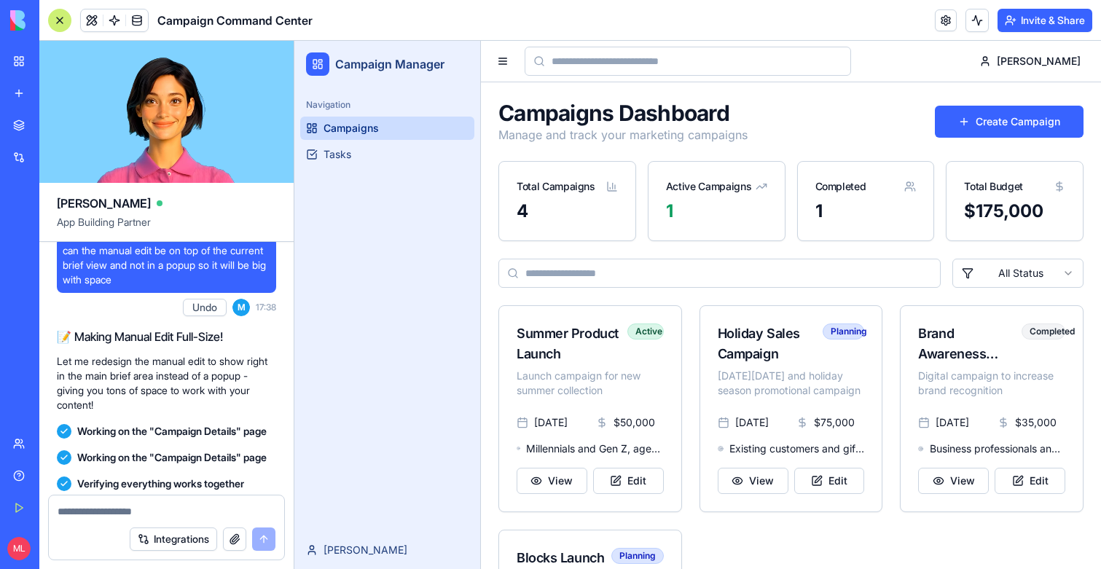
scroll to position [2823, 0]
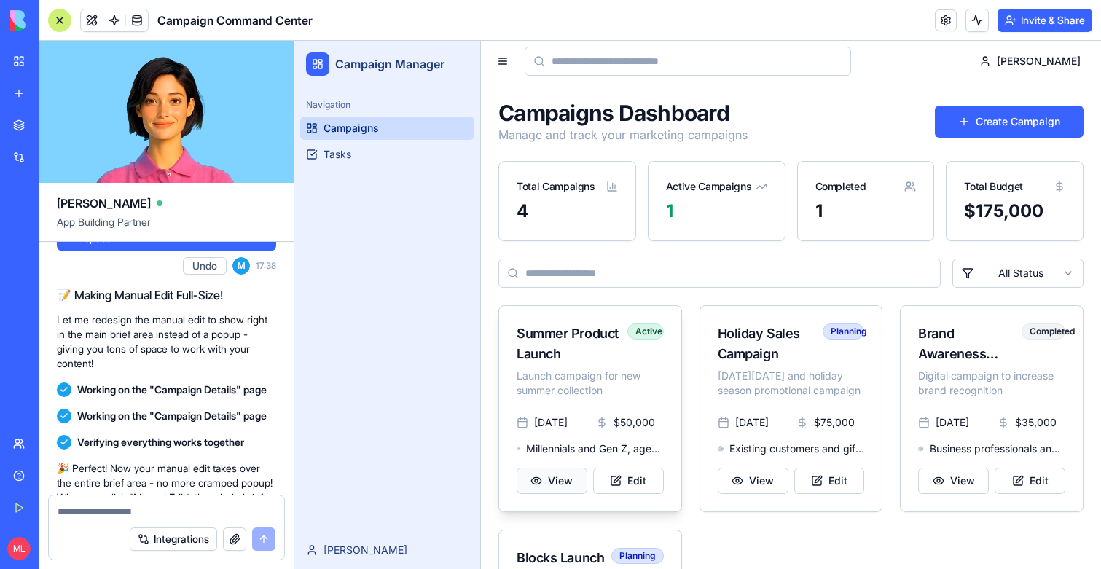
click at [562, 490] on button "View" at bounding box center [552, 481] width 71 height 26
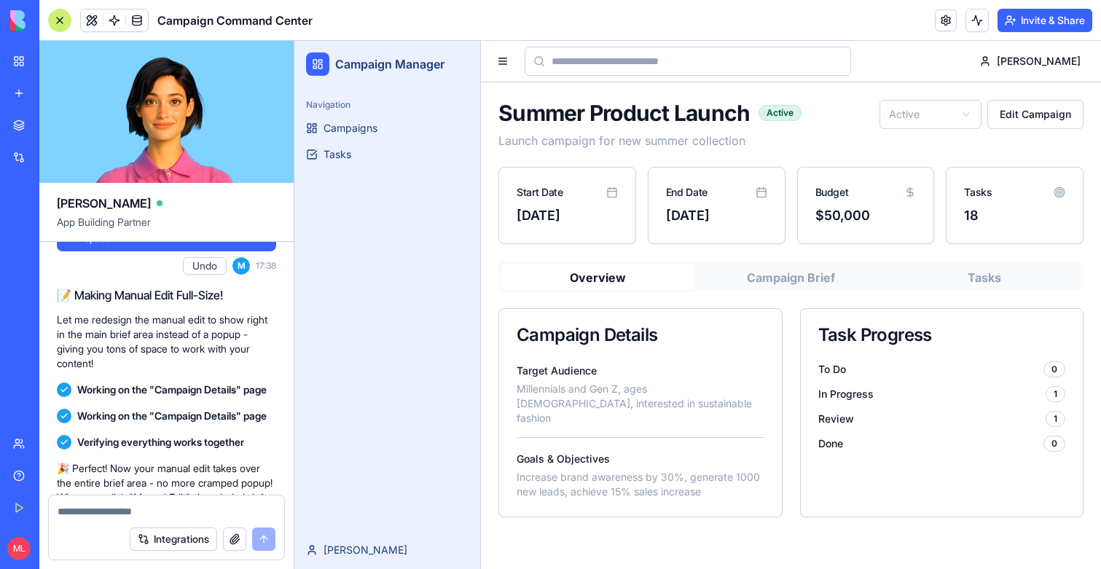
click at [802, 273] on button "Campaign Brief" at bounding box center [790, 277] width 193 height 26
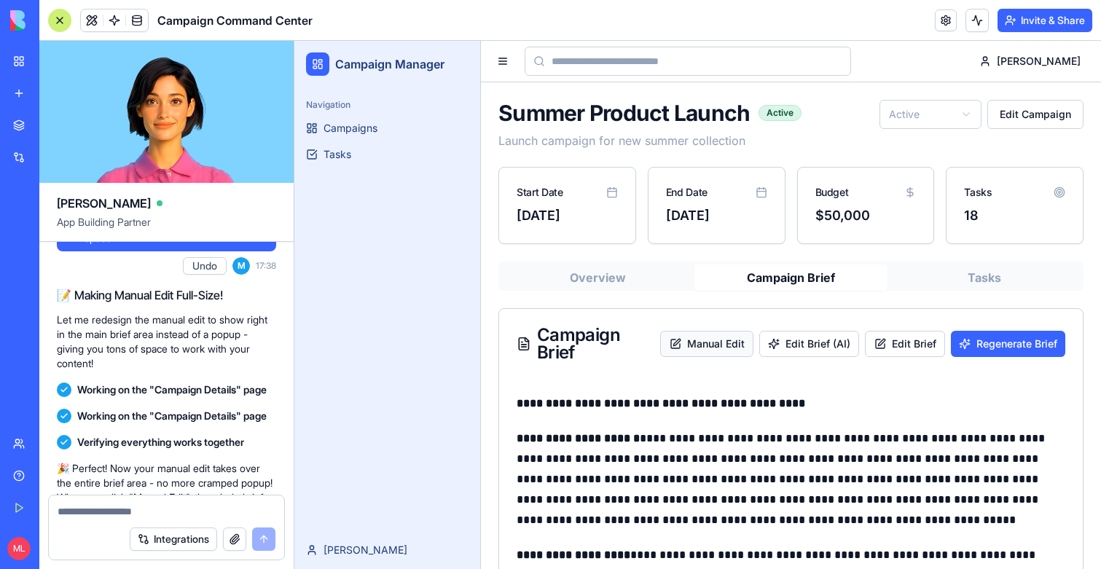
click at [718, 335] on button "Manual Edit" at bounding box center [706, 344] width 93 height 26
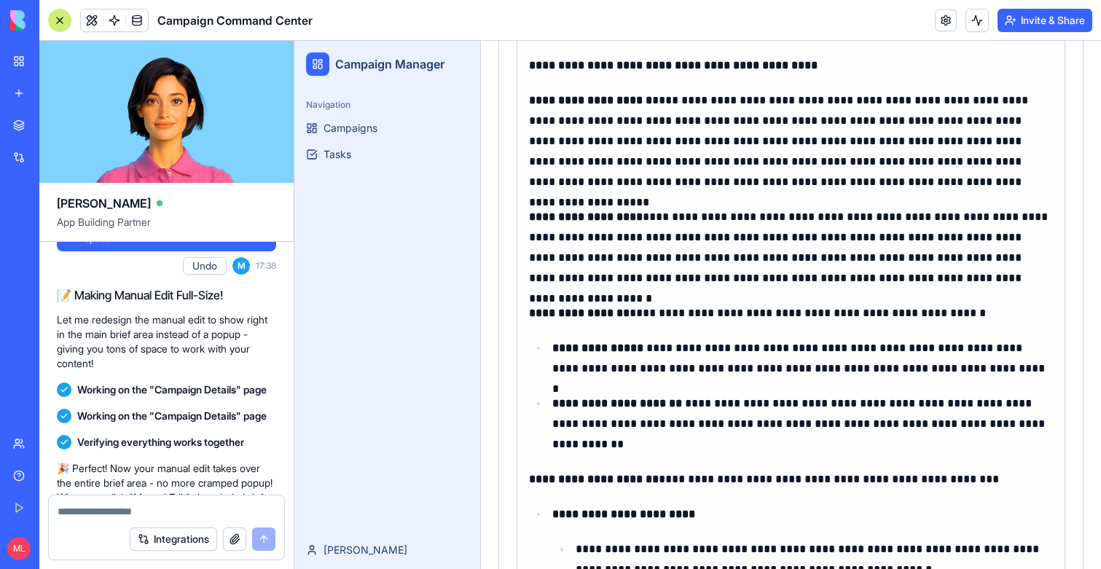
scroll to position [481, 0]
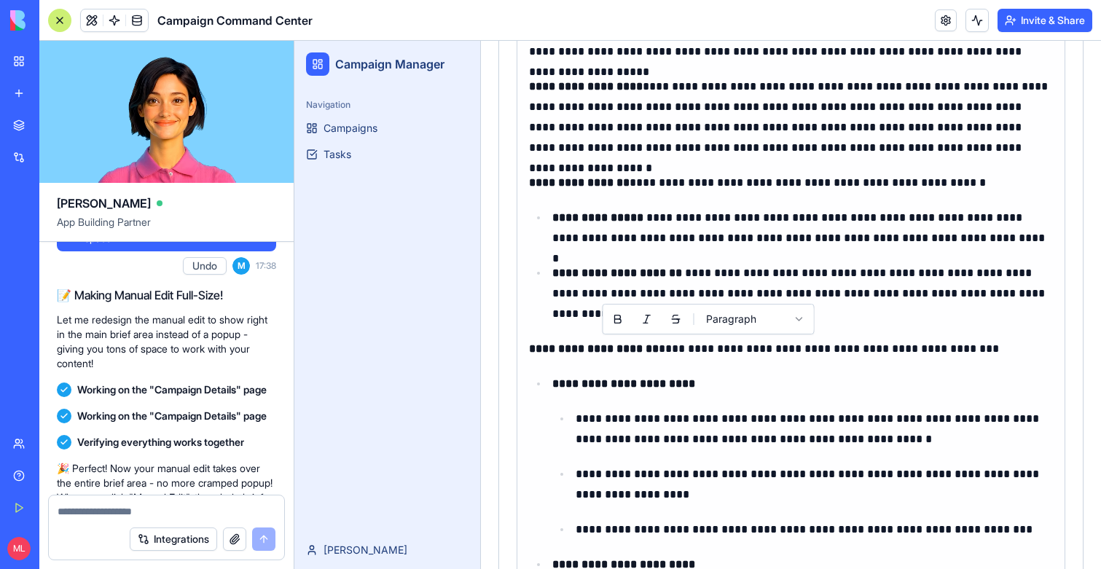
click at [710, 345] on p "**********" at bounding box center [791, 349] width 524 height 20
click at [729, 346] on p "**********" at bounding box center [791, 349] width 524 height 20
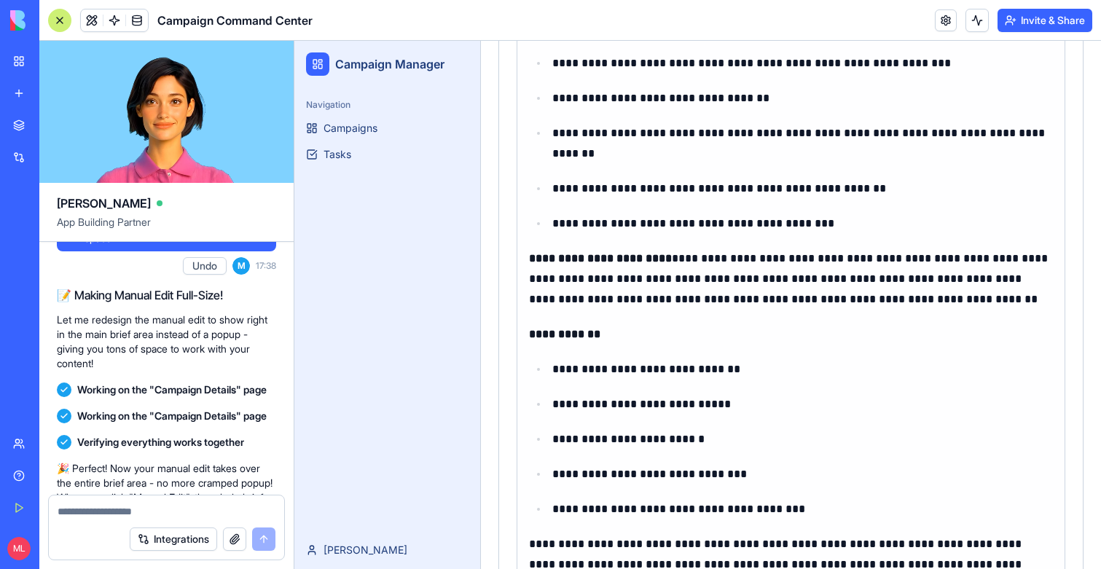
scroll to position [1558, 0]
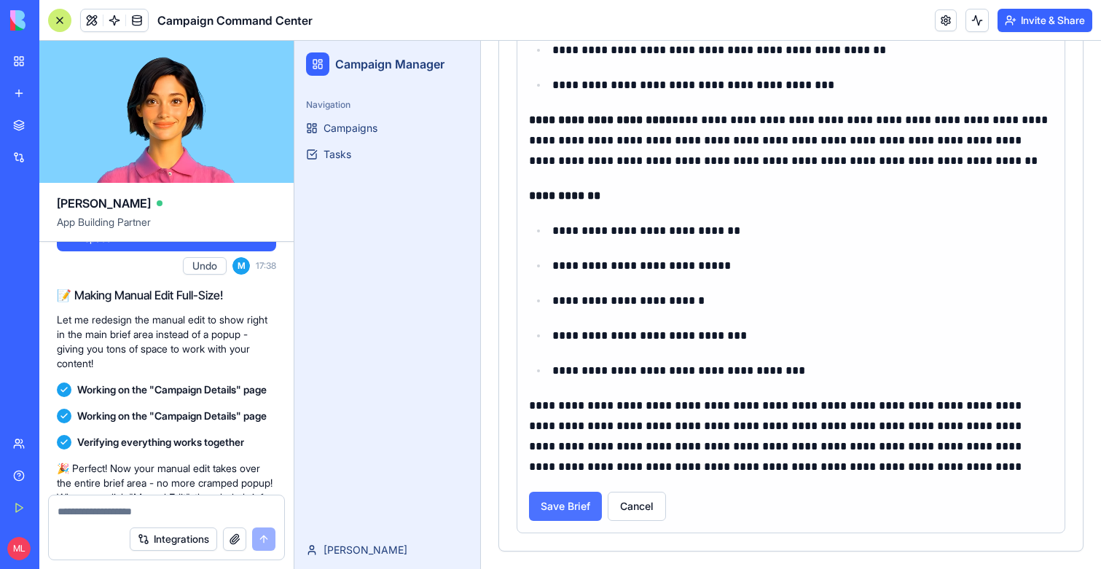
click at [565, 503] on button "Save Brief" at bounding box center [565, 506] width 73 height 29
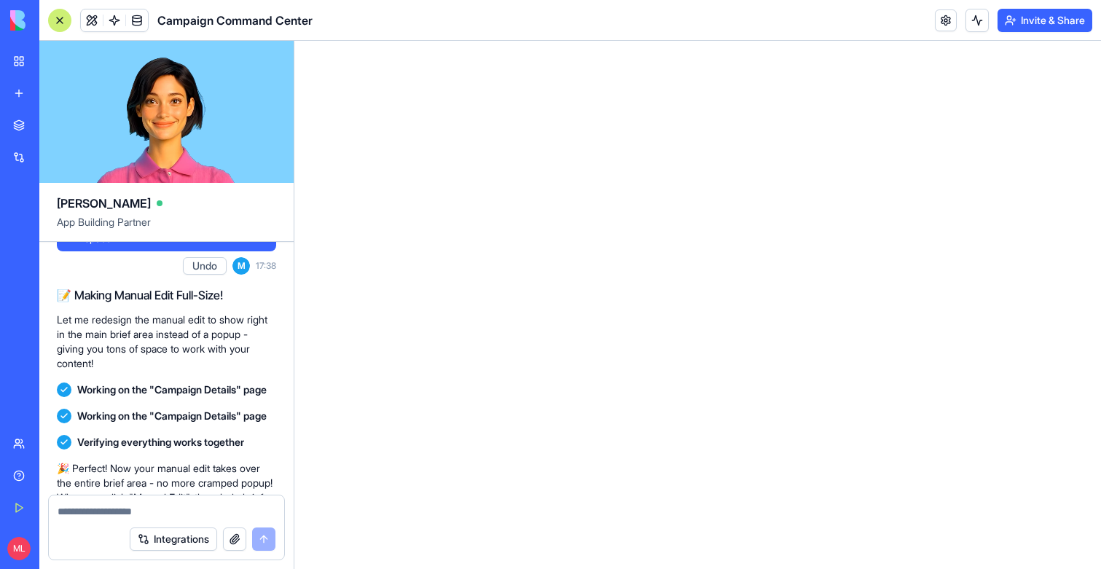
scroll to position [0, 0]
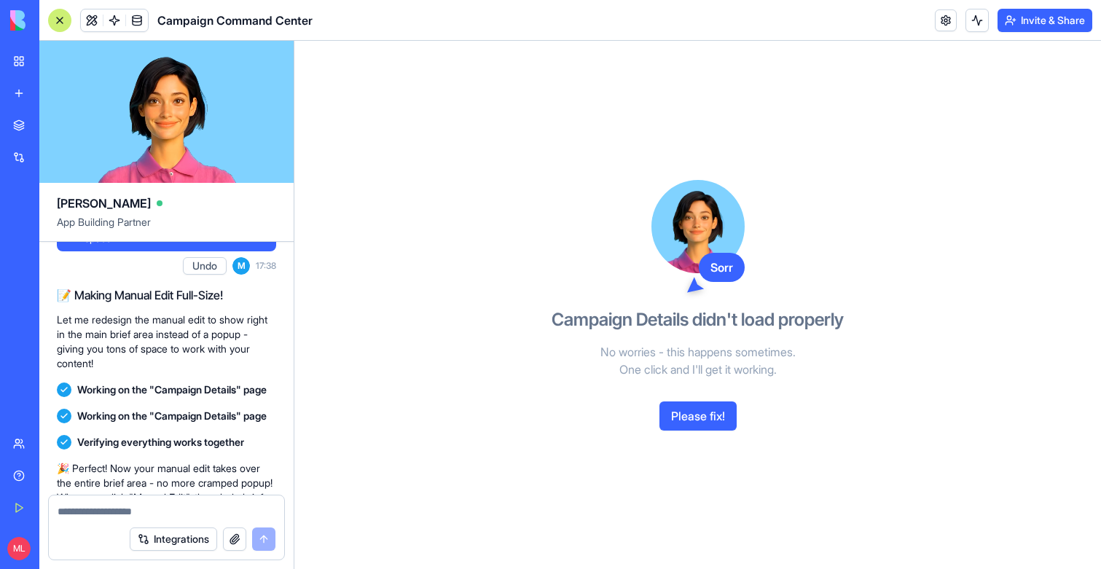
click at [572, 503] on div "Sorr Campaign Details didn't load properly No worries - this happens sometimes.…" at bounding box center [697, 305] width 335 height 528
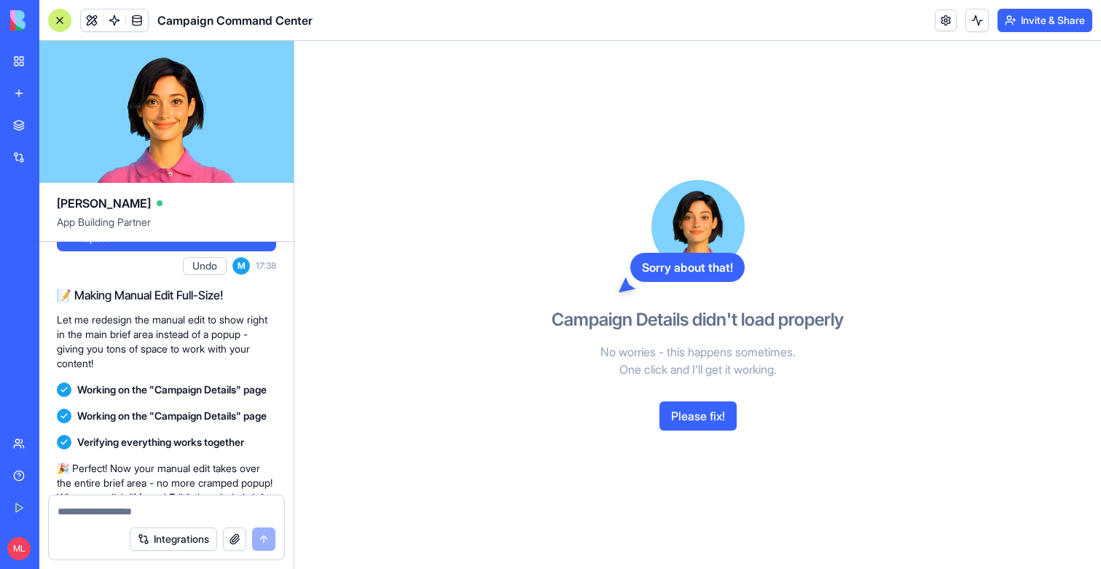
click at [670, 425] on button "Please fix!" at bounding box center [697, 415] width 77 height 29
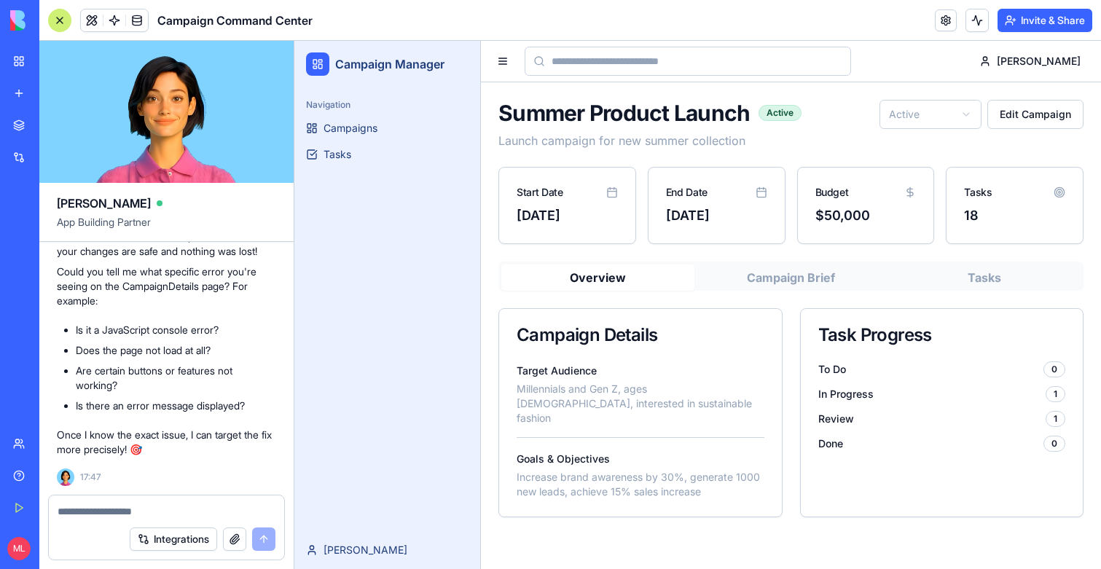
scroll to position [3772, 0]
click at [125, 518] on textarea at bounding box center [167, 511] width 218 height 15
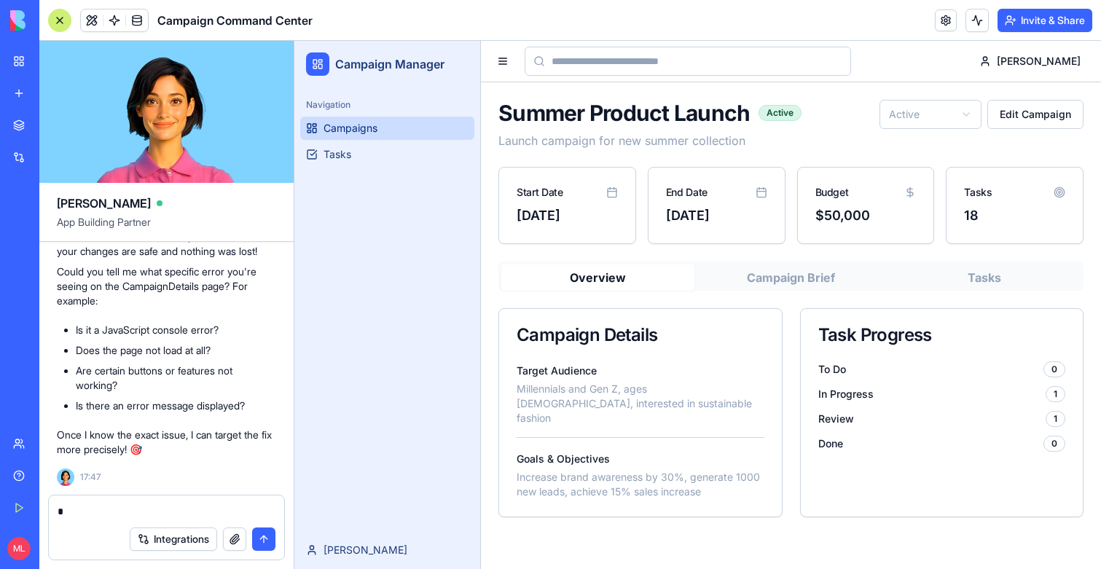
type textarea "*"
click at [371, 131] on span "Campaigns" at bounding box center [350, 128] width 54 height 15
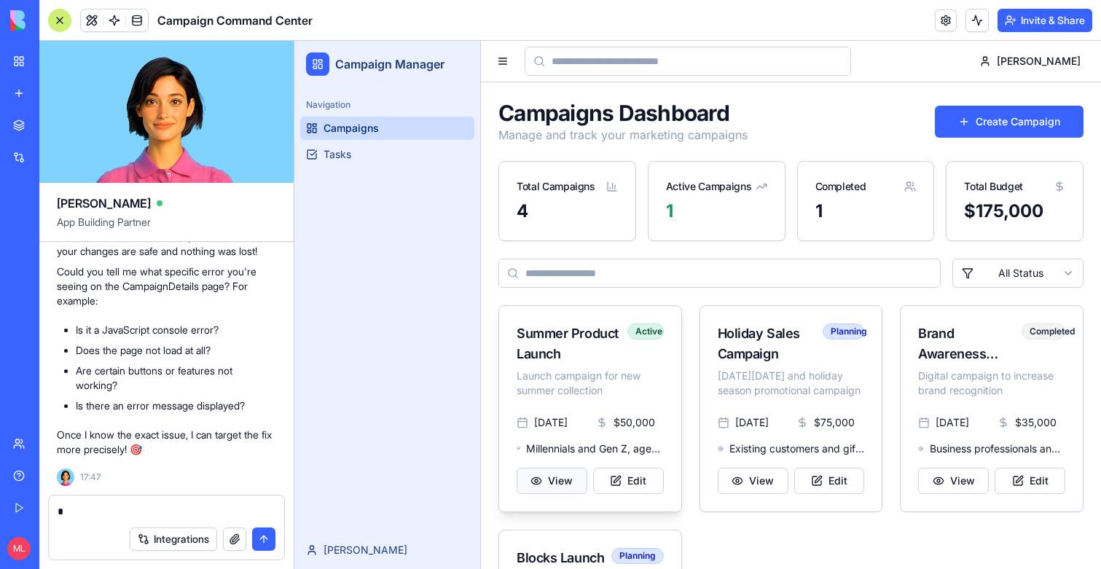
click at [552, 482] on button "View" at bounding box center [552, 481] width 71 height 26
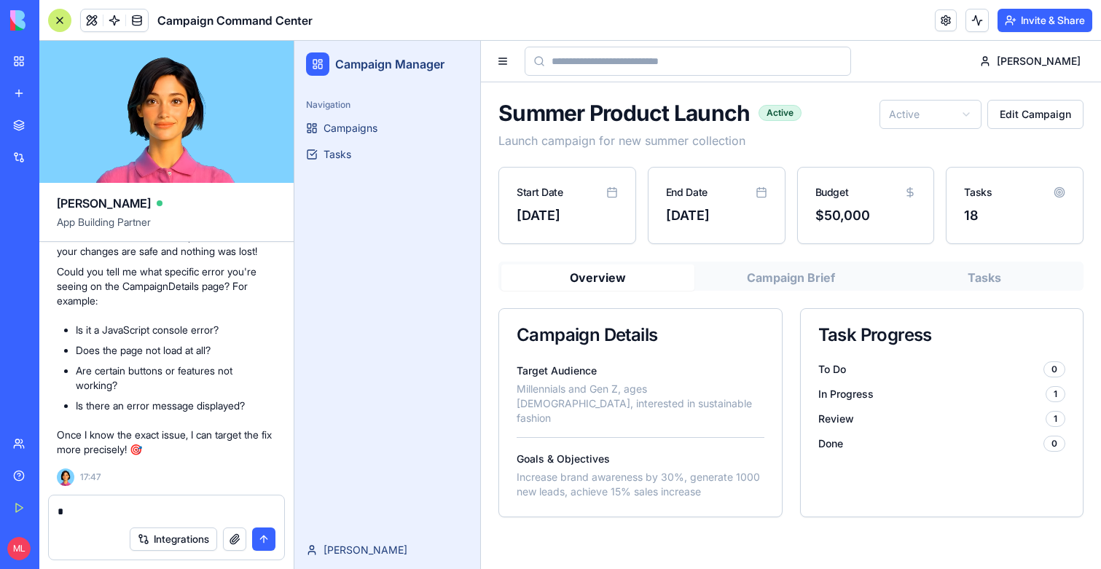
click at [761, 269] on button "Campaign Brief" at bounding box center [790, 277] width 193 height 26
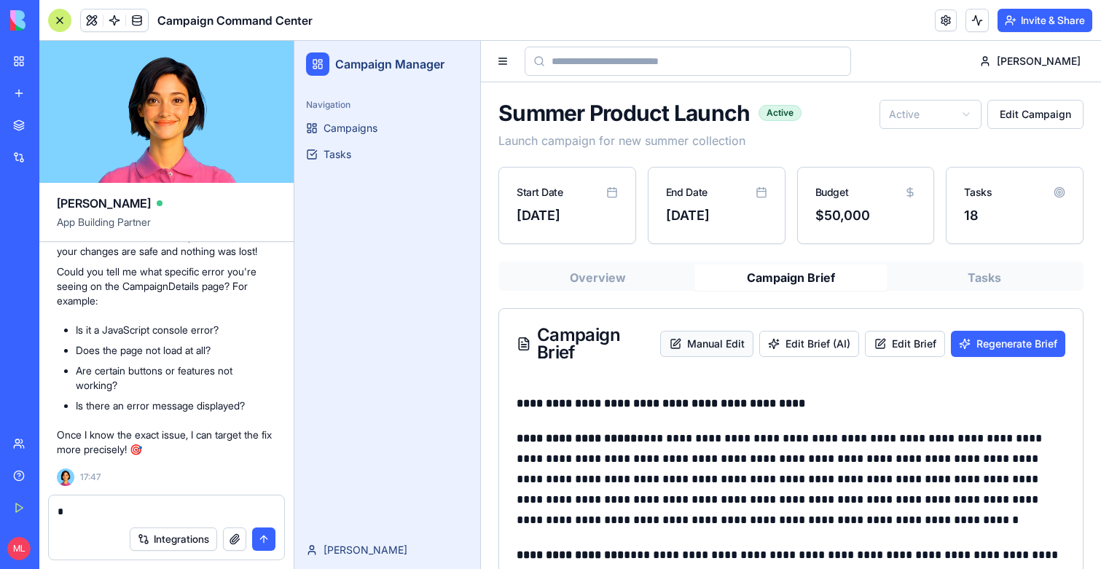
click at [747, 339] on button "Manual Edit" at bounding box center [706, 344] width 93 height 26
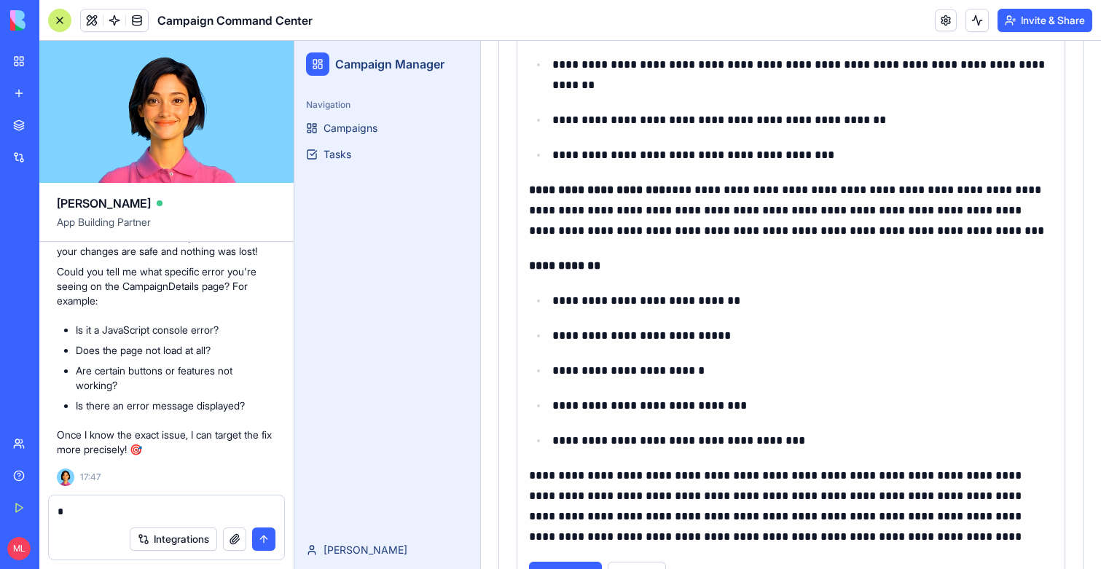
scroll to position [1558, 0]
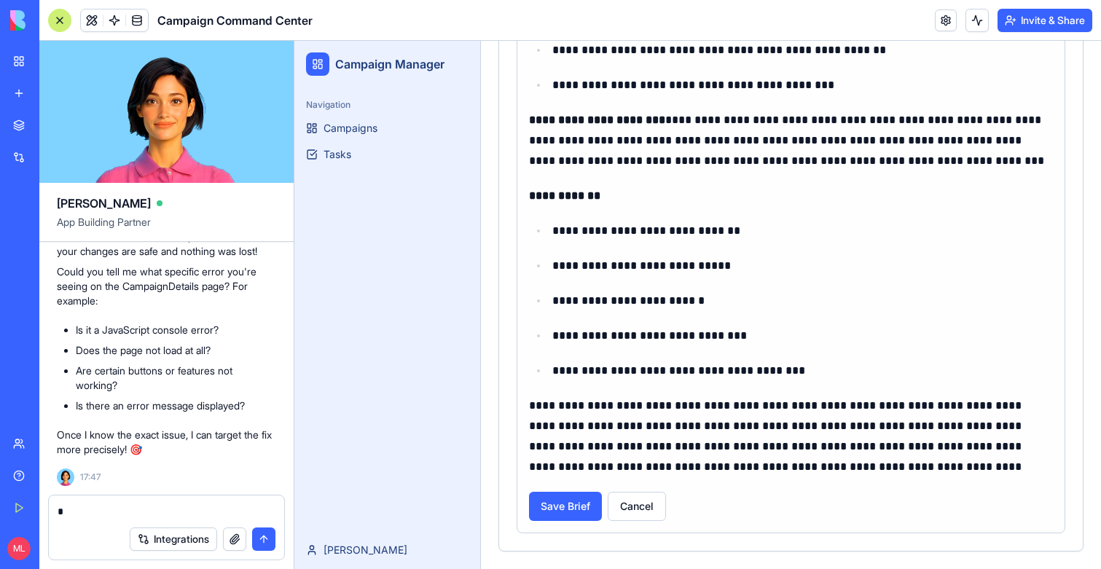
click at [727, 344] on p "**********" at bounding box center [802, 336] width 500 height 20
click at [735, 415] on p "**********" at bounding box center [791, 437] width 524 height 82
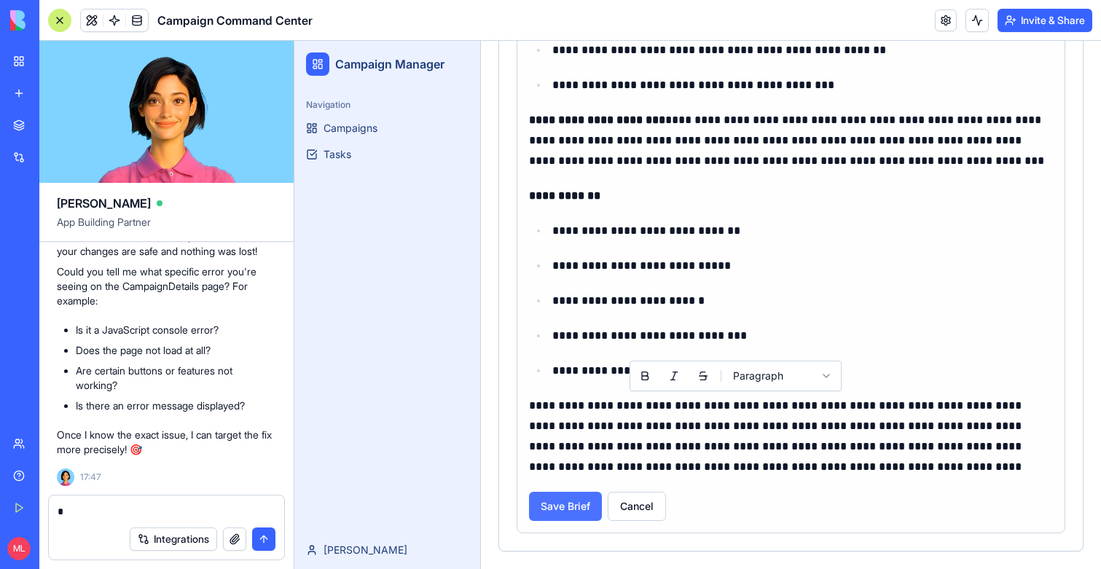
click at [589, 504] on button "Save Brief" at bounding box center [565, 506] width 73 height 29
click at [570, 504] on button "Save Brief" at bounding box center [565, 506] width 73 height 29
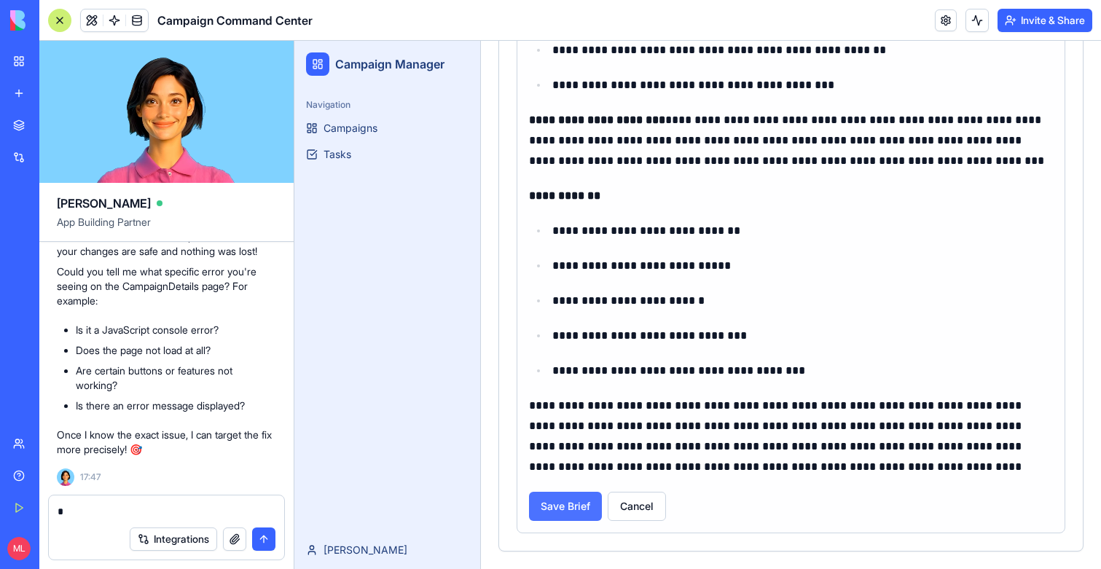
scroll to position [0, 0]
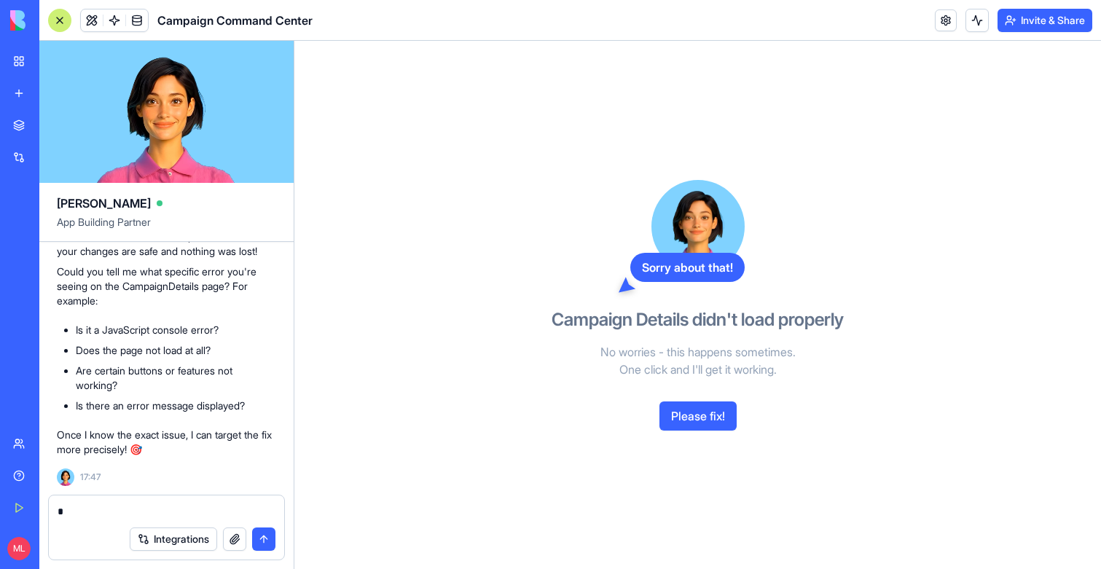
click at [699, 417] on button "Please fix!" at bounding box center [697, 415] width 77 height 29
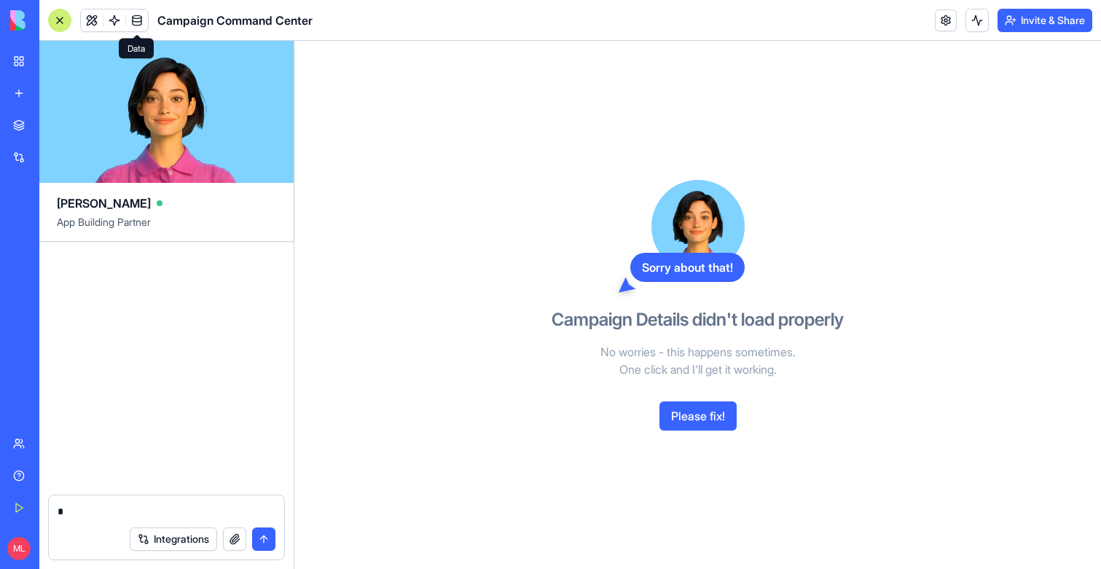
scroll to position [4322, 0]
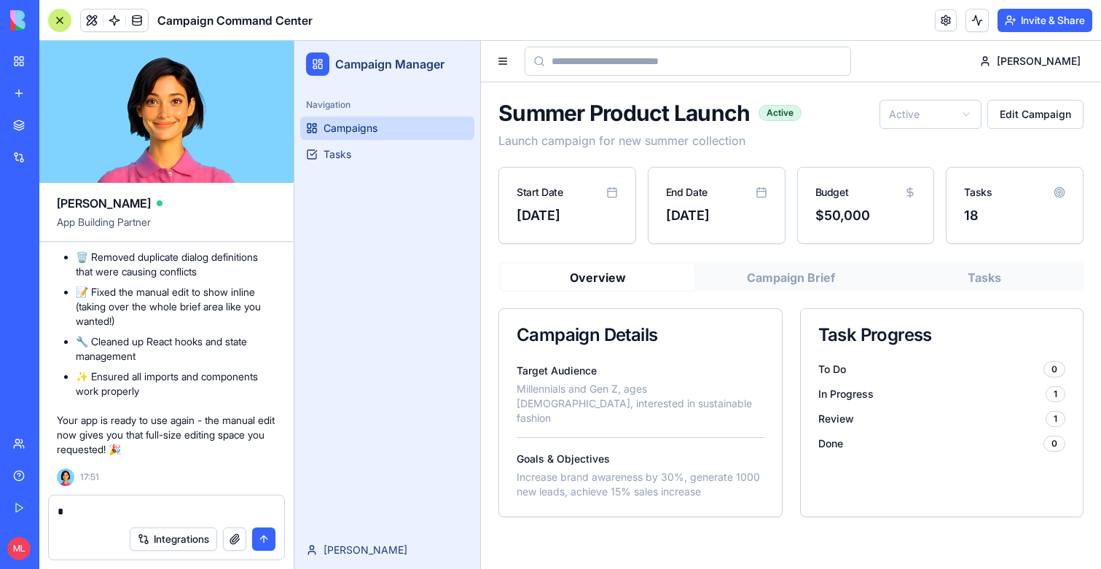
click at [382, 134] on link "Campaigns" at bounding box center [387, 128] width 174 height 23
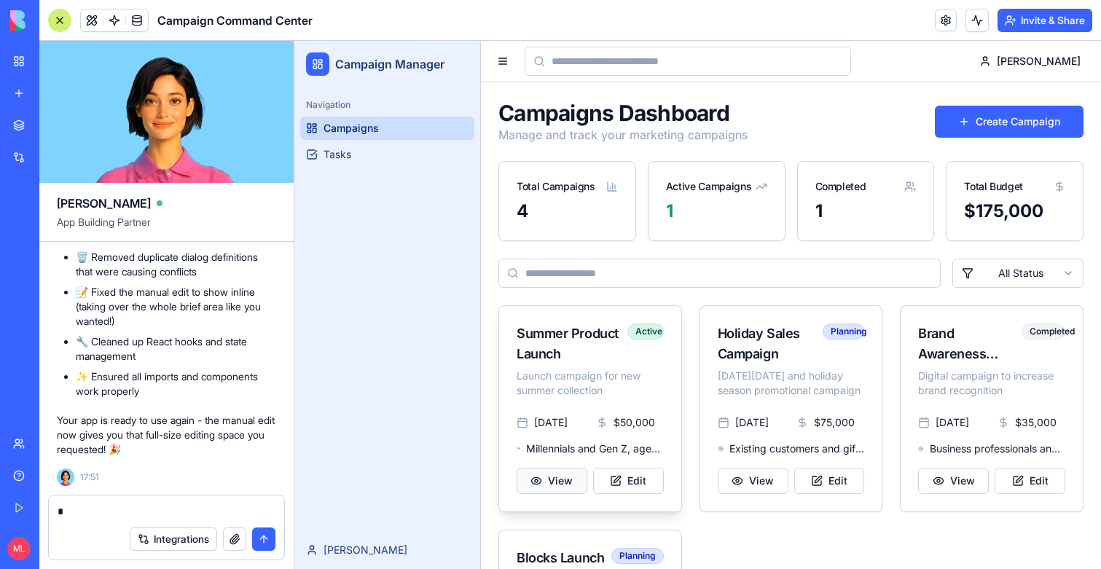
click at [561, 481] on button "View" at bounding box center [552, 481] width 71 height 26
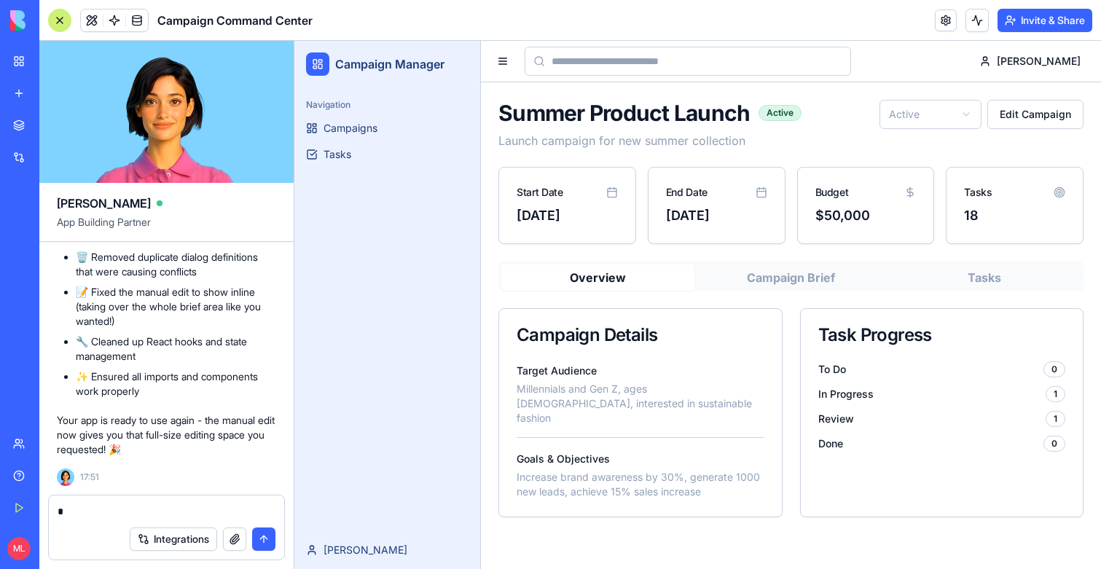
click at [764, 302] on div "Overview Campaign Brief Tasks Campaign Details Target Audience Millennials and …" at bounding box center [790, 390] width 585 height 256
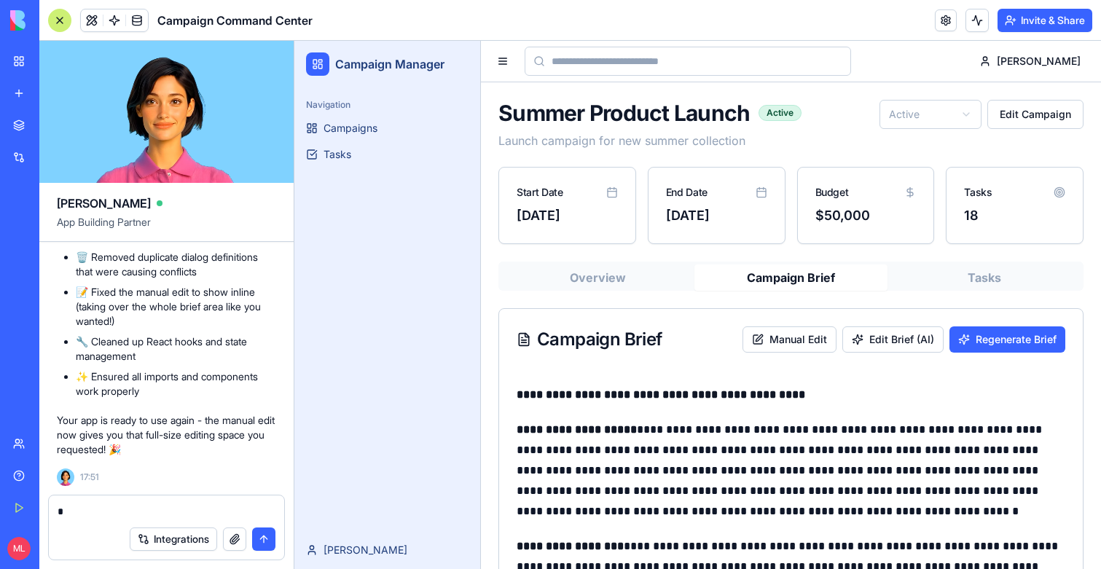
click at [767, 286] on button "Campaign Brief" at bounding box center [790, 277] width 193 height 26
click at [820, 334] on button "Manual Edit" at bounding box center [789, 339] width 94 height 26
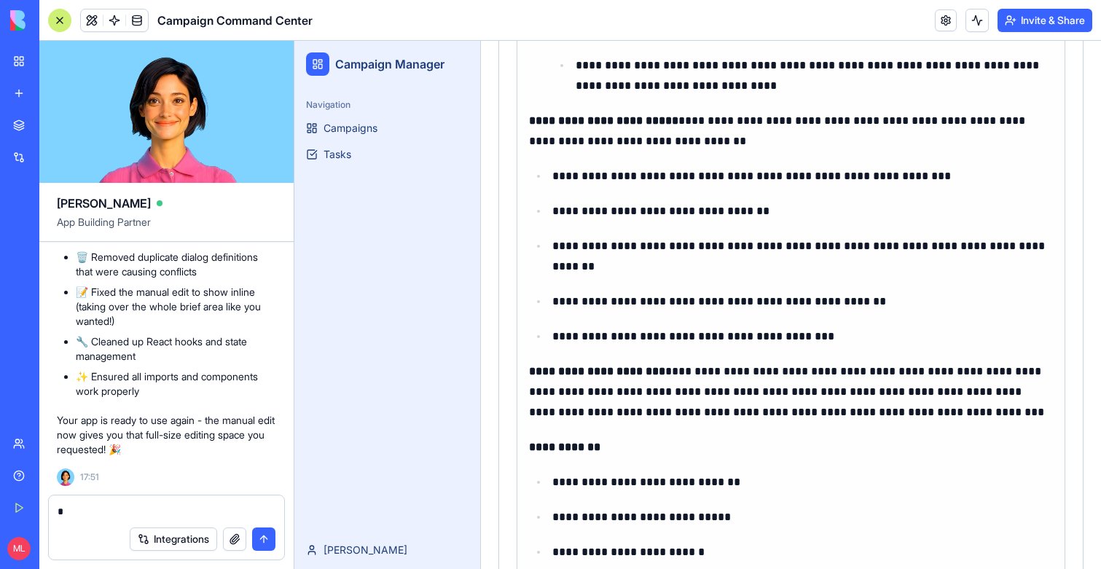
scroll to position [1549, 0]
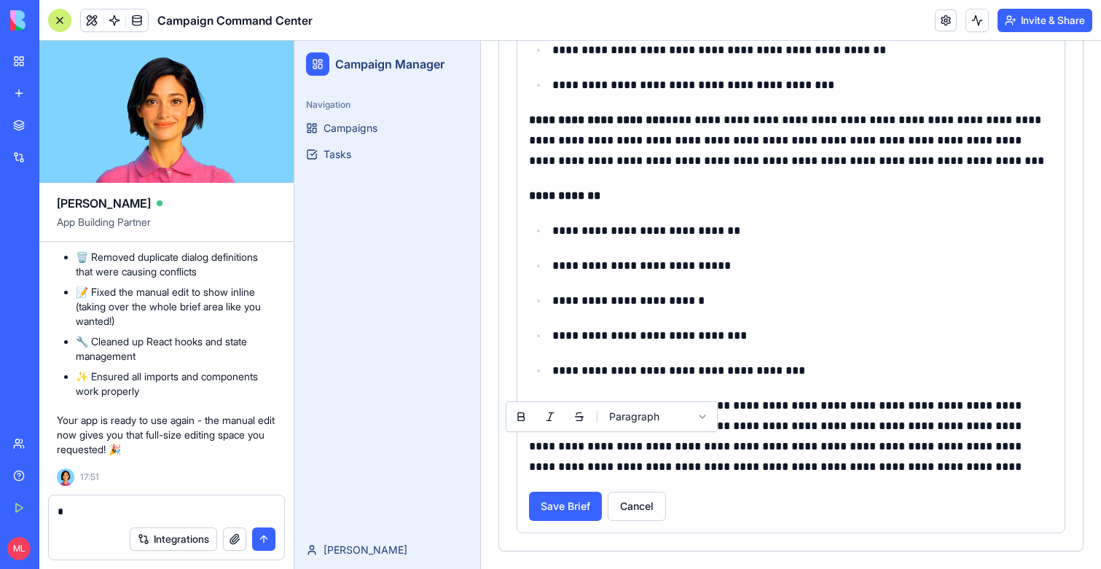
click at [613, 442] on p "**********" at bounding box center [791, 437] width 524 height 82
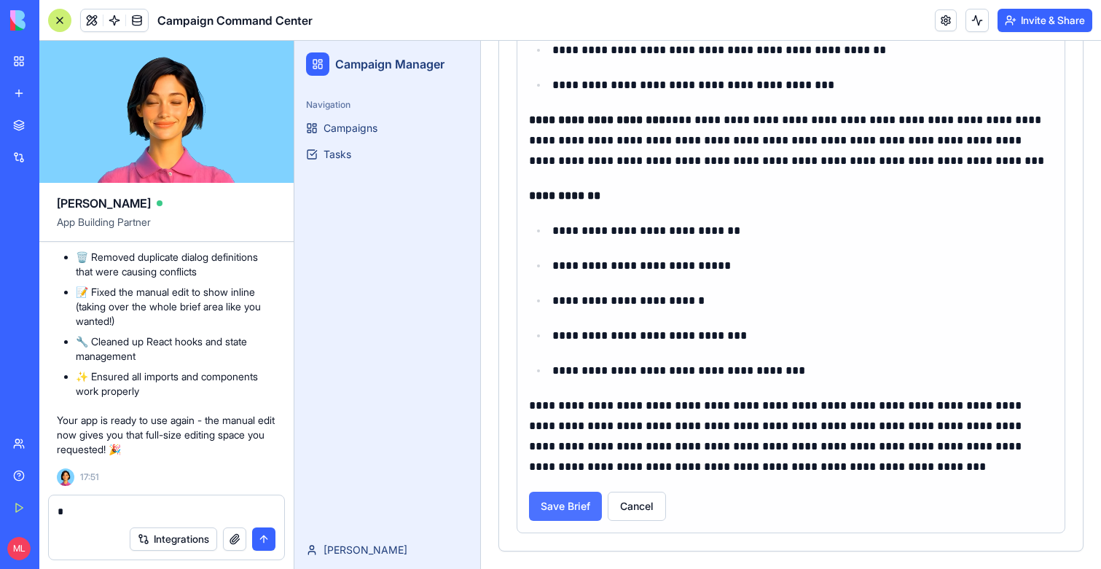
click at [577, 507] on button "Save Brief" at bounding box center [565, 506] width 73 height 29
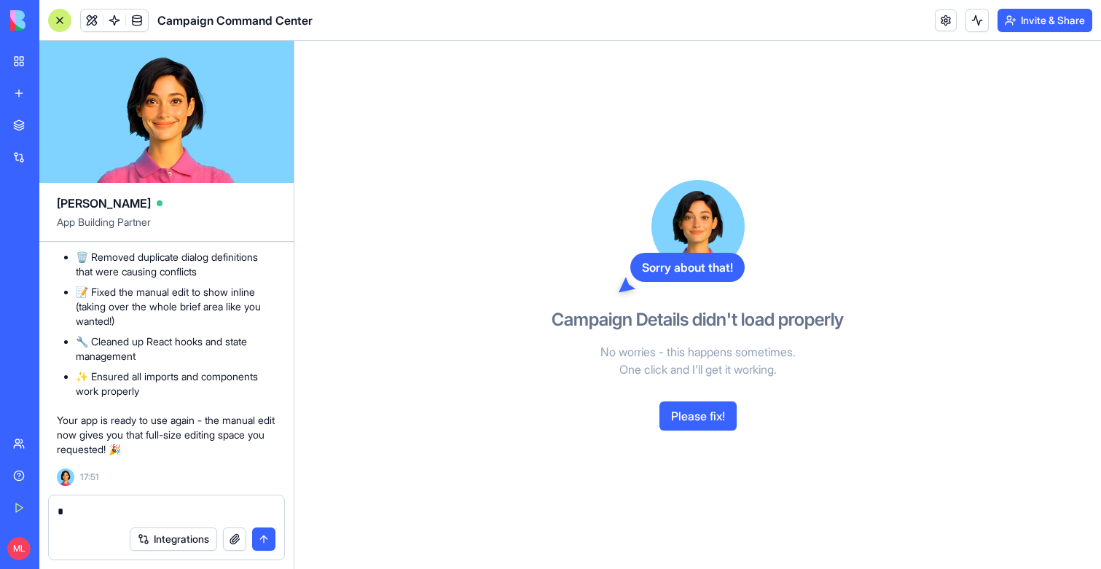
click at [681, 424] on button "Please fix!" at bounding box center [697, 415] width 77 height 29
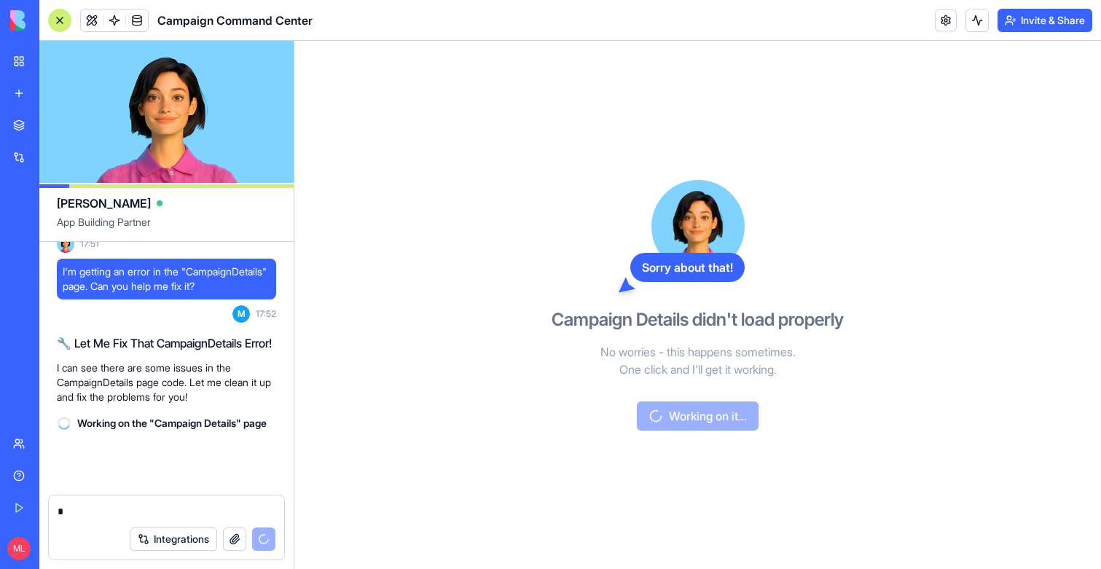
scroll to position [4585, 0]
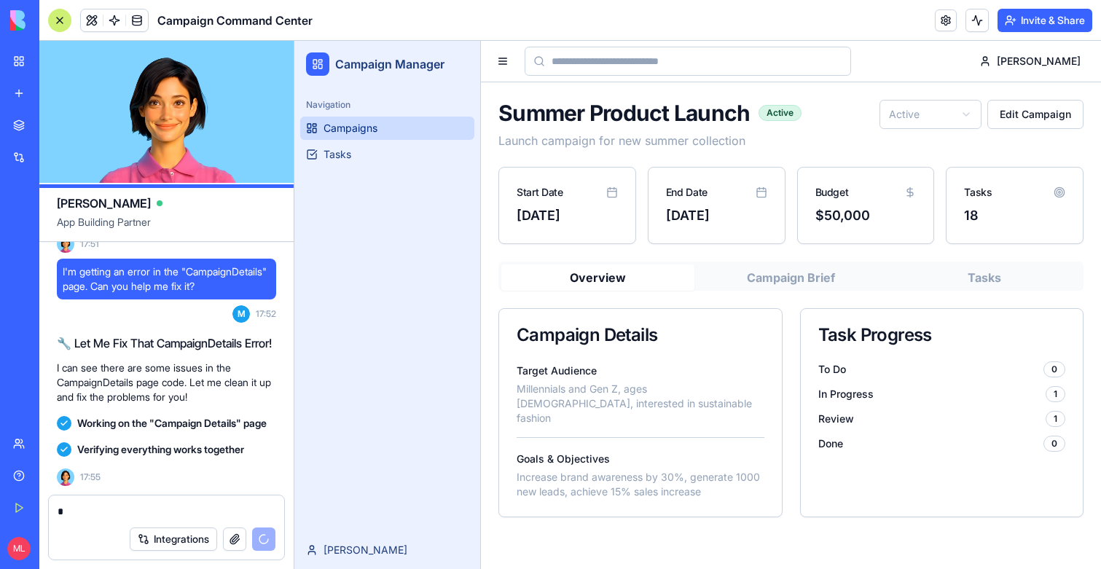
click at [329, 136] on link "Campaigns" at bounding box center [387, 128] width 174 height 23
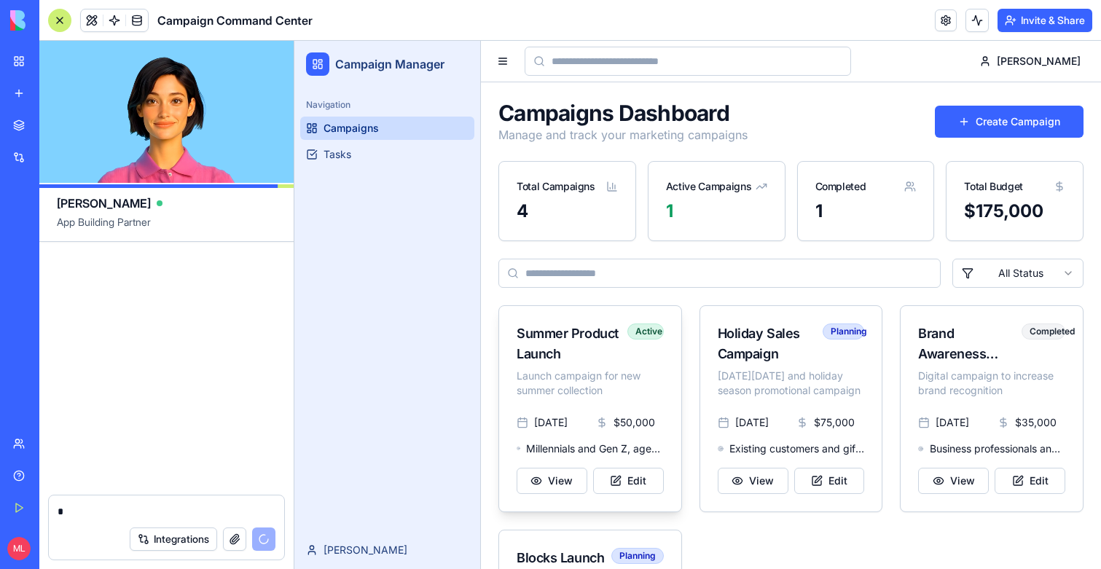
scroll to position [4893, 0]
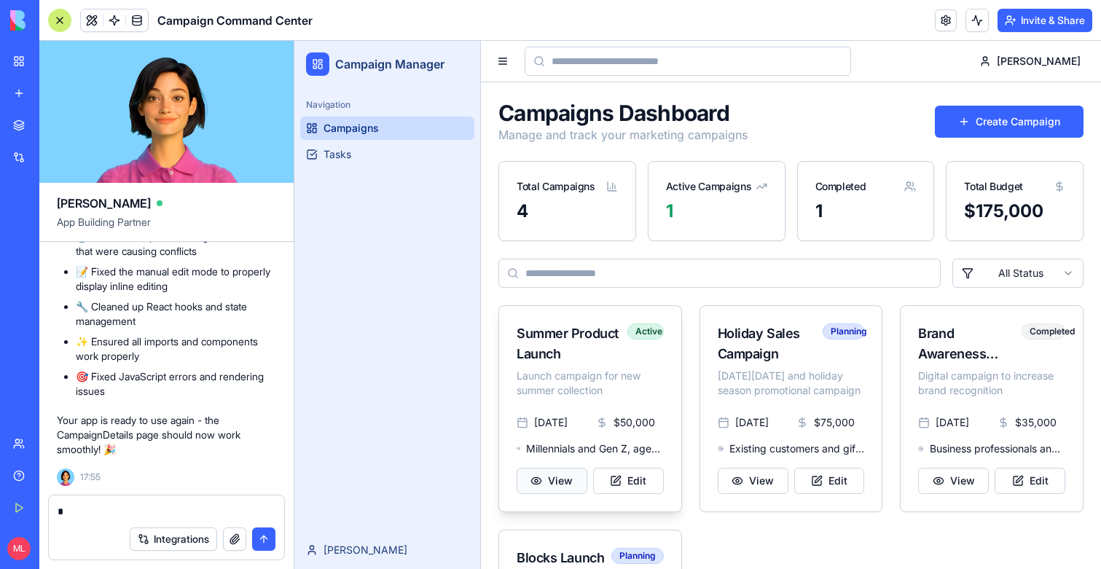
click at [567, 478] on button "View" at bounding box center [552, 481] width 71 height 26
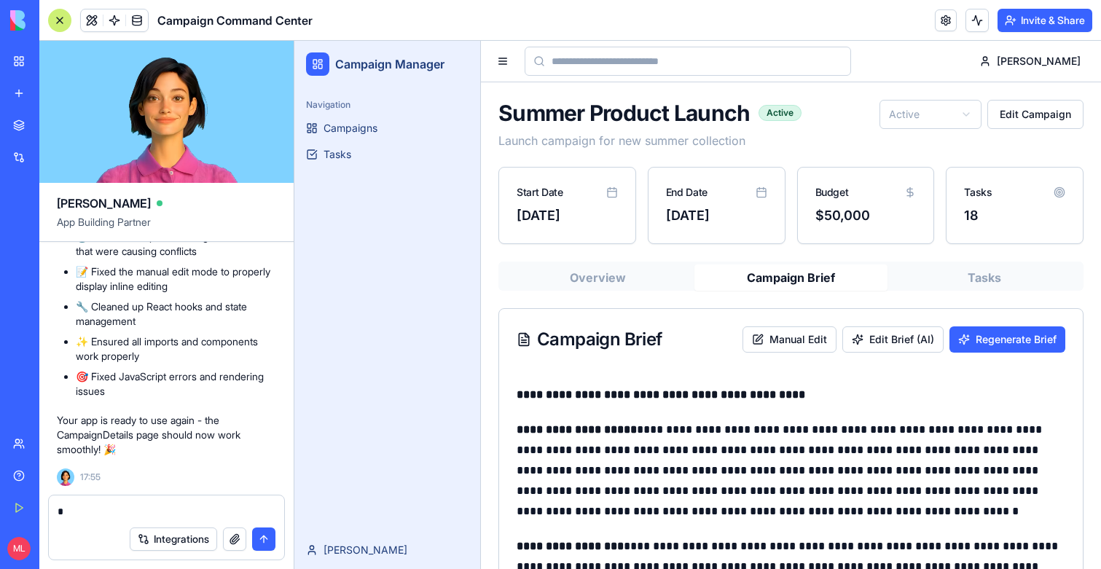
click at [825, 283] on button "Campaign Brief" at bounding box center [790, 277] width 193 height 26
click at [793, 337] on button "Manual Edit" at bounding box center [789, 339] width 94 height 26
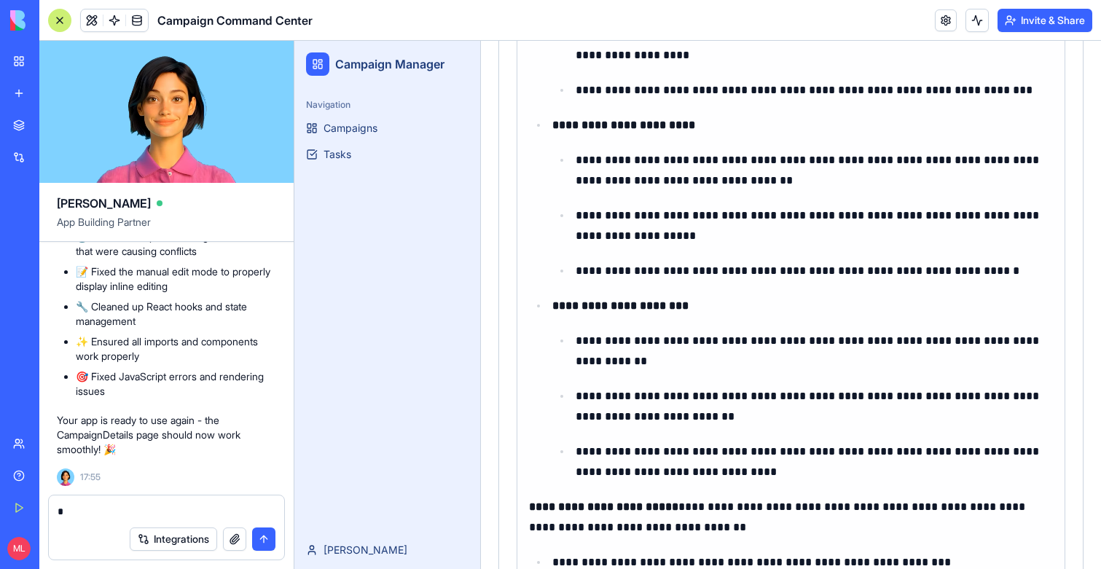
scroll to position [945, 0]
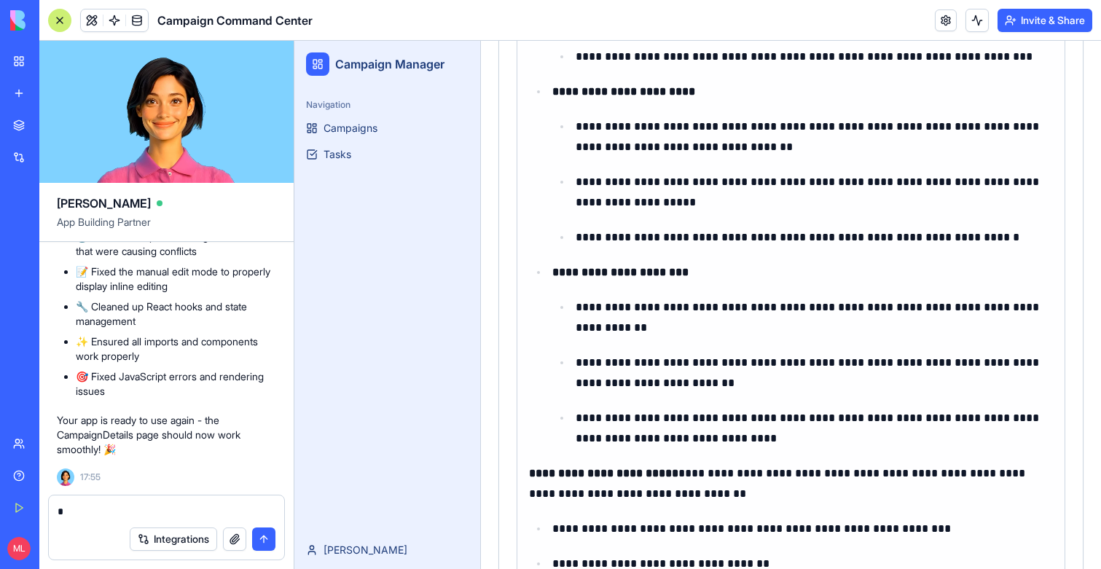
click at [656, 275] on strong "**********" at bounding box center [620, 272] width 136 height 11
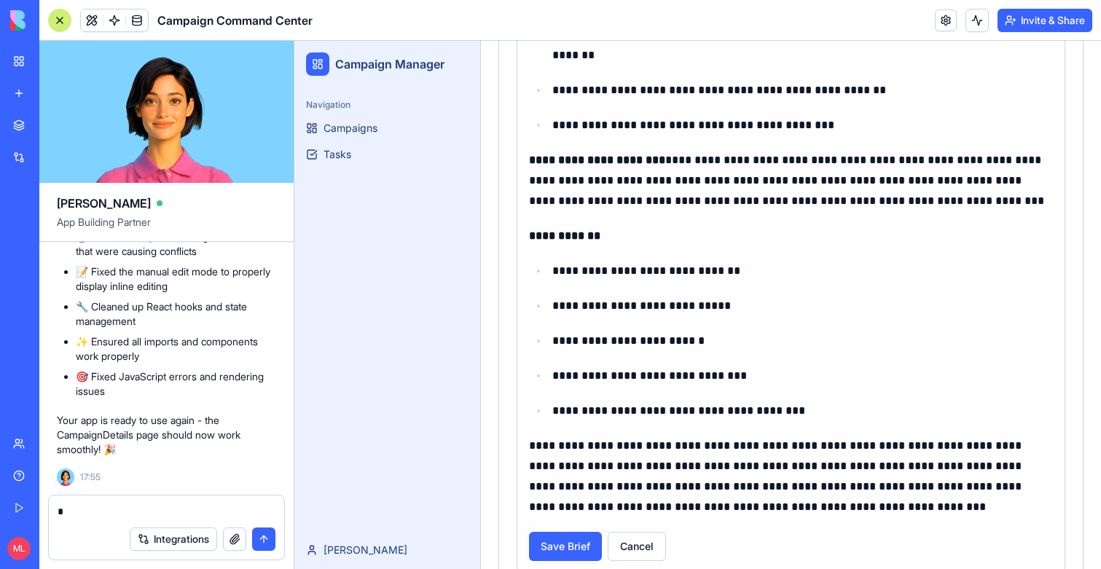
scroll to position [1549, 0]
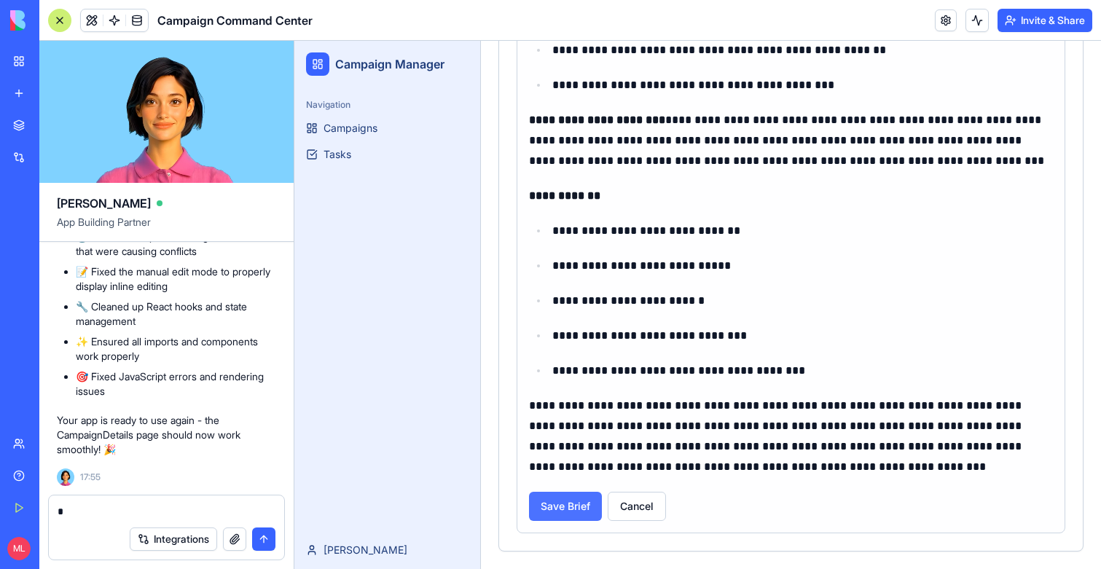
click at [577, 518] on button "Save Brief" at bounding box center [565, 506] width 73 height 29
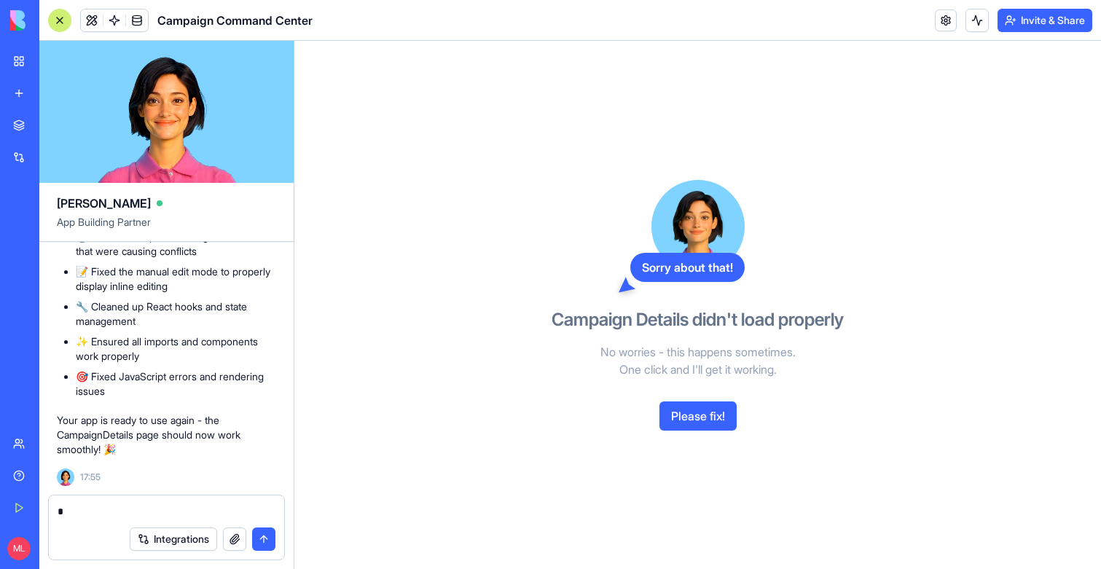
click at [678, 423] on button "Please fix!" at bounding box center [697, 415] width 77 height 29
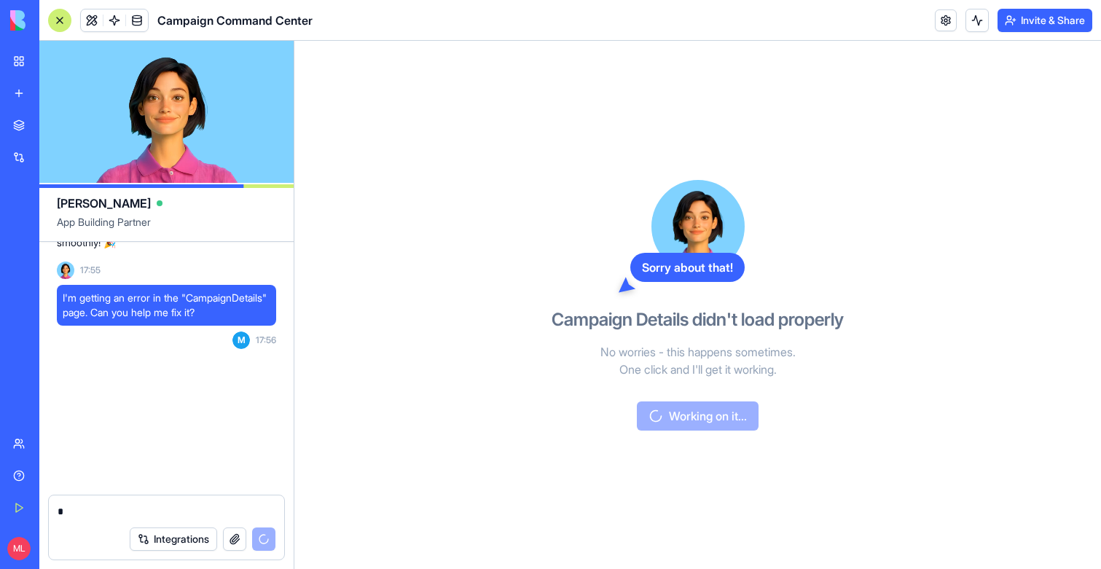
scroll to position [5129, 0]
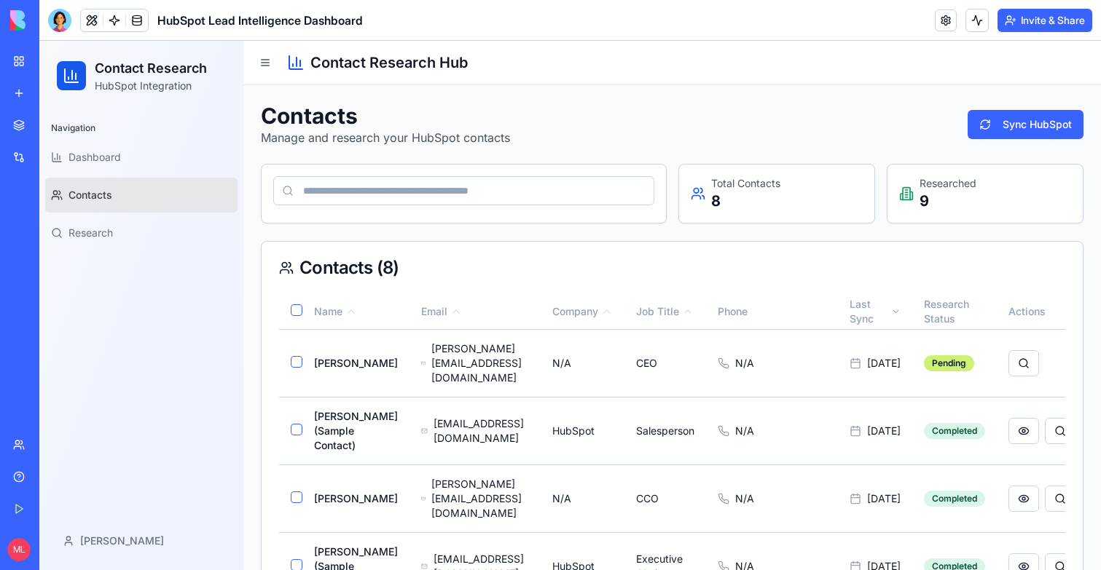
click at [15, 90] on link "New app" at bounding box center [33, 93] width 58 height 29
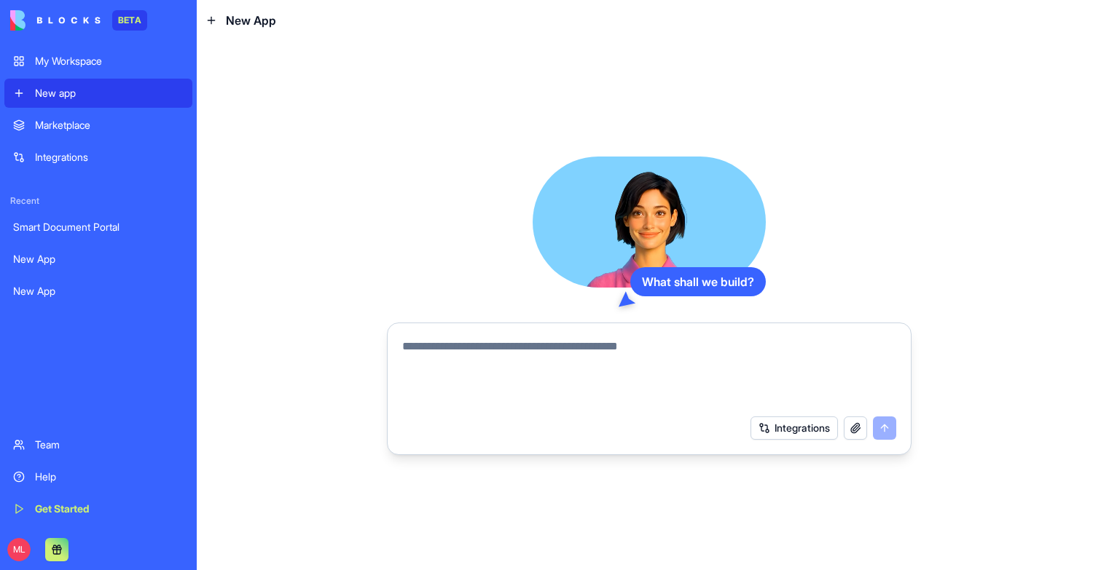
click at [447, 362] on textarea at bounding box center [649, 373] width 494 height 70
type textarea "*"
type textarea "**********"
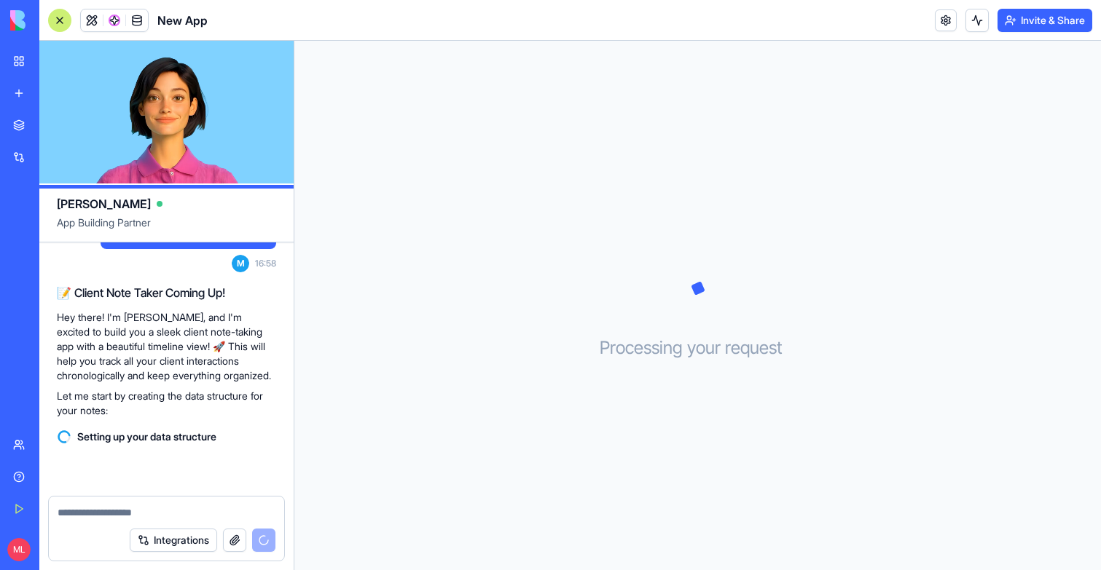
scroll to position [177, 0]
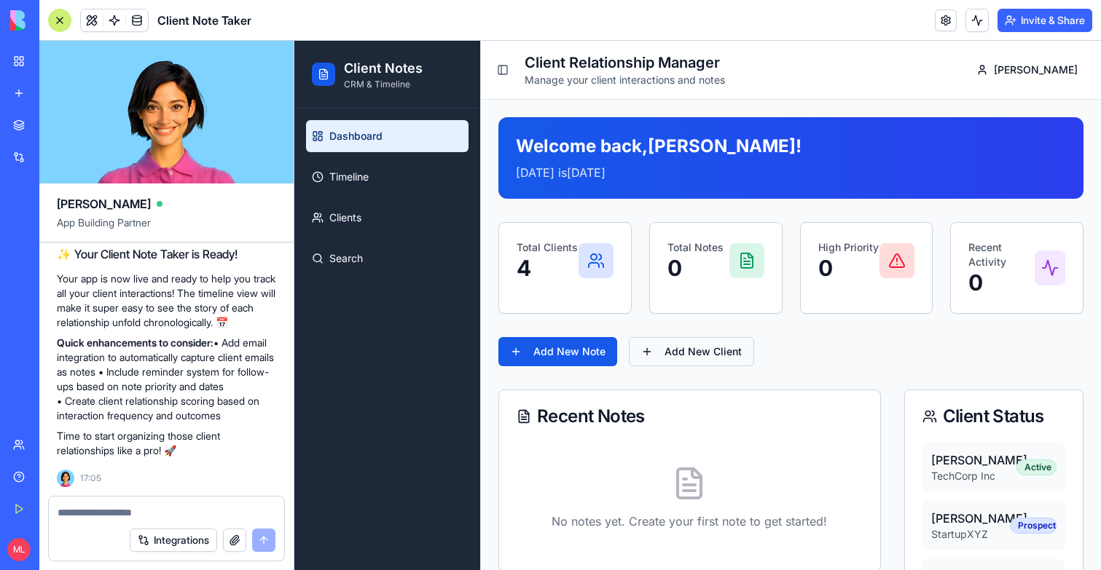
click at [715, 339] on button "Add New Client" at bounding box center [691, 351] width 125 height 29
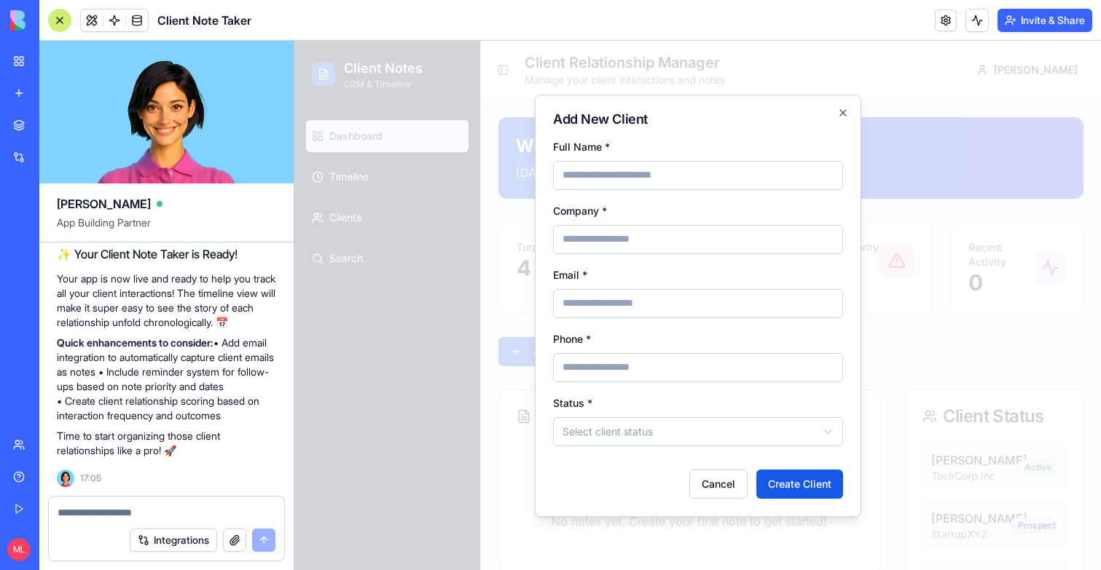
click at [945, 313] on div at bounding box center [697, 306] width 806 height 530
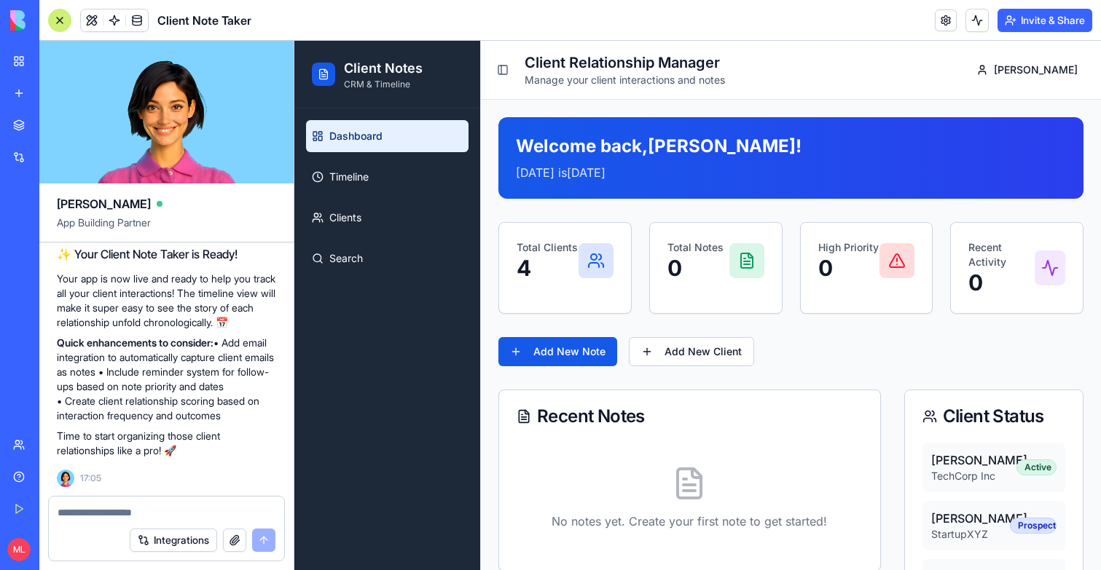
click at [573, 336] on div "Welcome back, Michal ! Today is Saturday, August 30, 2025 Total Clients 4 Total…" at bounding box center [790, 401] width 585 height 568
click at [573, 349] on button "Add New Note" at bounding box center [557, 351] width 119 height 29
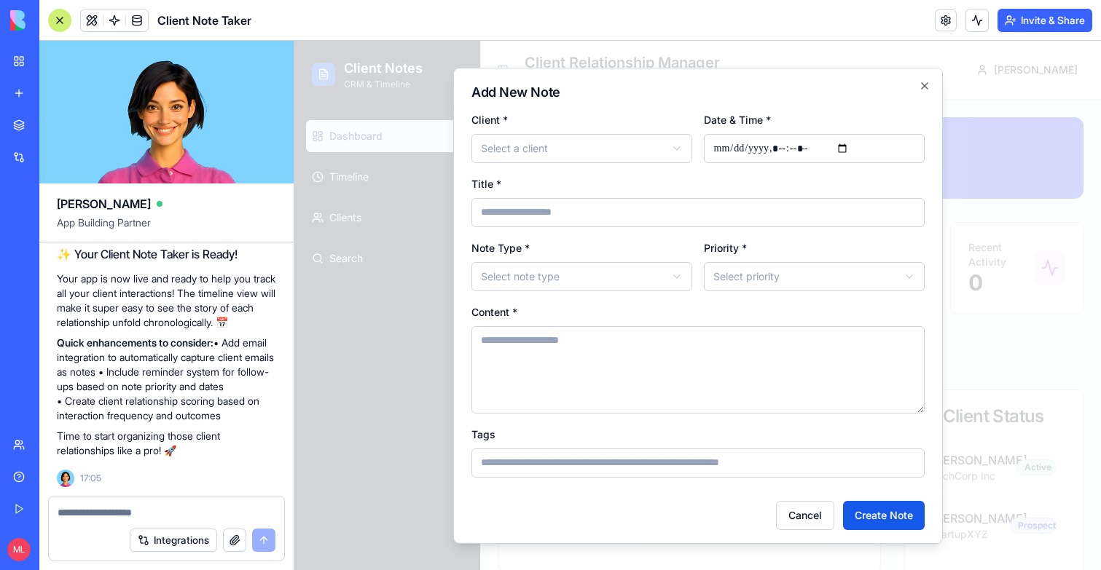
click at [1078, 292] on div at bounding box center [697, 306] width 806 height 530
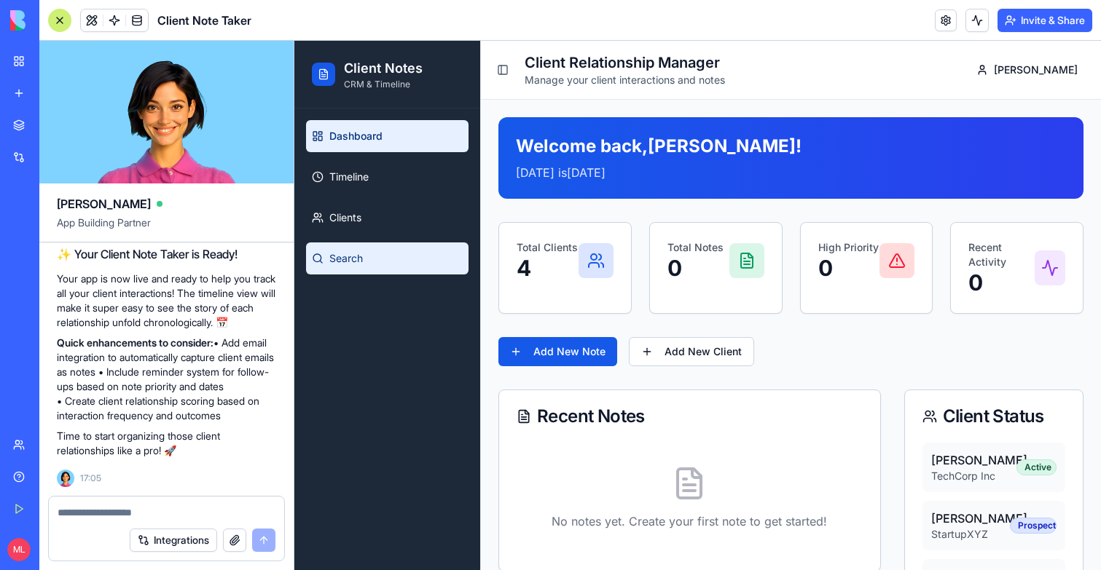
click at [358, 255] on span "Search" at bounding box center [346, 258] width 34 height 15
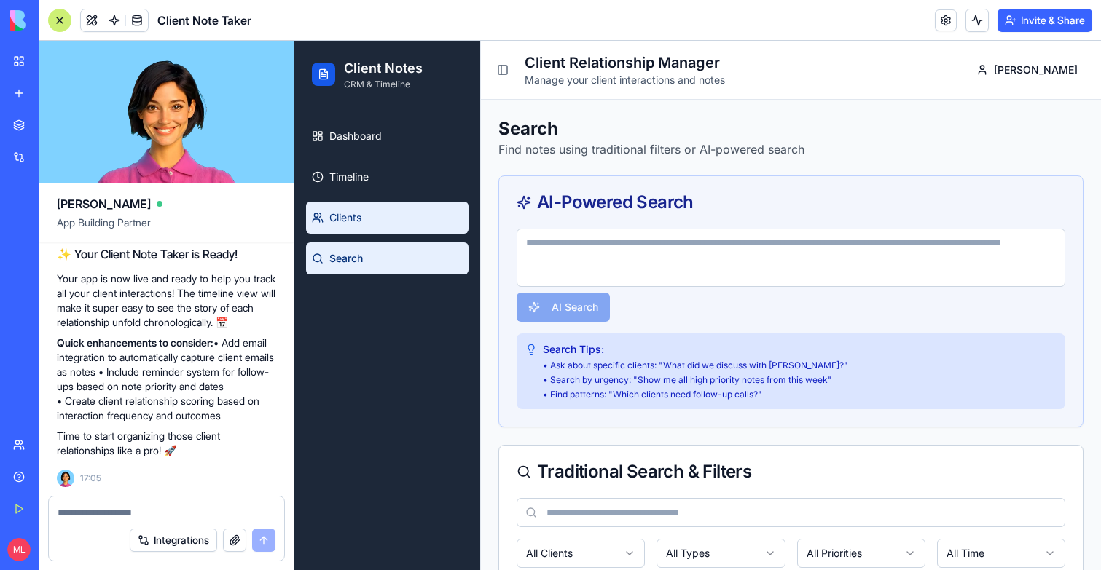
click at [374, 202] on link "Clients" at bounding box center [387, 218] width 162 height 32
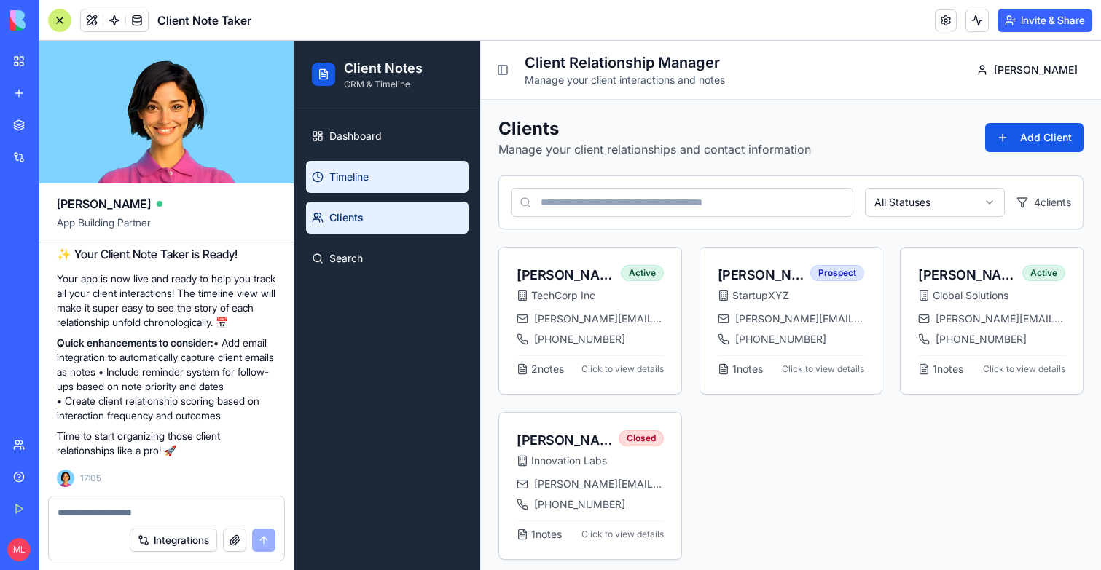
click at [370, 181] on link "Timeline" at bounding box center [387, 177] width 162 height 32
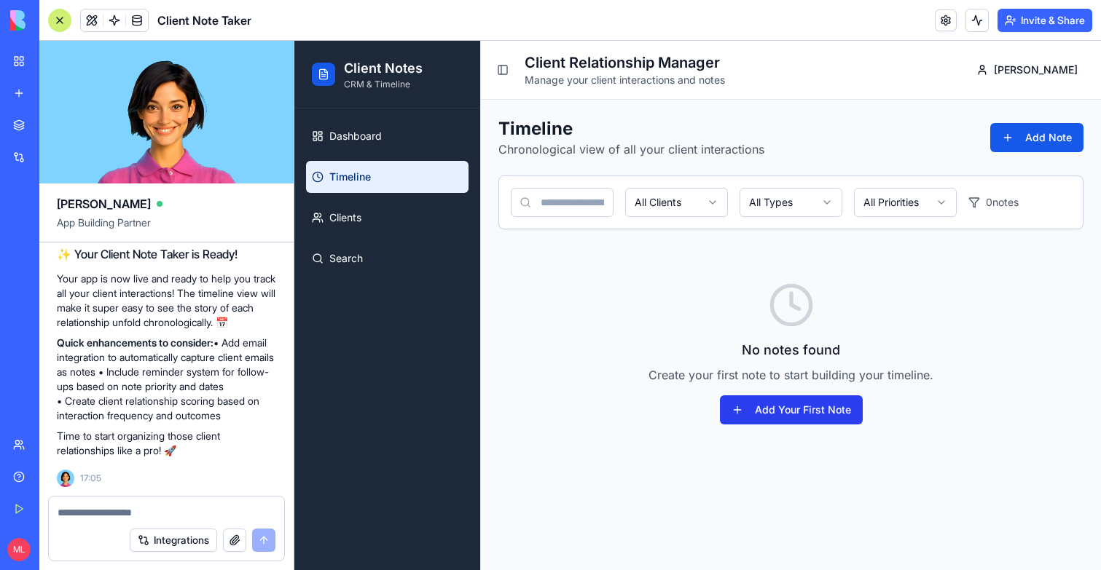
click at [804, 423] on button "Add Your First Note" at bounding box center [791, 410] width 143 height 29
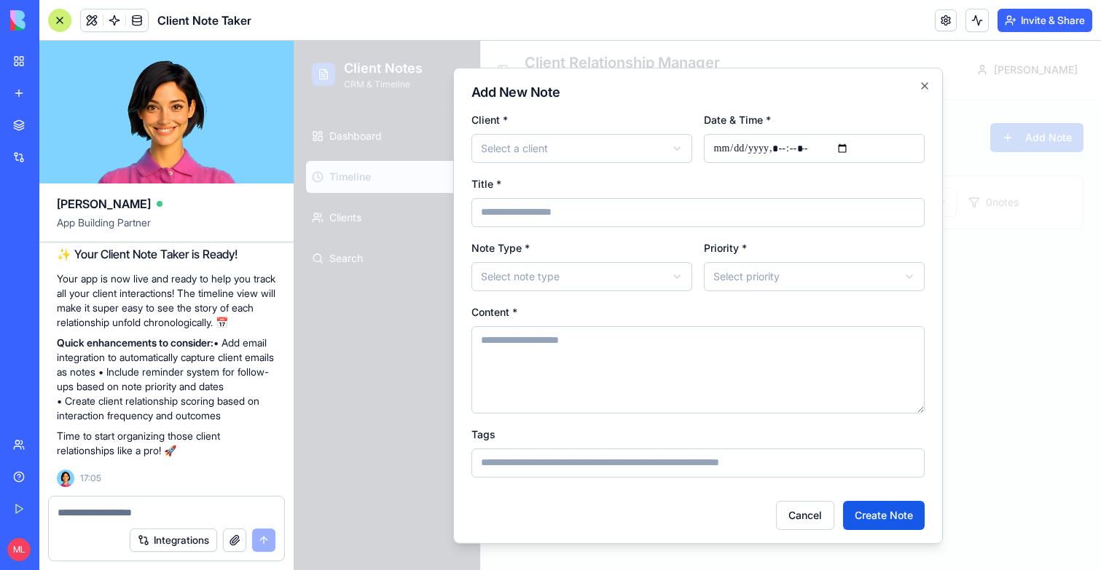
click at [996, 251] on div at bounding box center [697, 306] width 806 height 530
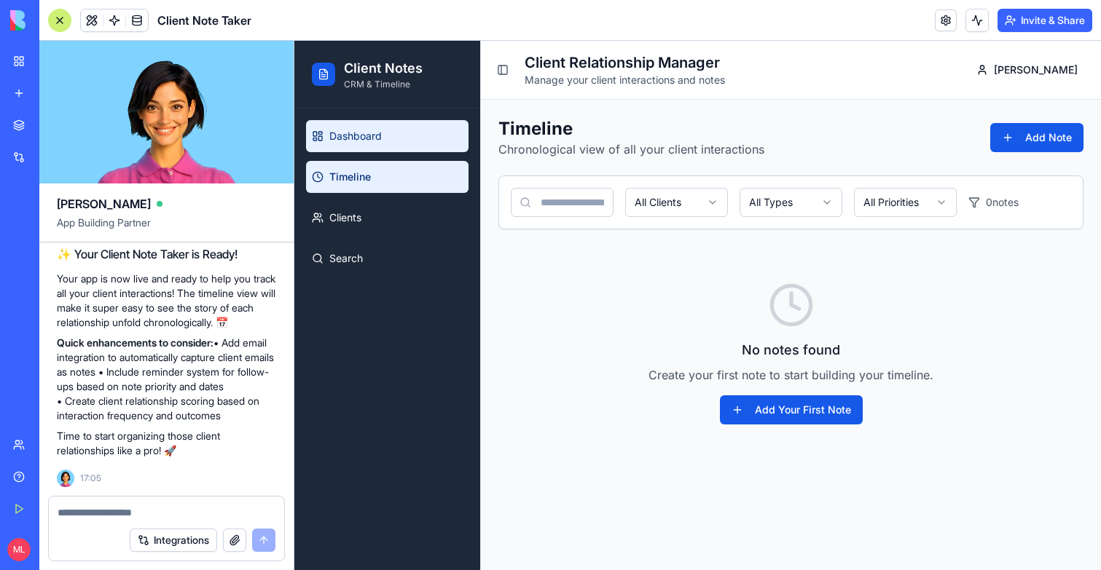
click at [352, 138] on span "Dashboard" at bounding box center [355, 136] width 52 height 15
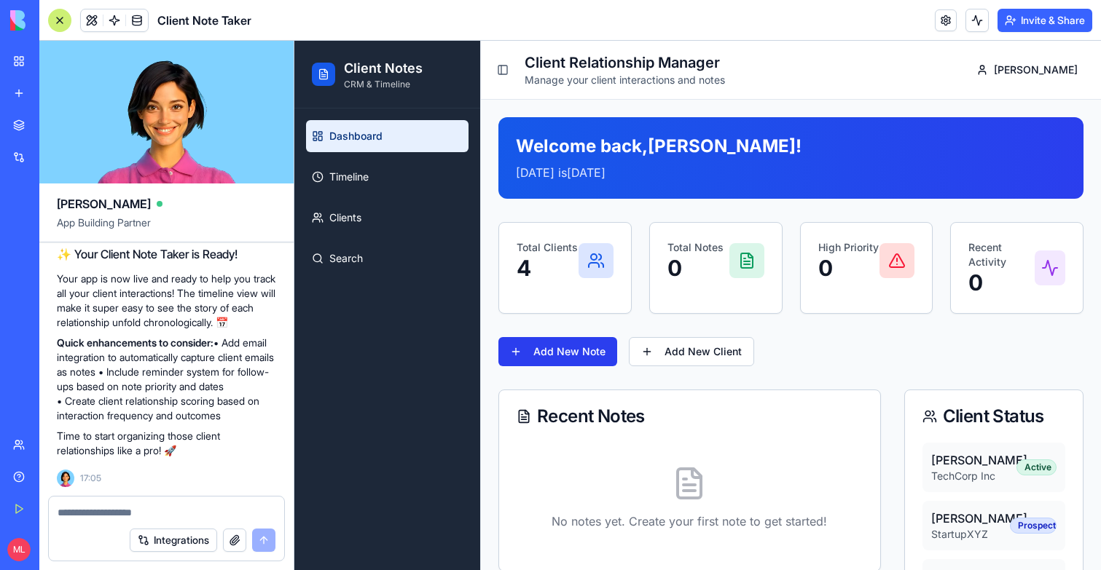
click at [591, 351] on button "Add New Note" at bounding box center [557, 351] width 119 height 29
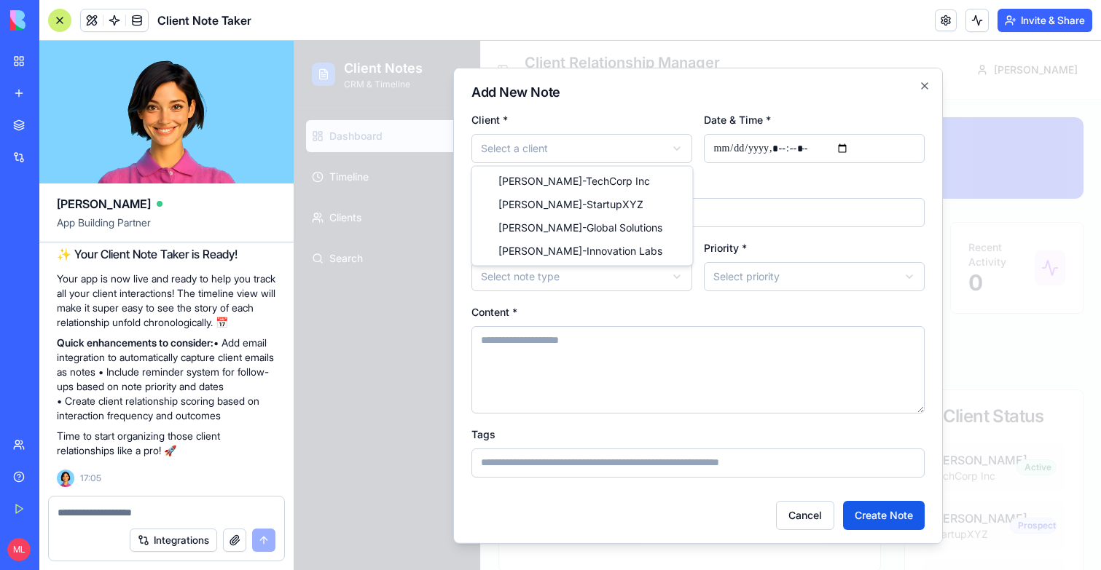
click at [549, 152] on body "**********" at bounding box center [697, 372] width 806 height 662
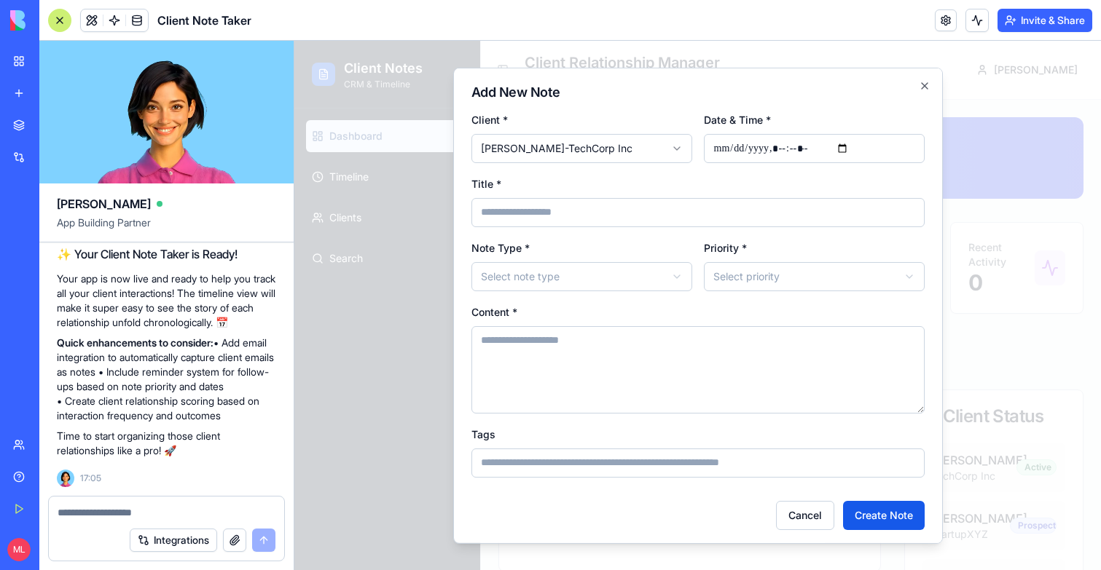
click at [660, 235] on form "**********" at bounding box center [697, 320] width 453 height 420
click at [660, 220] on input at bounding box center [697, 211] width 453 height 29
type input "****"
click at [538, 286] on body "**********" at bounding box center [697, 372] width 806 height 662
click at [769, 293] on form "**********" at bounding box center [697, 320] width 453 height 420
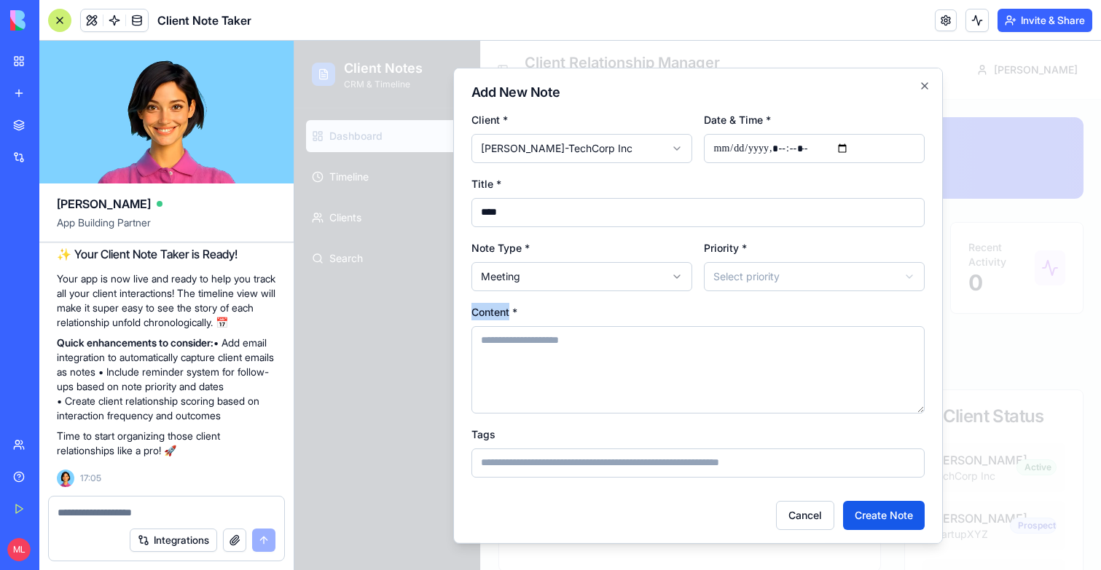
click at [769, 293] on form "**********" at bounding box center [697, 320] width 453 height 420
click at [769, 281] on body "**********" at bounding box center [697, 372] width 806 height 662
click at [706, 360] on textarea at bounding box center [697, 369] width 453 height 87
type textarea "*********"
click at [887, 509] on button "Create Note" at bounding box center [884, 514] width 82 height 29
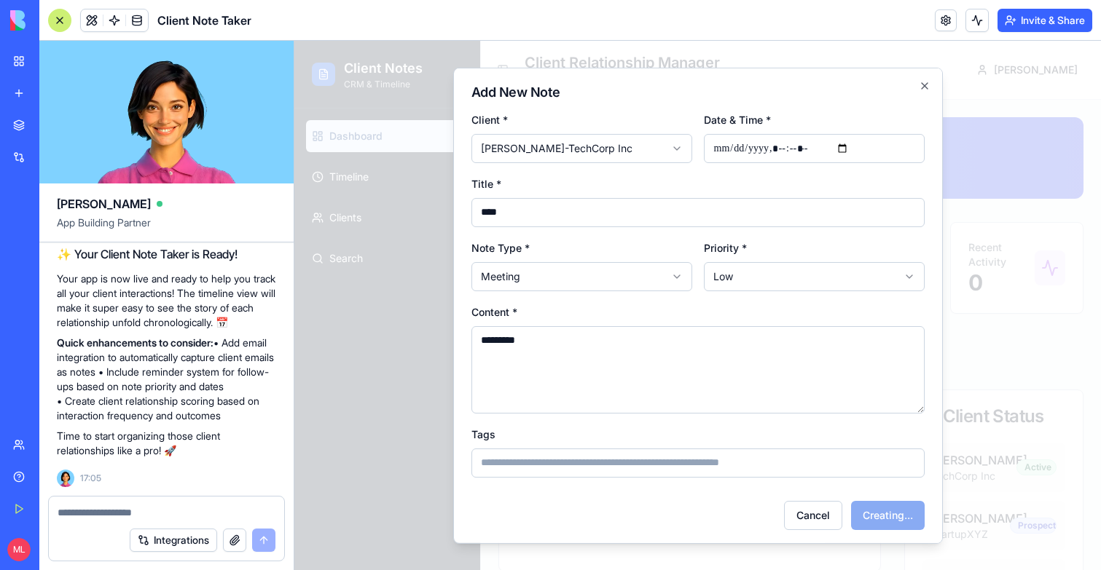
select select
type input "**********"
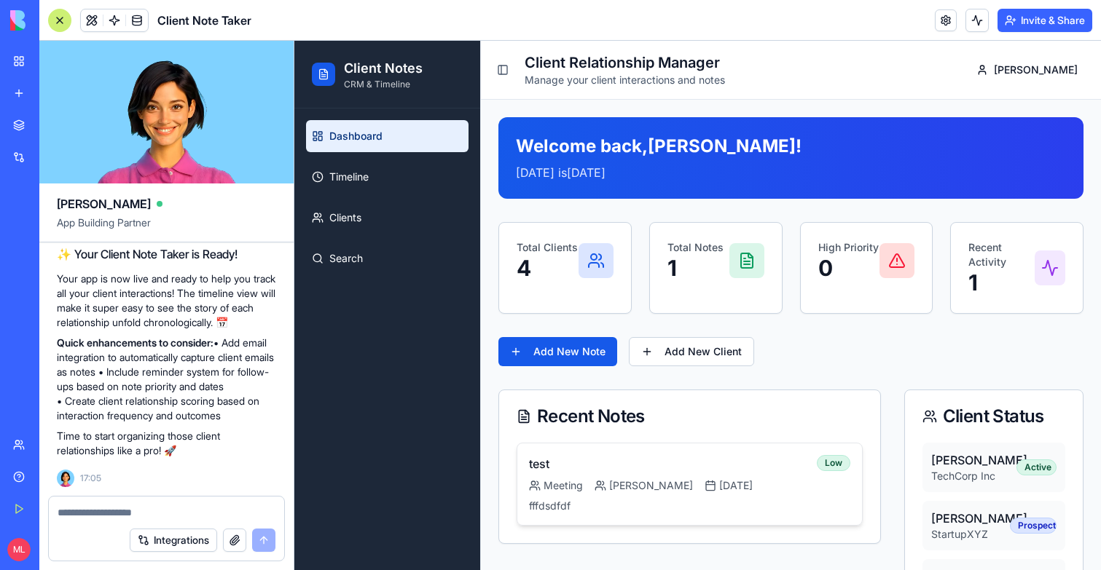
scroll to position [185, 0]
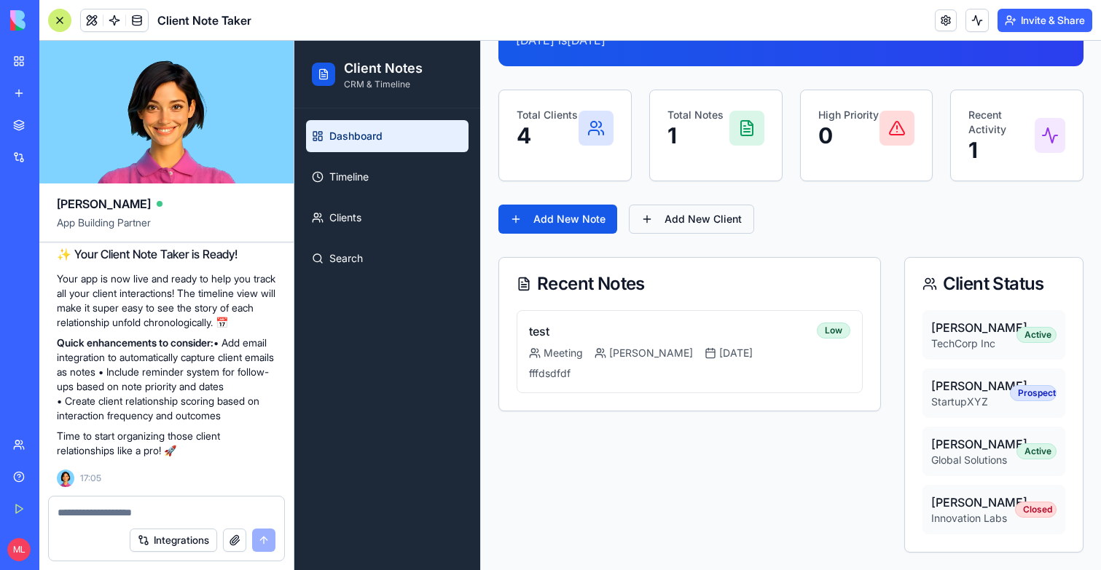
click at [661, 205] on button "Add New Client" at bounding box center [691, 219] width 125 height 29
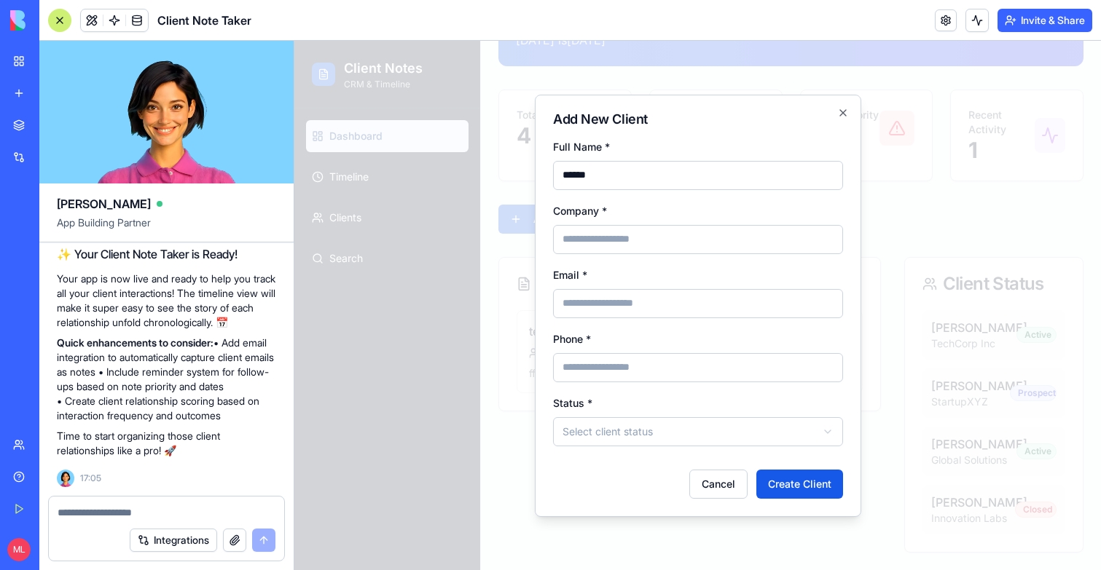
type input "******"
click at [632, 237] on input at bounding box center [698, 239] width 290 height 29
type input "*******"
click at [615, 306] on input "email" at bounding box center [698, 303] width 290 height 29
type input "**********"
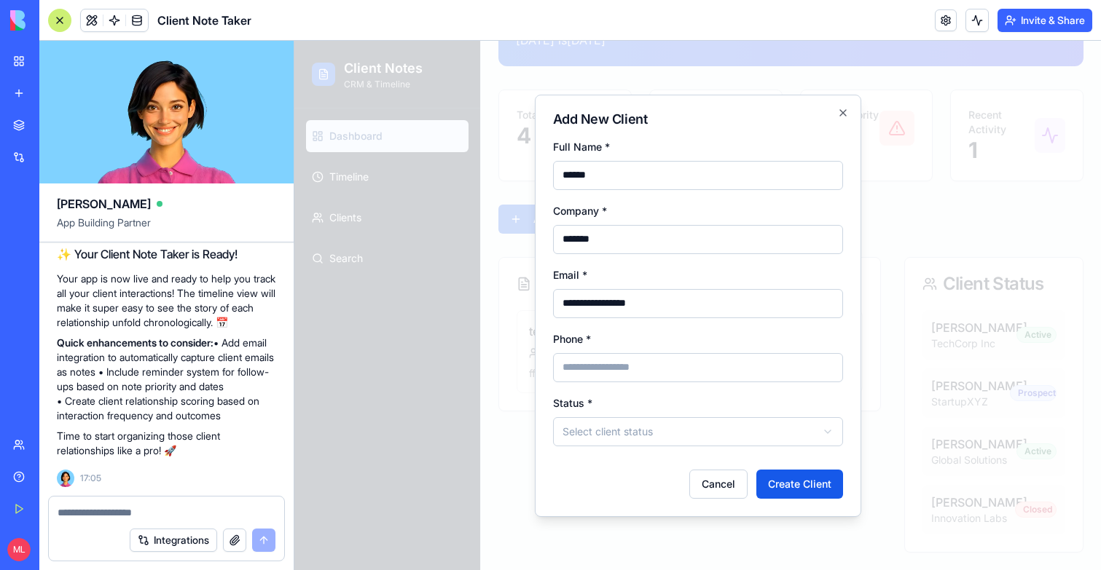
click at [604, 367] on input at bounding box center [698, 367] width 290 height 29
click at [809, 491] on button "Create Client" at bounding box center [799, 484] width 87 height 29
click at [502, 412] on div at bounding box center [697, 306] width 806 height 530
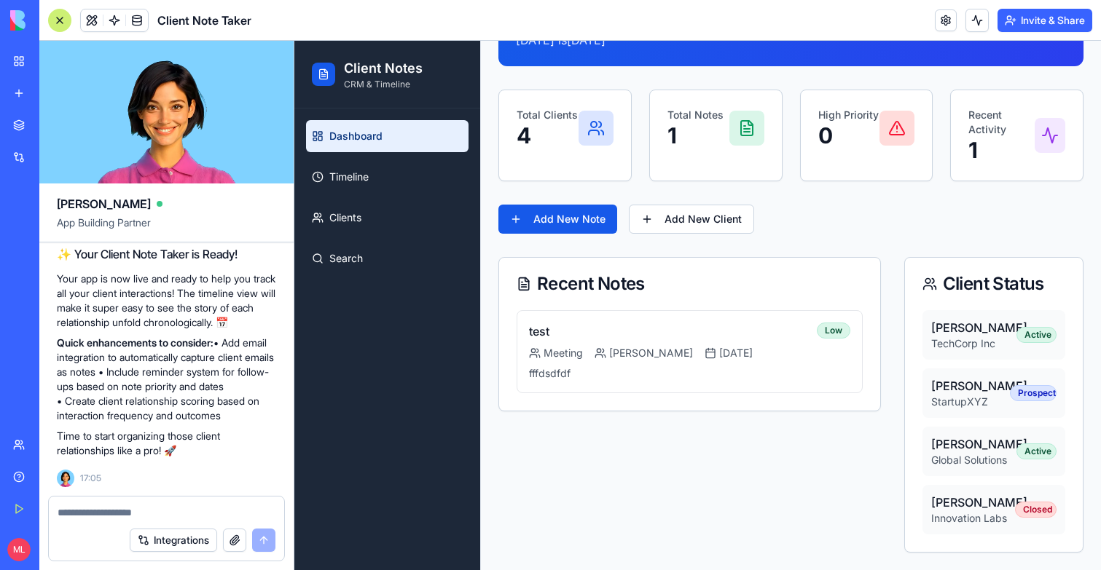
click at [137, 519] on textarea at bounding box center [167, 513] width 218 height 15
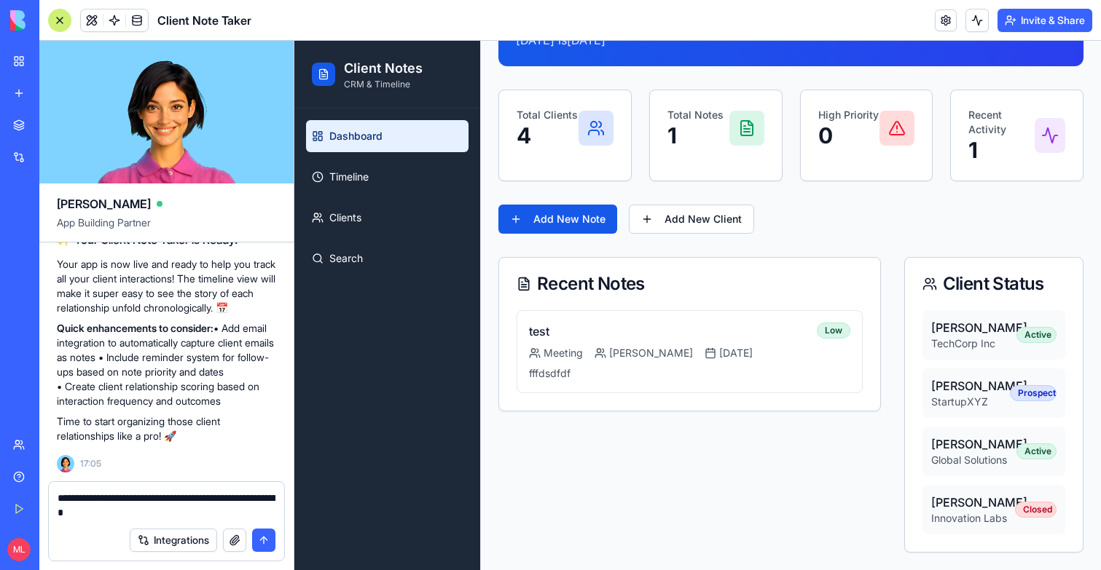
type textarea "**********"
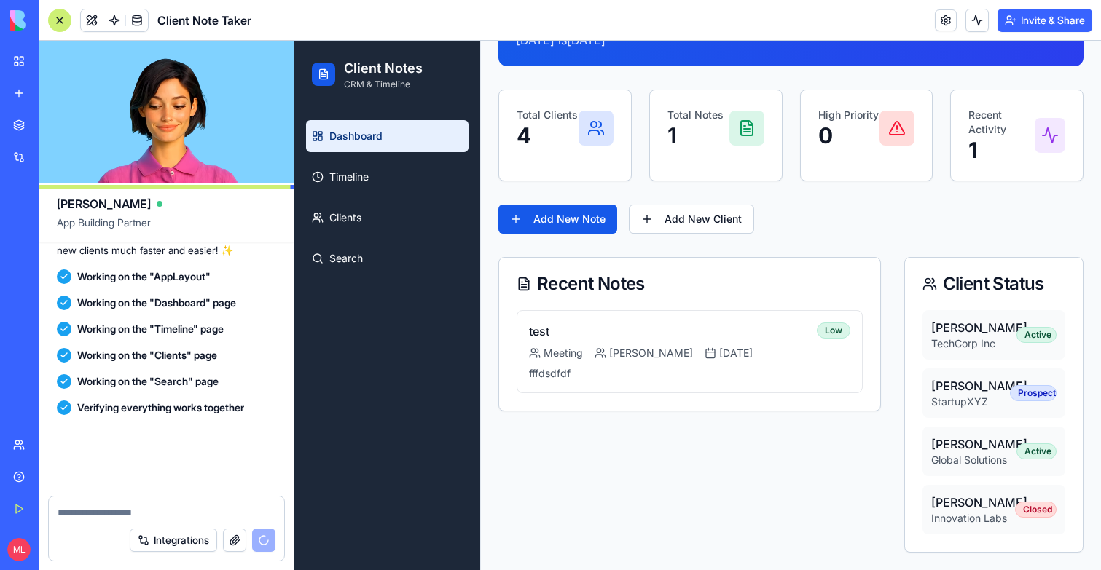
scroll to position [1127, 0]
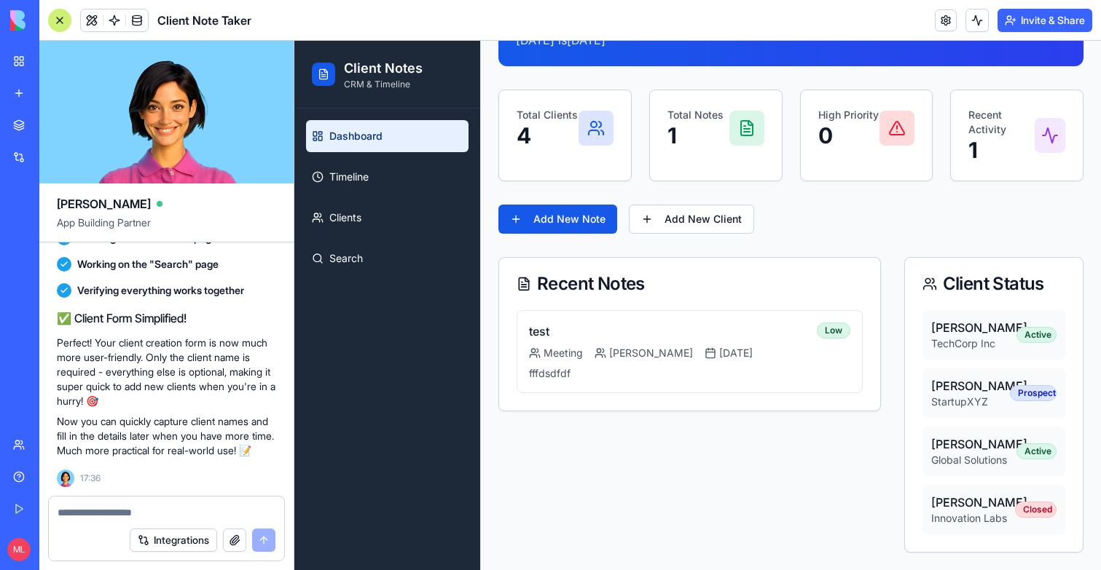
click at [56, 25] on div at bounding box center [59, 20] width 23 height 23
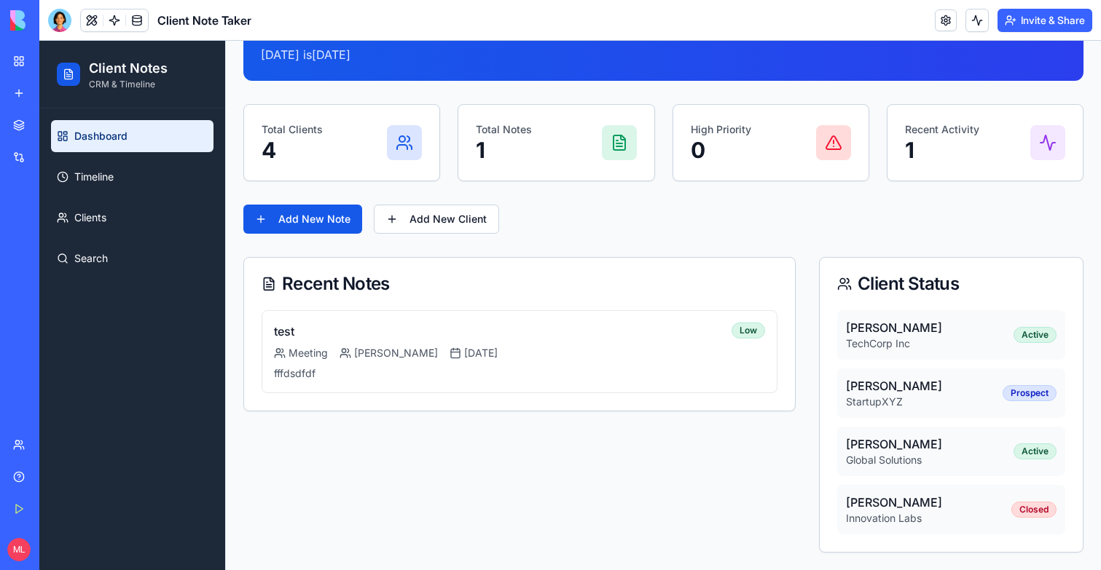
click at [445, 195] on div "Welcome back, Michal ! Today is Saturday, August 30, 2025 Total Clients 4 Total…" at bounding box center [663, 276] width 840 height 554
click at [445, 224] on button "Add New Client" at bounding box center [436, 219] width 125 height 29
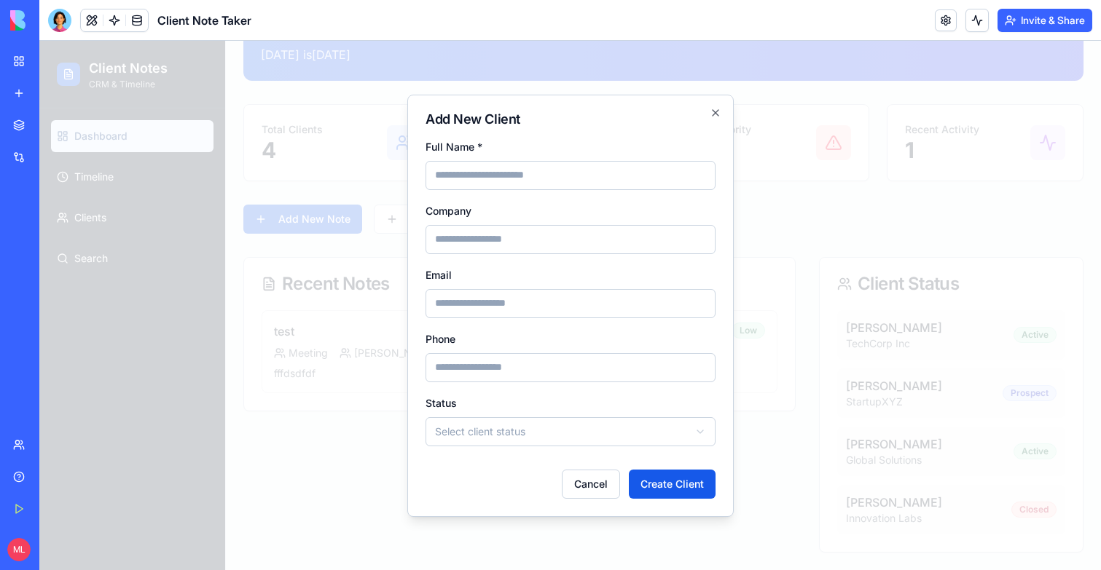
click at [506, 161] on input at bounding box center [570, 175] width 290 height 29
type input "*********"
click at [686, 485] on button "Create Client" at bounding box center [672, 484] width 87 height 29
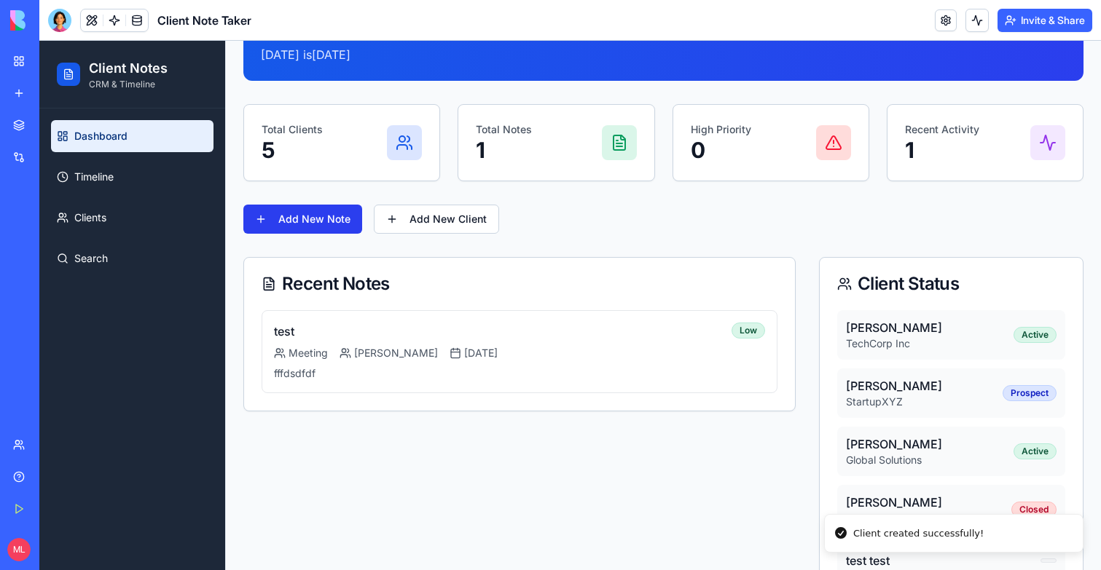
click at [303, 213] on button "Add New Note" at bounding box center [302, 219] width 119 height 29
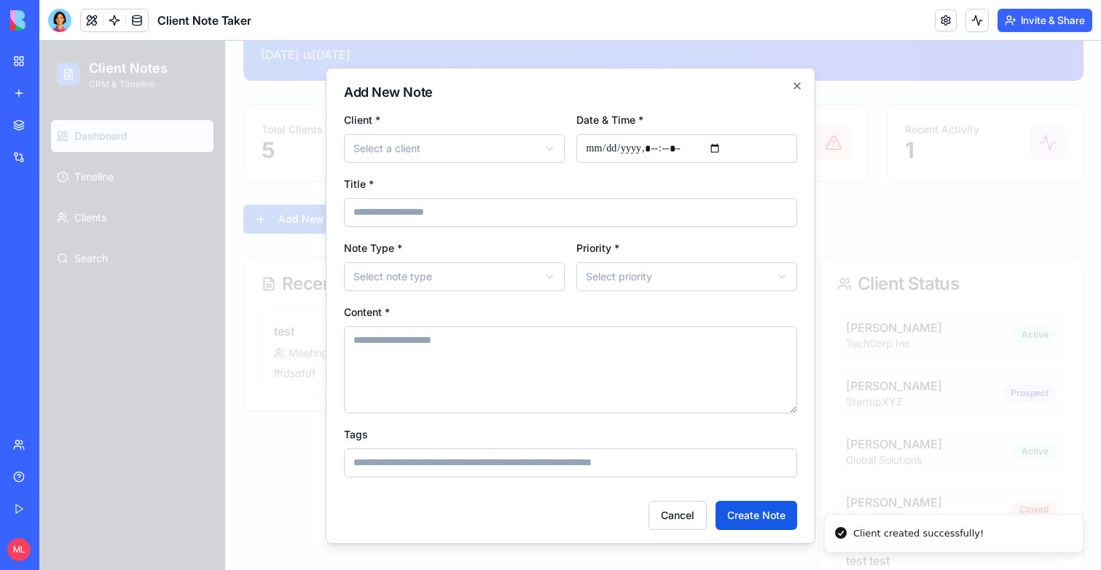
click at [407, 168] on form "**********" at bounding box center [570, 320] width 453 height 420
click at [407, 156] on body "**********" at bounding box center [569, 268] width 1061 height 691
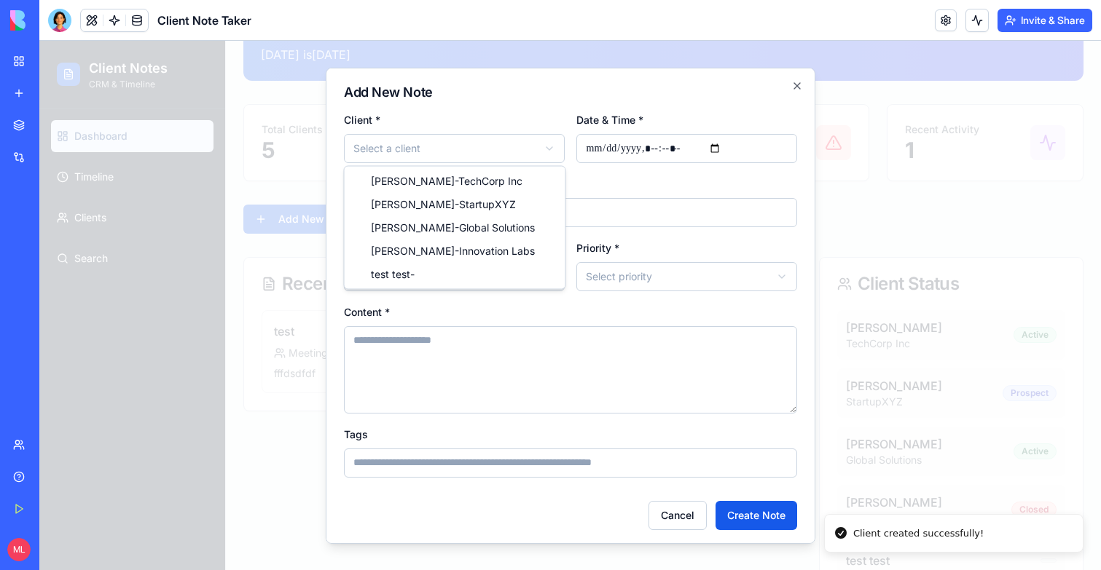
select select "*****"
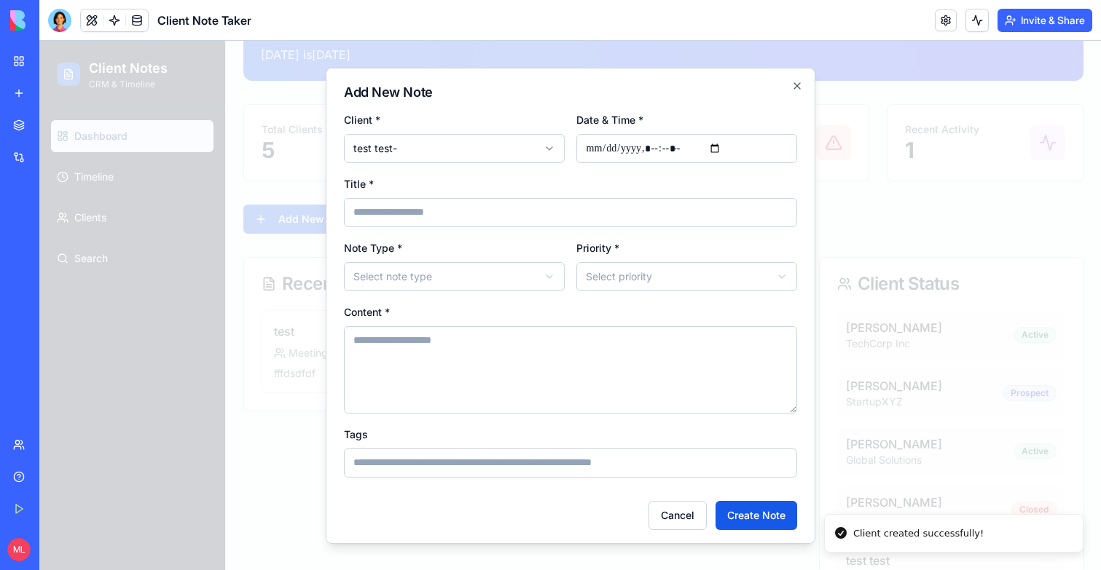
click at [395, 216] on input at bounding box center [570, 211] width 453 height 29
type input "*******"
click at [463, 390] on textarea at bounding box center [570, 369] width 453 height 87
type textarea "******"
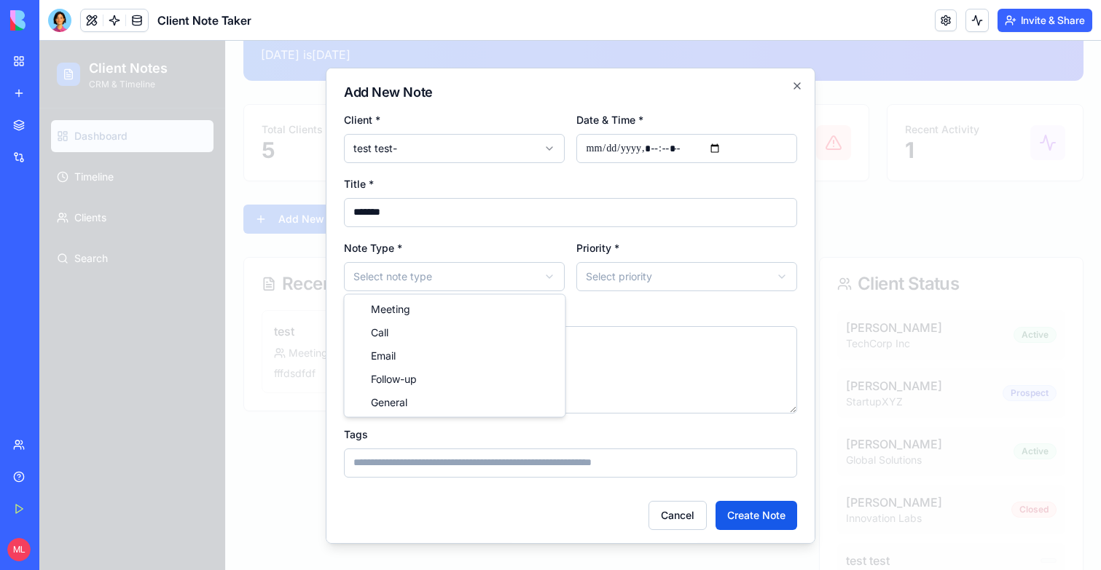
click at [446, 275] on body "**********" at bounding box center [569, 268] width 1061 height 691
click at [641, 271] on body "**********" at bounding box center [569, 268] width 1061 height 691
click at [758, 525] on button "Create Note" at bounding box center [756, 514] width 82 height 29
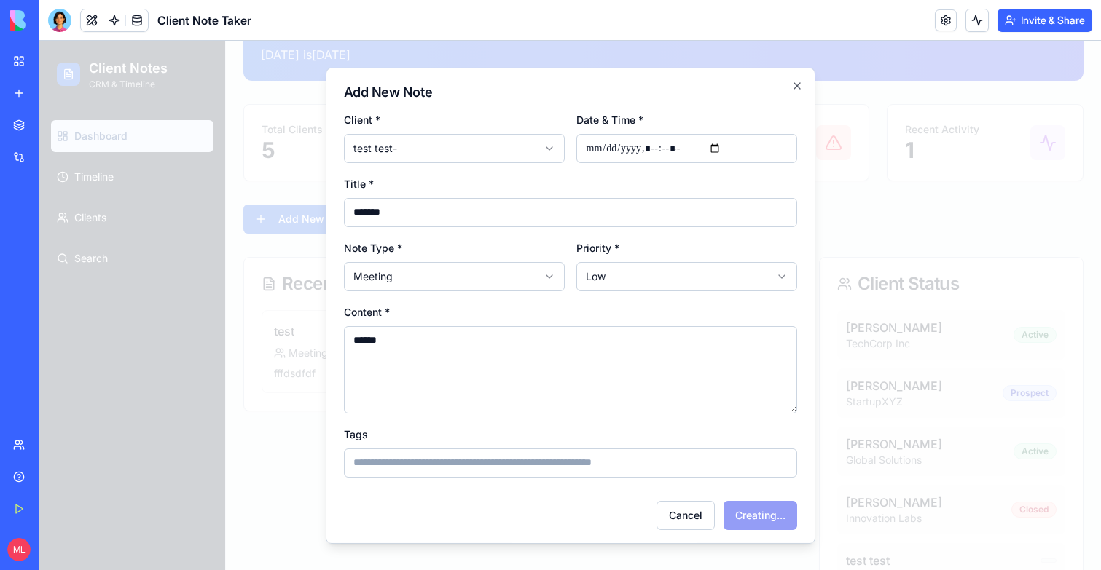
select select
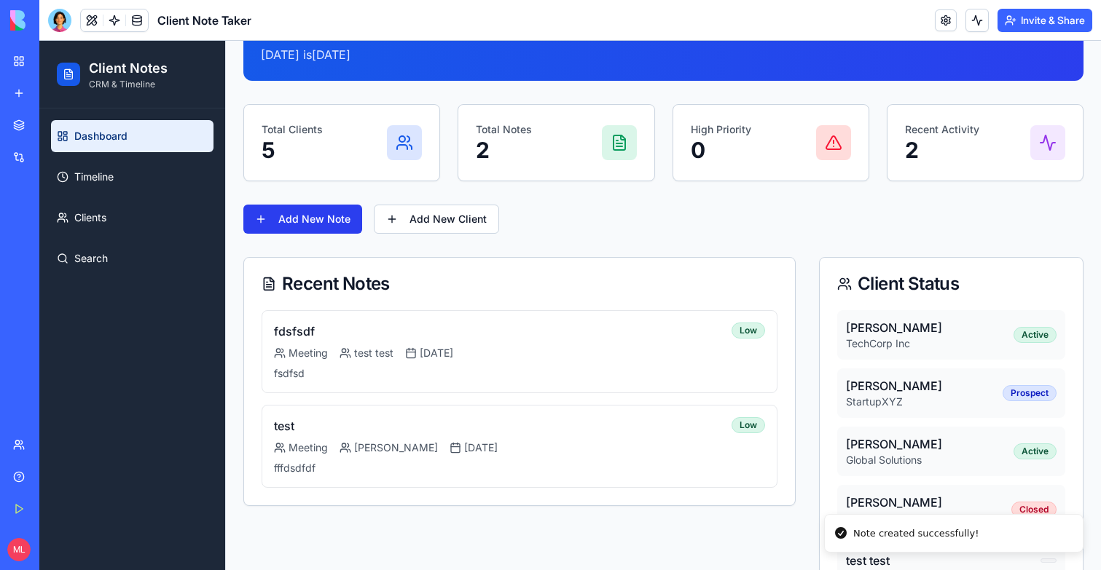
click at [315, 206] on button "Add New Note" at bounding box center [302, 219] width 119 height 29
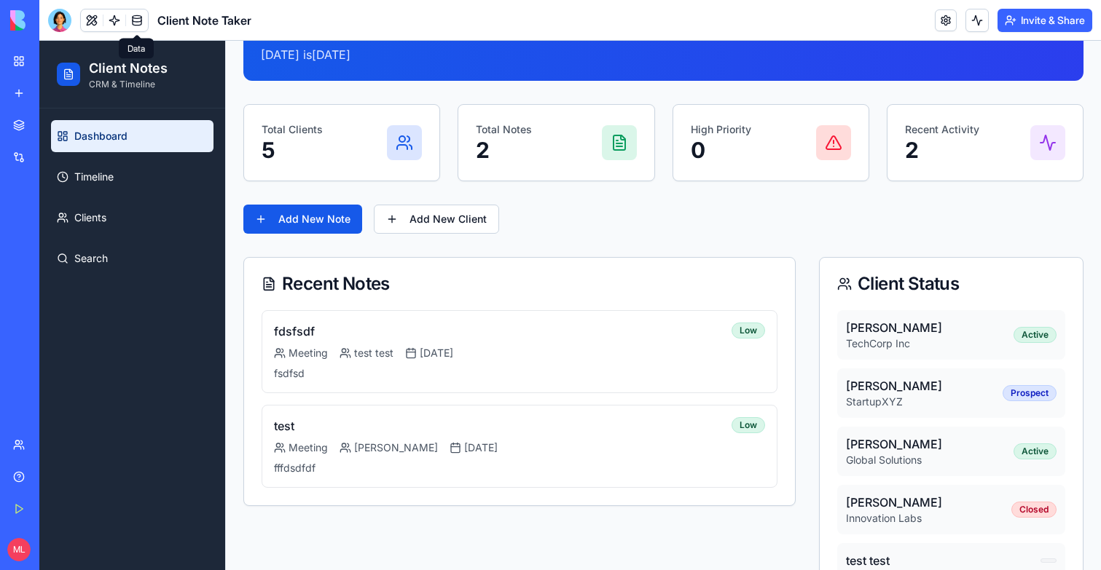
click at [59, 26] on div at bounding box center [59, 20] width 23 height 23
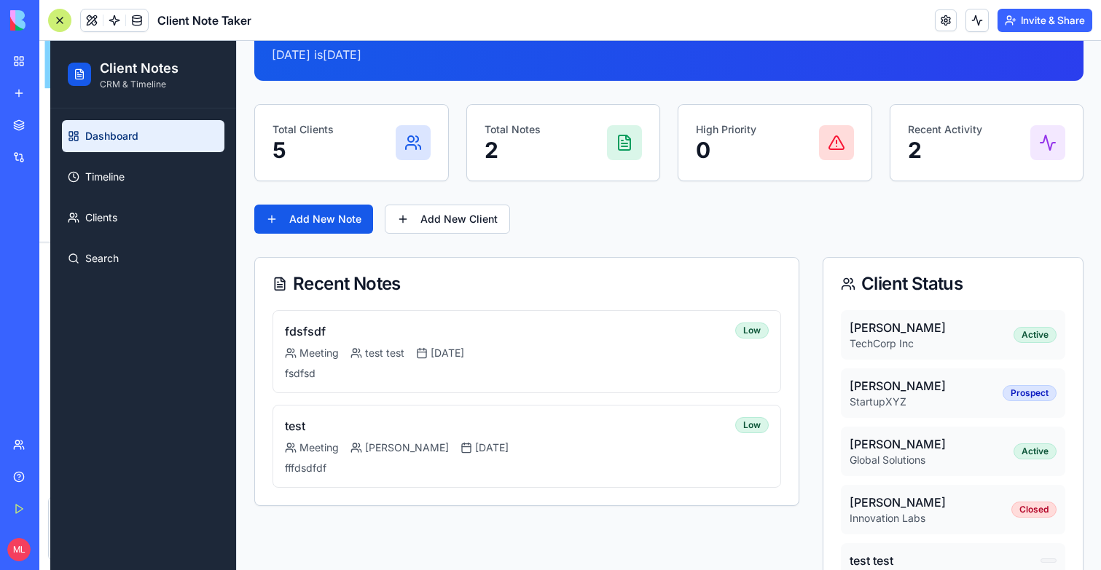
scroll to position [1127, 0]
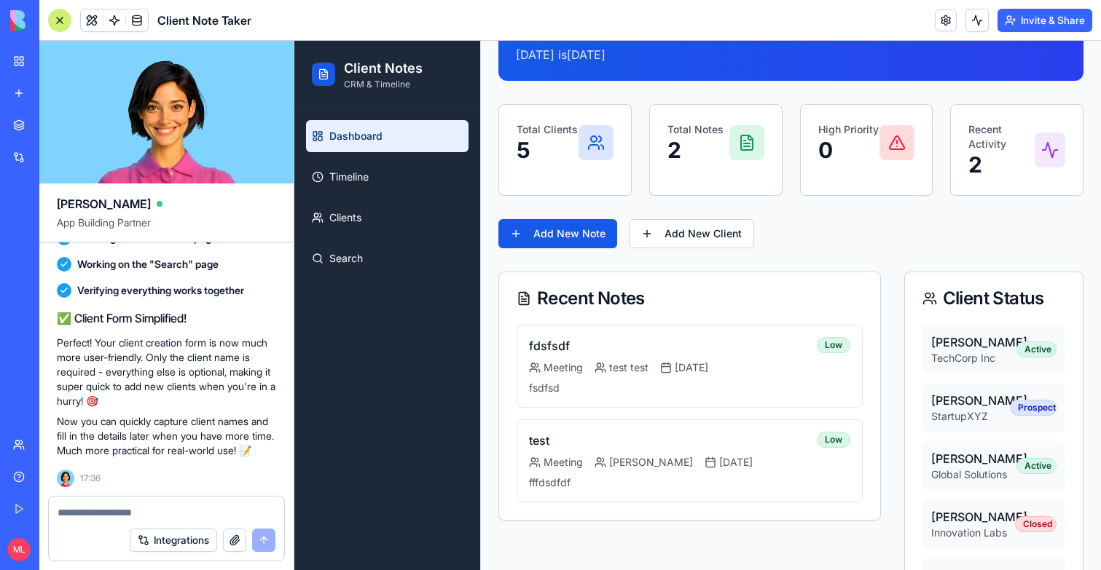
click at [138, 519] on textarea at bounding box center [167, 513] width 218 height 15
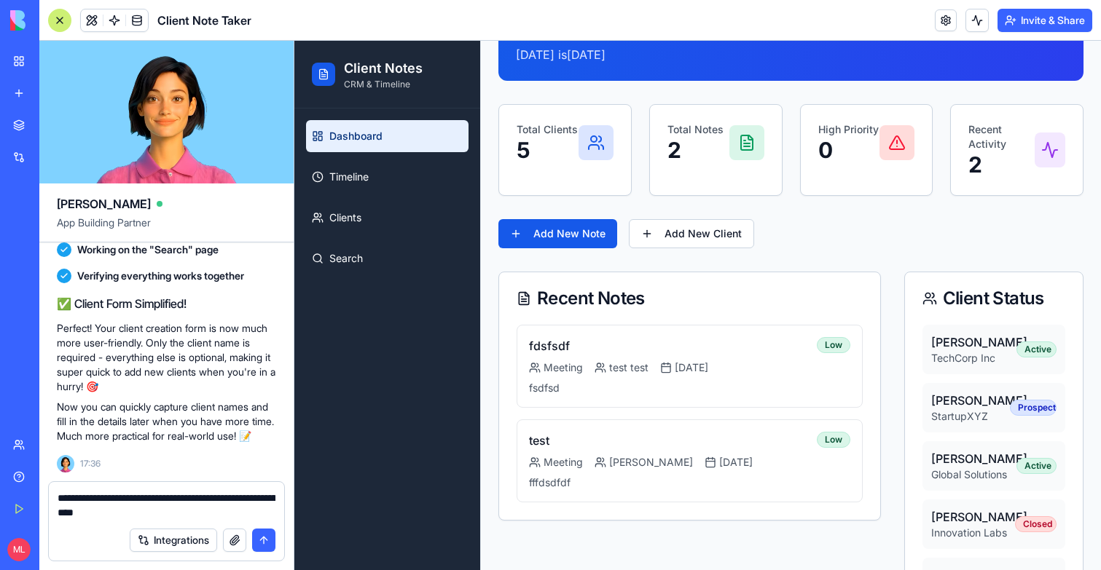
type textarea "**********"
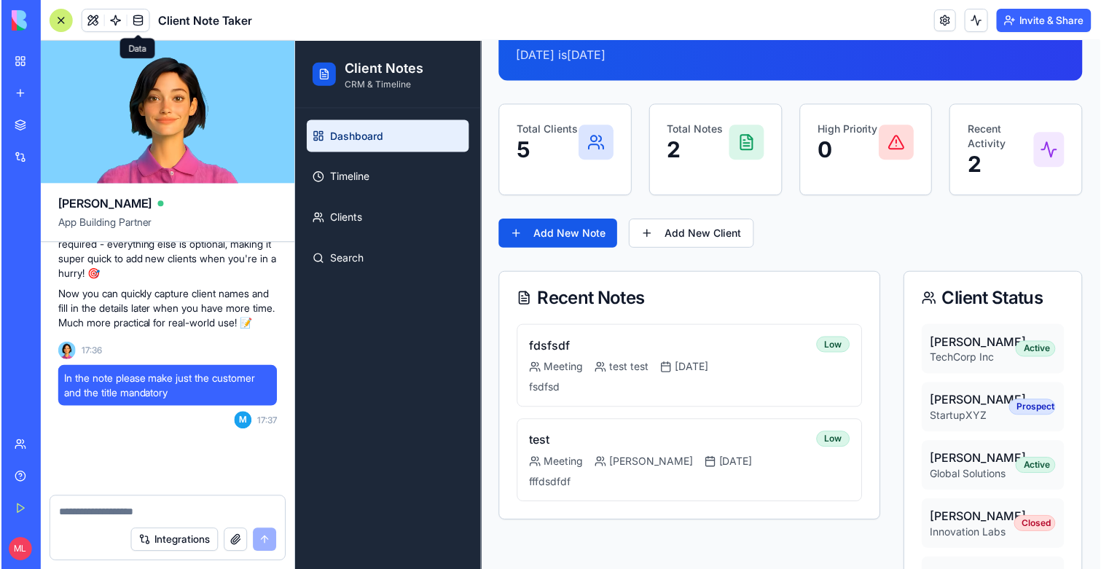
scroll to position [1675, 0]
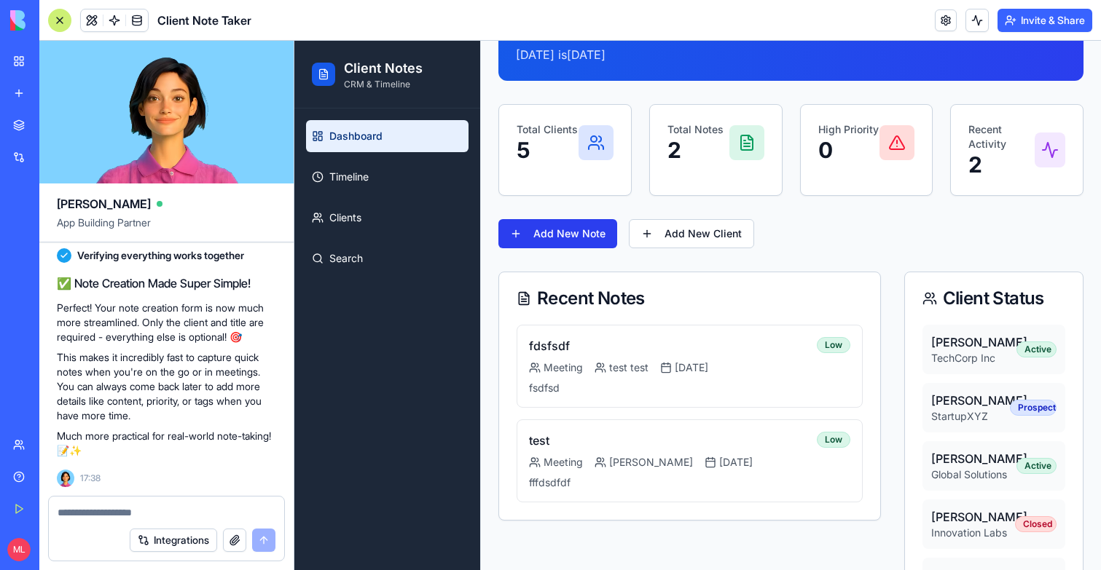
click at [568, 230] on button "Add New Note" at bounding box center [557, 233] width 119 height 29
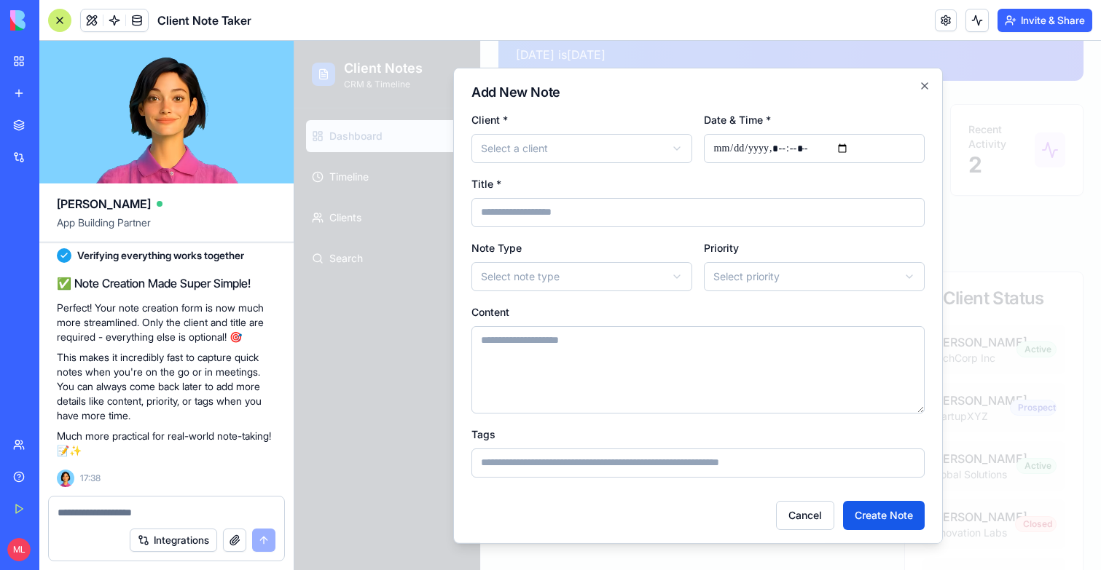
click at [539, 152] on body "**********" at bounding box center [697, 276] width 806 height 706
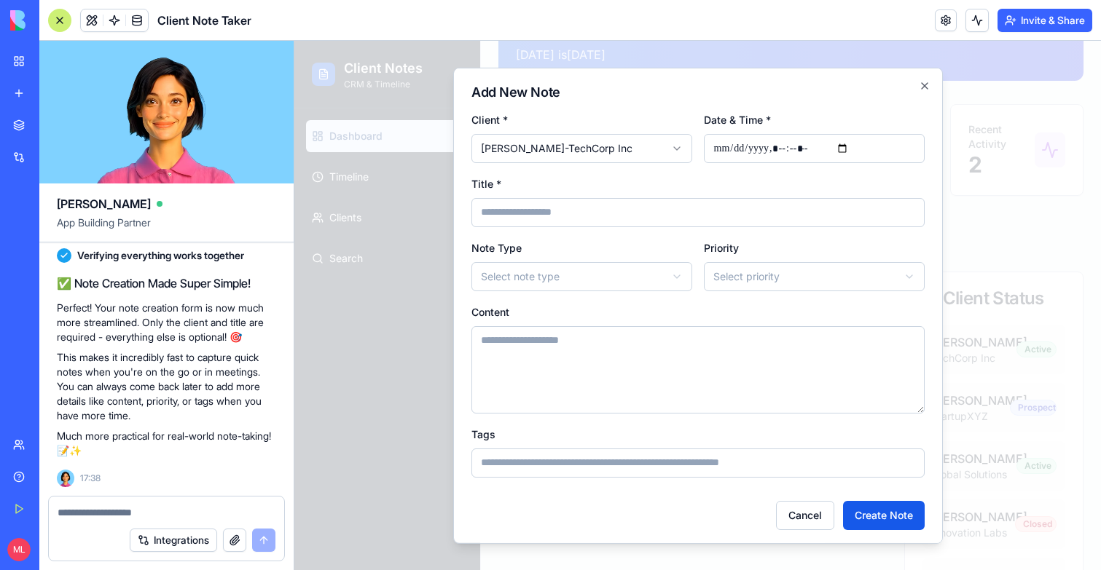
click at [547, 216] on input at bounding box center [697, 211] width 453 height 29
type input "**********"
click at [880, 527] on button "Create Note" at bounding box center [884, 514] width 82 height 29
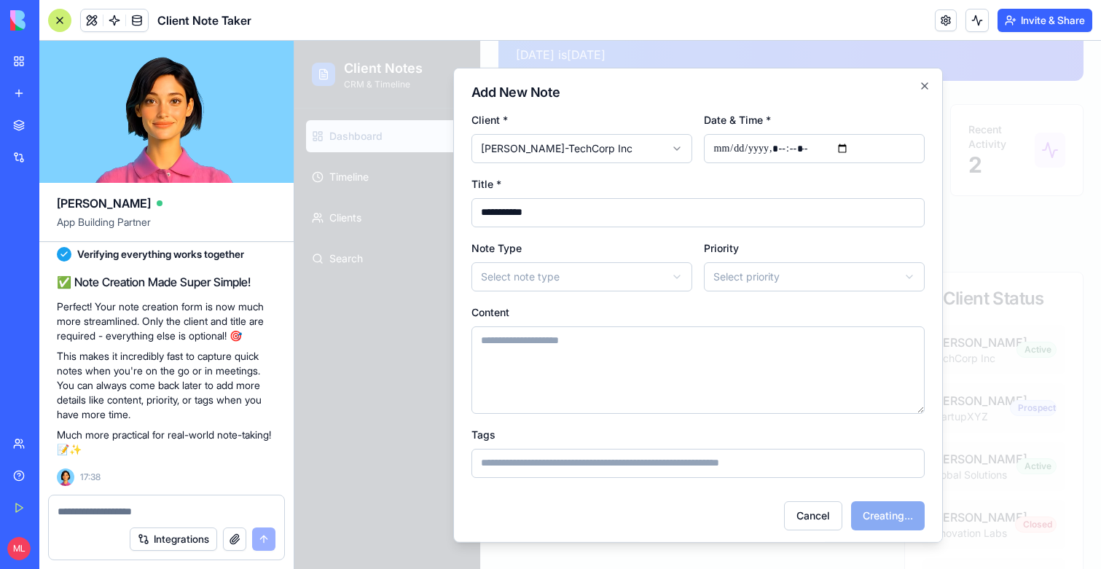
select select
type input "**********"
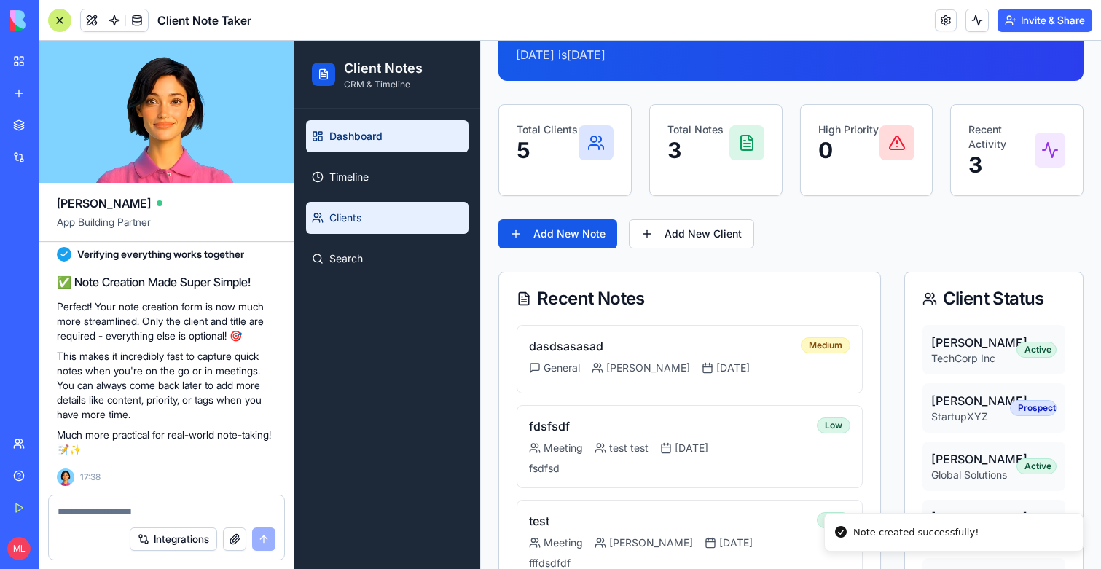
click at [349, 210] on link "Clients" at bounding box center [387, 218] width 162 height 32
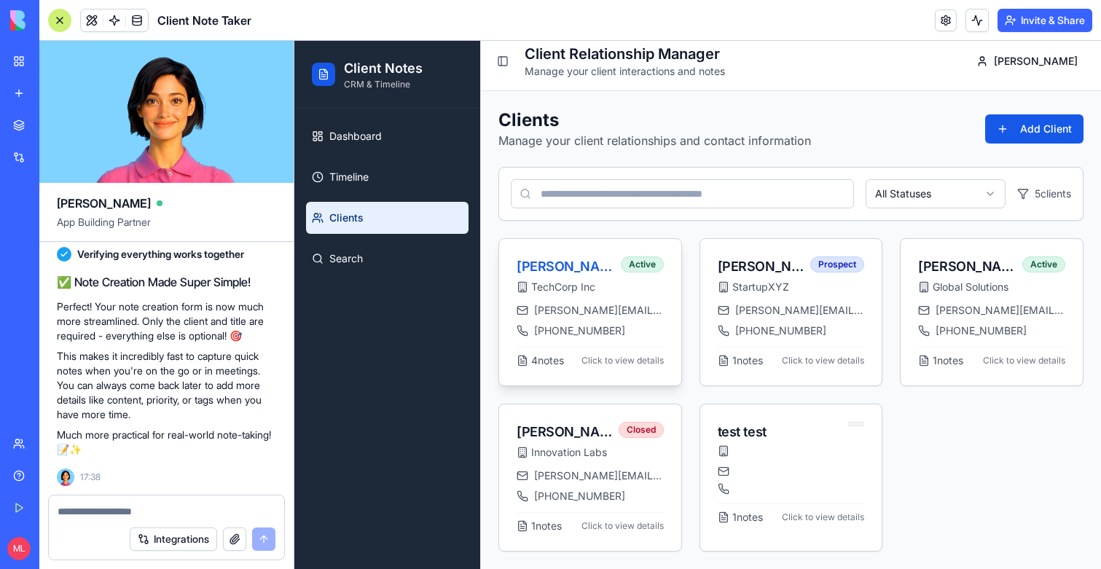
click at [602, 303] on span "sarah.johnson@techcorp.com" at bounding box center [599, 310] width 130 height 15
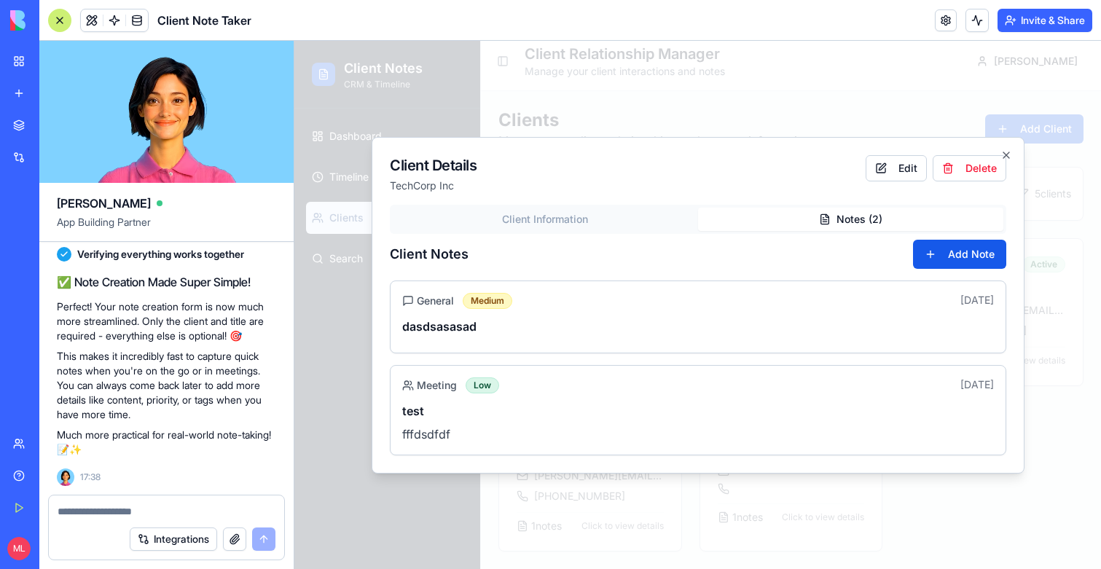
click at [860, 232] on div "Client Information Notes ( 2 )" at bounding box center [698, 219] width 616 height 29
click at [691, 202] on div "Client Details TechCorp Inc Edit Delete Client Information Notes ( 2 ) Client N…" at bounding box center [698, 305] width 653 height 337
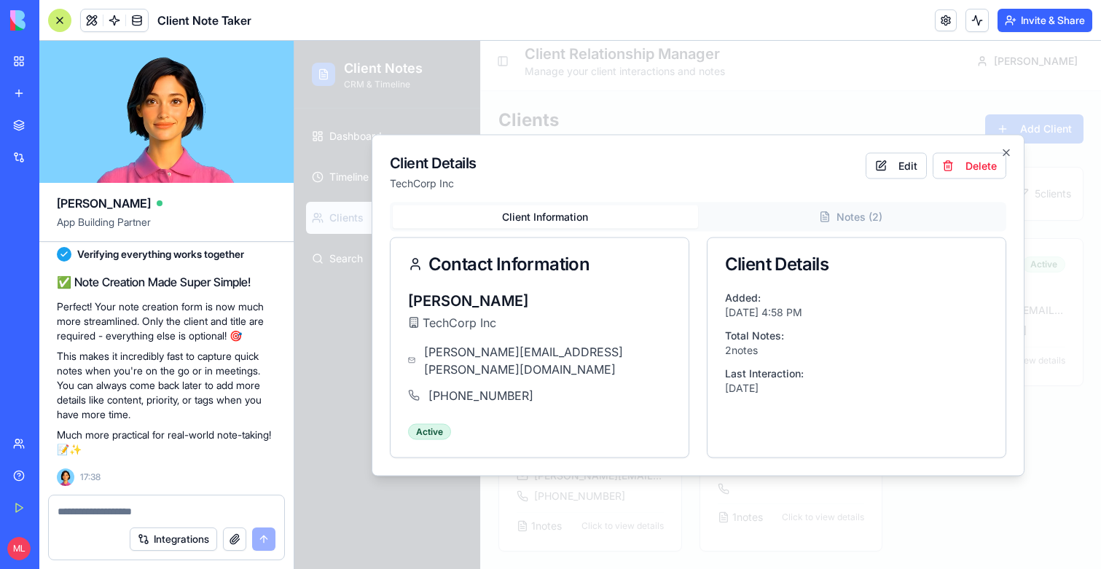
click at [625, 214] on button "Client Information" at bounding box center [545, 216] width 305 height 23
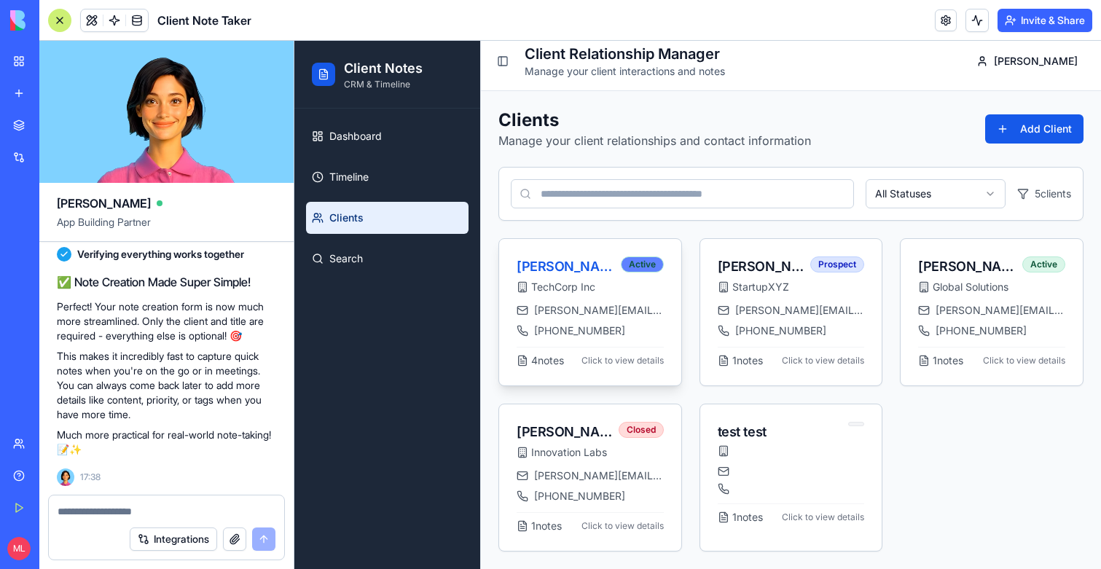
click at [635, 271] on div "Active" at bounding box center [642, 264] width 43 height 16
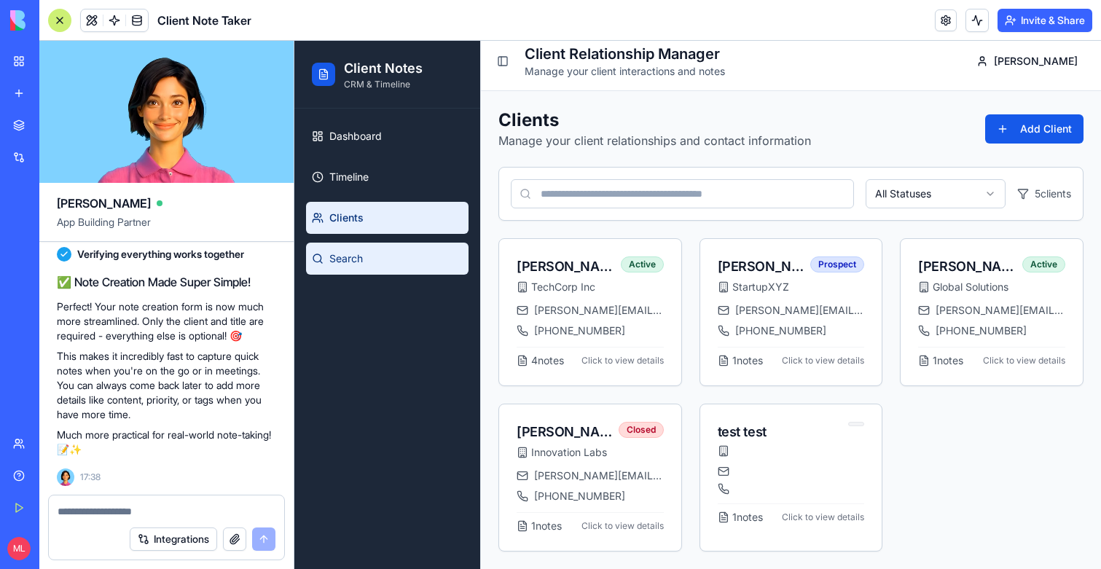
click at [364, 262] on link "Search" at bounding box center [387, 259] width 162 height 32
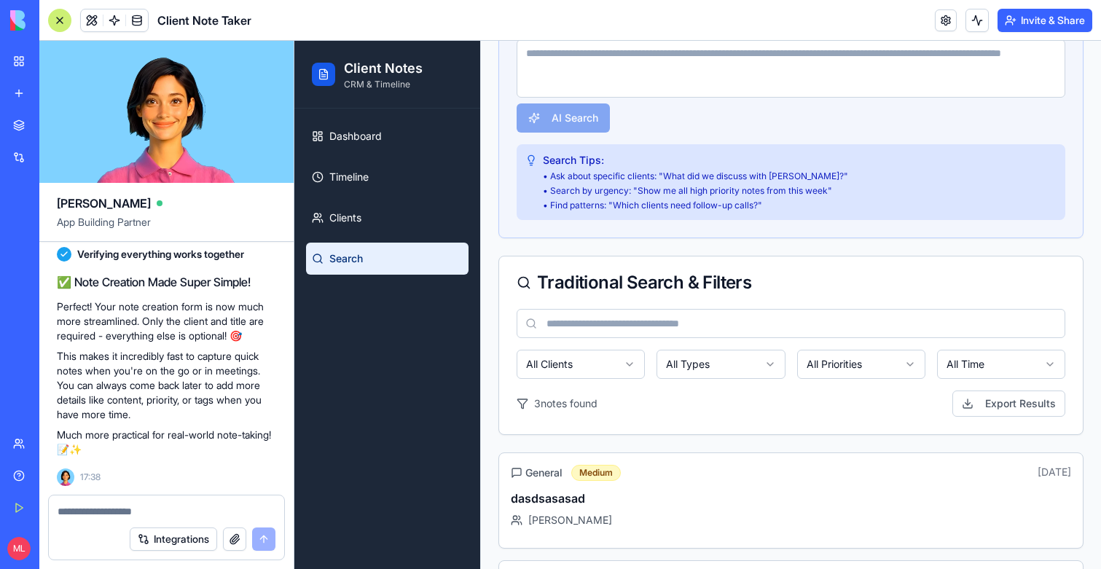
scroll to position [362, 0]
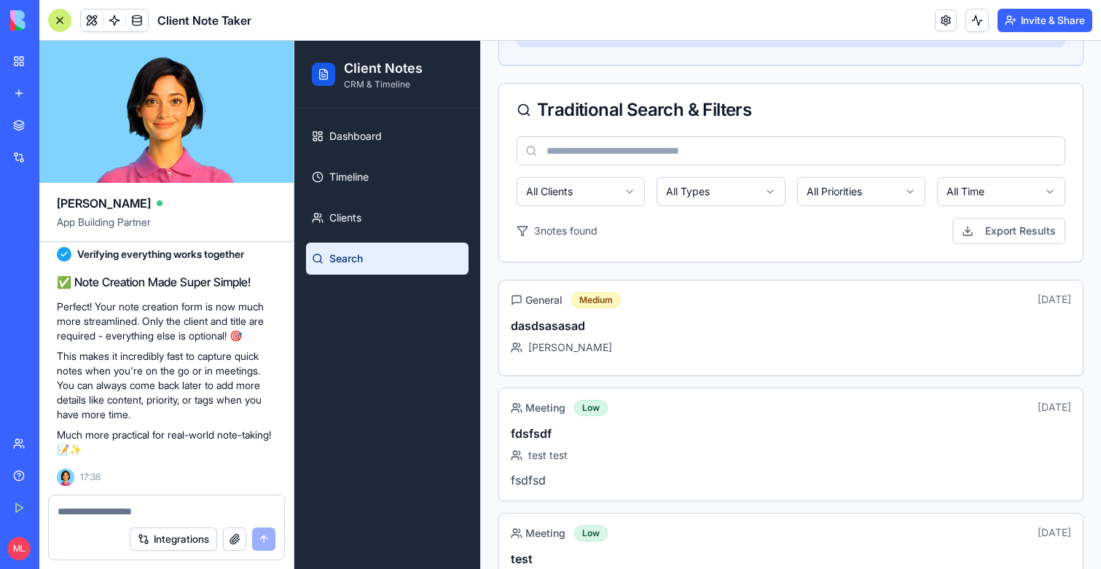
click at [53, 29] on div at bounding box center [59, 20] width 23 height 23
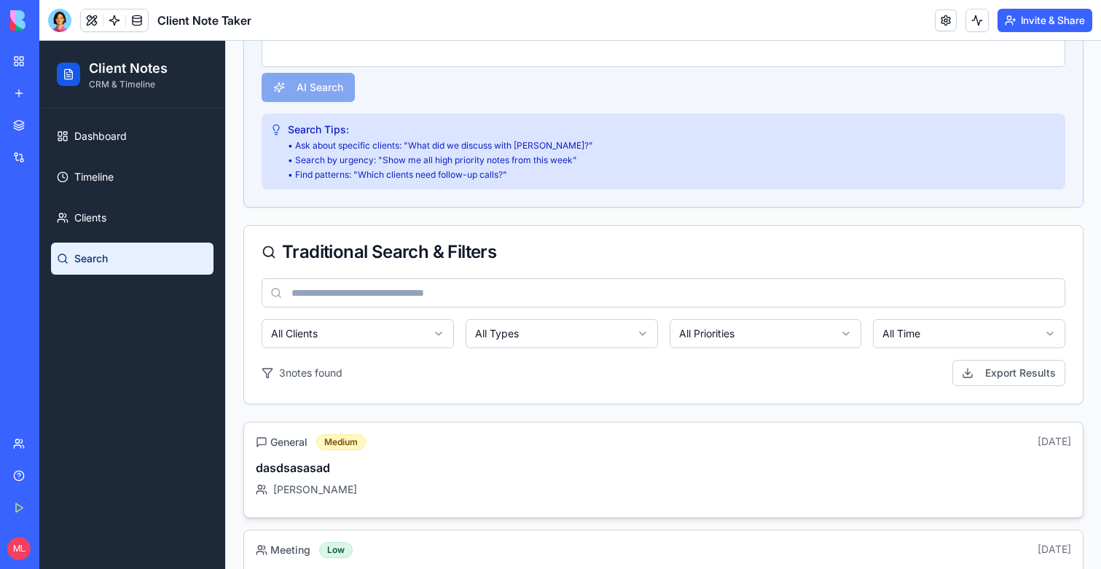
scroll to position [0, 0]
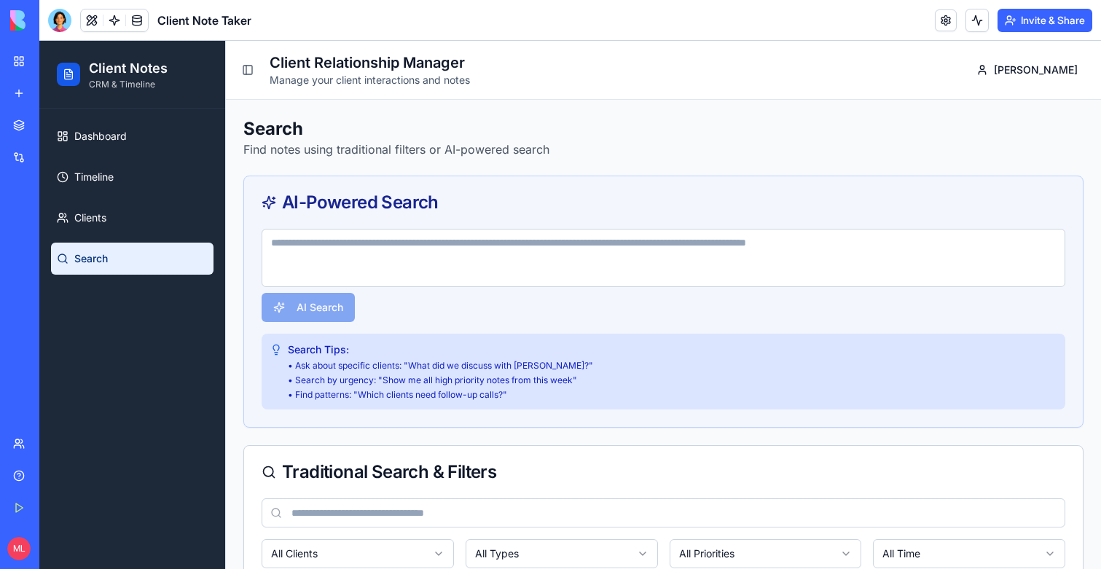
click at [623, 267] on textarea at bounding box center [664, 258] width 804 height 58
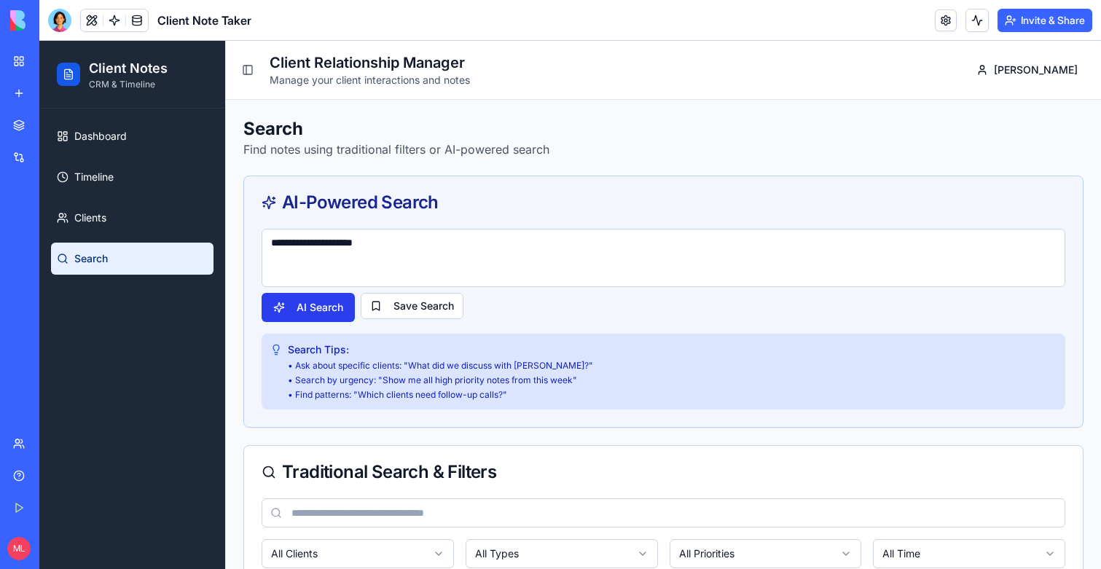
type textarea "**********"
click at [319, 321] on button "AI Search" at bounding box center [308, 307] width 93 height 29
click at [106, 12] on span at bounding box center [114, 20] width 41 height 41
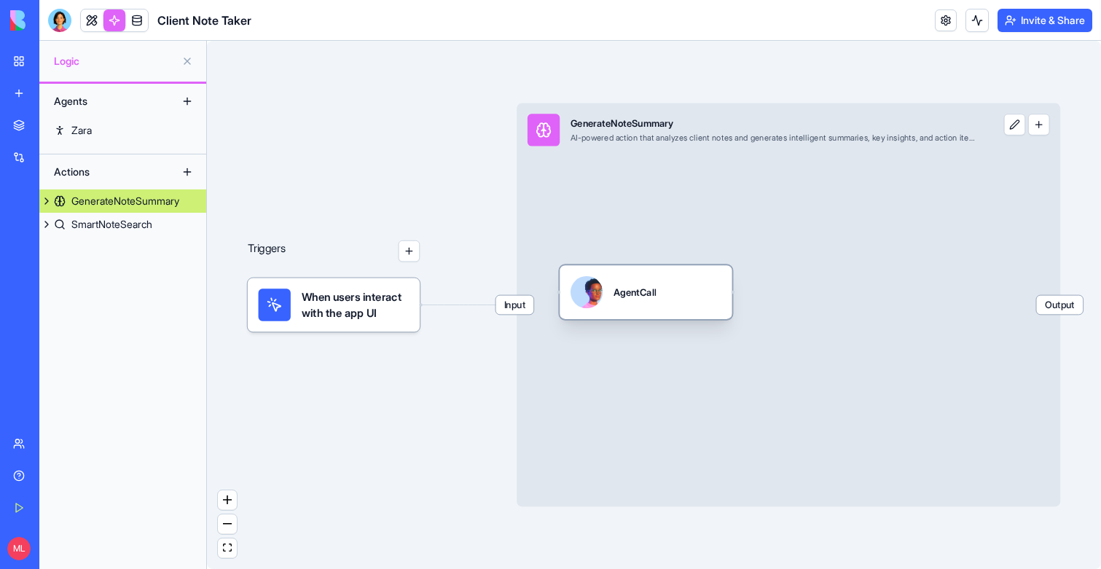
drag, startPoint x: 662, startPoint y: 262, endPoint x: 681, endPoint y: 293, distance: 36.0
click at [681, 293] on div "AgentCall" at bounding box center [645, 292] width 151 height 32
click at [89, 226] on div "SmartNoteSearch" at bounding box center [111, 224] width 81 height 15
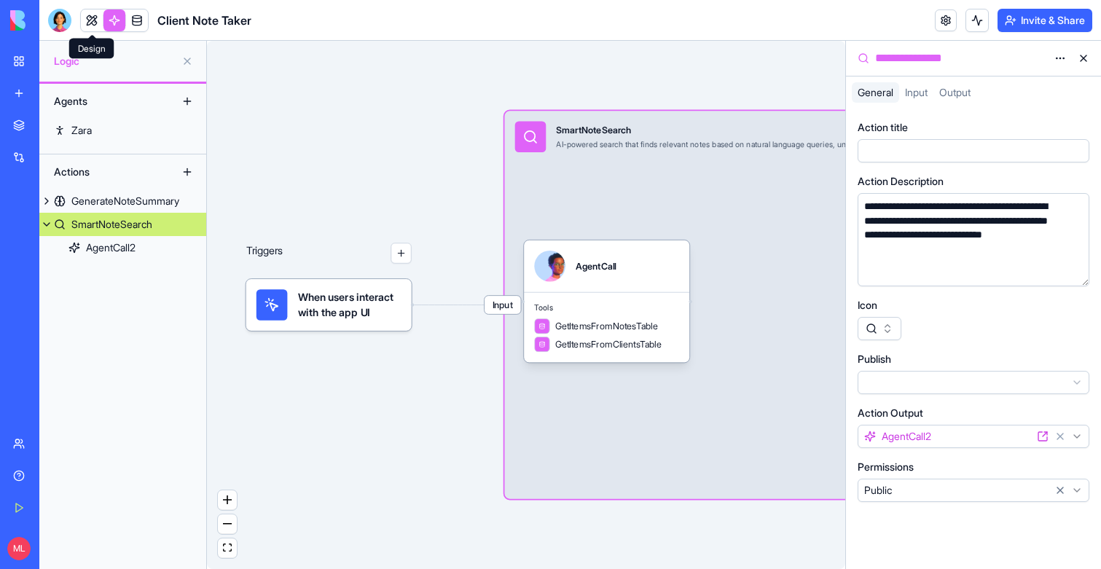
click at [118, 25] on span at bounding box center [137, 20] width 41 height 41
click at [88, 25] on link at bounding box center [92, 20] width 22 height 22
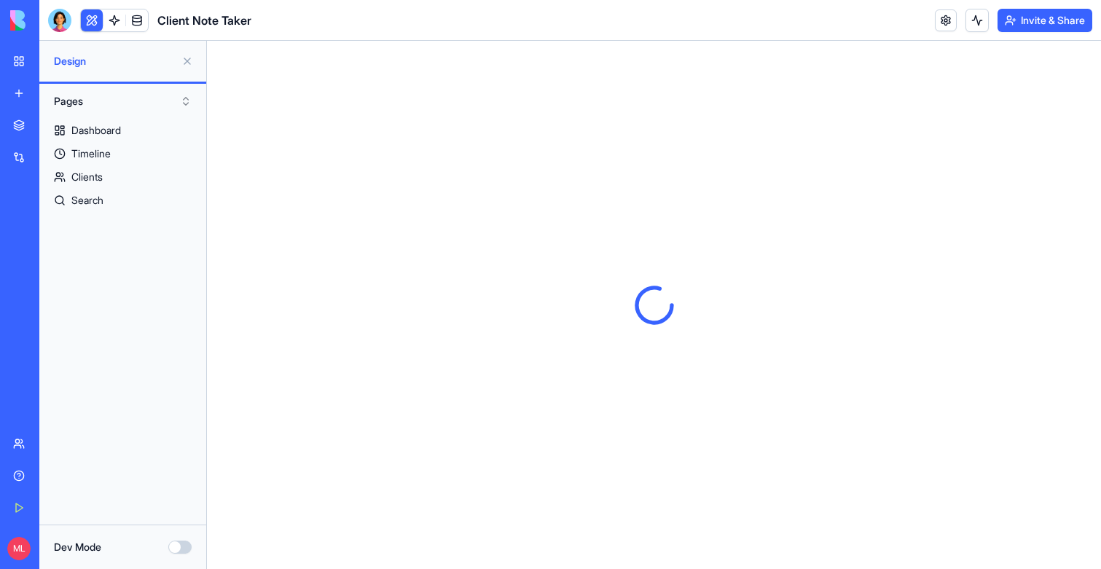
click at [93, 17] on button at bounding box center [92, 20] width 22 height 22
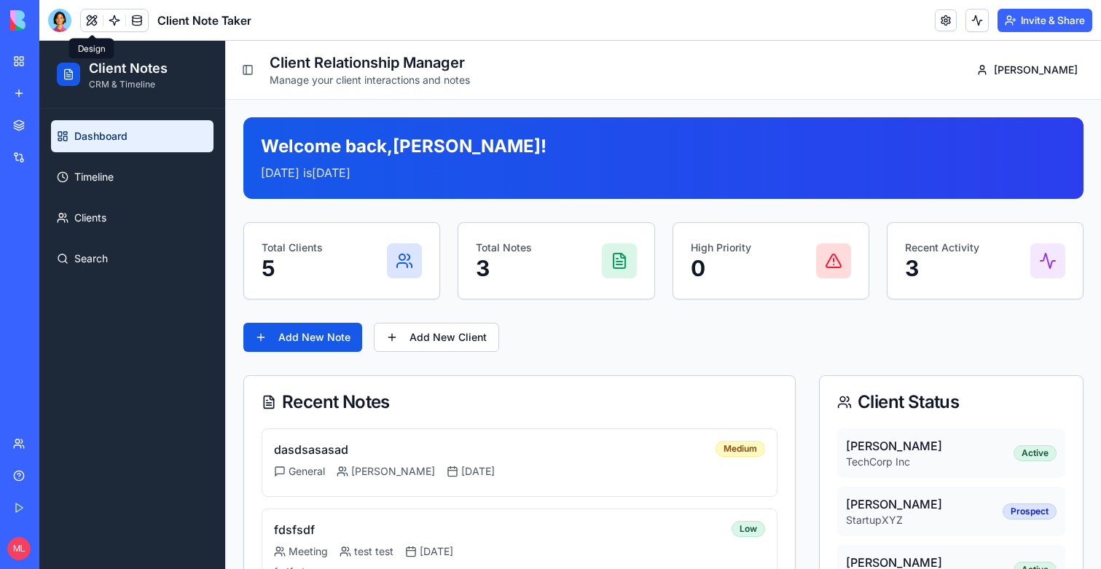
scroll to position [163, 0]
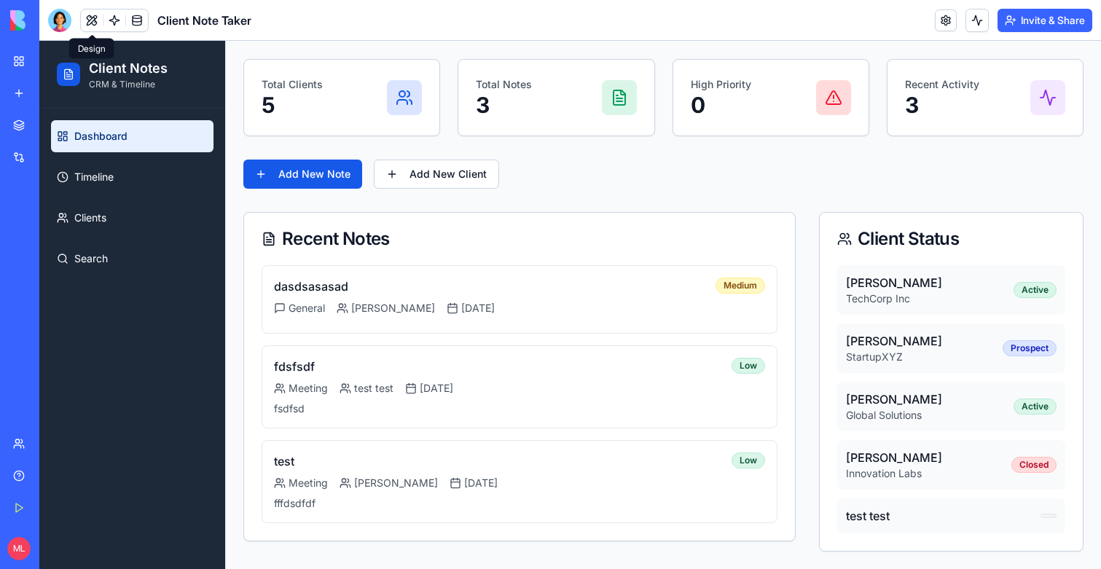
click at [909, 299] on p "TechCorp Inc" at bounding box center [894, 298] width 96 height 15
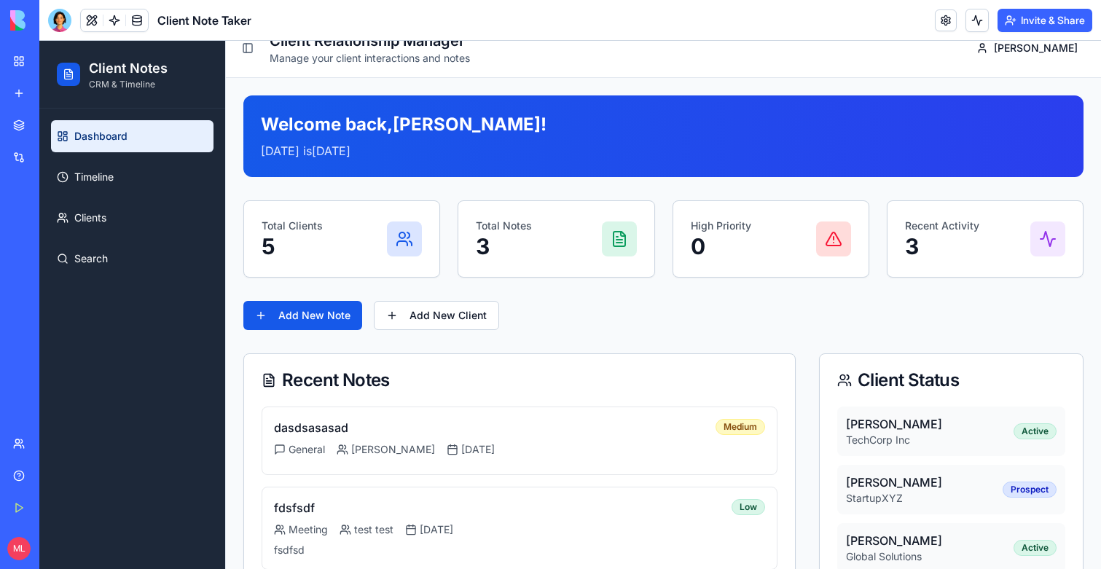
scroll to position [0, 0]
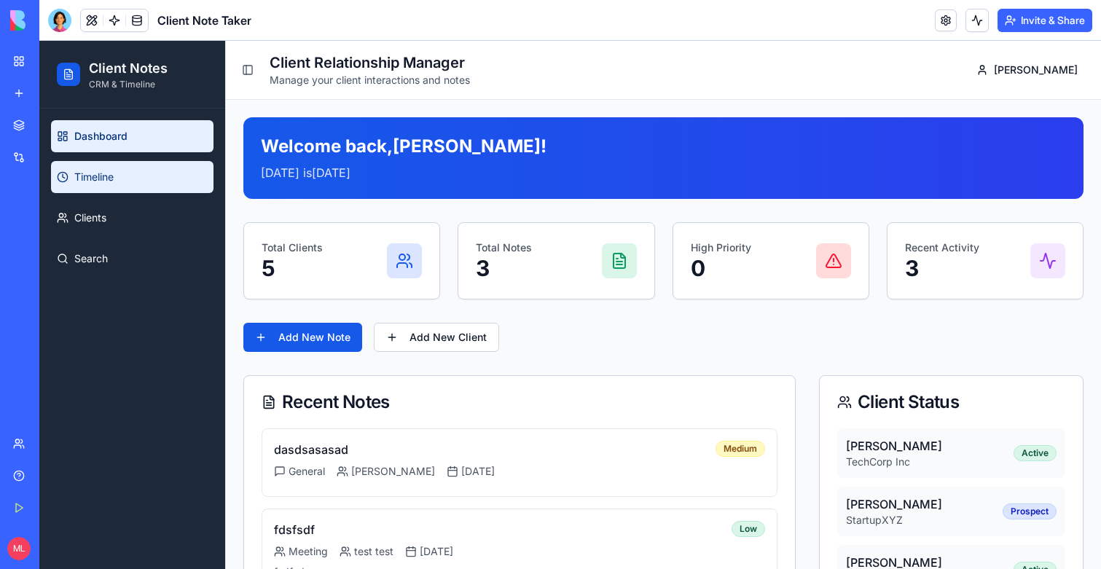
click at [146, 165] on link "Timeline" at bounding box center [132, 177] width 162 height 32
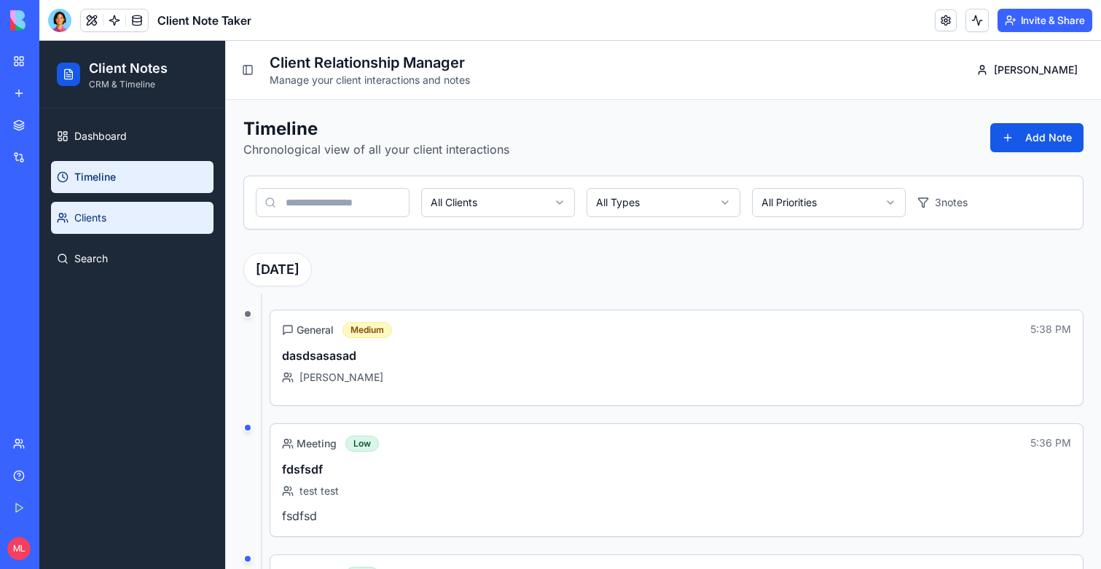
click at [132, 213] on link "Clients" at bounding box center [132, 218] width 162 height 32
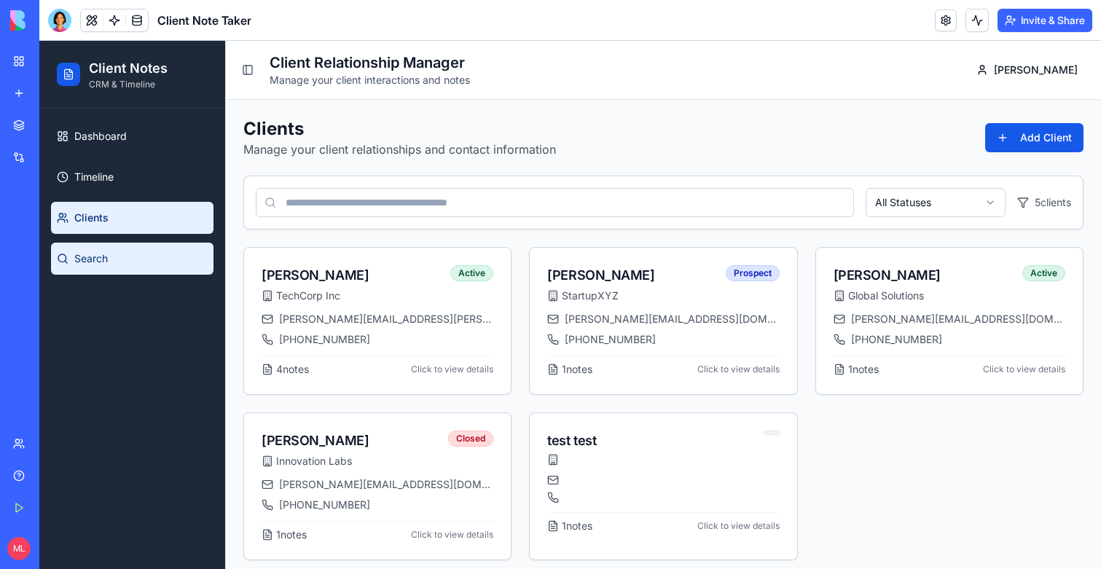
click at [123, 263] on link "Search" at bounding box center [132, 259] width 162 height 32
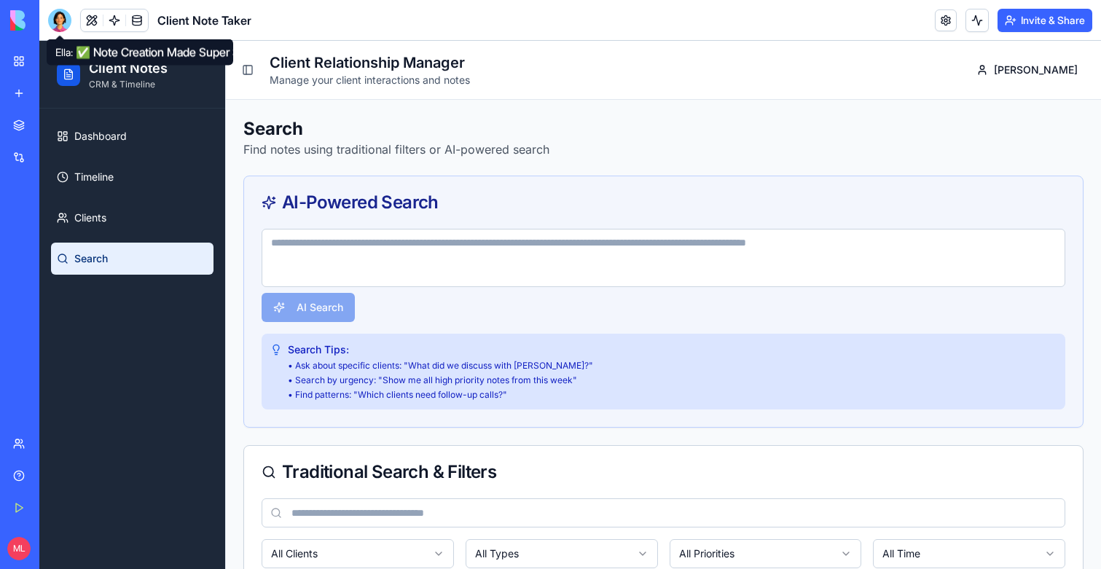
click at [61, 24] on div at bounding box center [59, 20] width 23 height 23
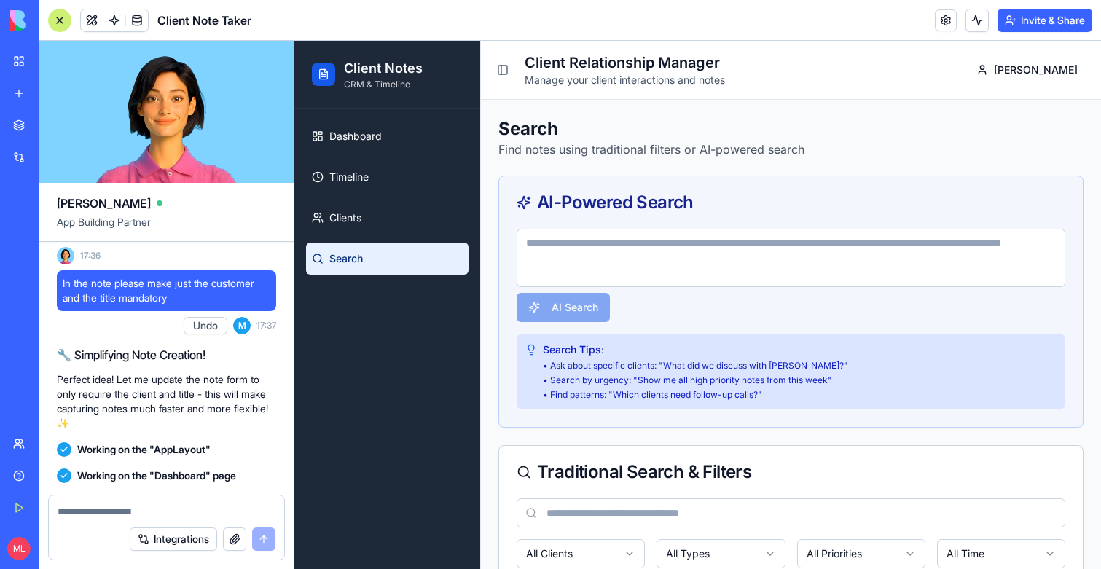
scroll to position [1676, 0]
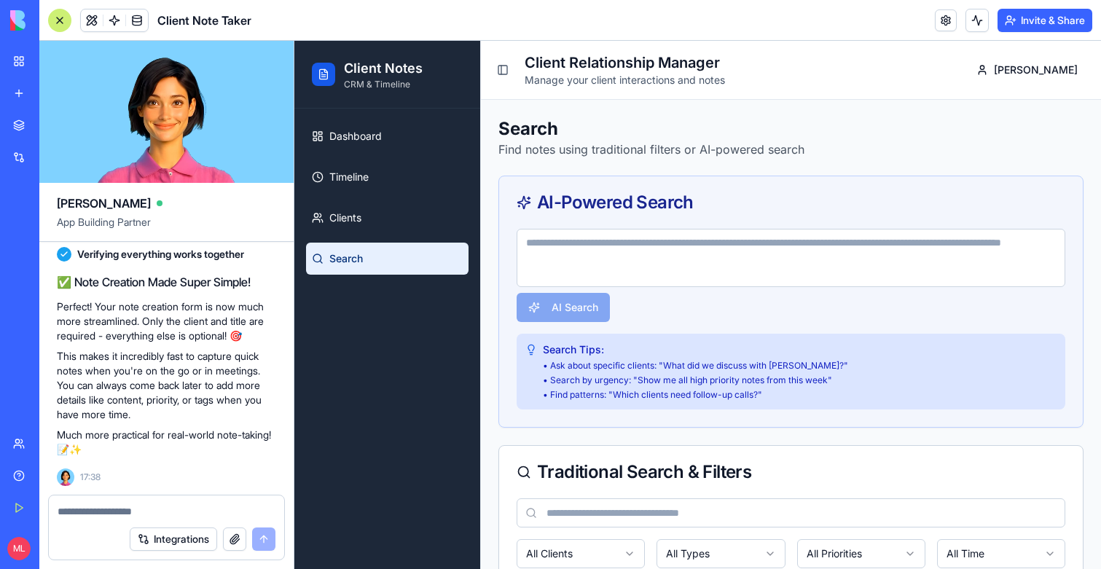
click at [60, 19] on div at bounding box center [59, 20] width 23 height 23
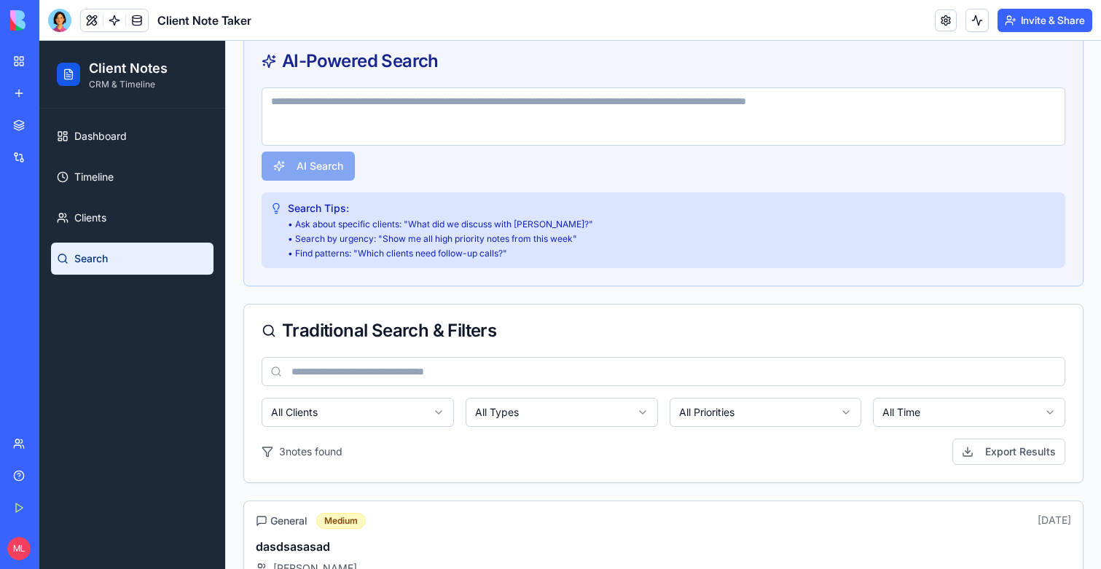
scroll to position [174, 0]
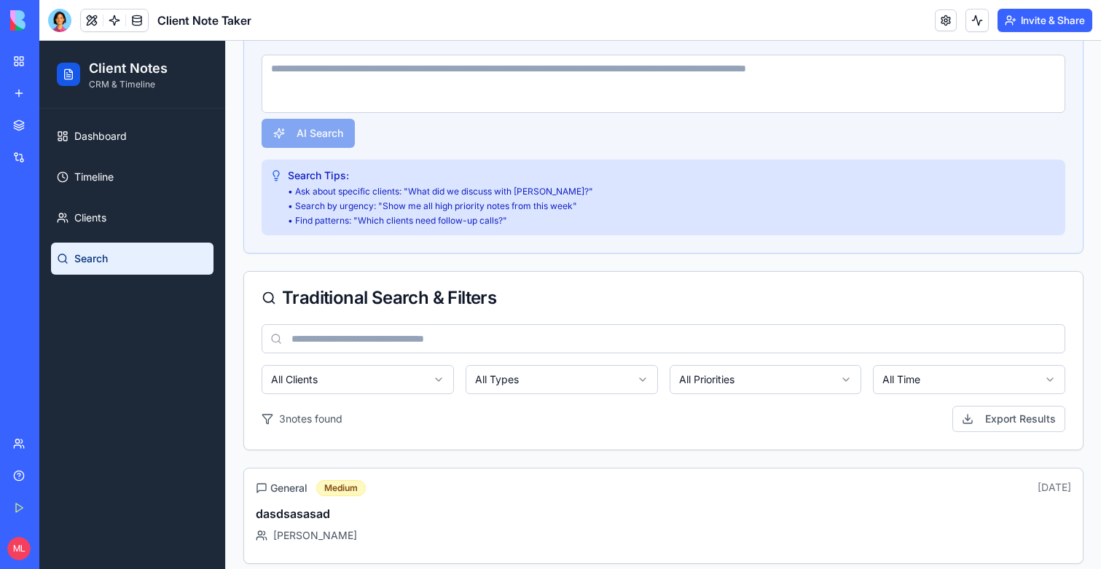
click at [344, 337] on input at bounding box center [664, 338] width 804 height 29
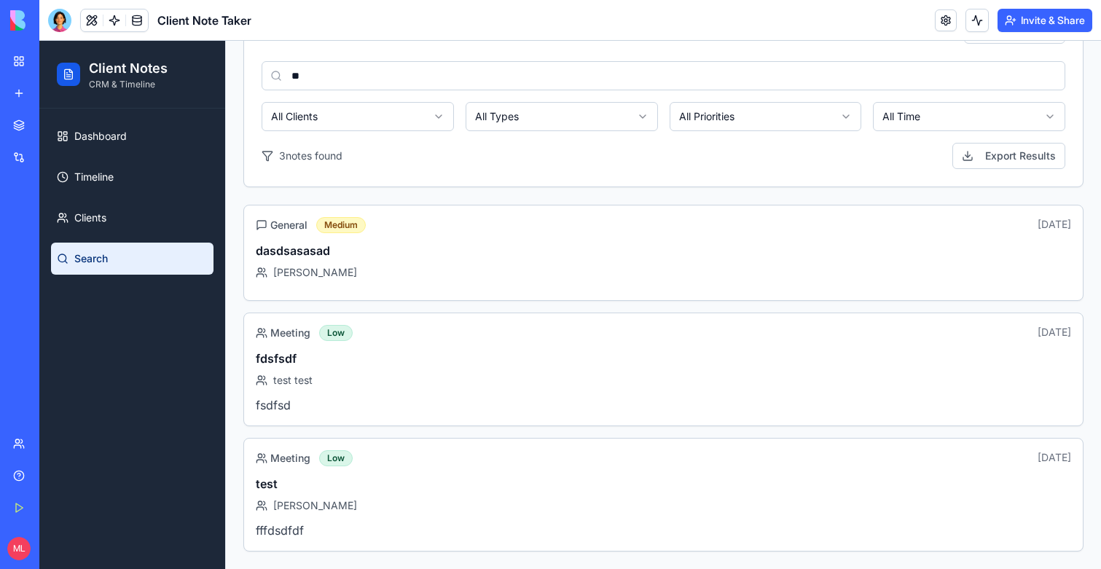
scroll to position [0, 0]
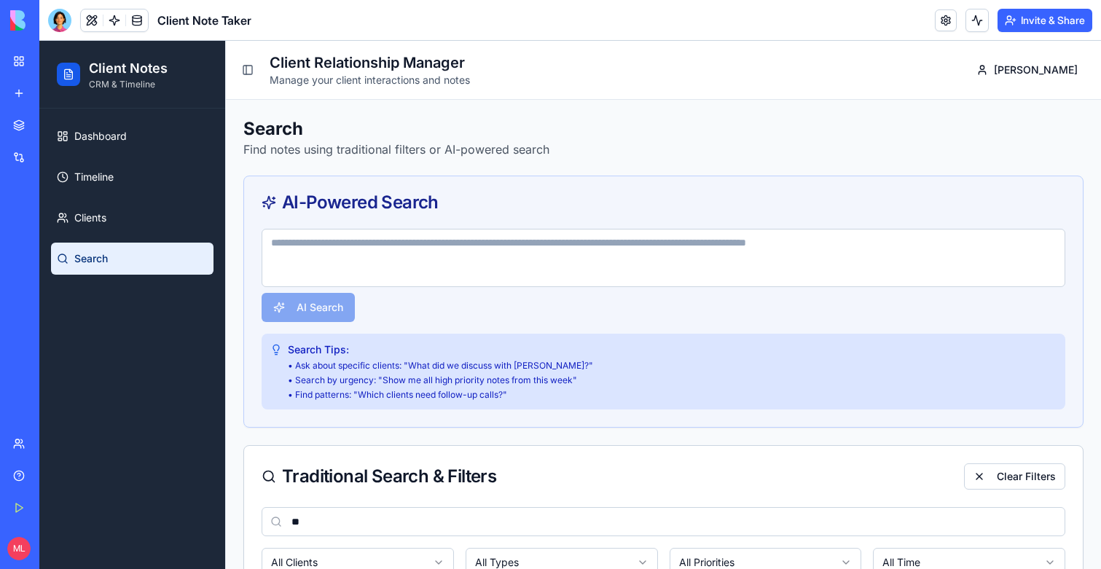
click at [316, 502] on div "Traditional Search & Filters Clear Filters" at bounding box center [663, 476] width 839 height 61
click at [316, 517] on input "**" at bounding box center [664, 521] width 804 height 29
type input "****"
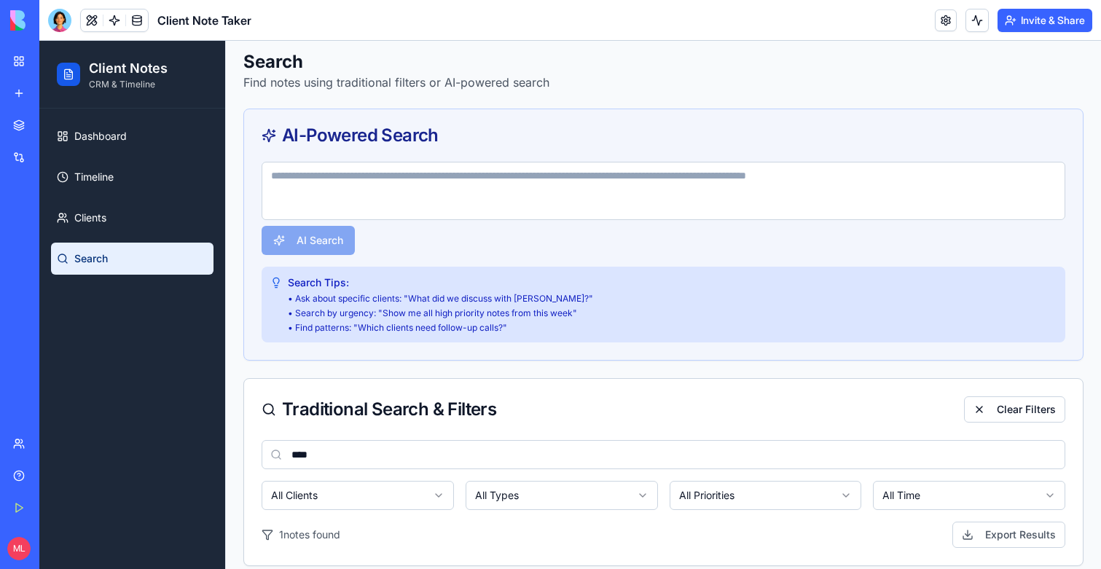
scroll to position [213, 0]
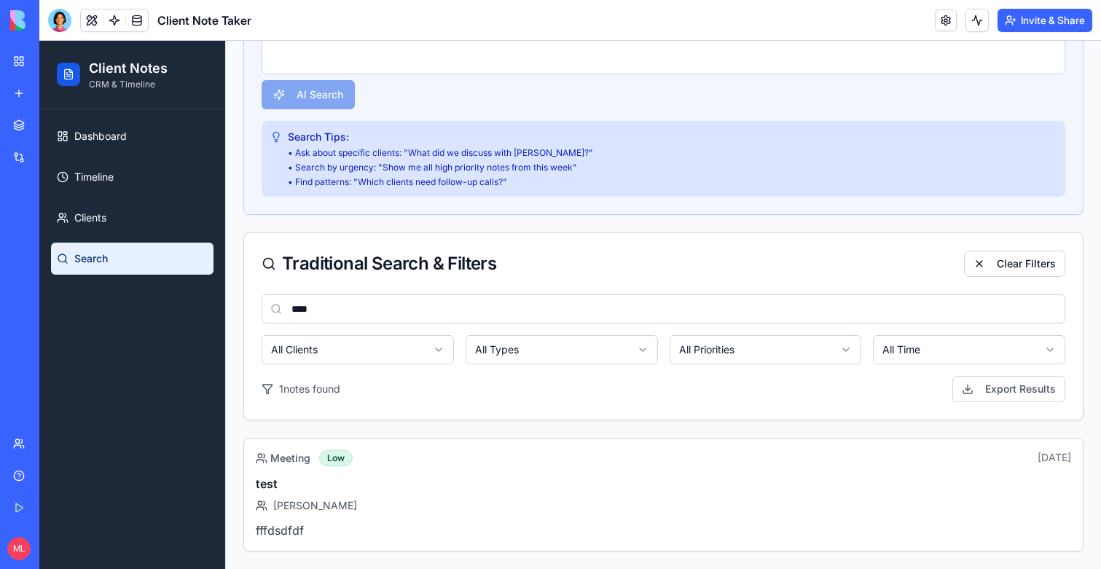
click at [348, 307] on input "****" at bounding box center [664, 308] width 804 height 29
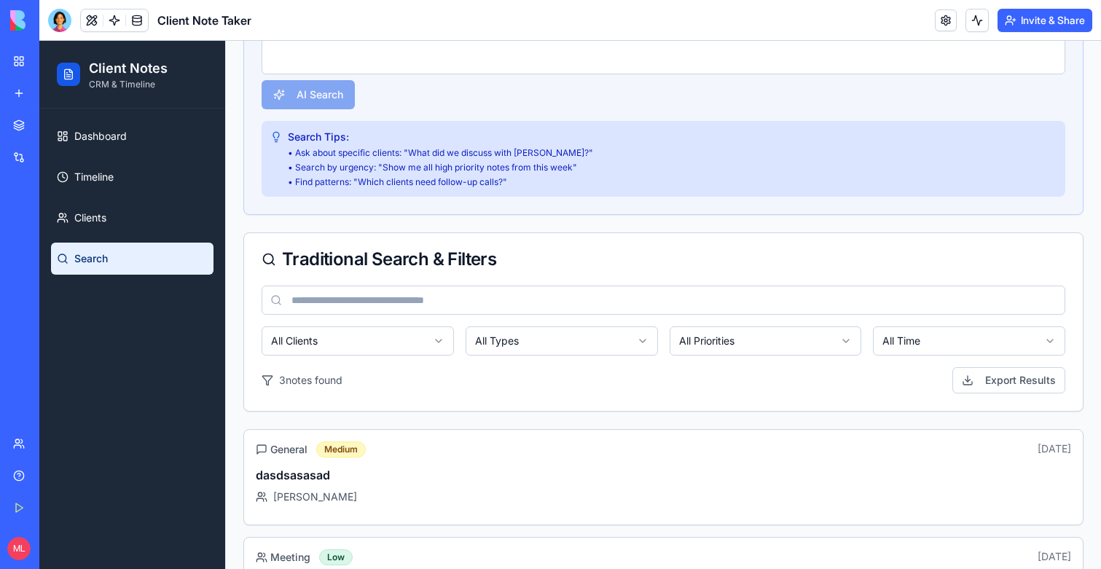
scroll to position [0, 0]
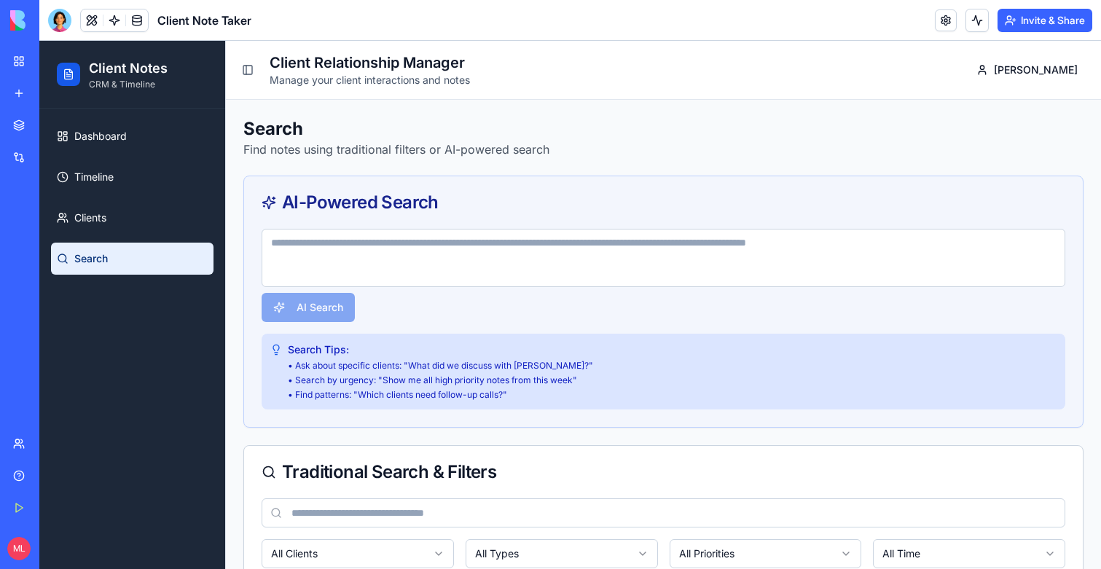
click at [383, 266] on textarea at bounding box center [664, 258] width 804 height 58
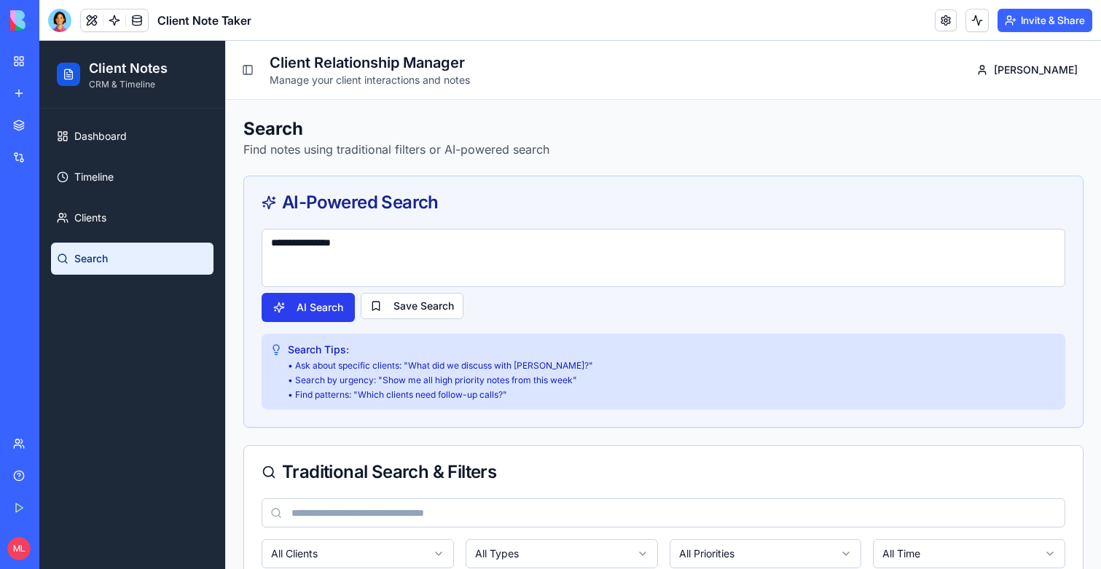
type textarea "**********"
click at [336, 311] on button "AI Search" at bounding box center [308, 307] width 93 height 29
click at [977, 15] on button at bounding box center [976, 20] width 23 height 23
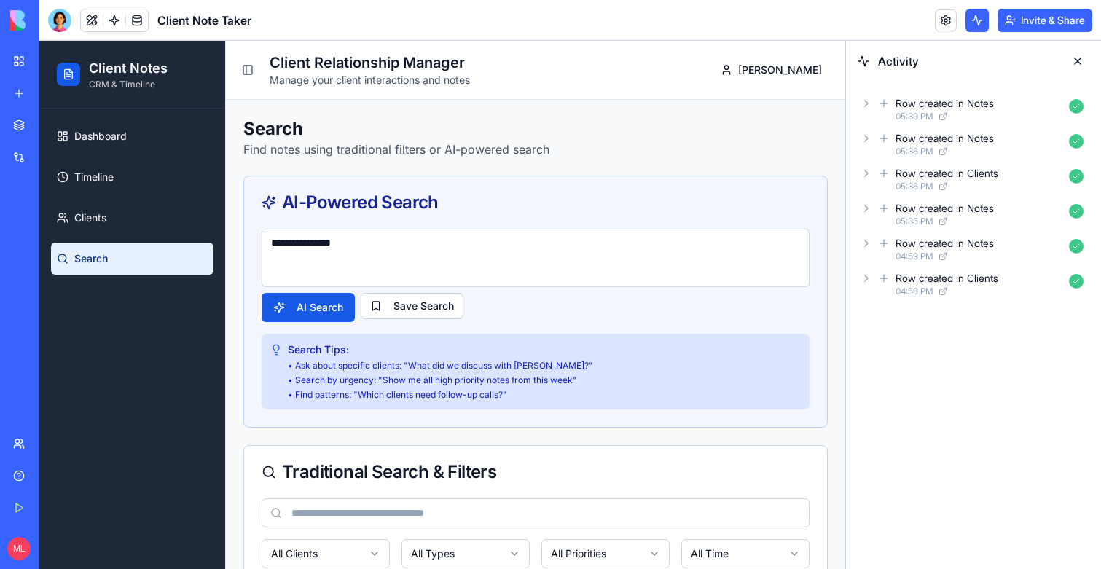
click at [696, 93] on header "Toggle Sidebar Client Relationship Manager Manage your client interactions and …" at bounding box center [535, 70] width 619 height 59
click at [60, 28] on body "BETA My Workspace New app Marketplace Integrations Recent HubSpot Lead Intellig…" at bounding box center [550, 284] width 1101 height 569
click at [59, 21] on div at bounding box center [59, 20] width 23 height 23
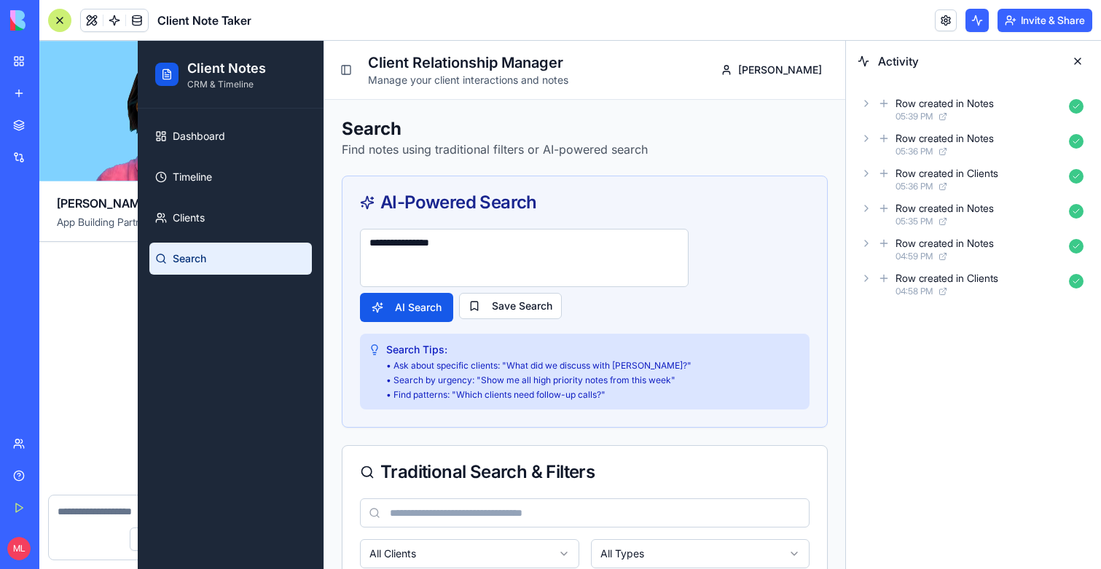
scroll to position [1676, 0]
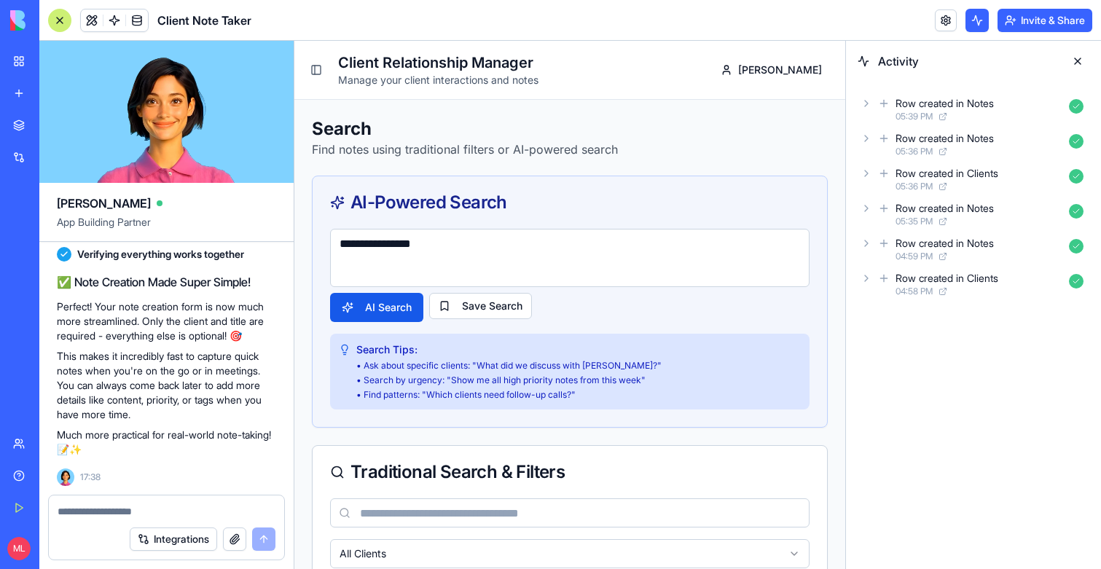
click at [109, 509] on textarea at bounding box center [167, 511] width 218 height 15
type textarea "**********"
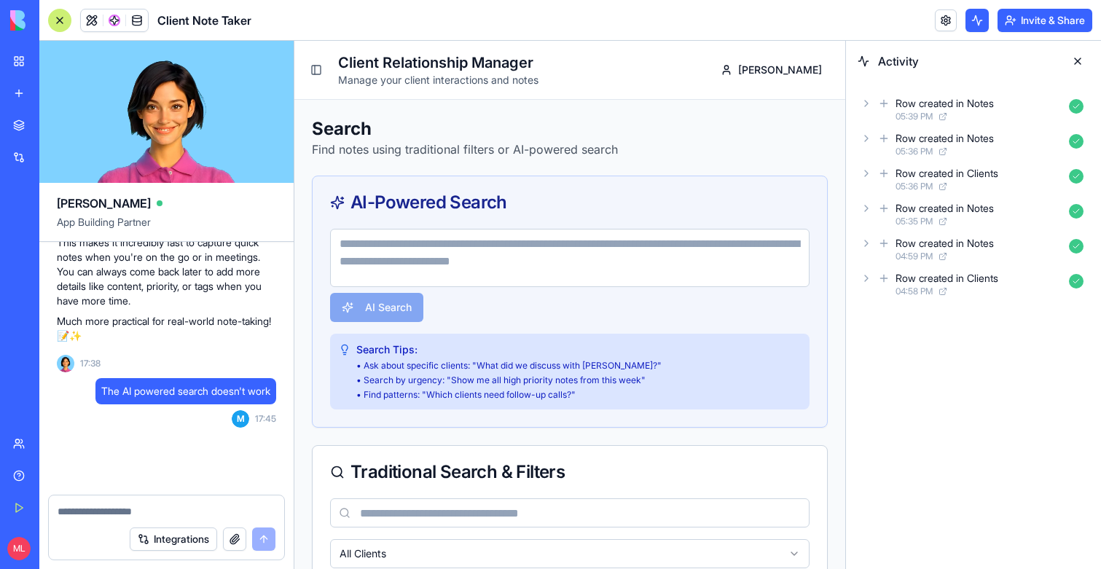
scroll to position [2268, 0]
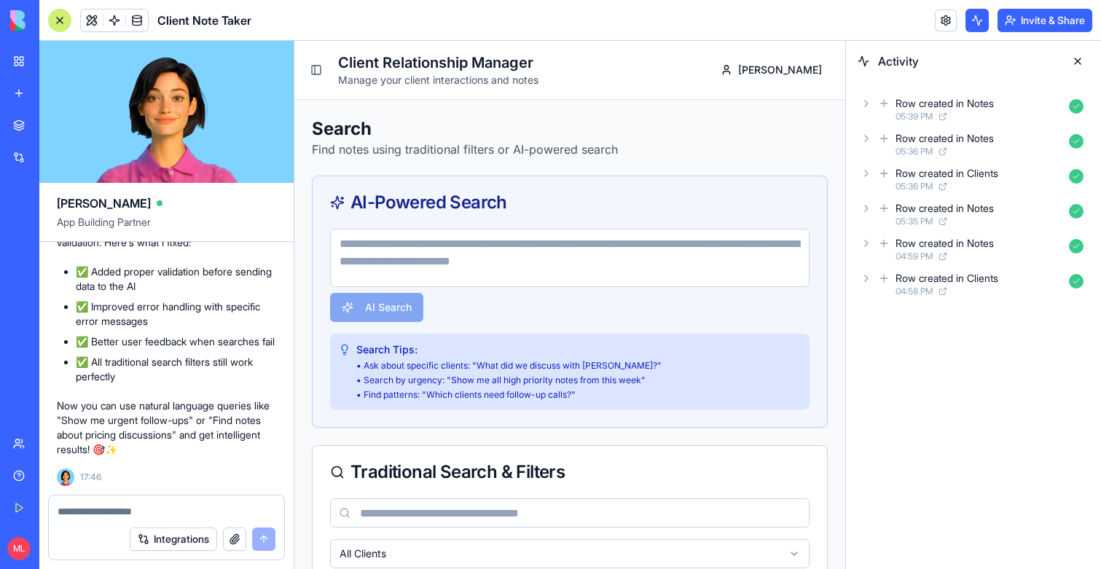
click at [401, 253] on textarea at bounding box center [569, 258] width 479 height 58
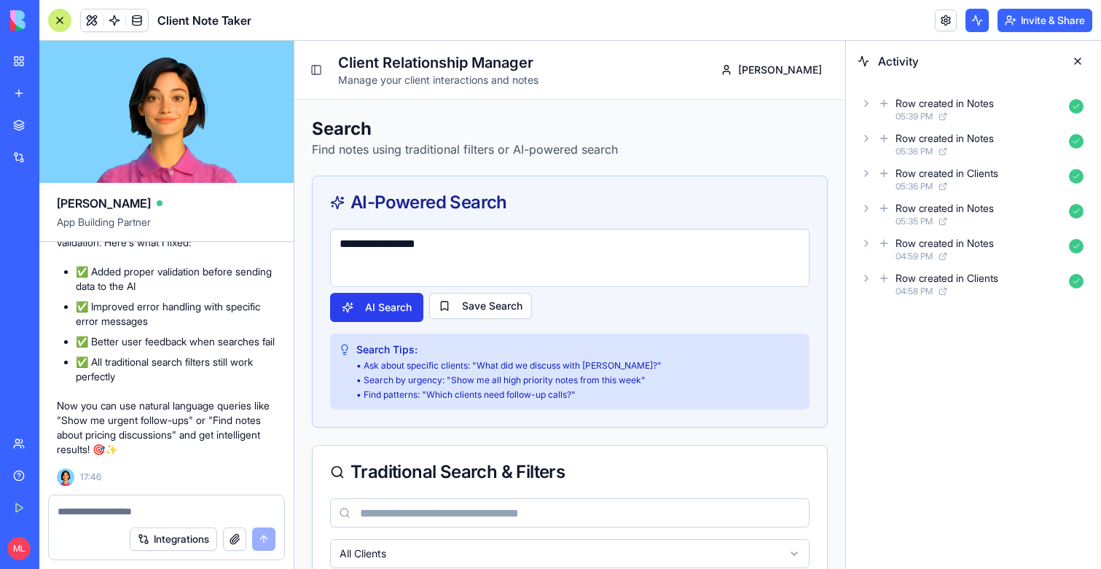
type textarea "**********"
click at [377, 316] on button "AI Search" at bounding box center [376, 307] width 93 height 29
click at [142, 512] on textarea at bounding box center [167, 511] width 218 height 15
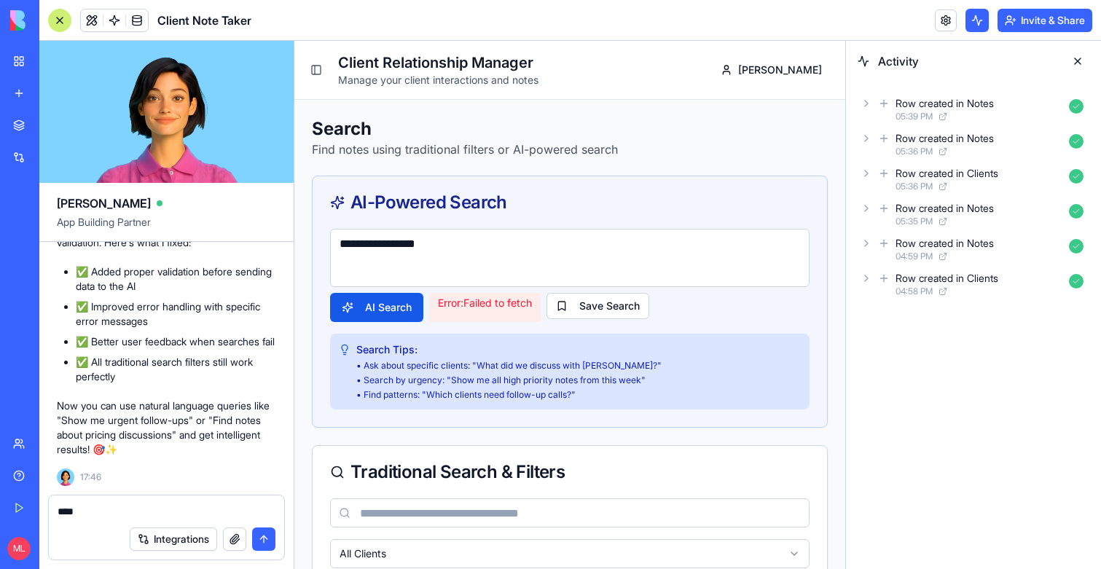
type textarea "*****"
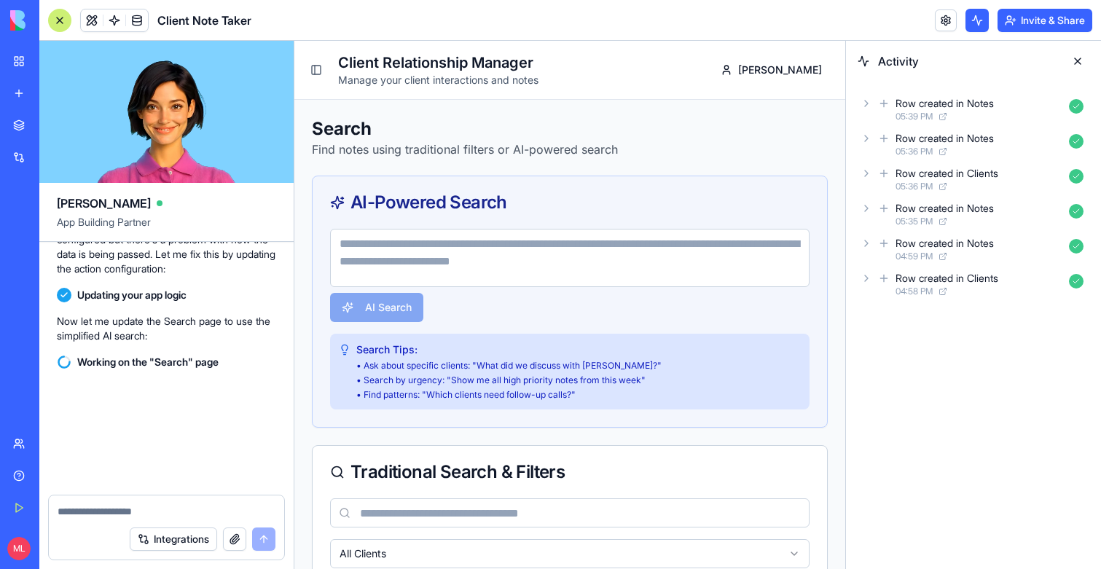
scroll to position [3031, 0]
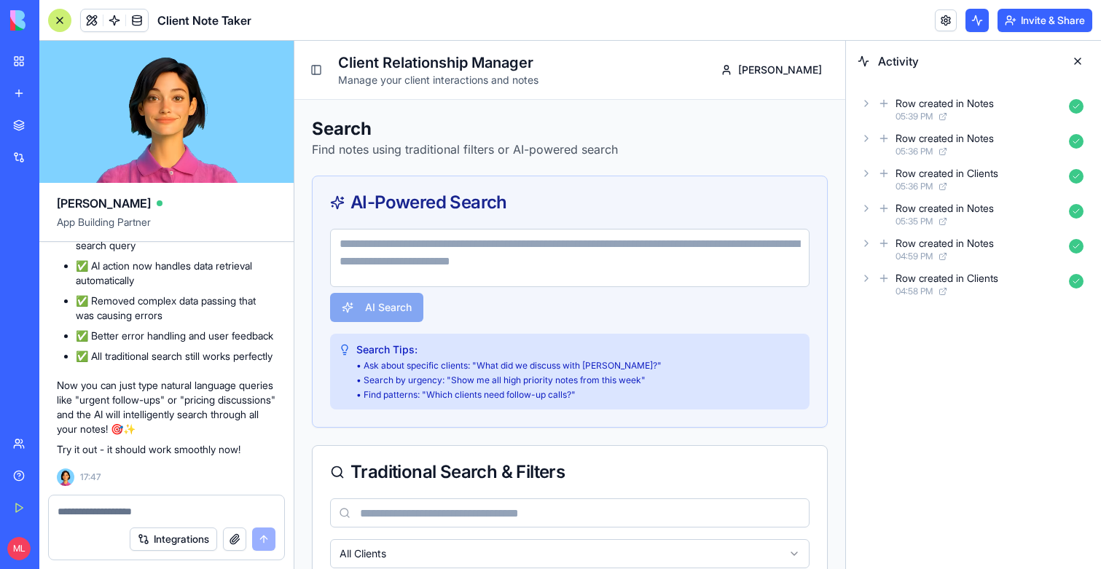
click at [460, 249] on textarea at bounding box center [569, 258] width 479 height 58
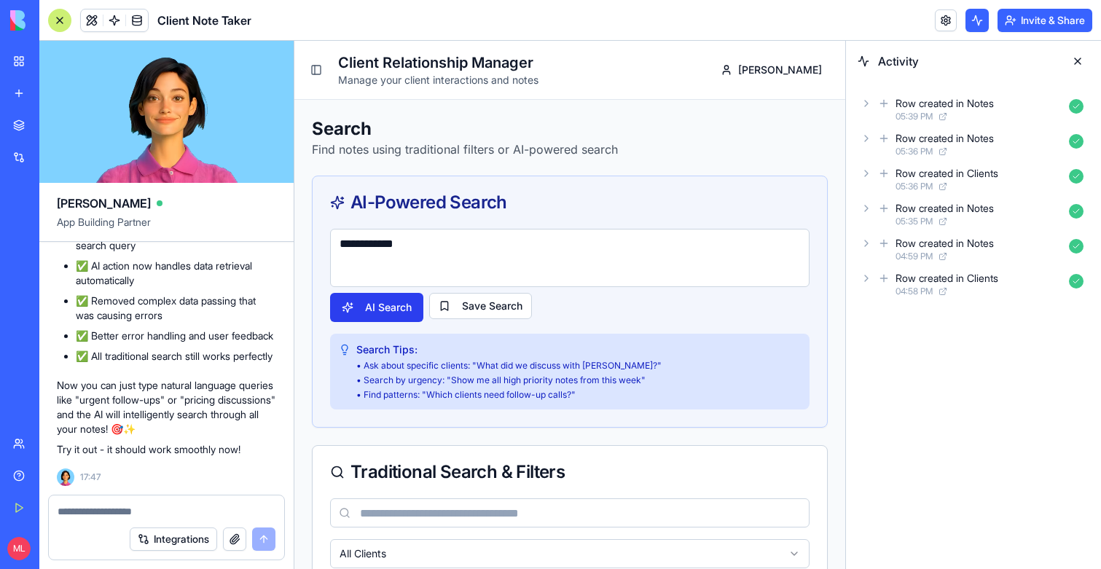
type textarea "**********"
click at [379, 307] on button "AI Search" at bounding box center [376, 307] width 93 height 29
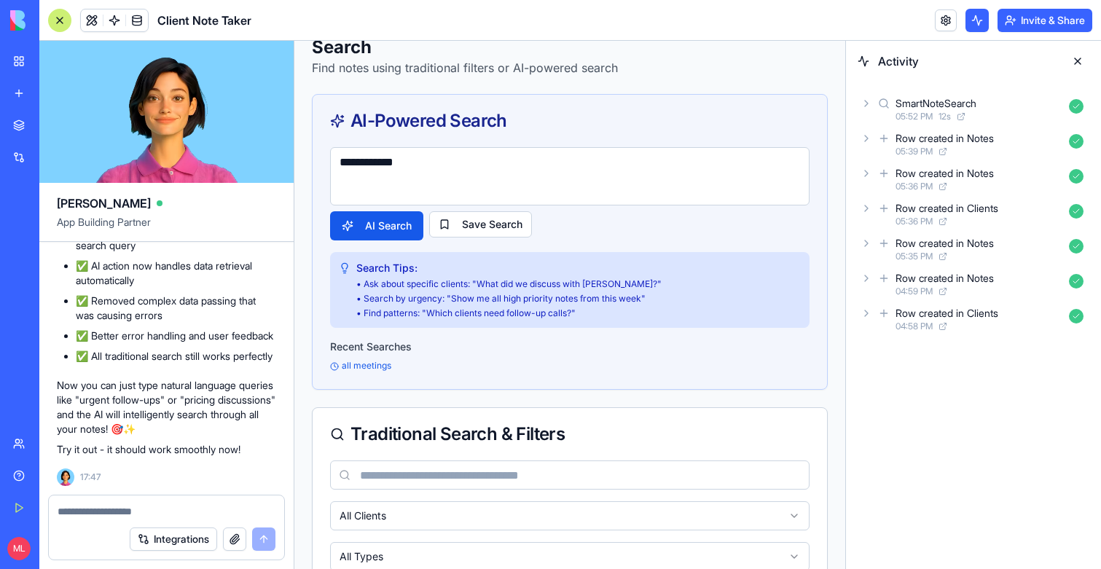
scroll to position [0, 0]
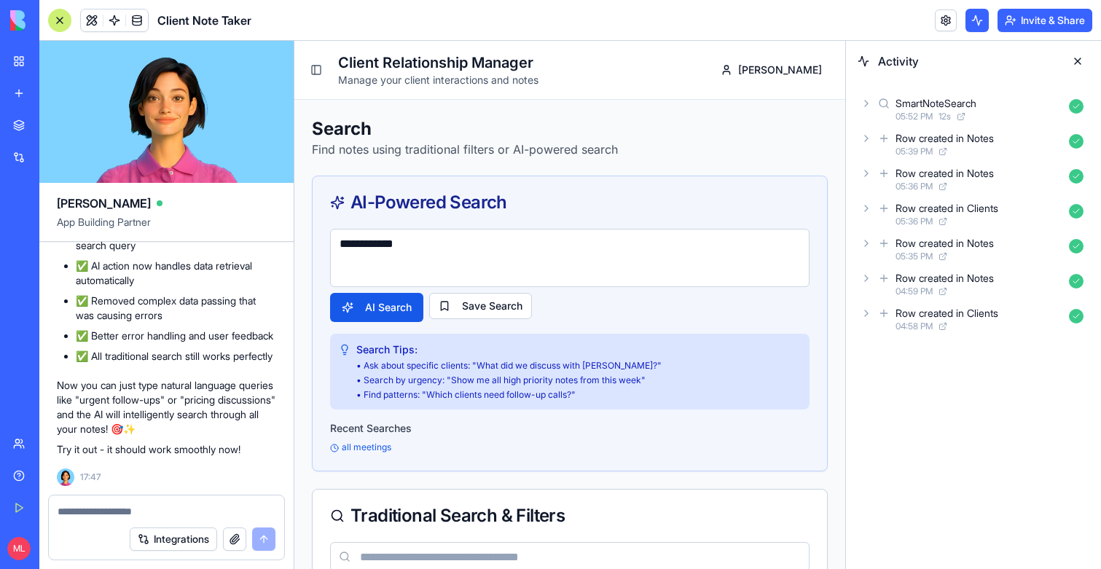
click at [937, 104] on div "SmartNoteSearch" at bounding box center [935, 103] width 81 height 15
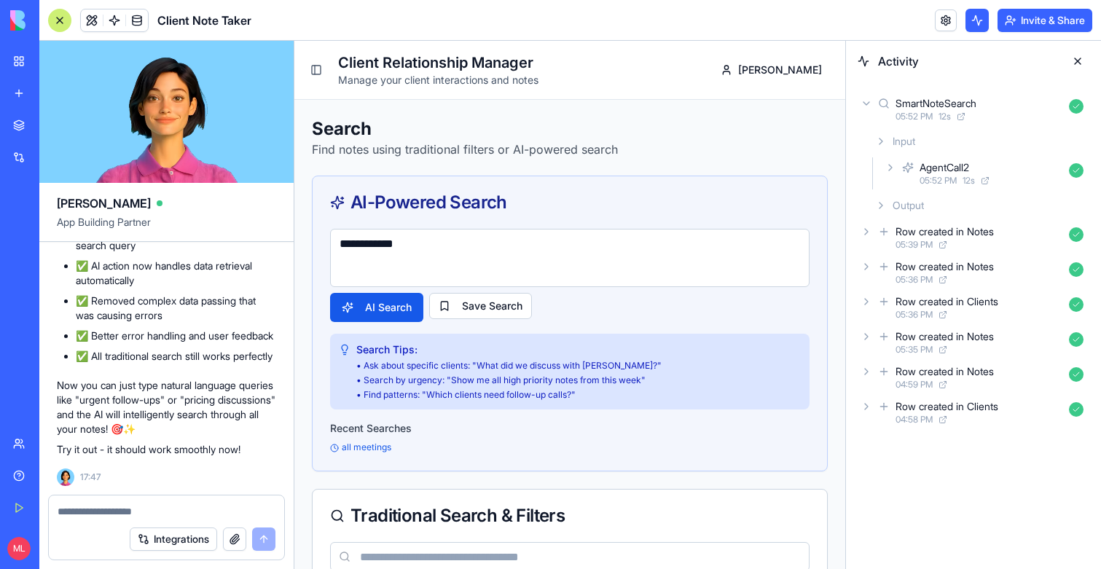
click at [924, 173] on div "AgentCall2" at bounding box center [944, 167] width 50 height 15
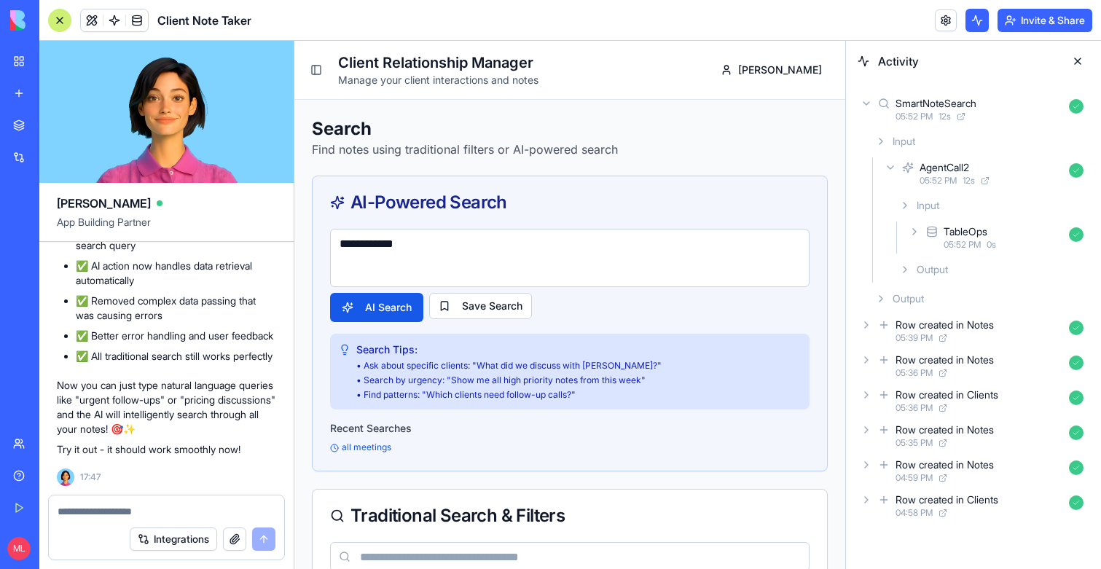
click at [949, 273] on div "Output" at bounding box center [991, 269] width 196 height 26
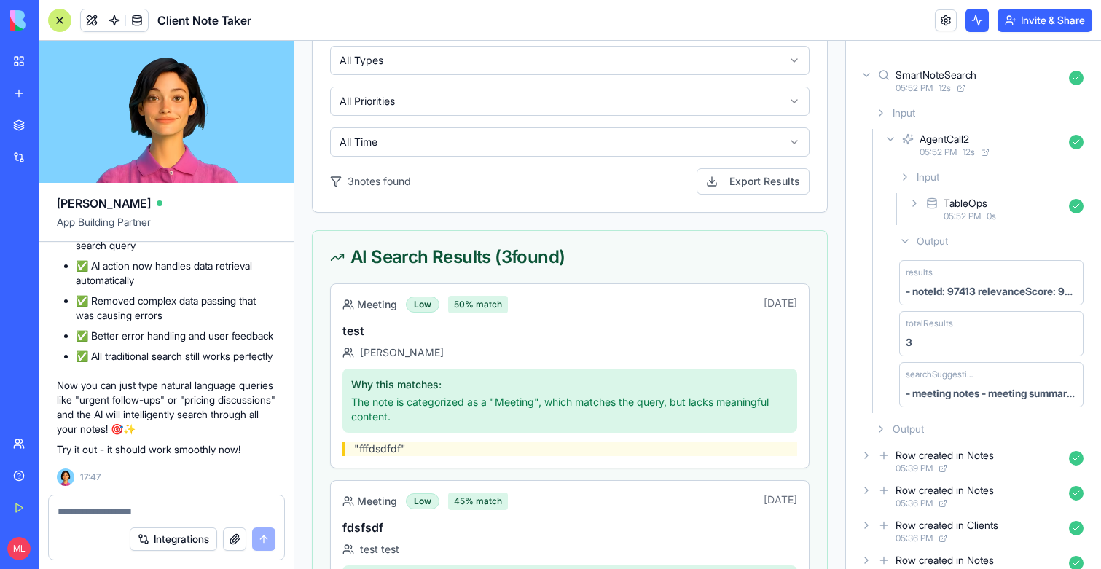
scroll to position [695, 0]
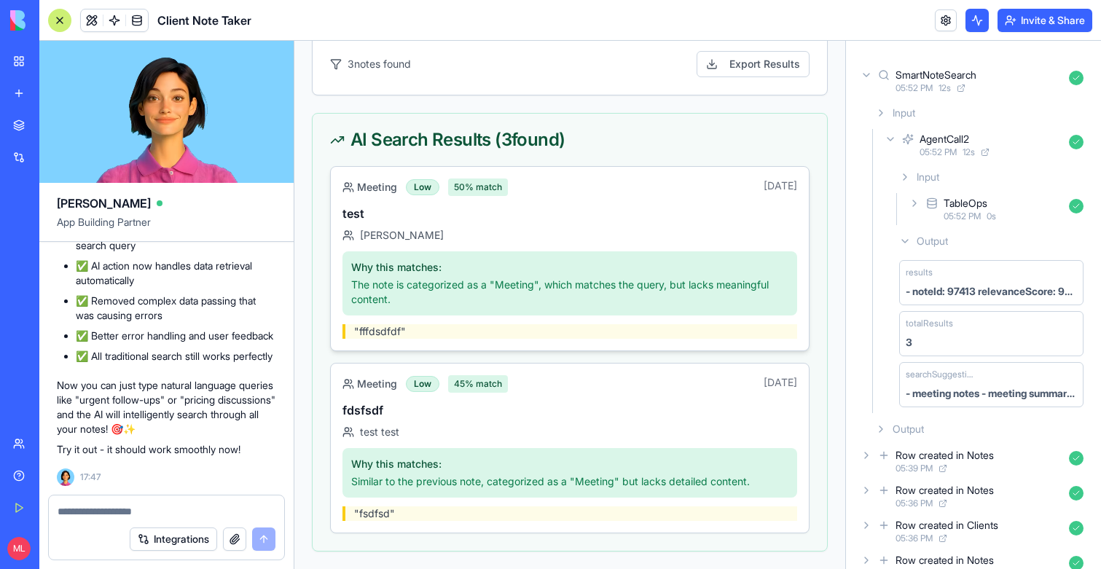
click at [414, 294] on p "The note is categorized as a "Meeting", which matches the query, but lacks mean…" at bounding box center [569, 292] width 437 height 29
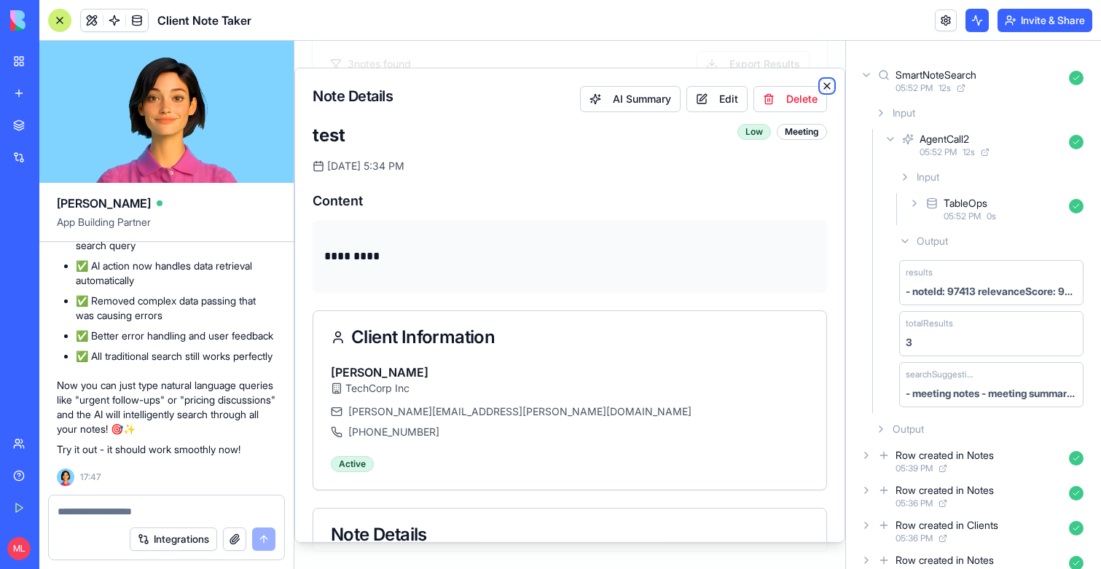
click at [826, 84] on icon "button" at bounding box center [827, 85] width 12 height 12
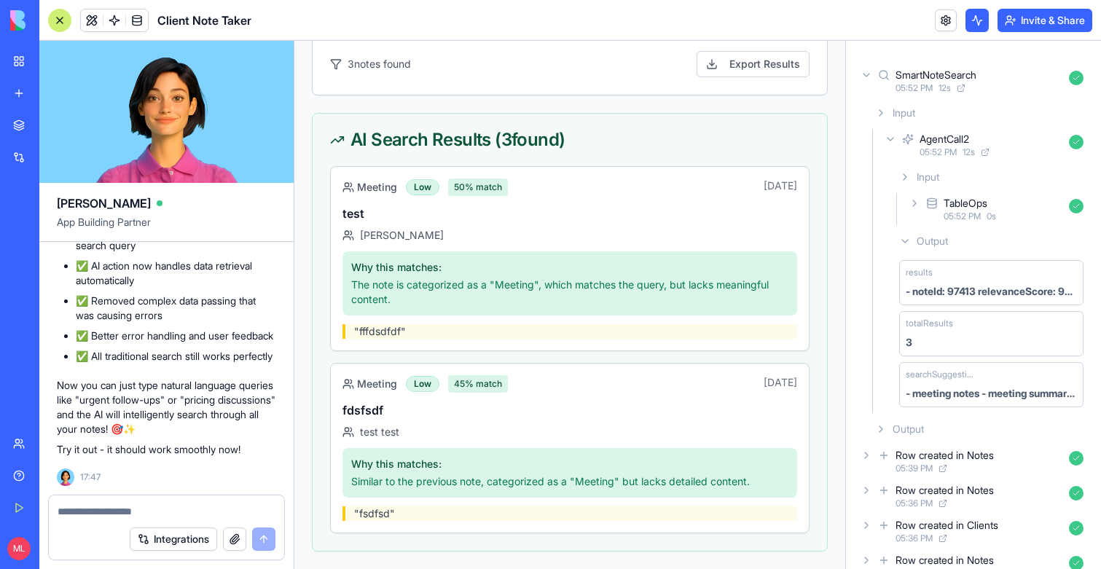
click at [126, 514] on textarea at bounding box center [167, 511] width 218 height 15
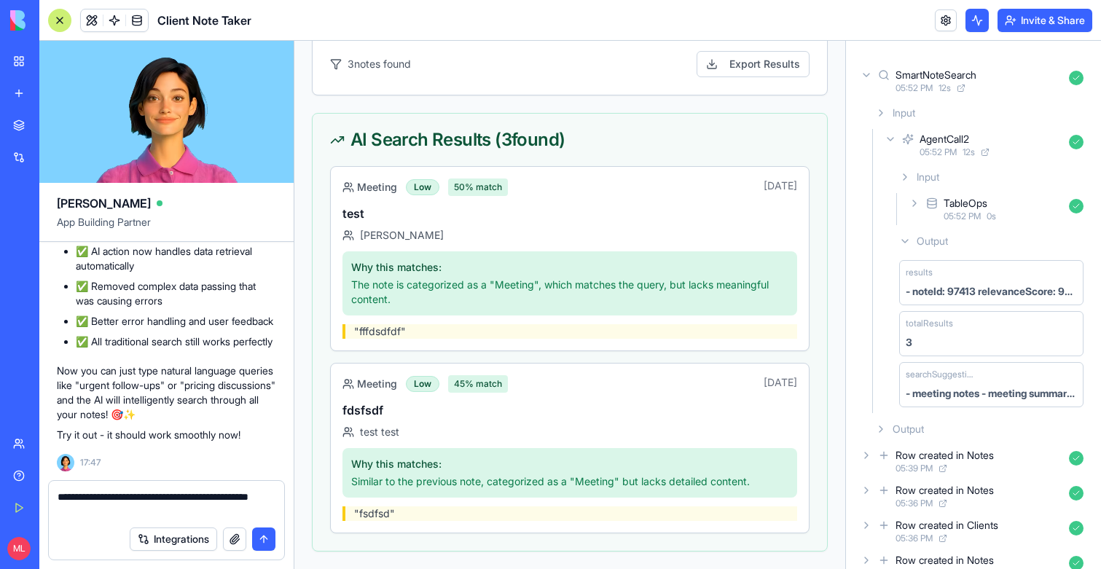
type textarea "**********"
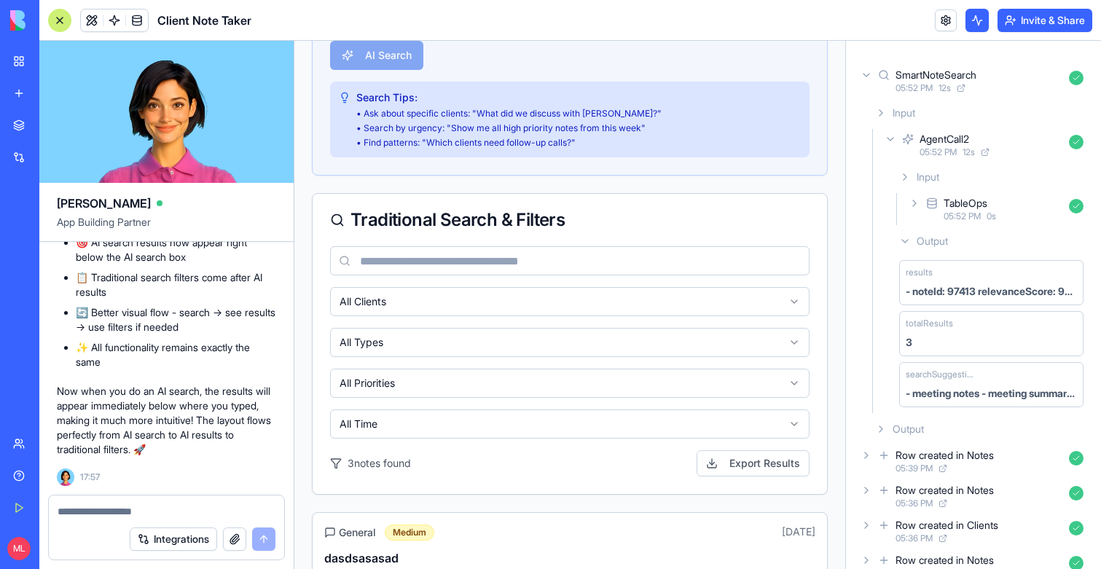
scroll to position [0, 0]
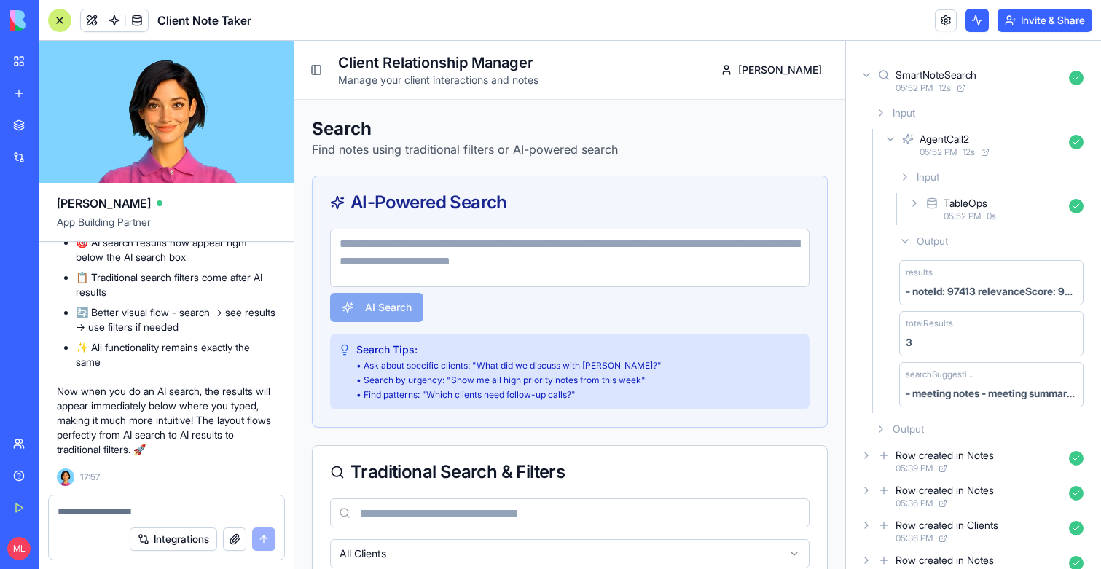
click at [450, 249] on textarea at bounding box center [569, 258] width 479 height 58
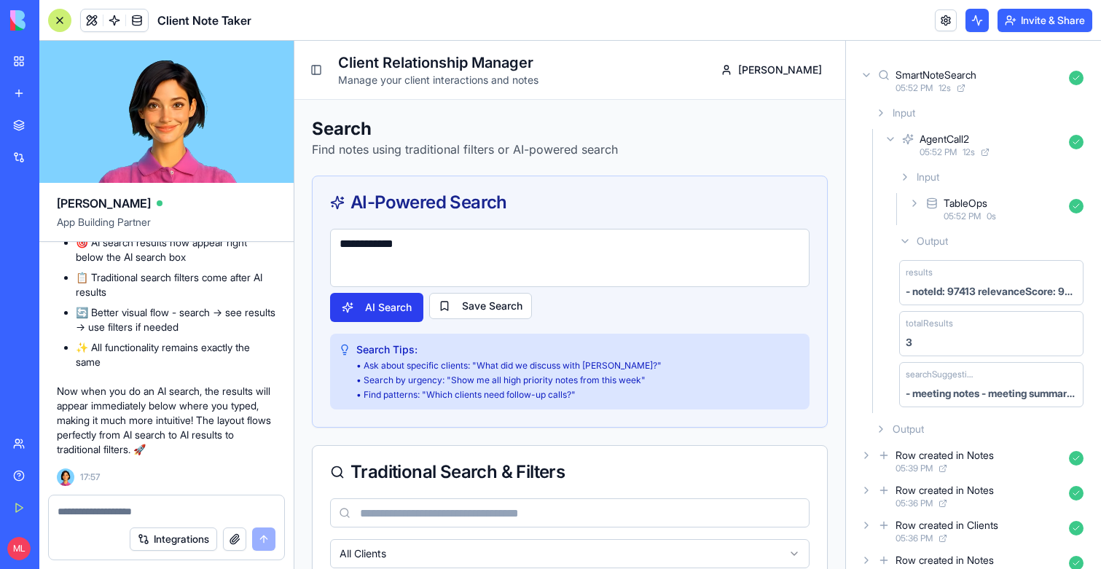
type textarea "**********"
click at [395, 312] on button "AI Search" at bounding box center [376, 307] width 93 height 29
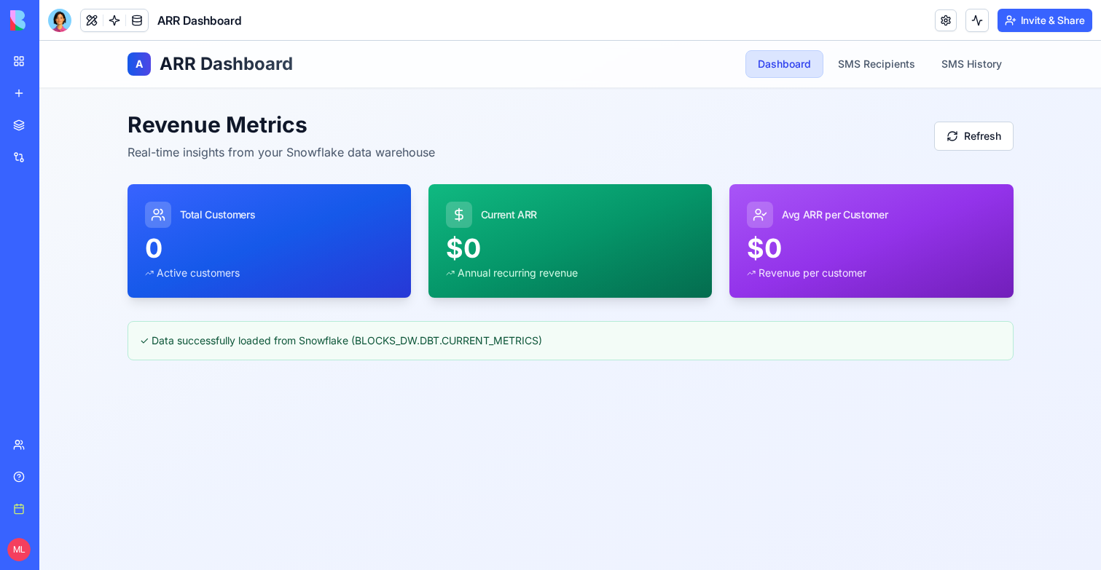
click at [26, 91] on link "New app" at bounding box center [33, 93] width 58 height 29
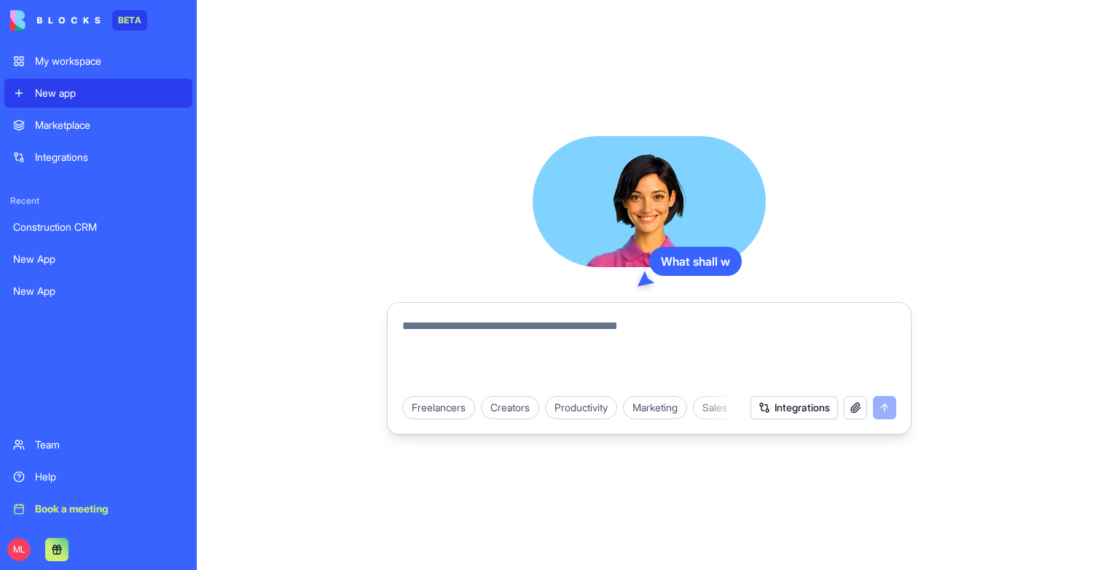
click at [545, 304] on form "Freelancers Creators Productivity Marketing Sales HR & Recruiting Design & Crea…" at bounding box center [649, 368] width 525 height 133
click at [541, 313] on div at bounding box center [648, 348] width 511 height 79
click at [541, 328] on textarea at bounding box center [649, 353] width 494 height 70
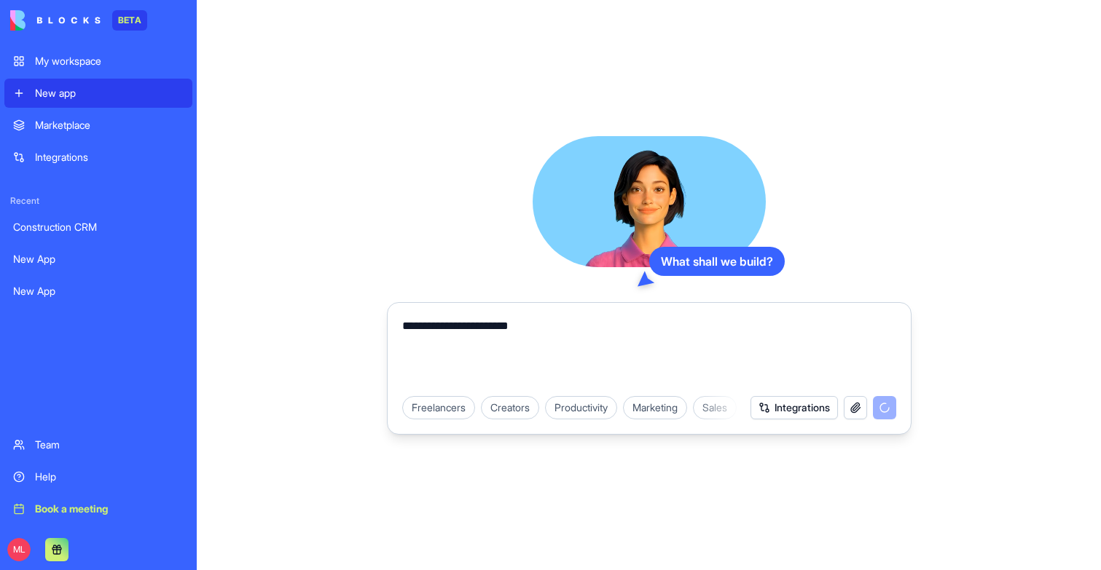
type textarea "**********"
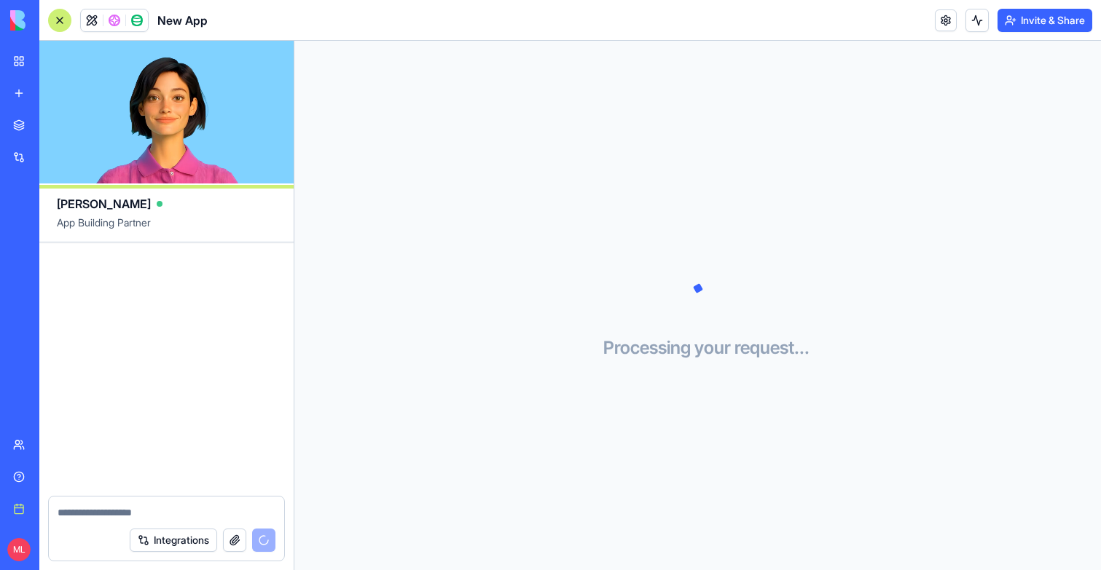
scroll to position [154, 0]
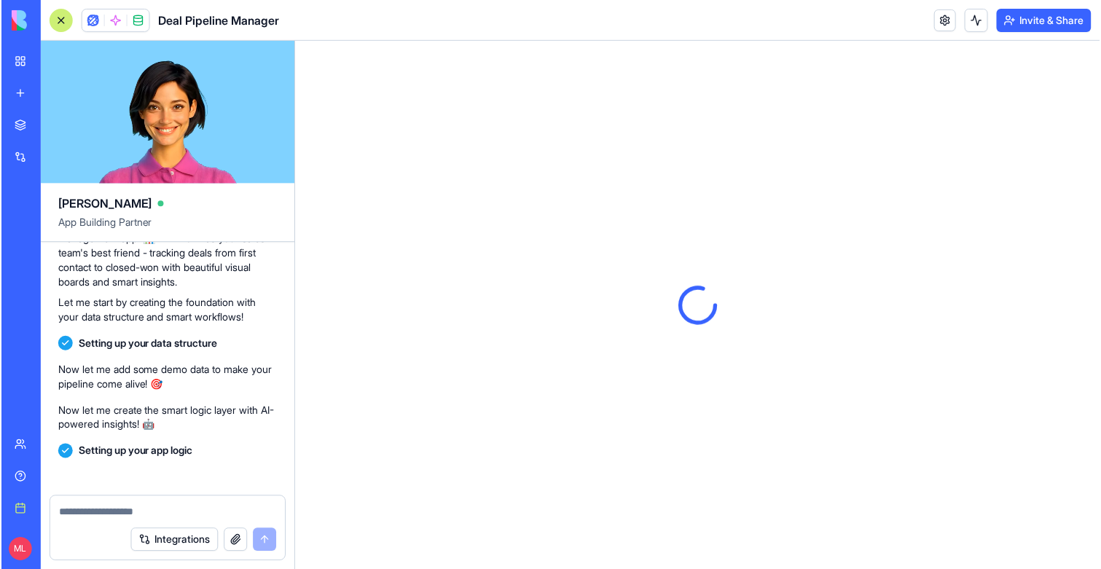
scroll to position [646, 0]
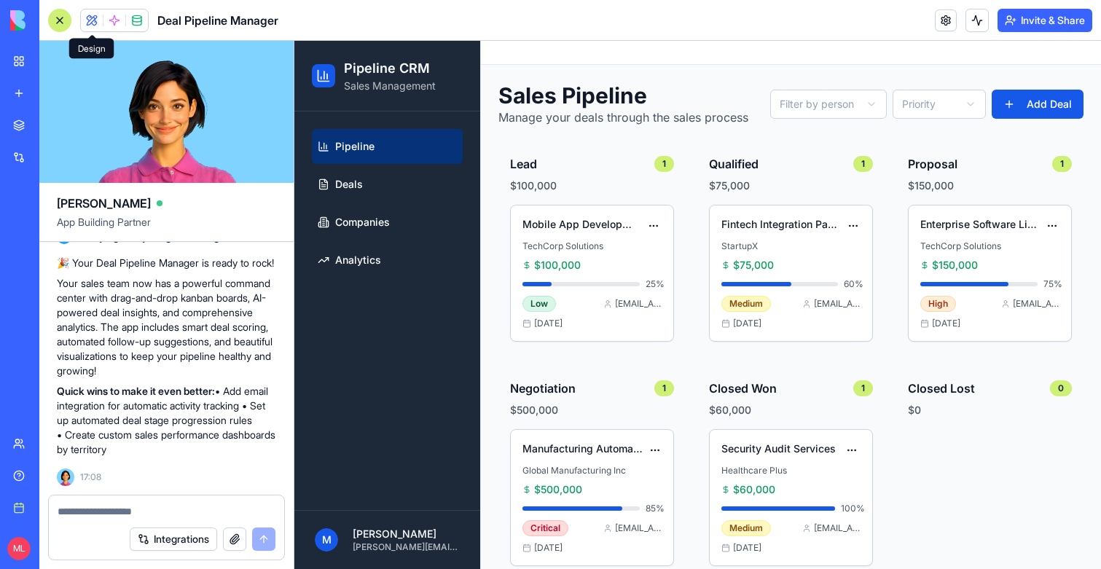
click at [52, 16] on div at bounding box center [59, 20] width 23 height 23
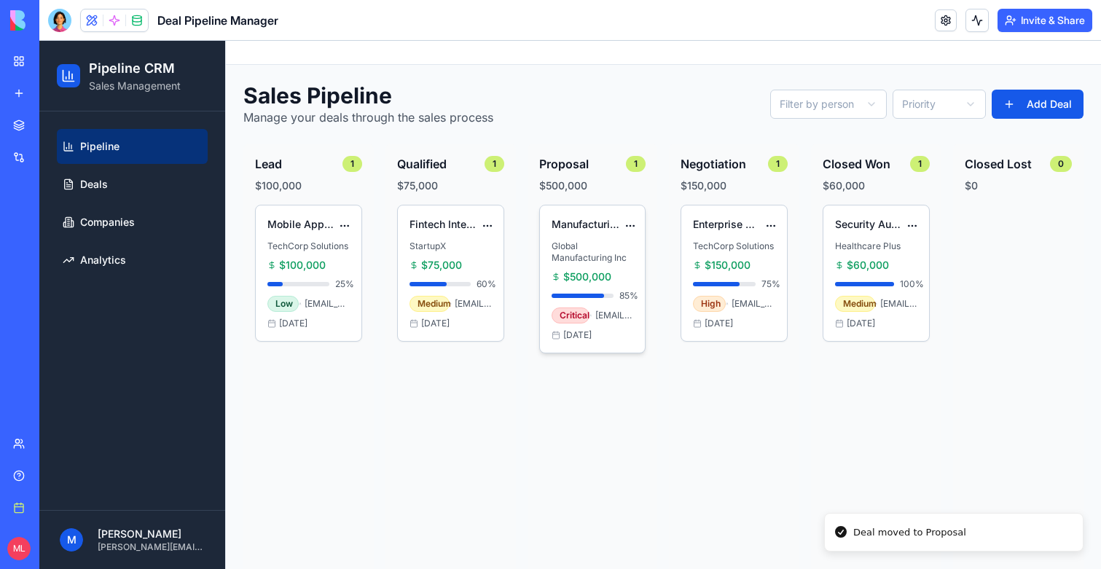
click at [612, 272] on div "$500,000" at bounding box center [592, 277] width 82 height 15
click at [627, 224] on html "Pipeline CRM Sales Management Pipeline Deals Companies Analytics M Michal Lupu …" at bounding box center [569, 319] width 1061 height 557
click at [604, 244] on div "Edit" at bounding box center [587, 252] width 86 height 23
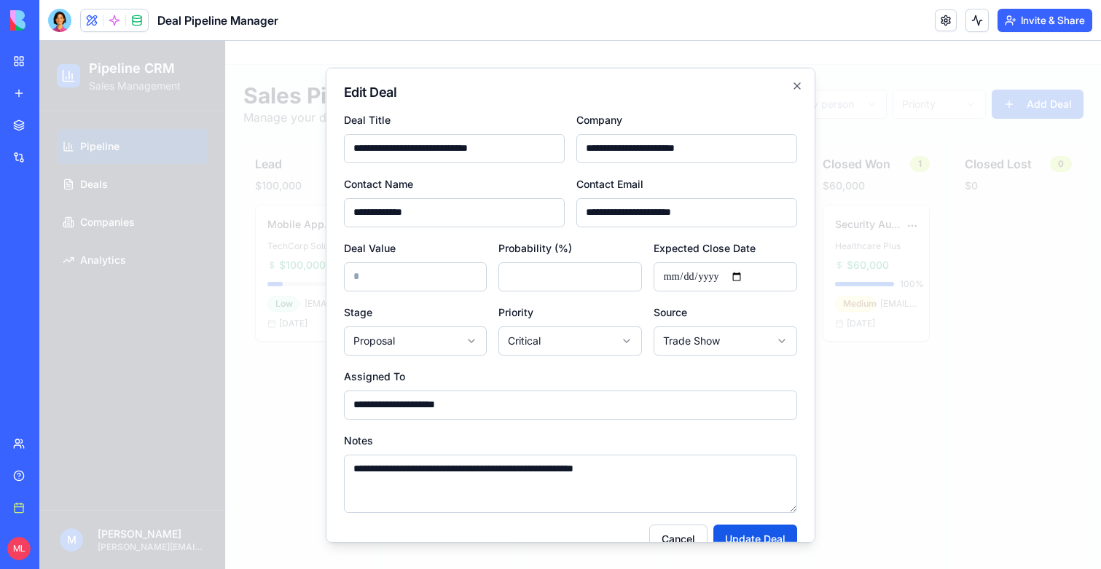
scroll to position [28, 0]
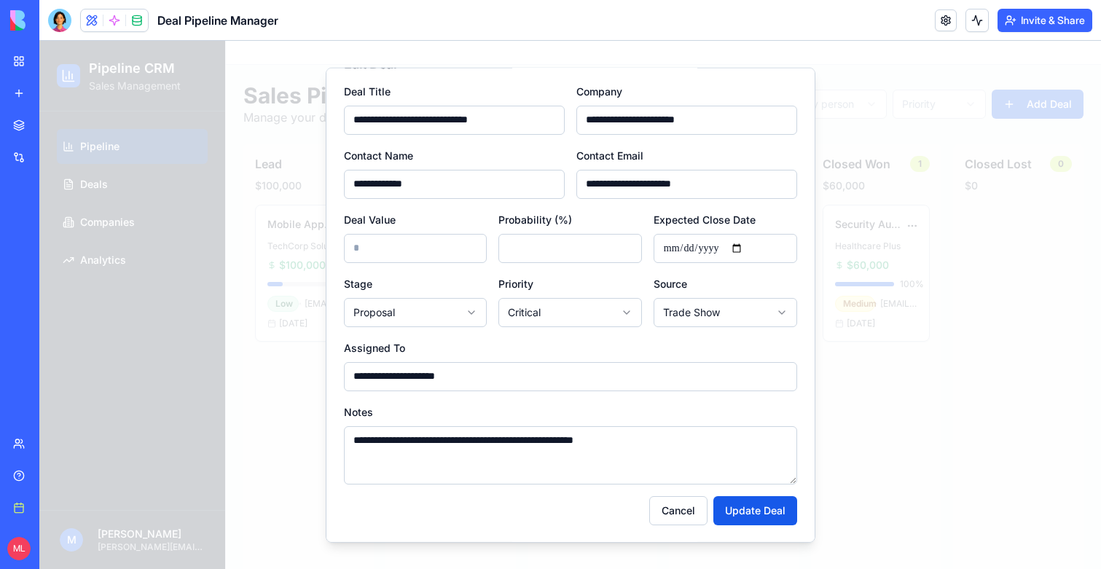
click at [930, 372] on div at bounding box center [569, 305] width 1061 height 528
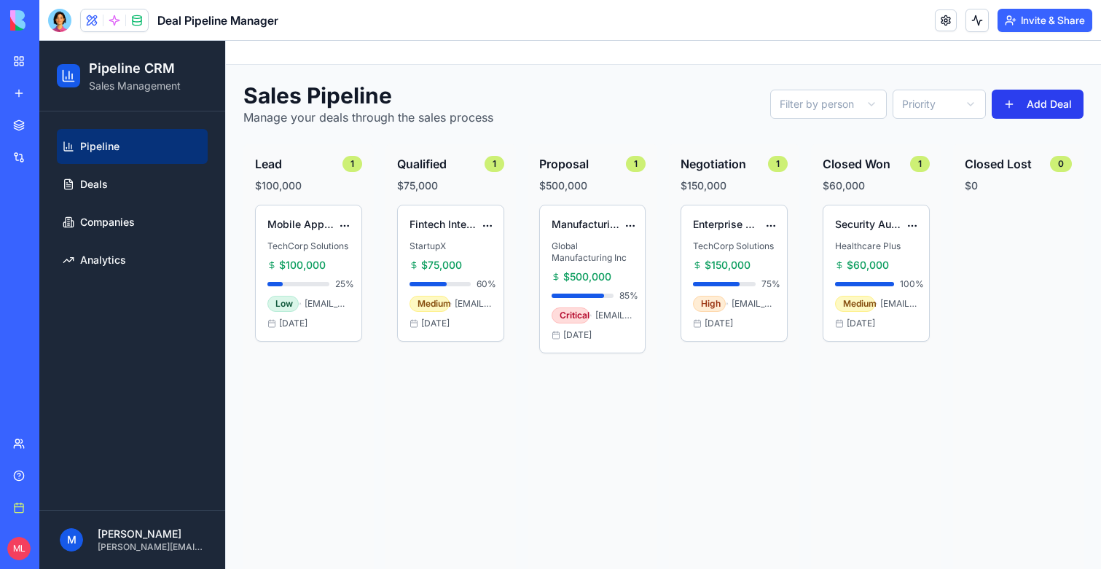
click at [1037, 114] on button "Add Deal" at bounding box center [1038, 104] width 92 height 29
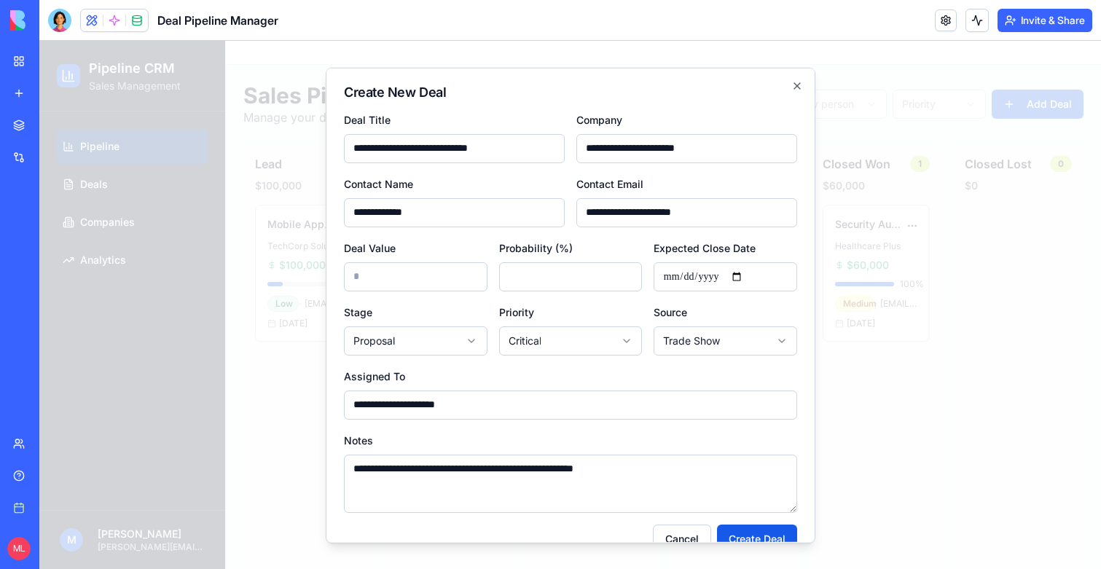
click at [967, 321] on div at bounding box center [569, 305] width 1061 height 528
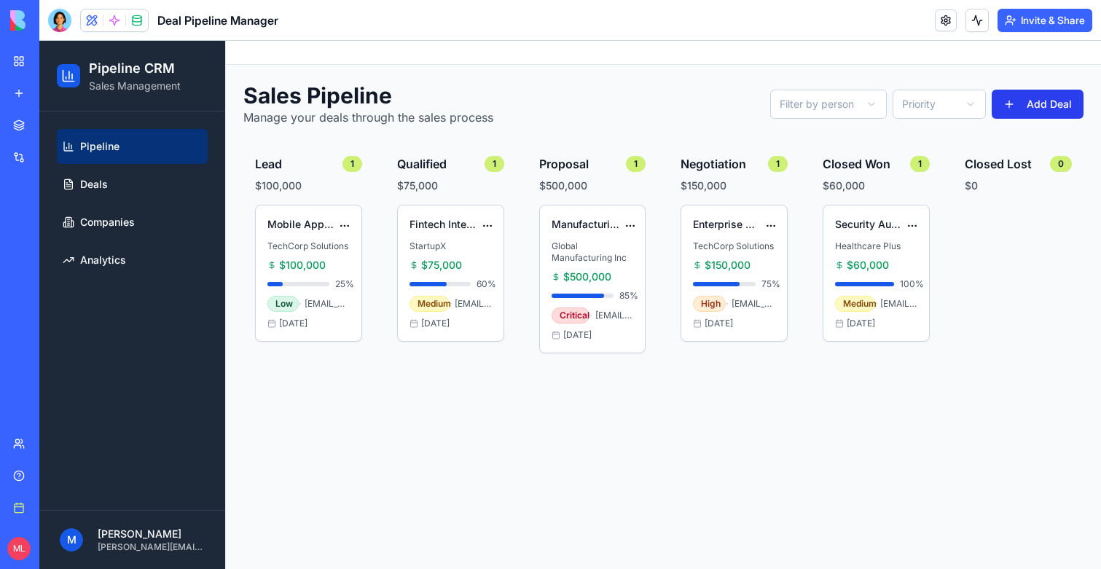
click at [1024, 109] on button "Add Deal" at bounding box center [1038, 104] width 92 height 29
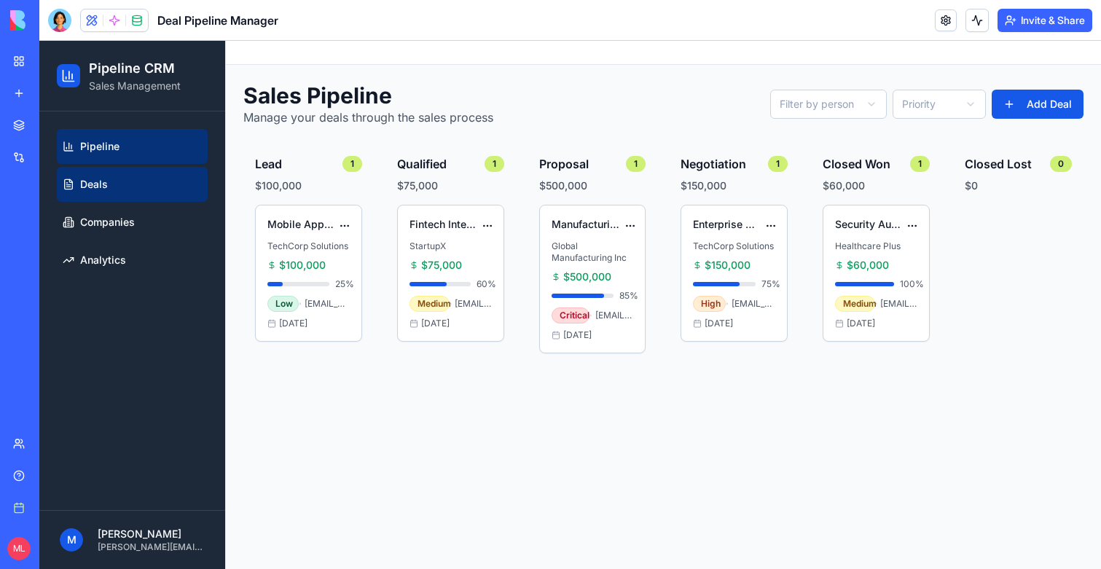
click at [105, 193] on link "Deals" at bounding box center [132, 184] width 151 height 35
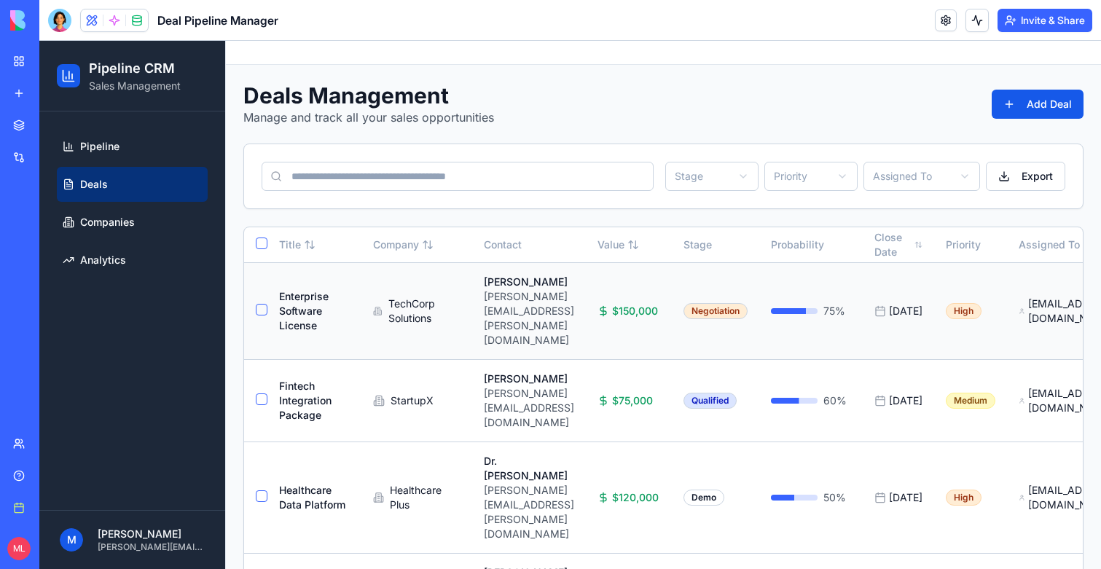
click at [545, 313] on td "John Smith john.smith@techcorp.com" at bounding box center [529, 310] width 114 height 97
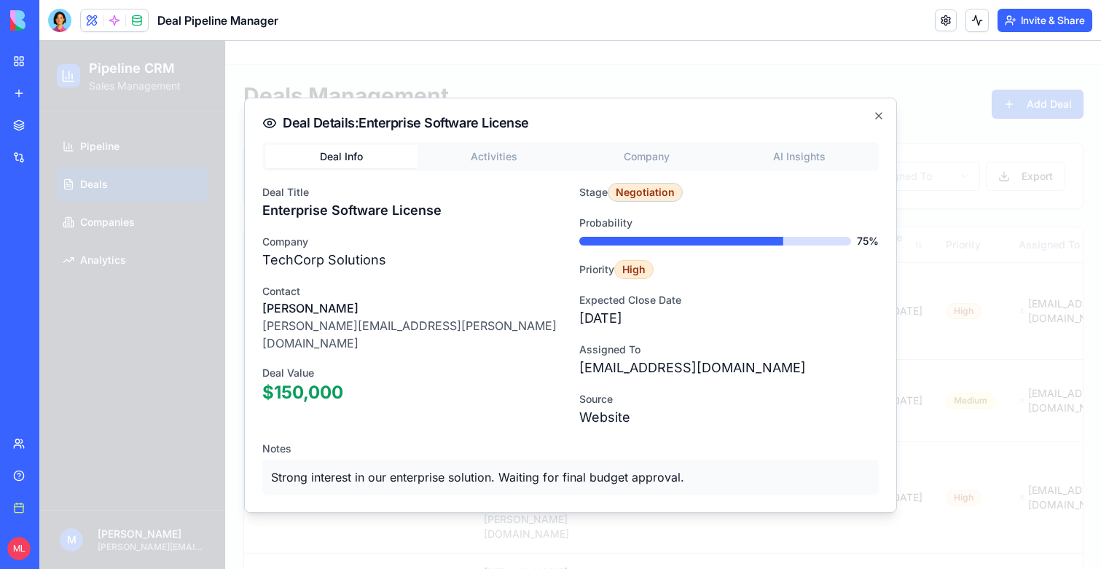
click at [475, 162] on body "Pipeline CRM Sales Management Pipeline Deals Companies Analytics M Michal Lupu …" at bounding box center [569, 429] width 1061 height 777
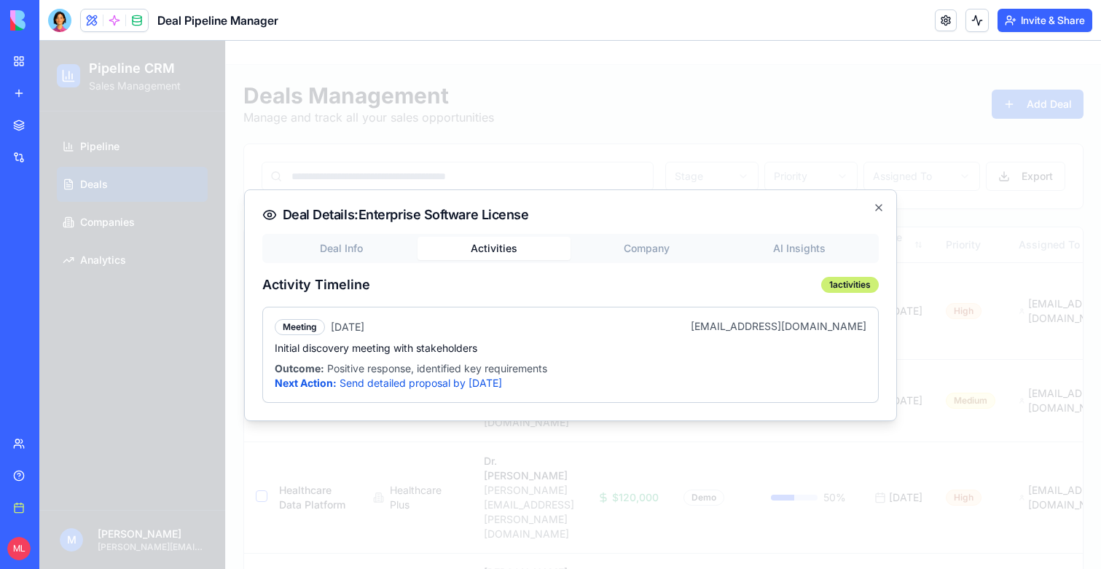
click at [623, 232] on div "Deal Details: Enterprise Software License Deal Info Activities Company AI Insig…" at bounding box center [570, 305] width 653 height 232
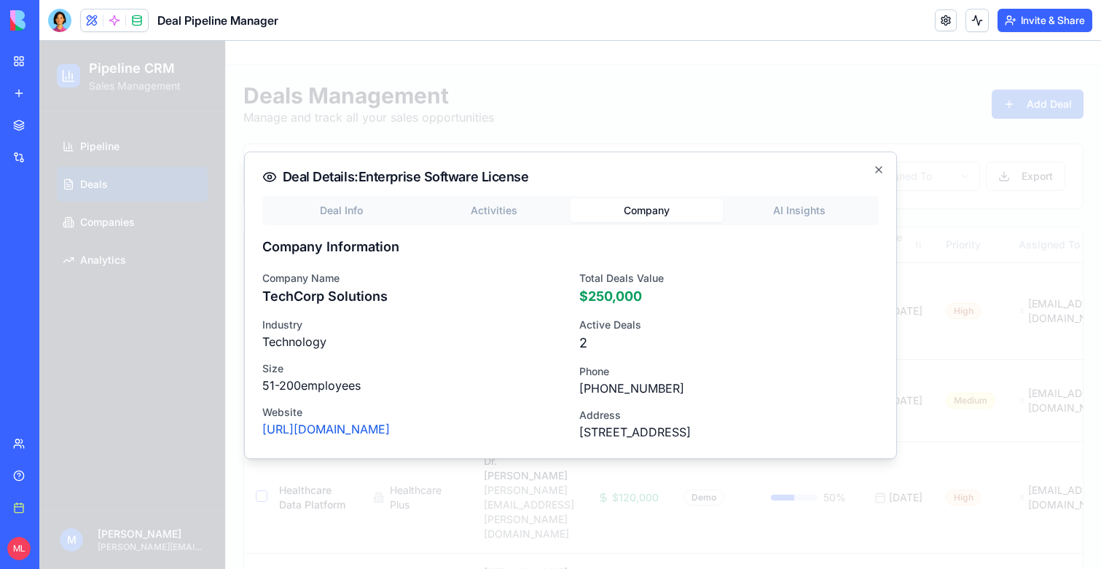
click at [629, 240] on div "Deal Info Activities Company AI Insights Company Information Company Name TechC…" at bounding box center [570, 318] width 616 height 245
click at [825, 206] on div "Deal Info Activities Company AI Insights Company Information Company Name TechC…" at bounding box center [570, 318] width 616 height 245
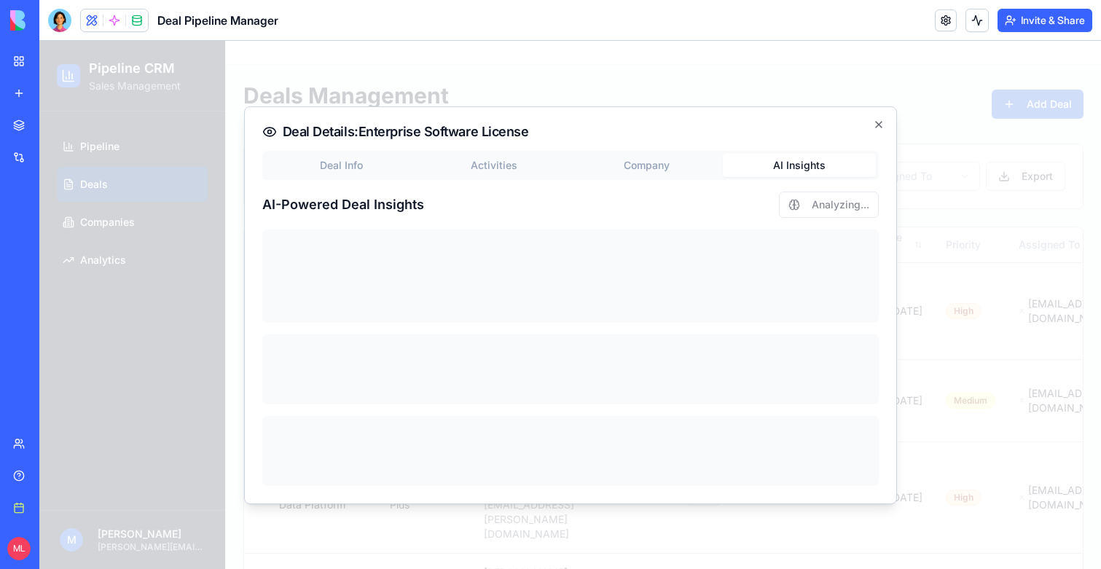
click at [339, 170] on div "Deal Info Activities Company AI Insights" at bounding box center [570, 165] width 616 height 29
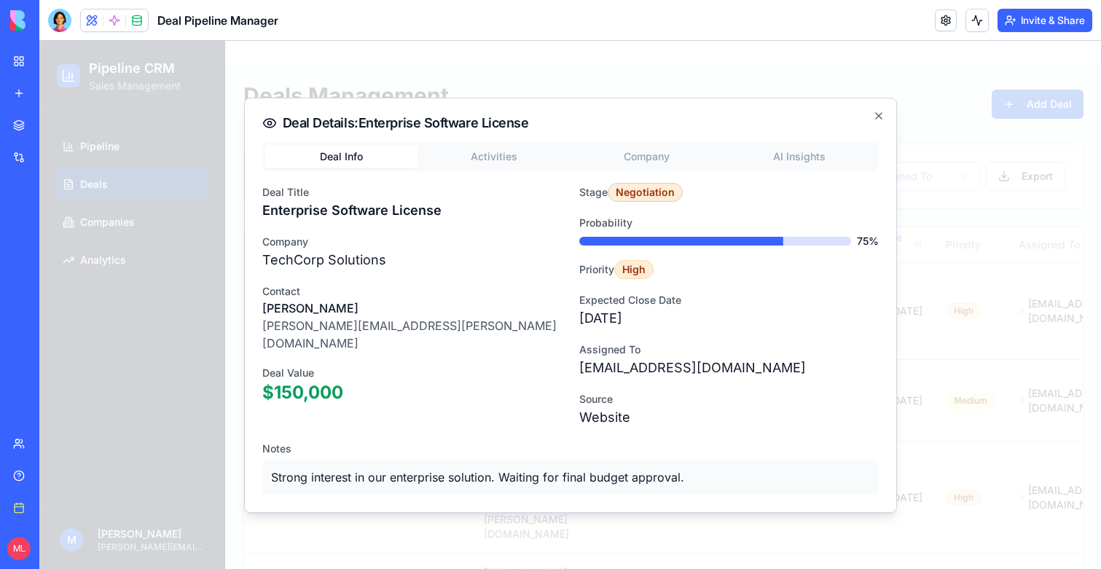
click at [498, 154] on body "Pipeline CRM Sales Management Pipeline Deals Companies Analytics M Michal Lupu …" at bounding box center [569, 429] width 1061 height 777
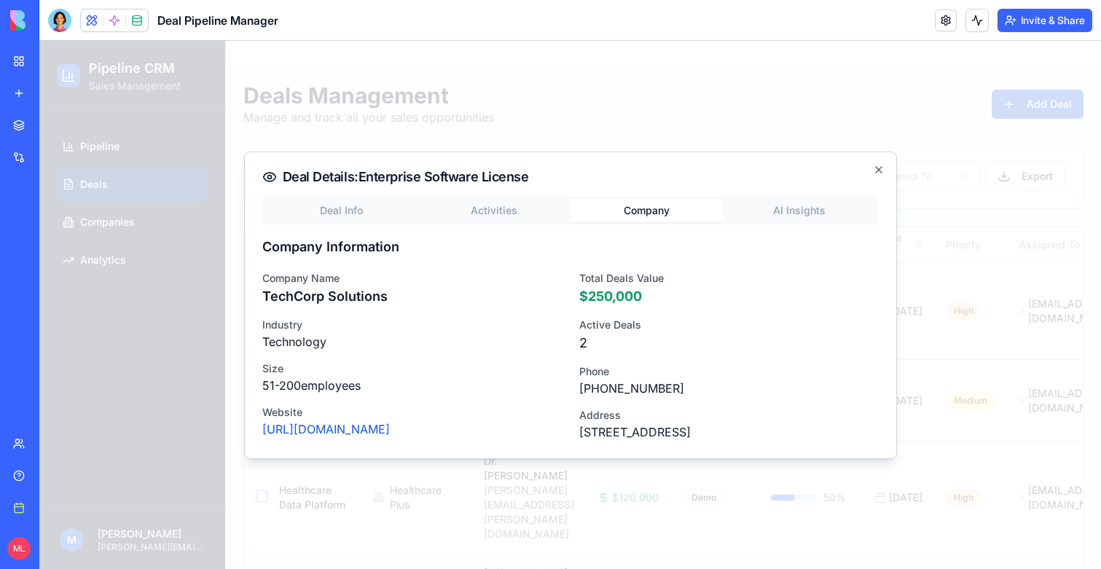
click at [675, 243] on div "Deal Info Activities Company AI Insights Company Information Company Name TechC…" at bounding box center [570, 318] width 616 height 245
click at [793, 210] on div "Deal Info Activities Company AI Insights Company Information Company Name TechC…" at bounding box center [570, 318] width 616 height 245
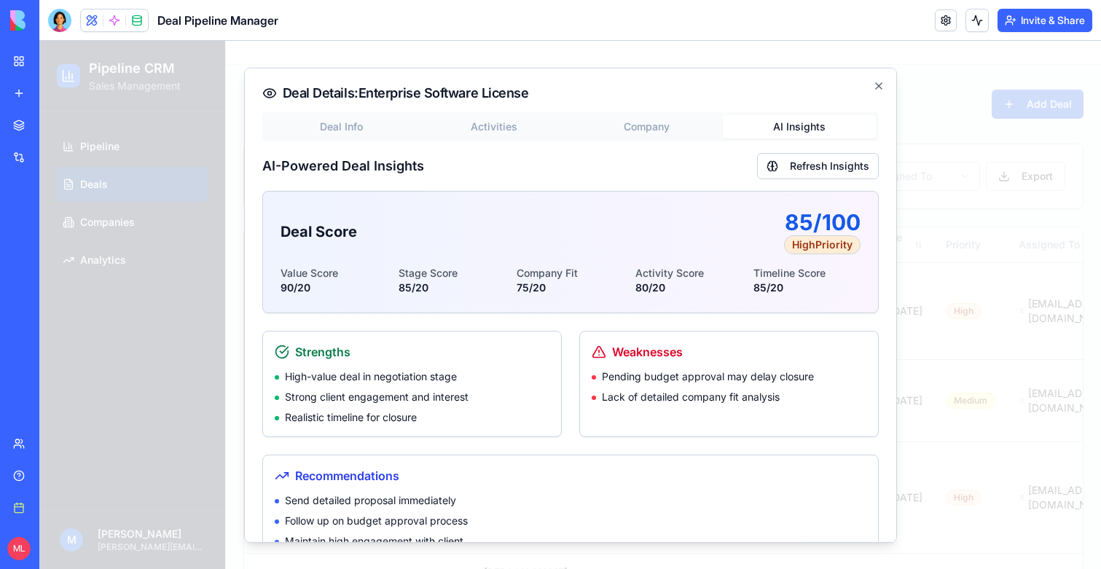
click at [382, 131] on div "Deal Details: Enterprise Software License Deal Info Activities Company AI Insig…" at bounding box center [570, 305] width 653 height 476
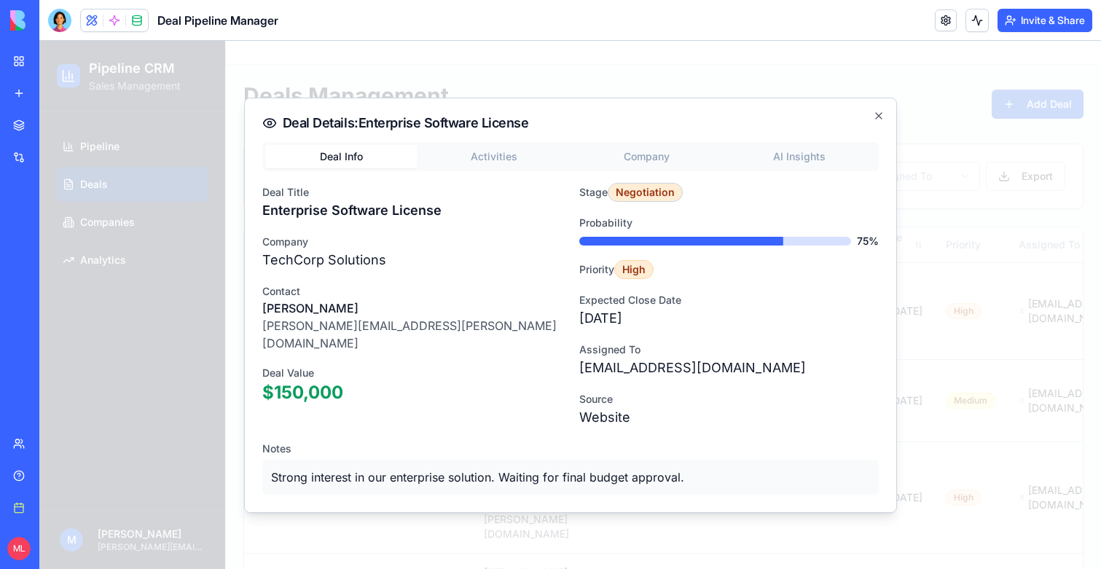
click at [981, 213] on div at bounding box center [569, 305] width 1061 height 528
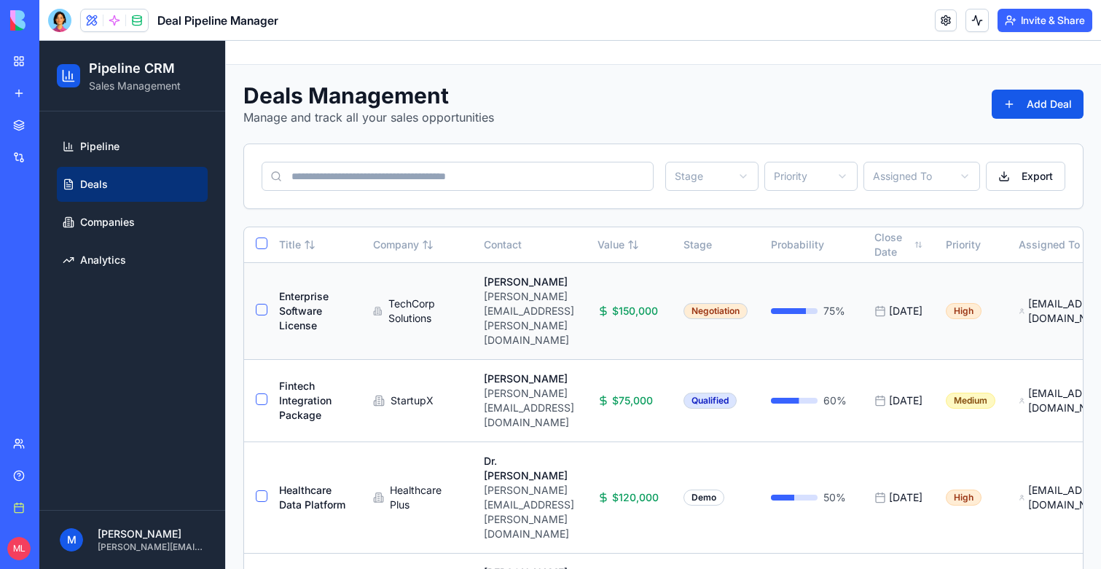
click at [439, 303] on div "TechCorp Solutions" at bounding box center [416, 311] width 87 height 29
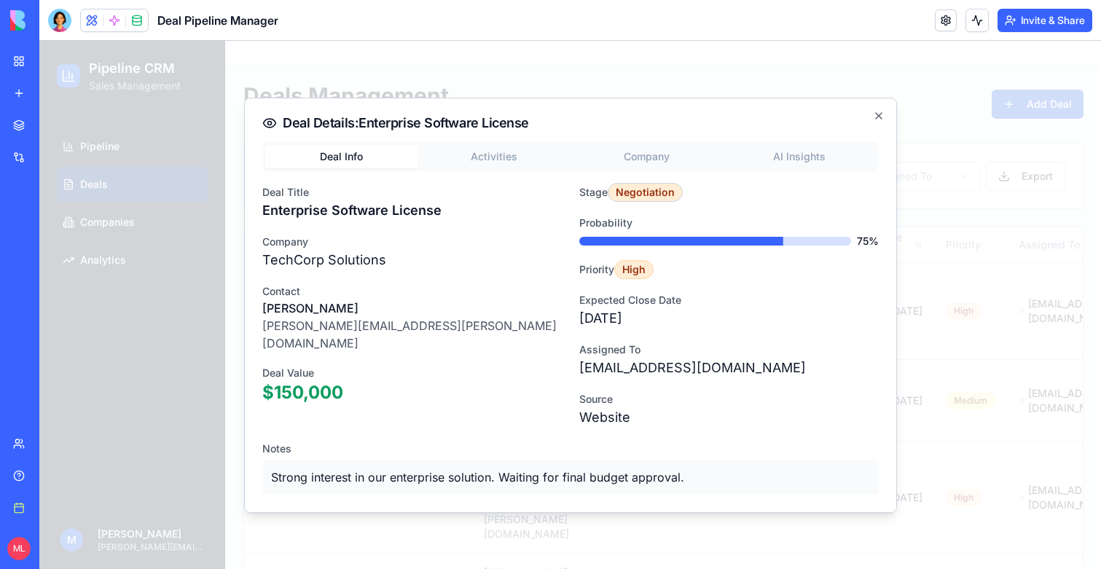
click at [798, 137] on div "Deal Details: Enterprise Software License Deal Info Activities Company AI Insig…" at bounding box center [570, 305] width 653 height 415
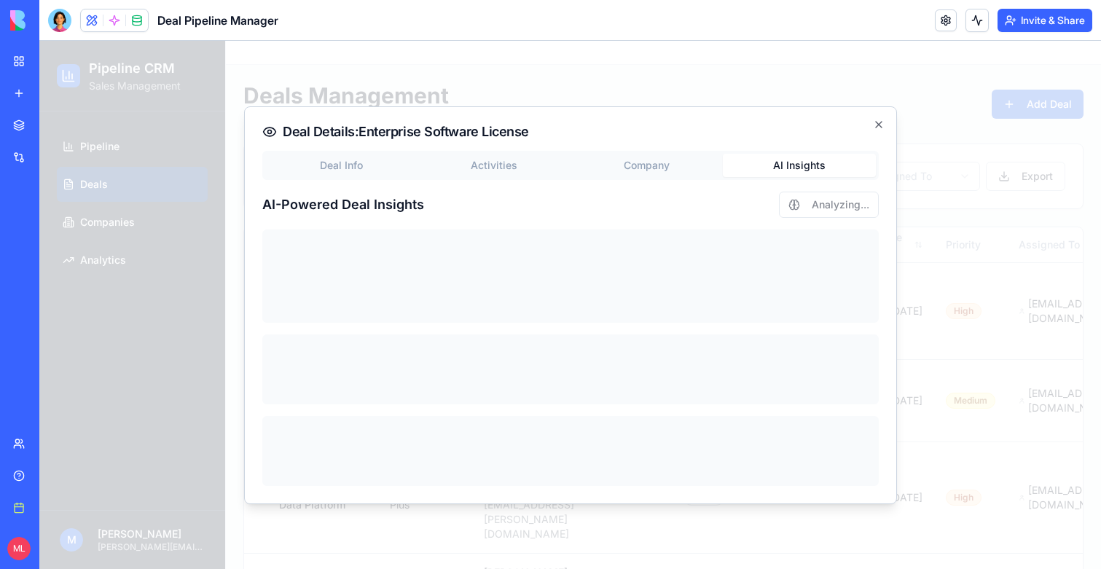
click at [798, 157] on button "AI Insights" at bounding box center [799, 165] width 153 height 23
click at [924, 280] on div at bounding box center [569, 305] width 1061 height 528
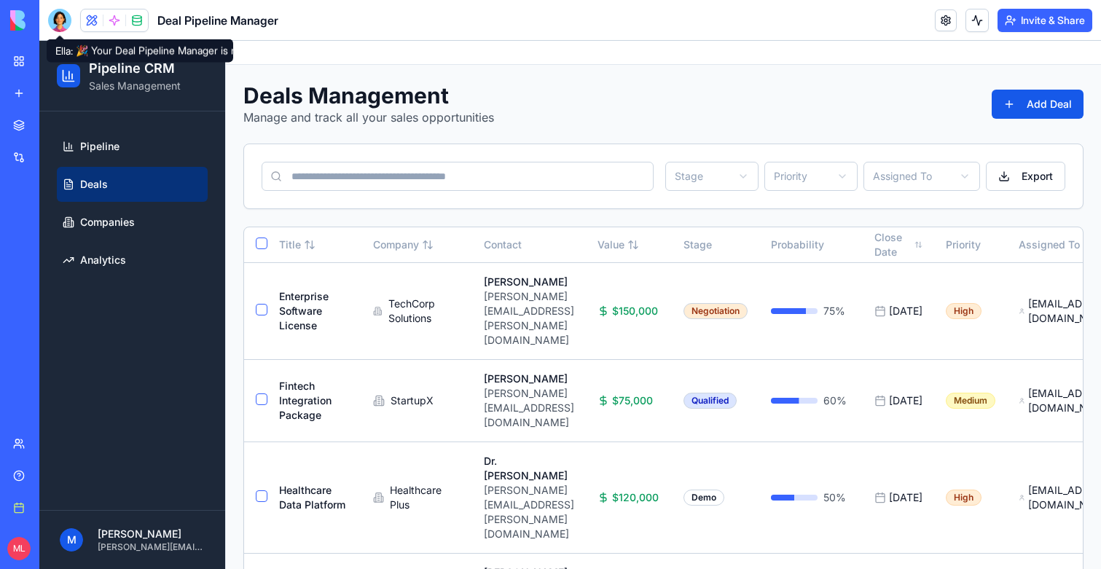
click at [60, 22] on div at bounding box center [59, 20] width 23 height 23
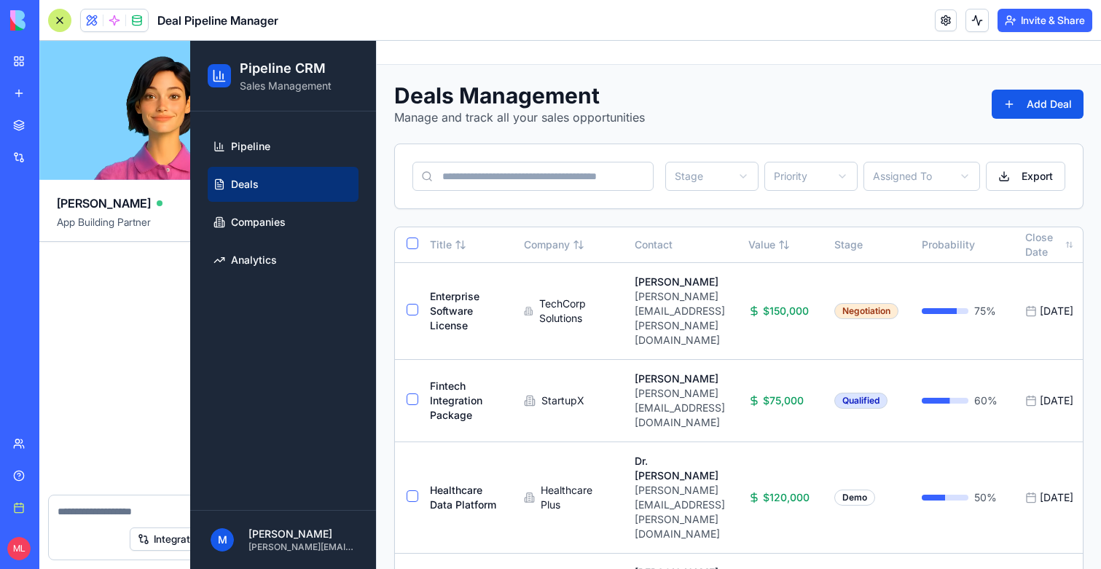
scroll to position [648, 0]
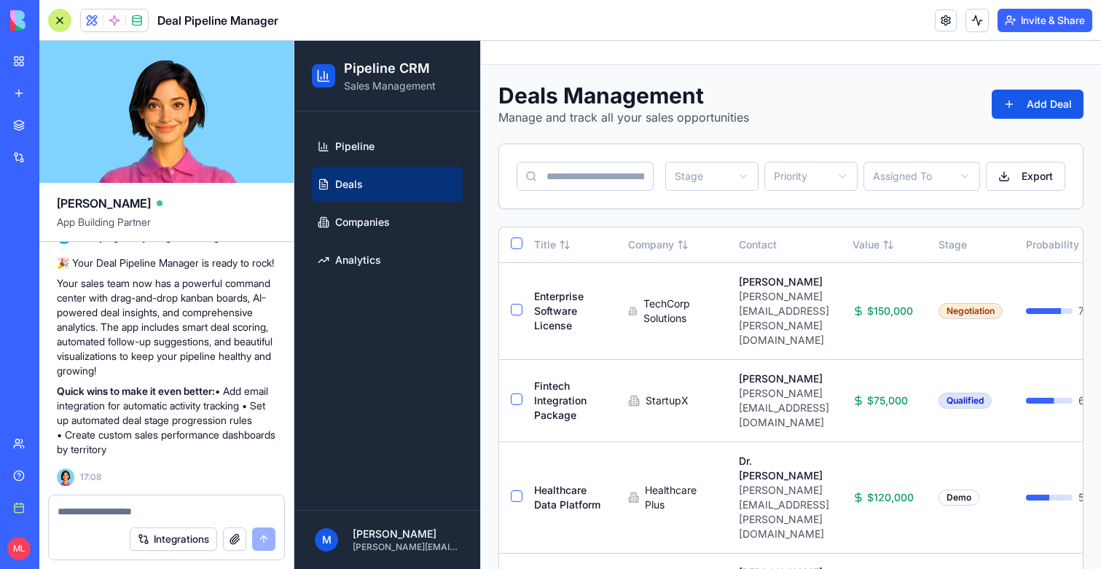
click at [73, 509] on textarea at bounding box center [167, 511] width 218 height 15
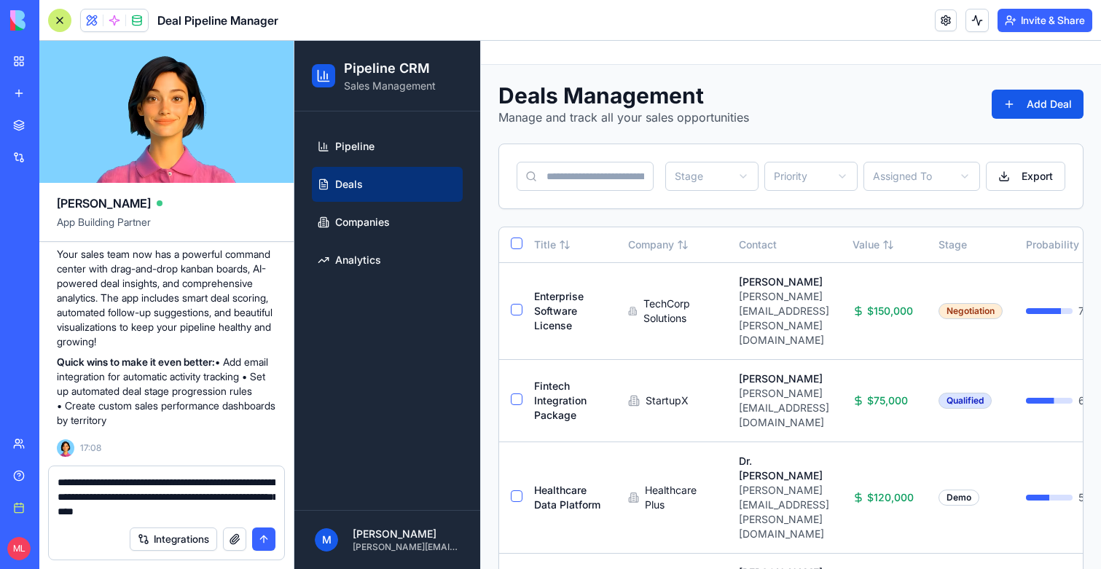
type textarea "**********"
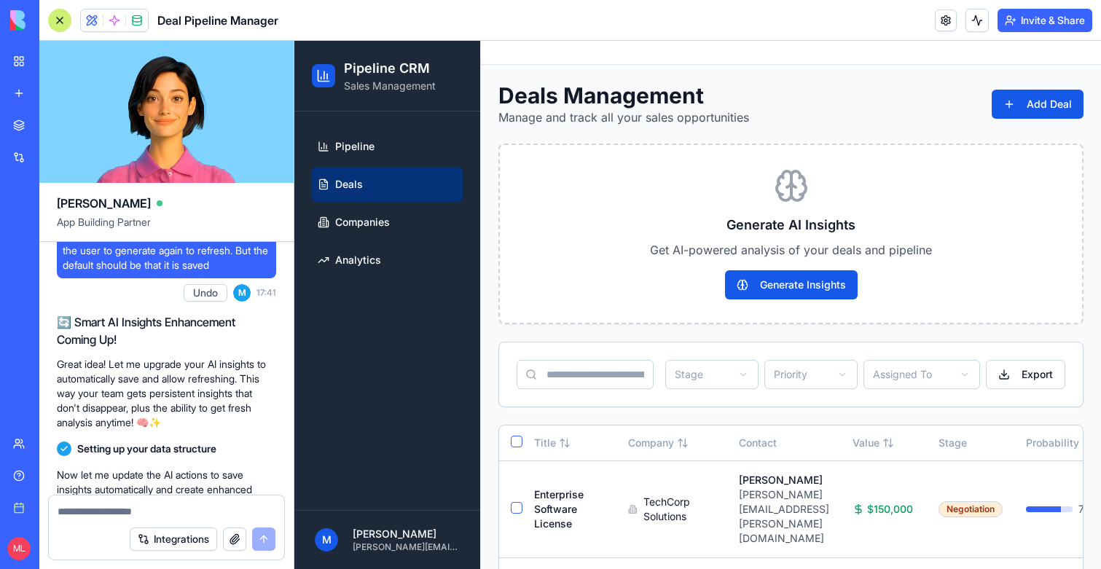
scroll to position [1886, 0]
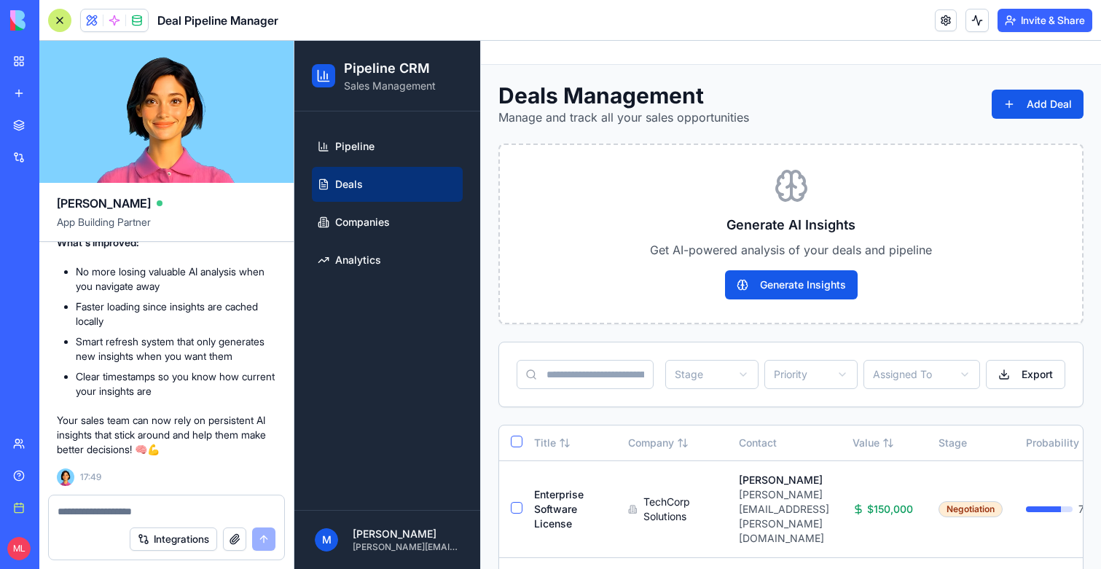
click at [60, 17] on div at bounding box center [59, 20] width 23 height 23
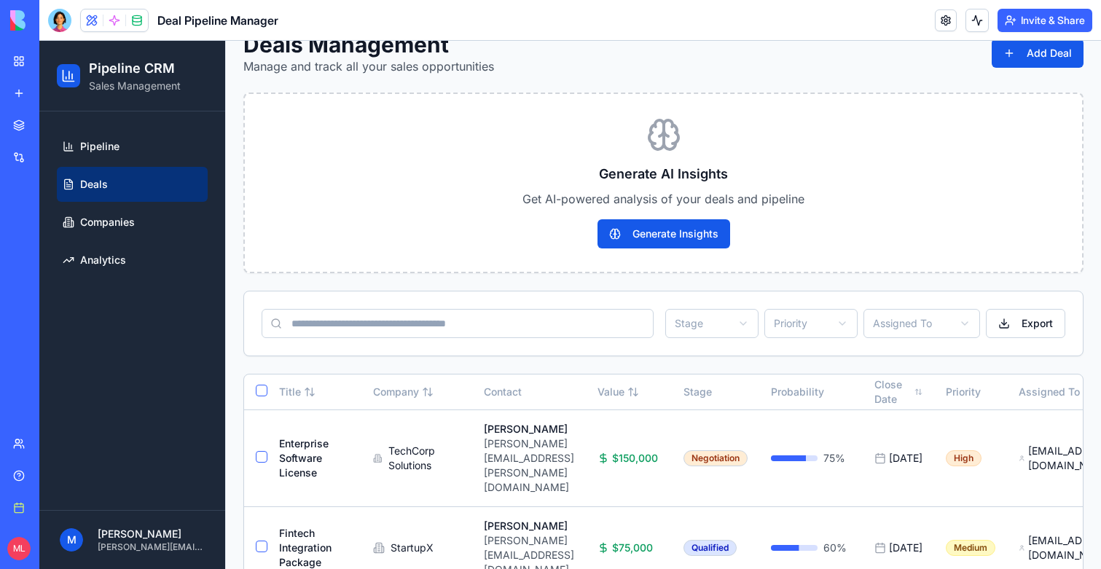
scroll to position [187, 0]
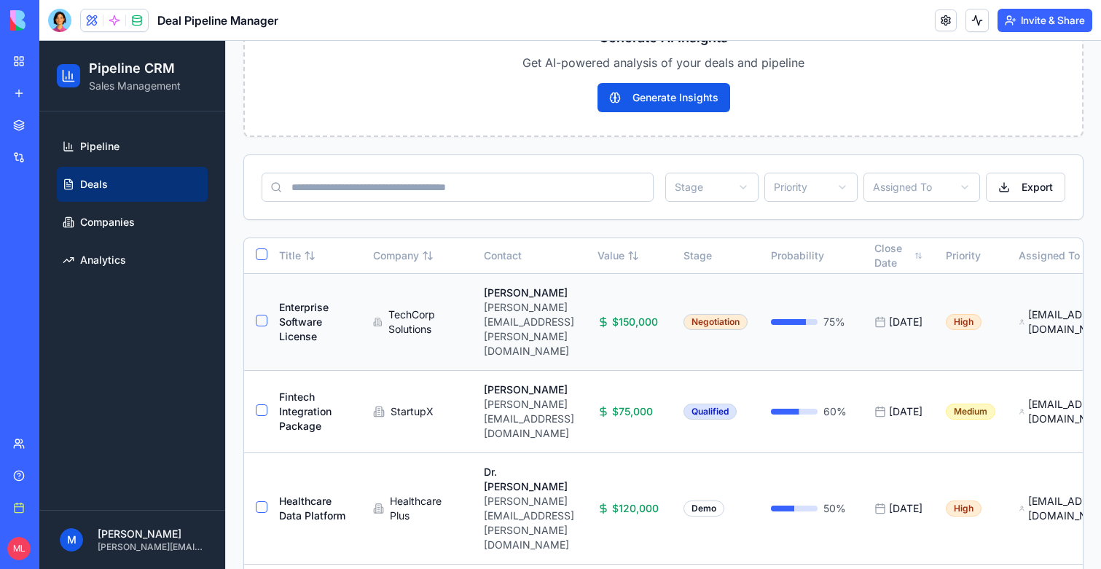
click at [508, 300] on div "John Smith" at bounding box center [529, 293] width 90 height 15
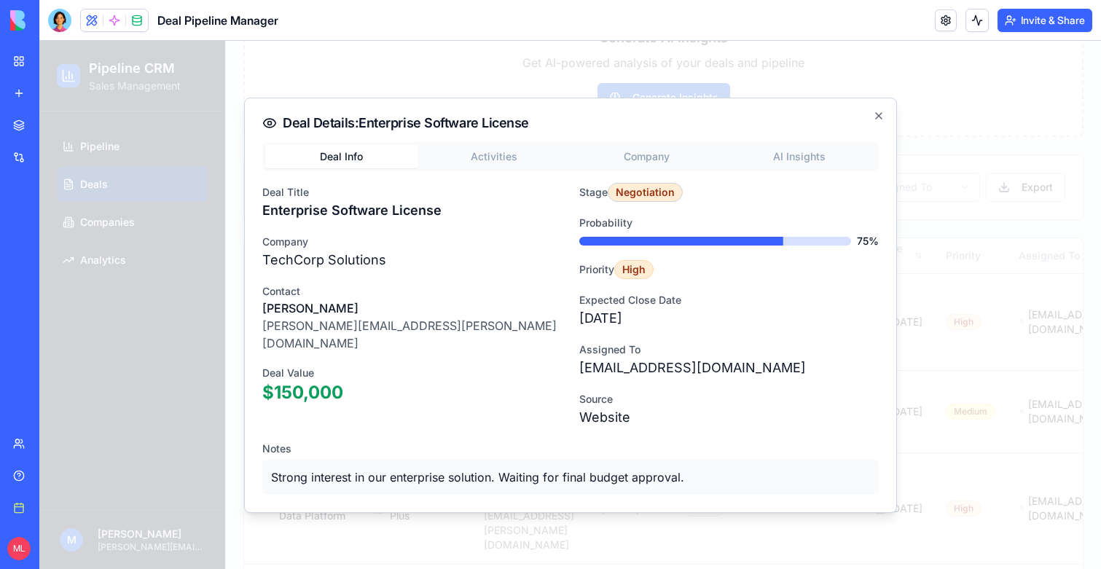
click at [818, 159] on button "AI Insights" at bounding box center [799, 156] width 153 height 23
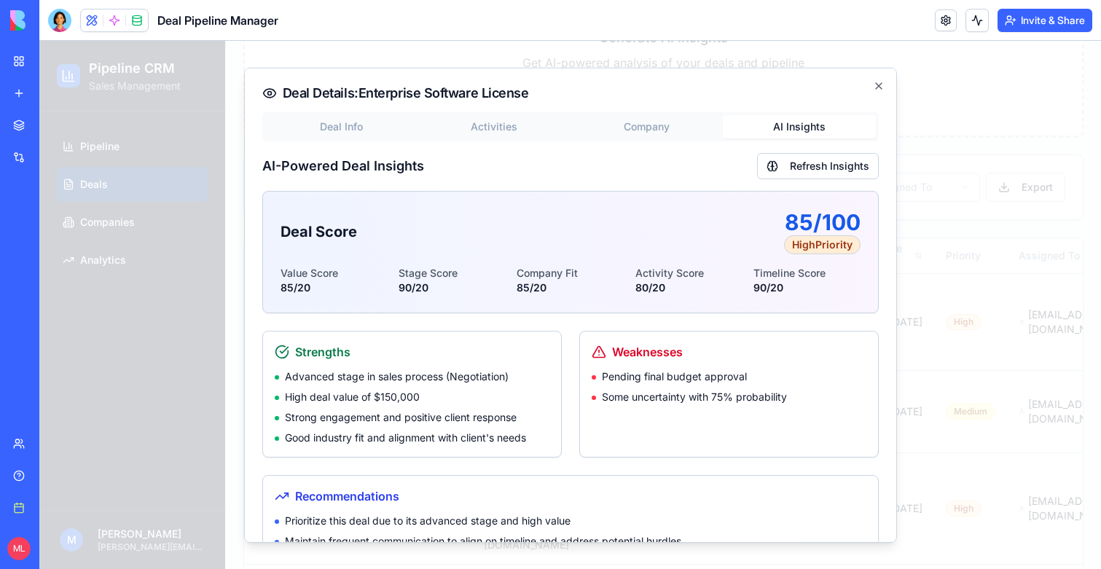
click at [930, 108] on div at bounding box center [569, 305] width 1061 height 528
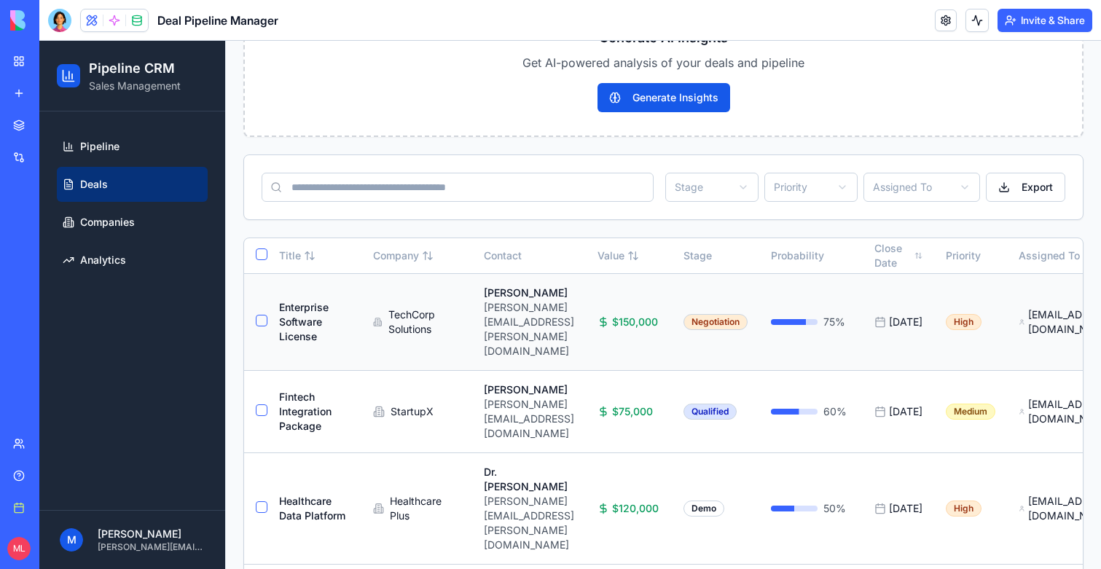
click at [658, 315] on span "$150,000" at bounding box center [635, 322] width 46 height 15
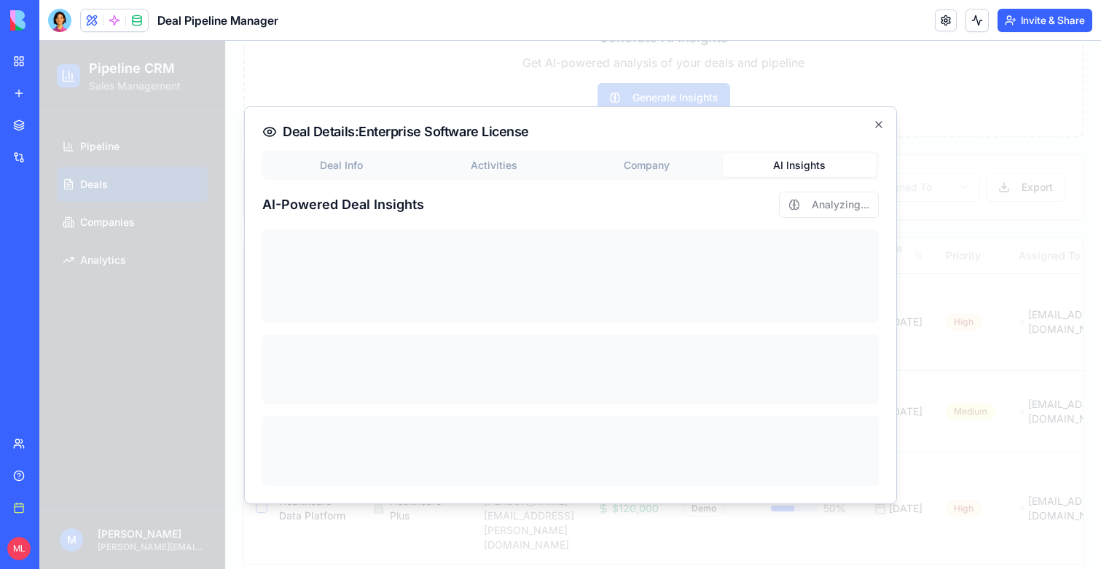
click at [772, 152] on div "Deal Info Activities Company AI Insights" at bounding box center [570, 165] width 616 height 29
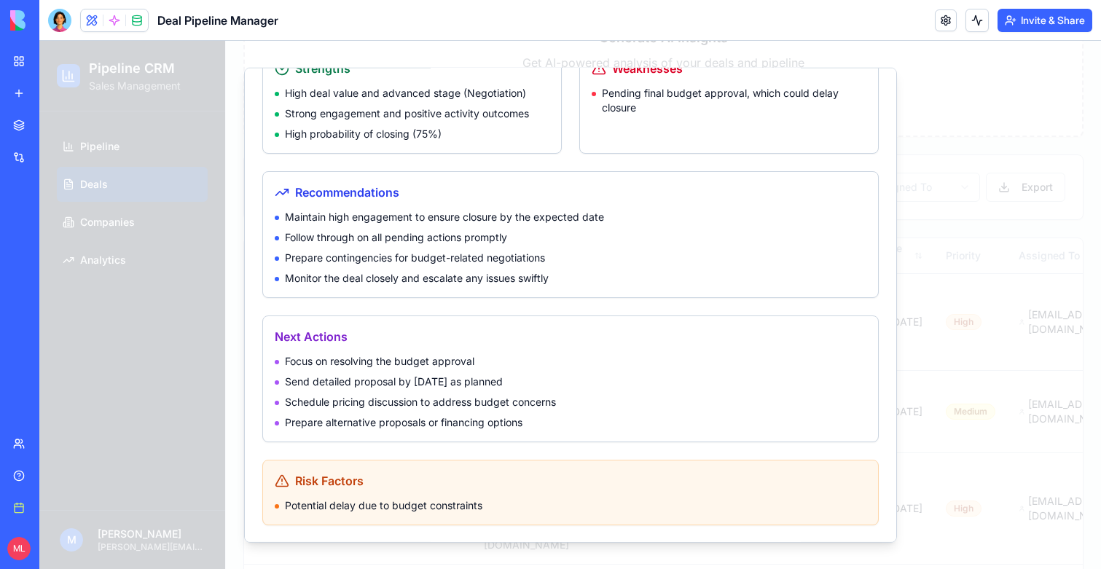
scroll to position [0, 0]
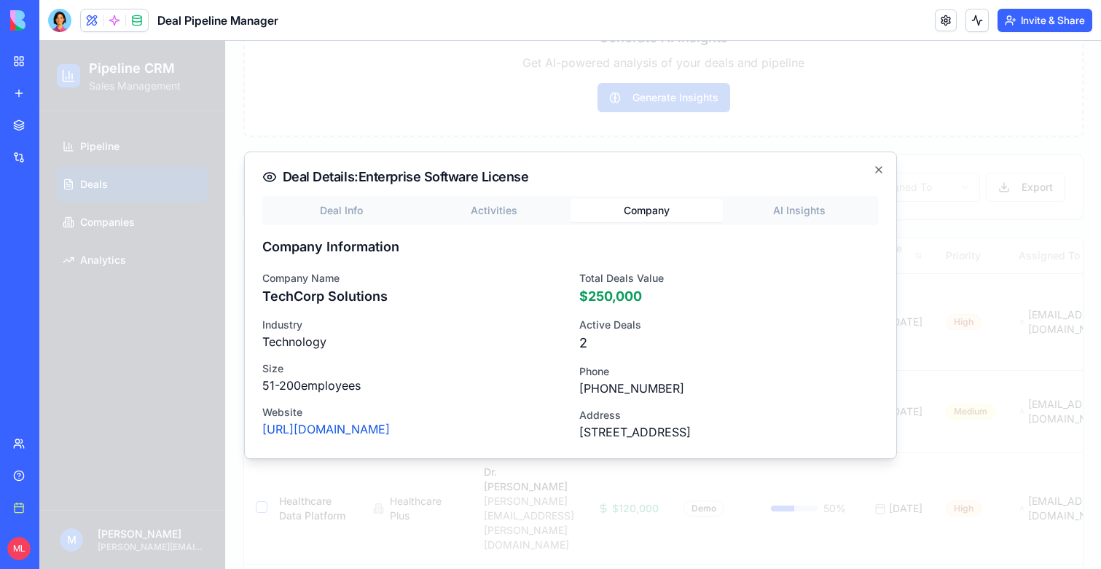
click at [627, 125] on body "Pipeline CRM Sales Management Pipeline Deals Companies Analytics M Michal Lupu …" at bounding box center [569, 341] width 1061 height 975
click at [787, 208] on div "Deal Info Activities Company AI Insights Company Information Company Name TechC…" at bounding box center [570, 318] width 616 height 245
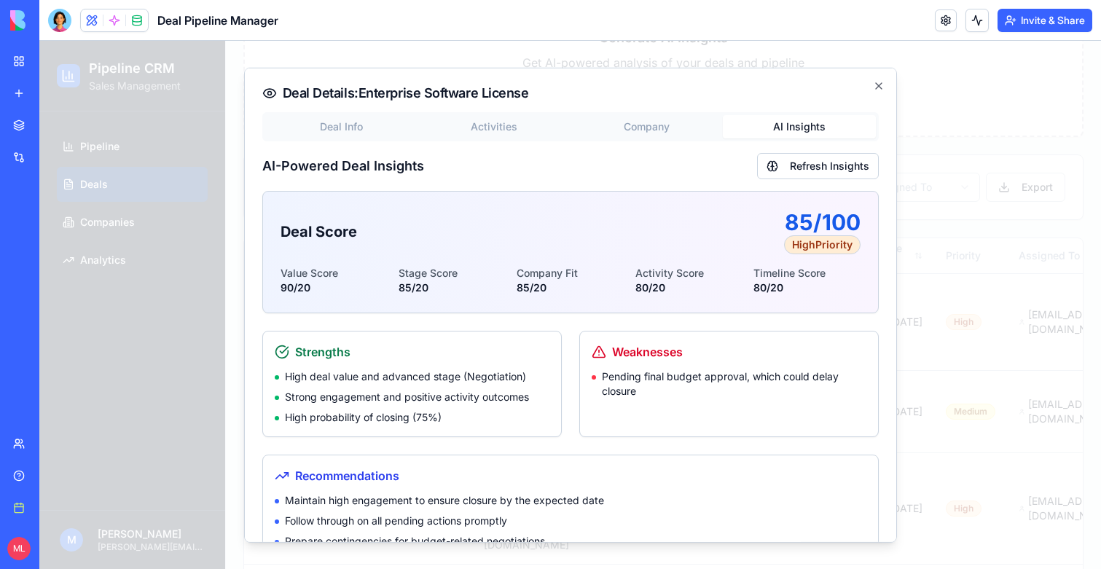
click at [120, 264] on div at bounding box center [569, 305] width 1061 height 528
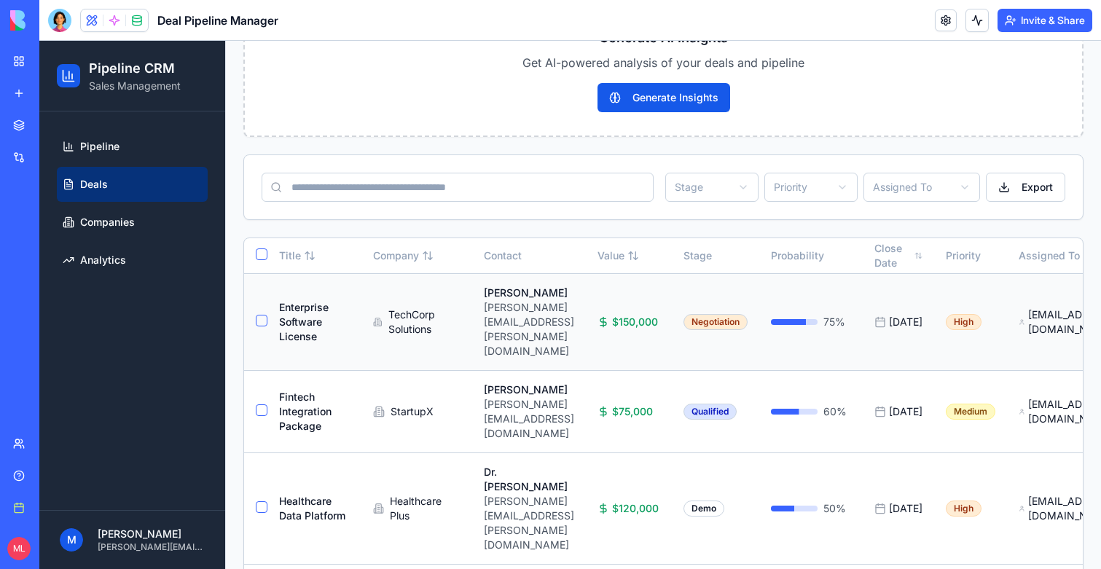
click at [586, 323] on td "John Smith john.smith@techcorp.com" at bounding box center [529, 321] width 114 height 97
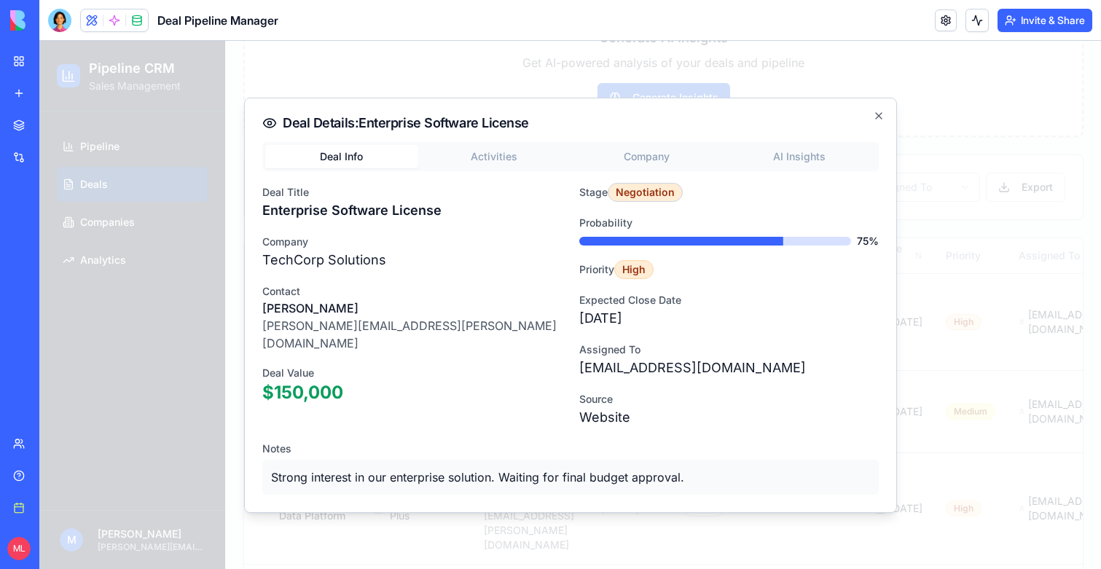
click at [779, 159] on button "AI Insights" at bounding box center [799, 156] width 153 height 23
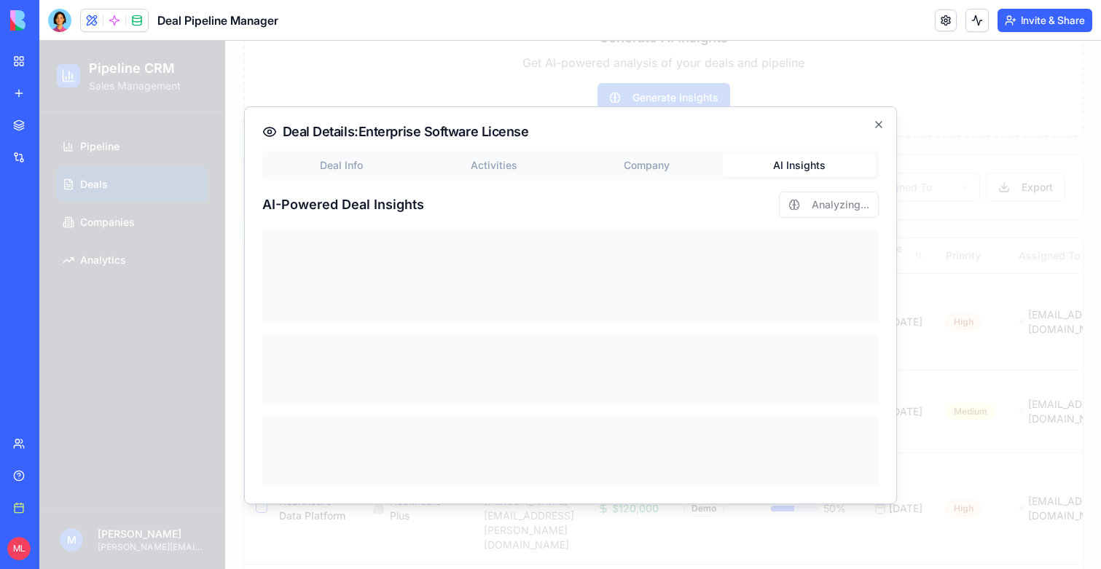
click at [680, 74] on div at bounding box center [569, 305] width 1061 height 528
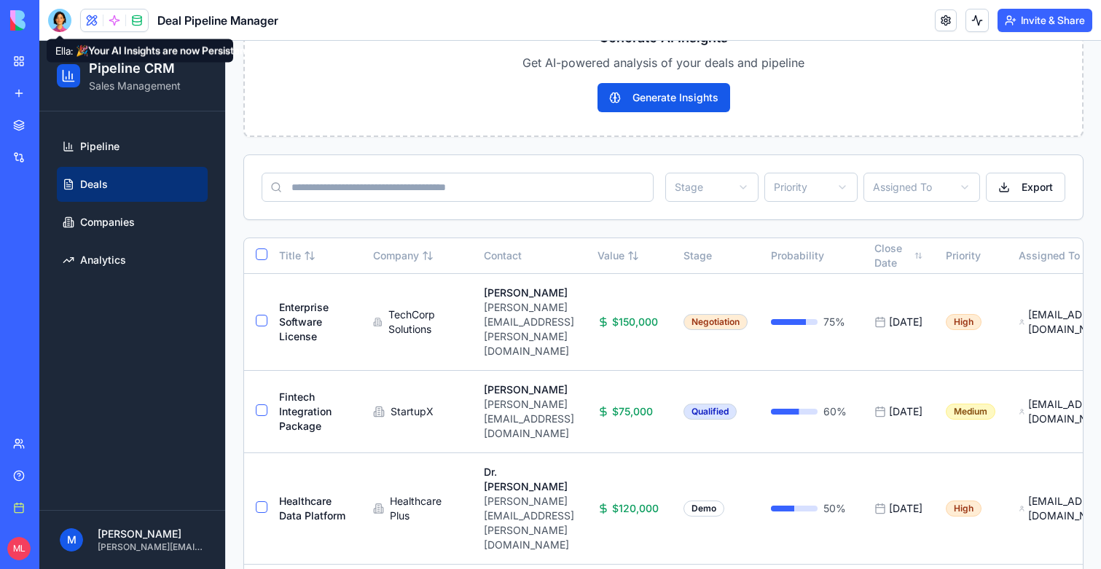
click at [61, 21] on div at bounding box center [59, 20] width 23 height 23
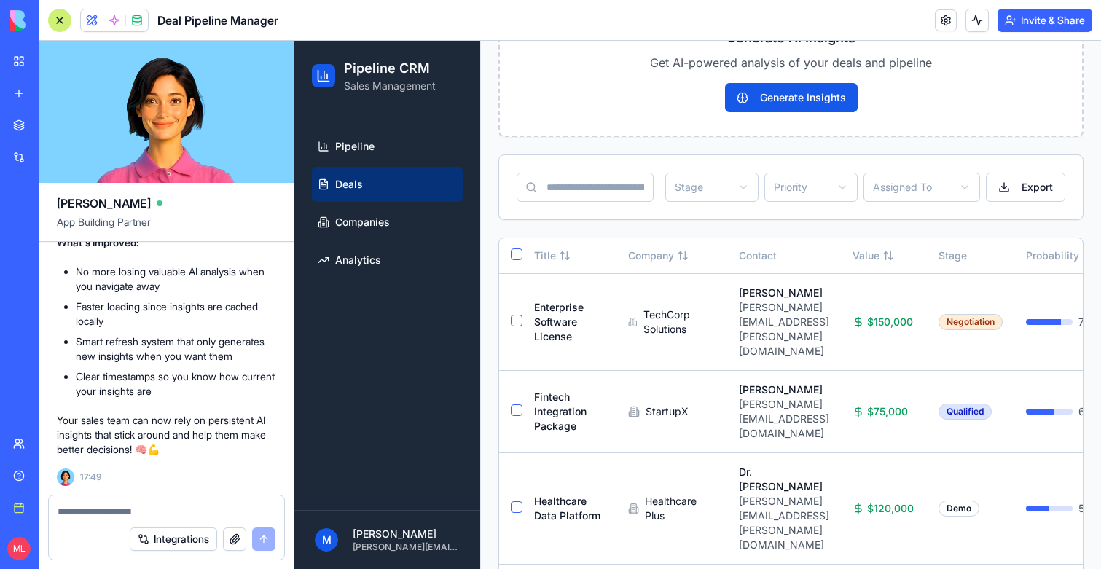
click at [98, 510] on textarea at bounding box center [167, 511] width 218 height 15
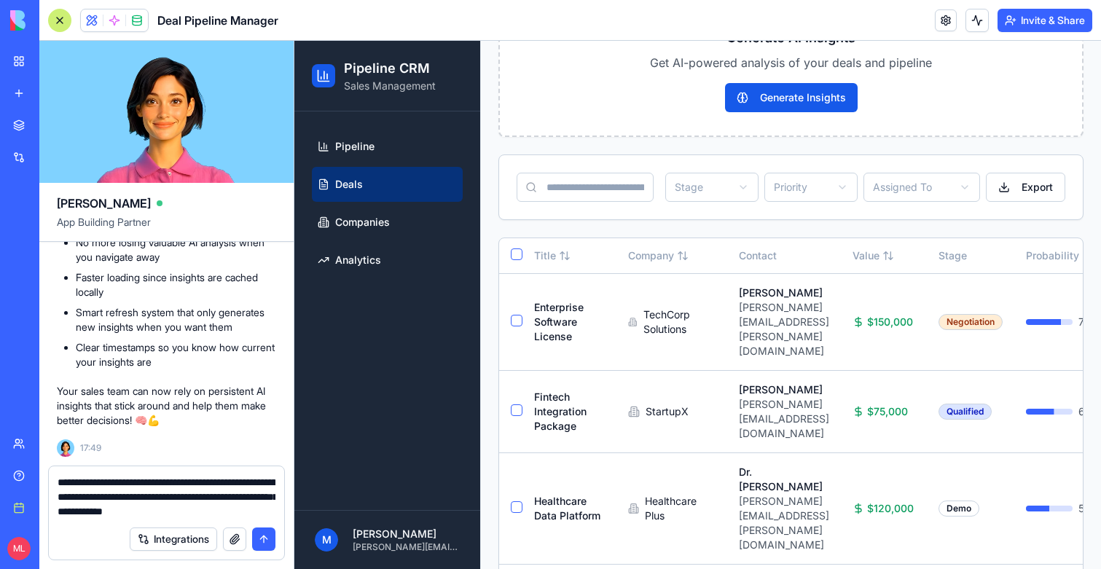
type textarea "**********"
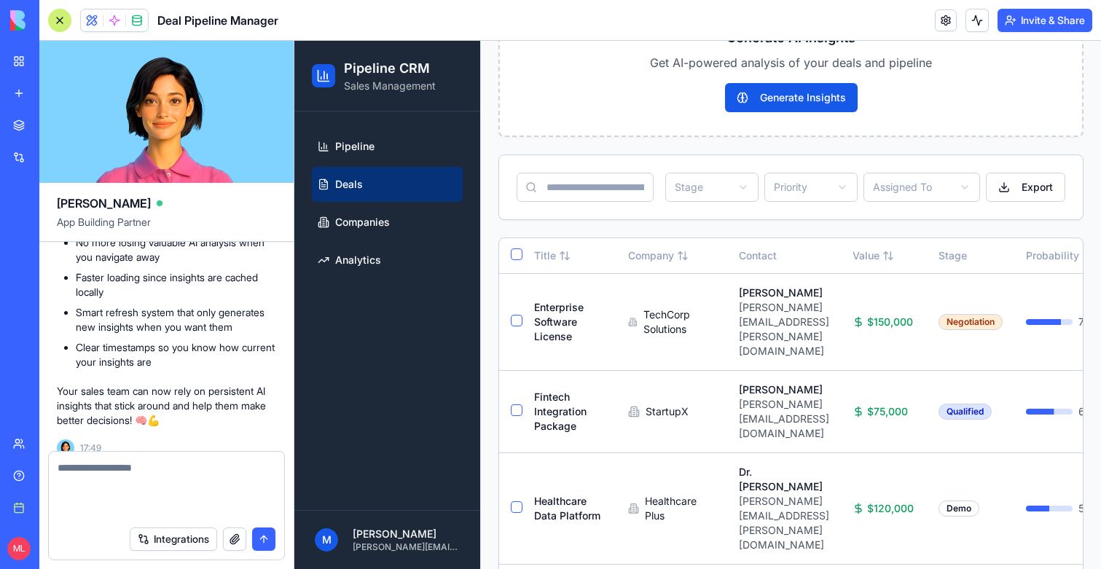
scroll to position [1985, 0]
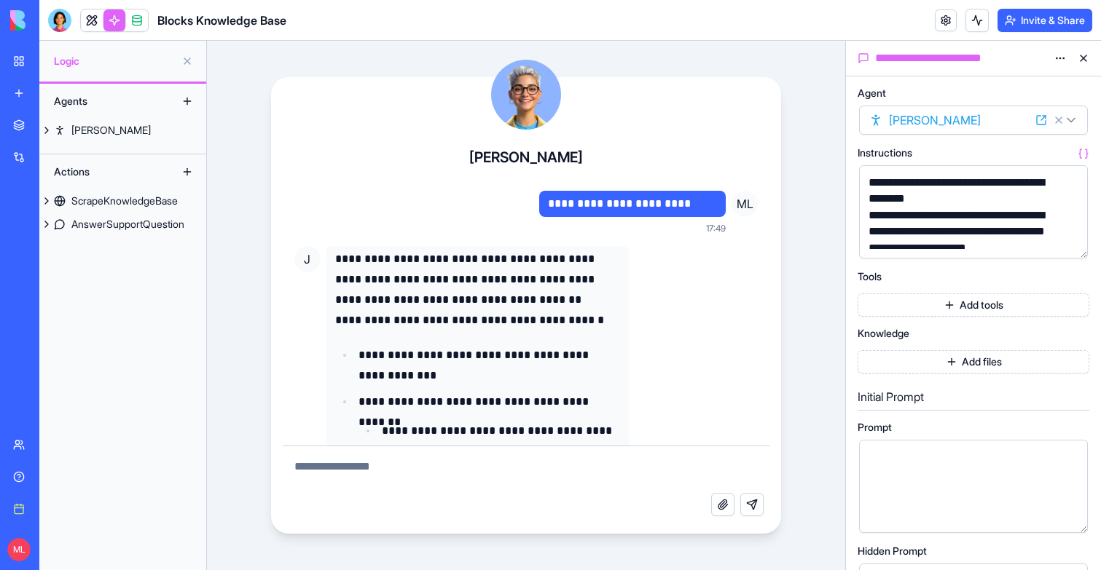
scroll to position [865, 0]
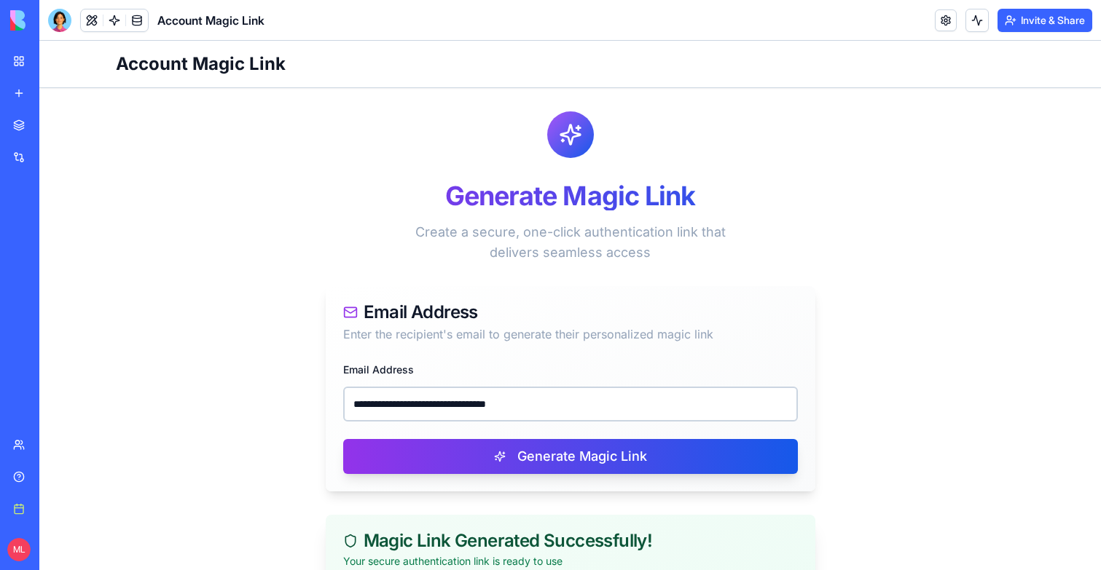
scroll to position [227, 0]
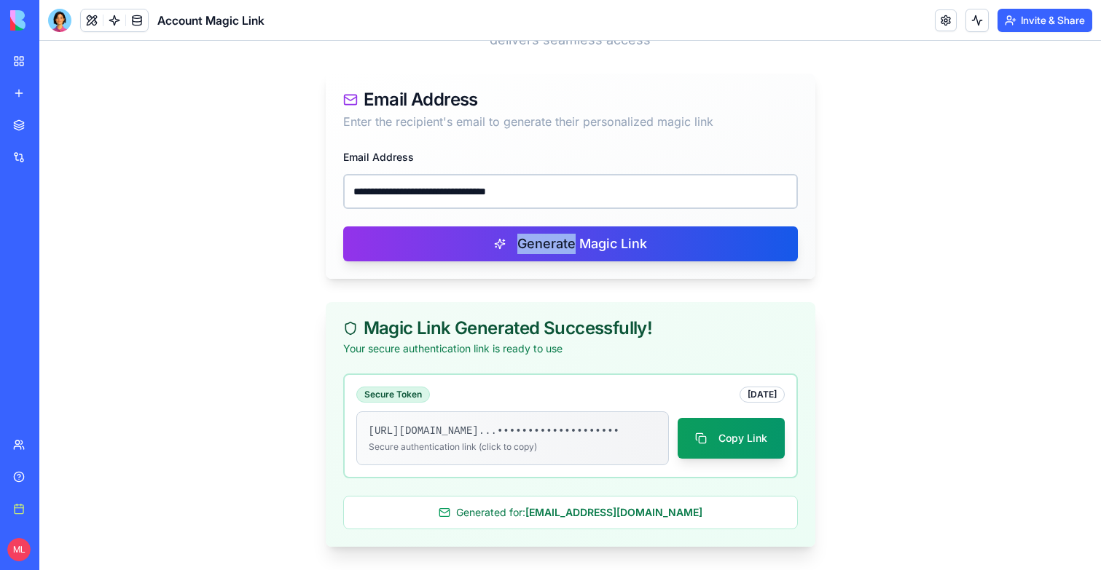
click at [490, 200] on div "**********" at bounding box center [571, 213] width 490 height 131
click at [490, 198] on div "**********" at bounding box center [571, 213] width 490 height 131
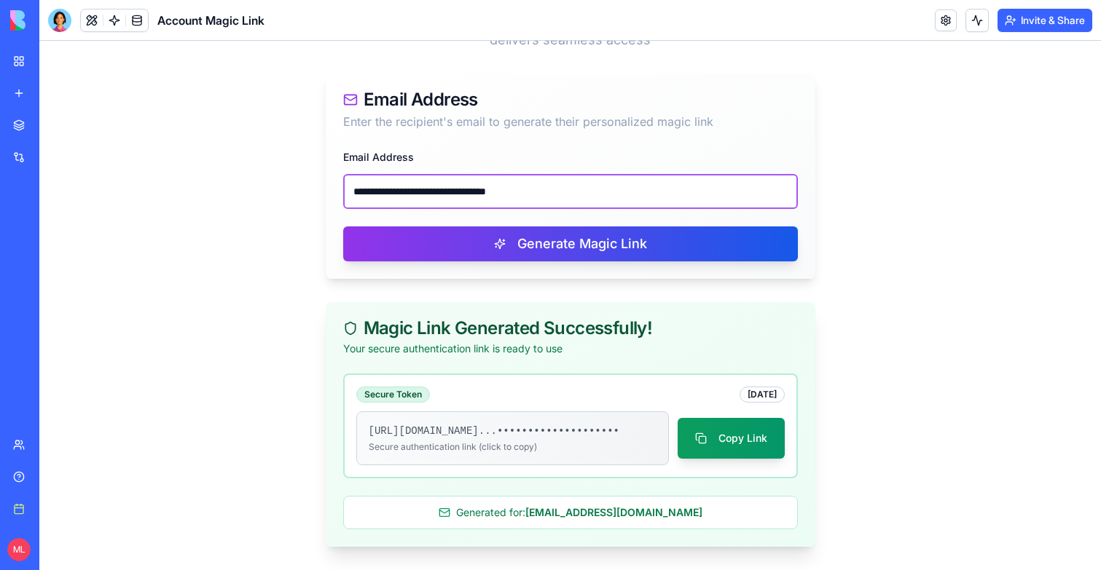
click at [490, 180] on input "**********" at bounding box center [570, 191] width 455 height 35
paste input "email"
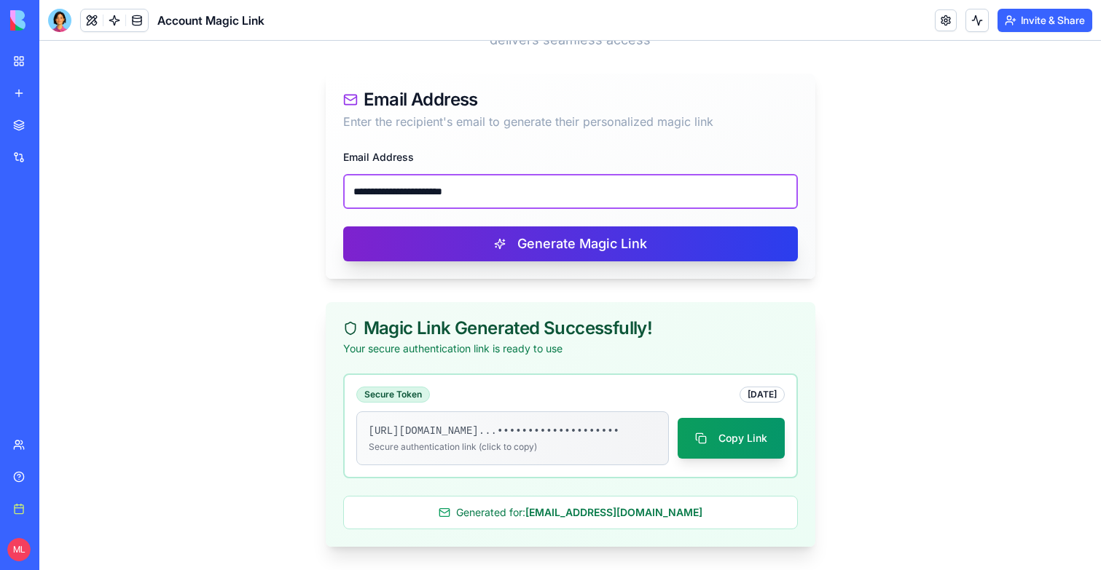
type input "**********"
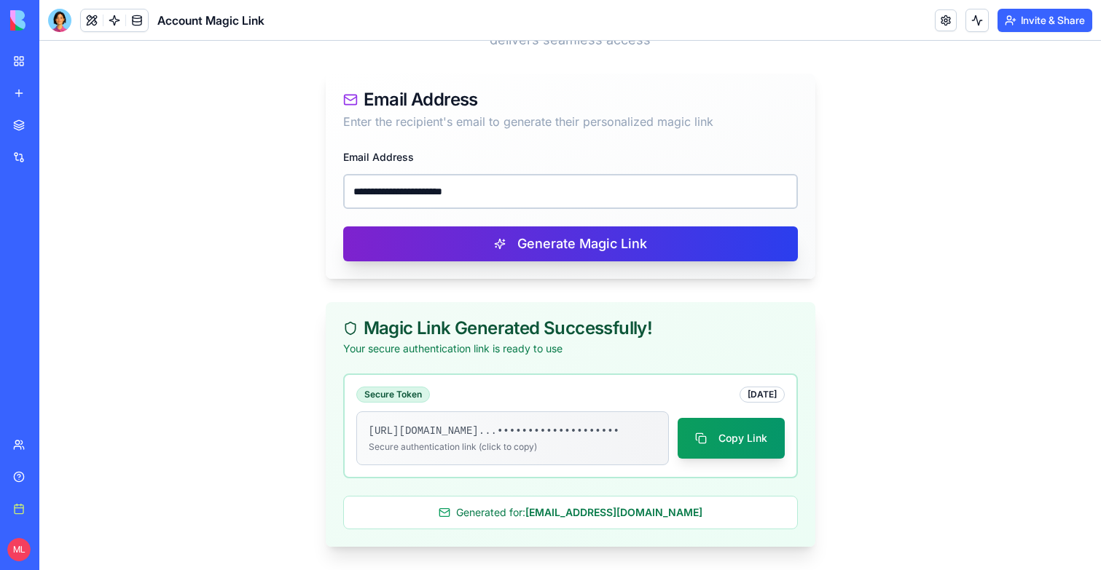
click at [508, 227] on button "Generate Magic Link" at bounding box center [570, 244] width 455 height 35
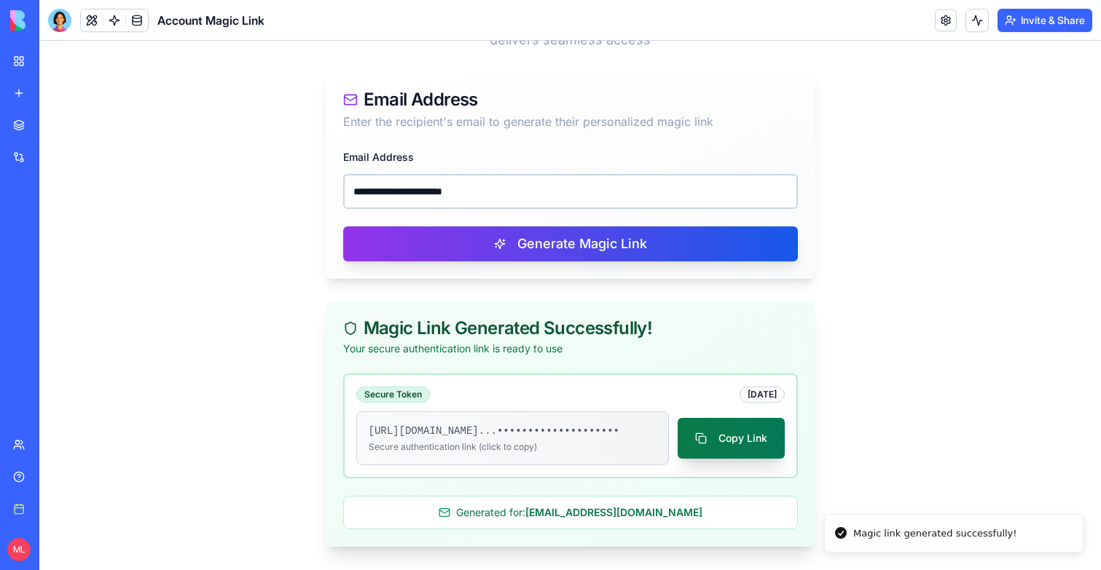
click at [724, 425] on button "Copy Link" at bounding box center [731, 438] width 107 height 41
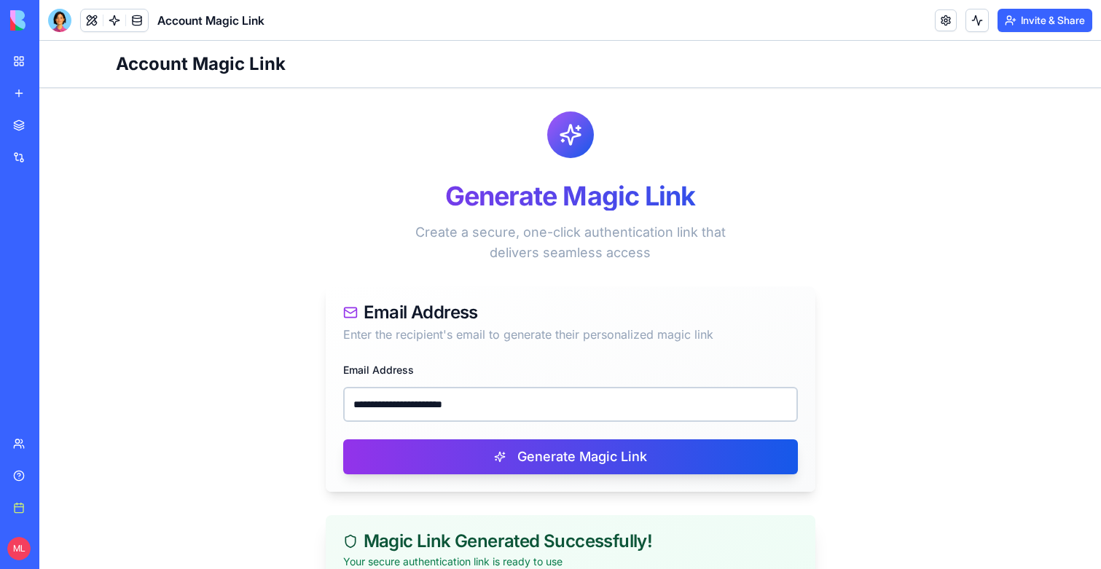
scroll to position [227, 0]
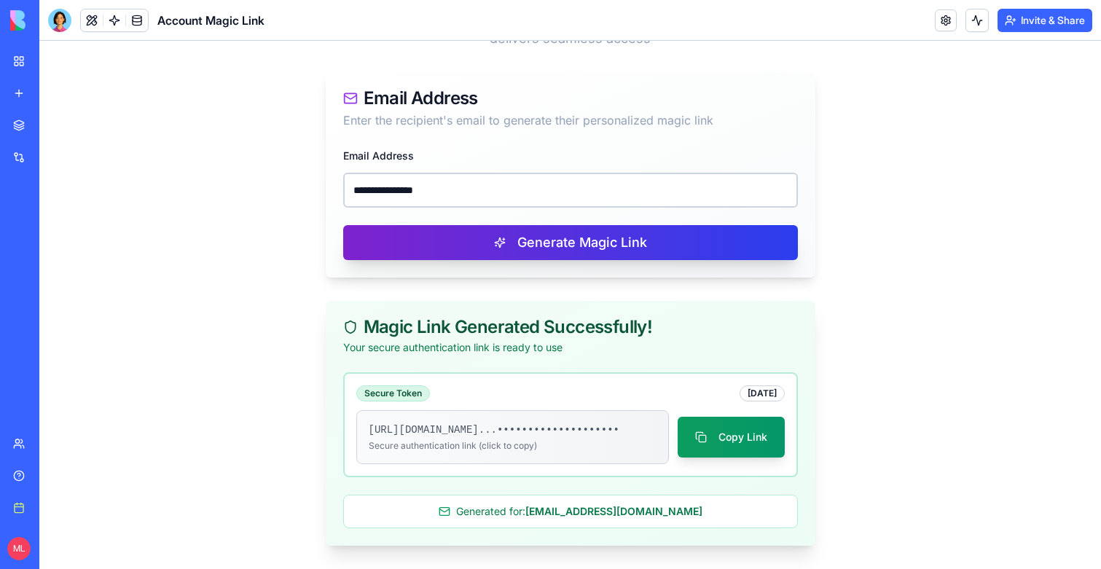
type input "**********"
click at [447, 225] on button "Generate Magic Link" at bounding box center [570, 242] width 455 height 35
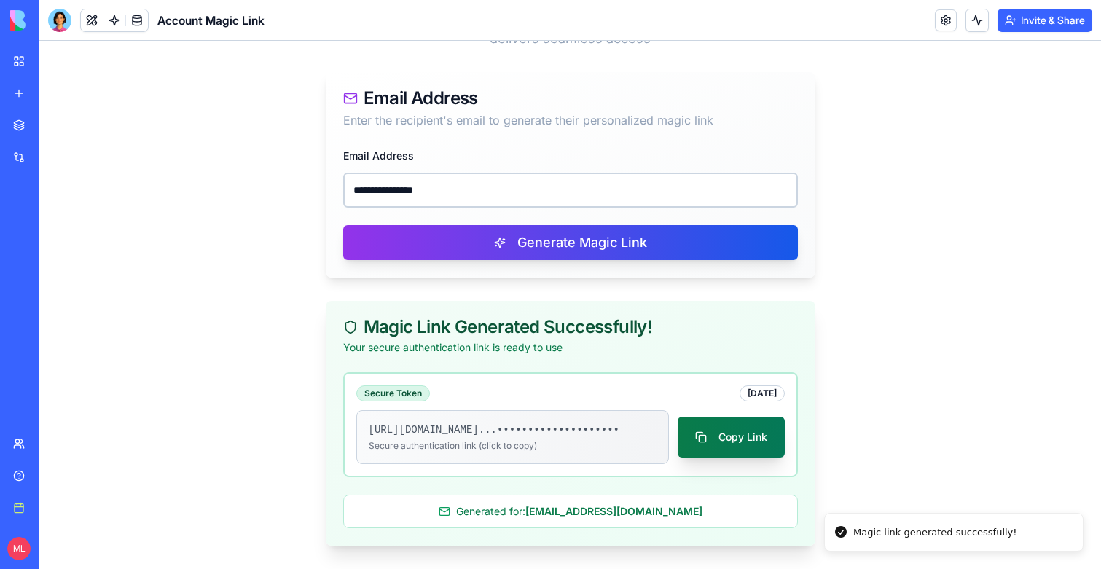
click at [708, 431] on button "Copy Link" at bounding box center [731, 437] width 107 height 41
